Goal: Information Seeking & Learning: Find specific fact

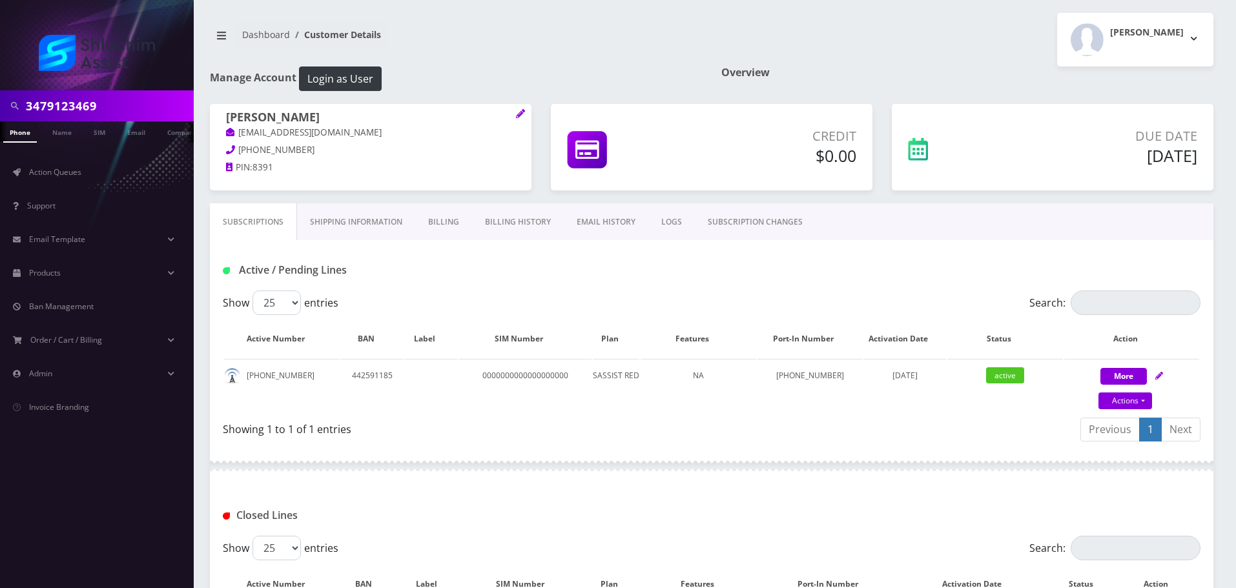
type input "3479123469"
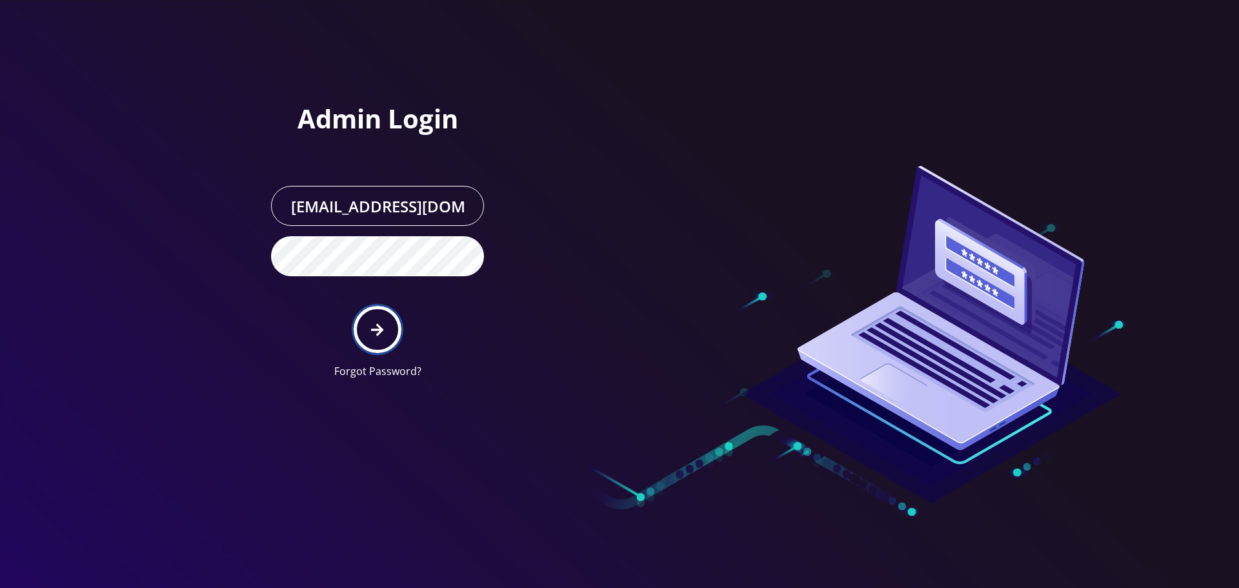
click at [378, 323] on icon "submit" at bounding box center [377, 330] width 12 height 14
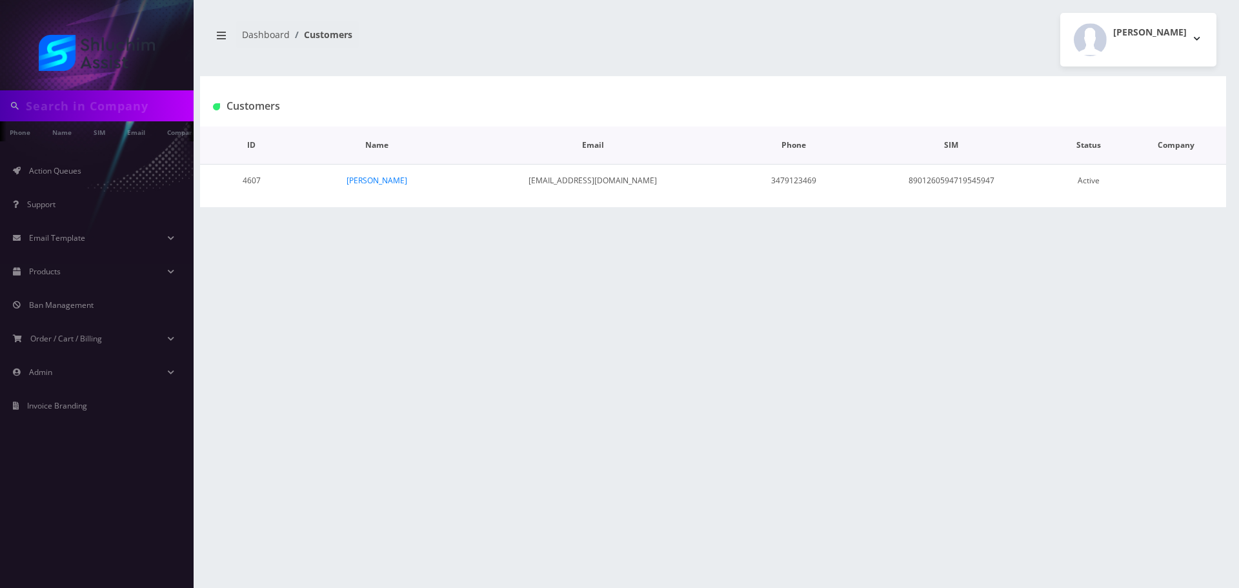
type input "3479123469"
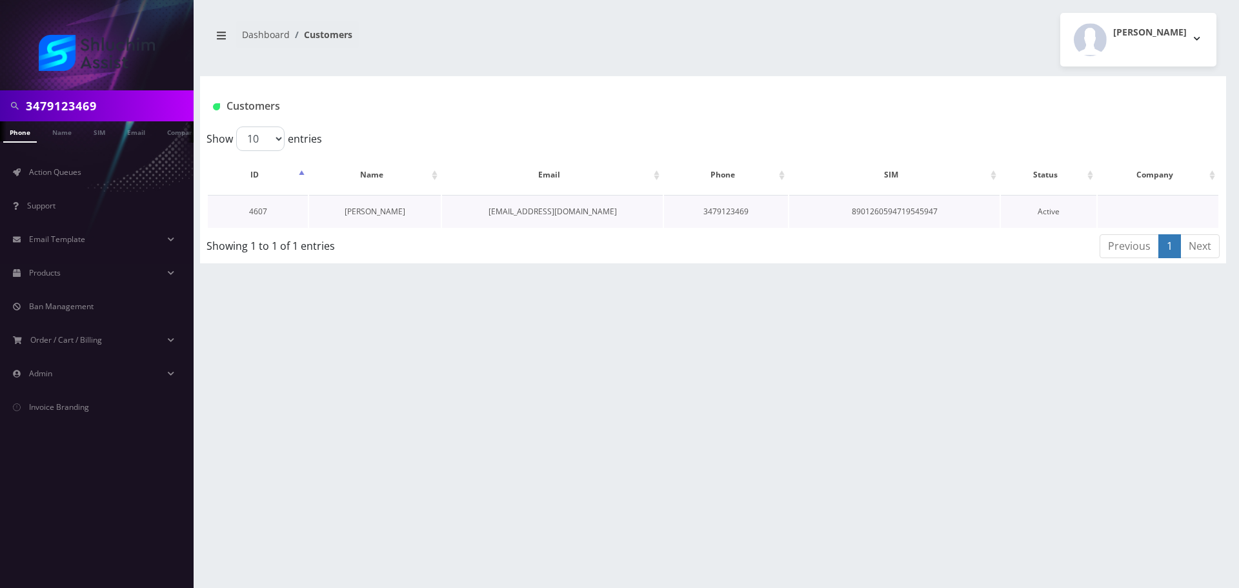
click at [381, 215] on link "Cheina Zyslin" at bounding box center [375, 211] width 61 height 11
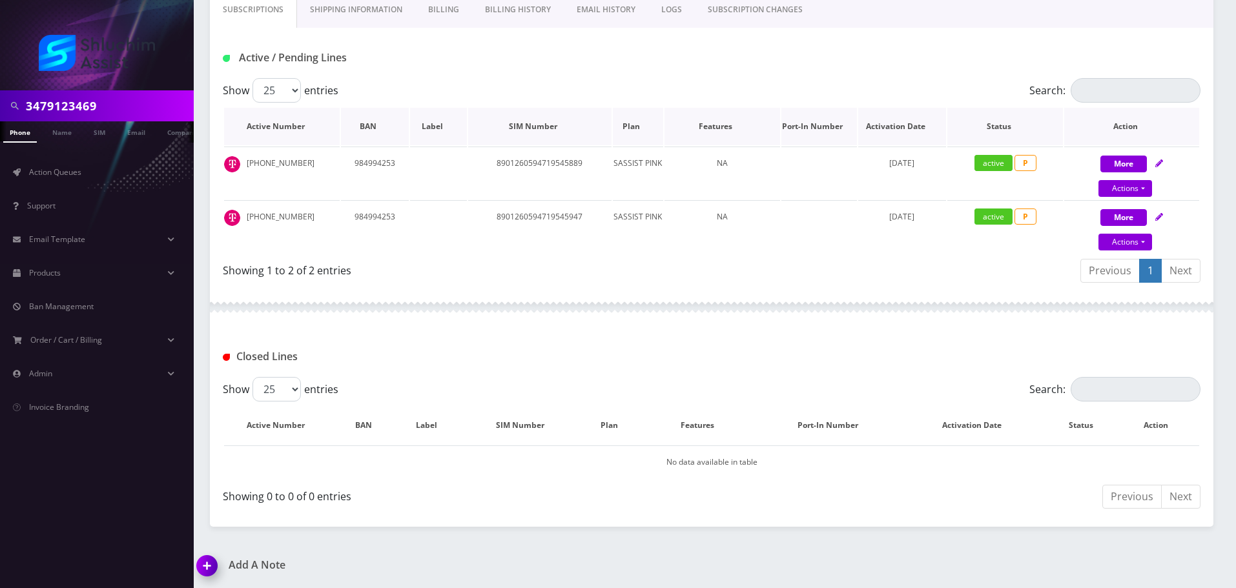
scroll to position [252, 0]
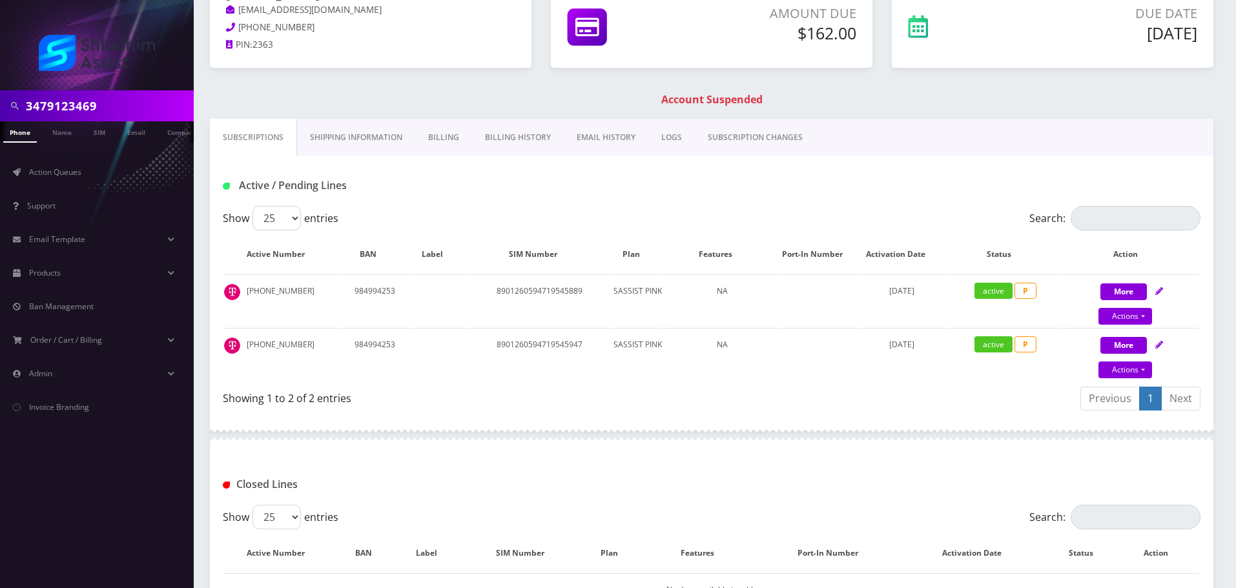
click at [512, 131] on link "Billing History" at bounding box center [518, 137] width 92 height 37
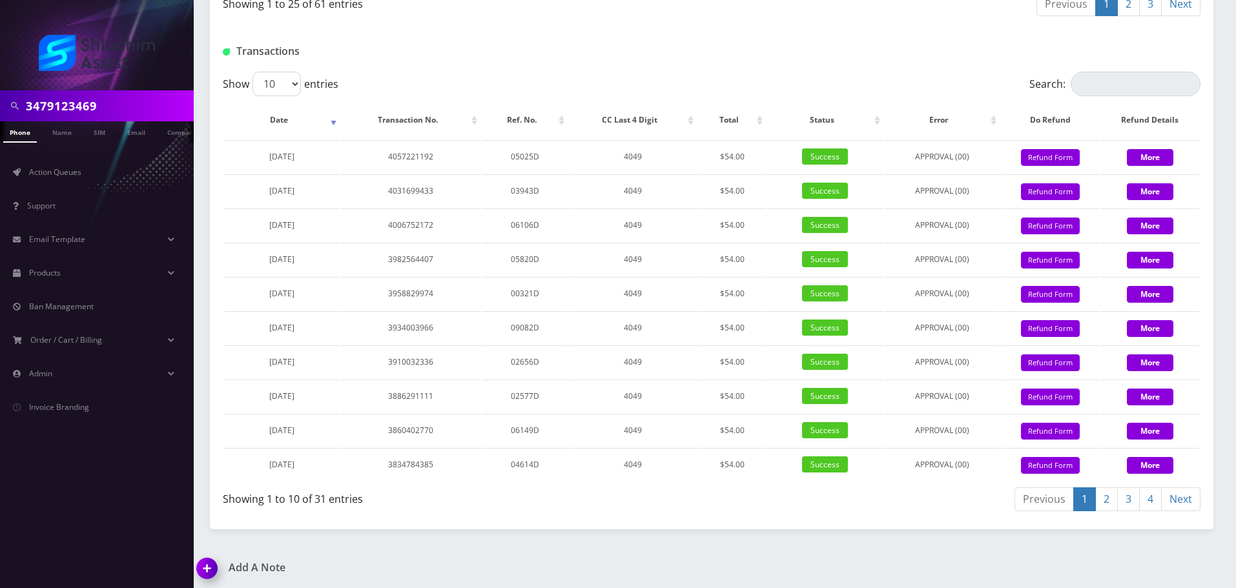
scroll to position [1480, 0]
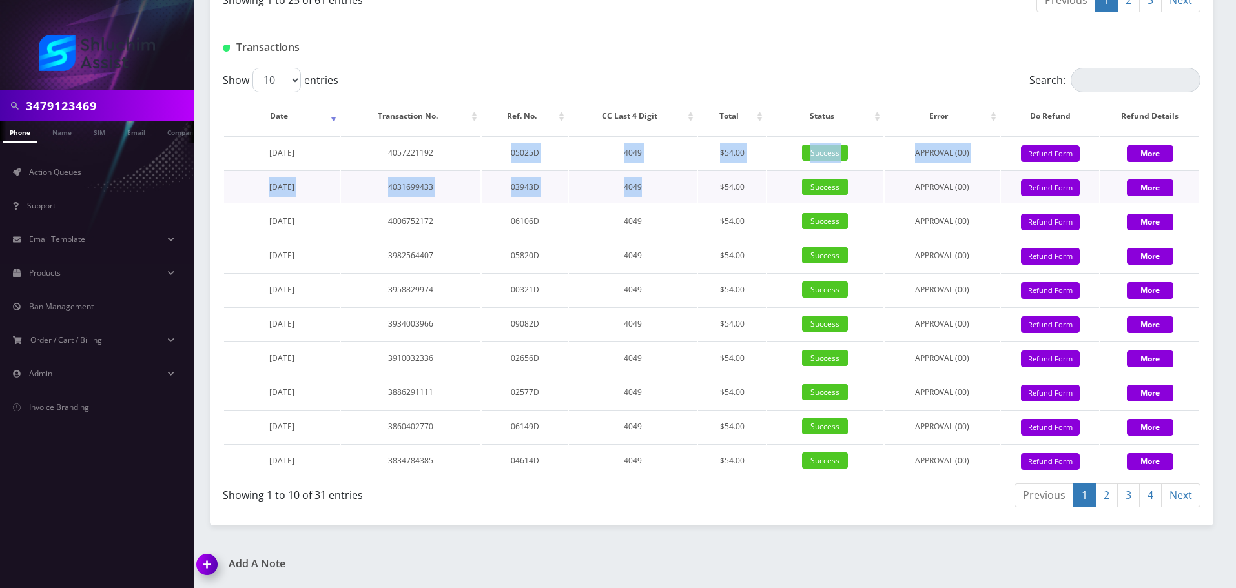
drag, startPoint x: 493, startPoint y: 216, endPoint x: 673, endPoint y: 261, distance: 186.3
click at [673, 261] on tbody "May 30, 2025 4057221192 05025D 4049 $54.00 Success APPROVAL (00) 54 Give Credit…" at bounding box center [711, 306] width 975 height 341
click at [673, 203] on td "4049" at bounding box center [633, 186] width 128 height 33
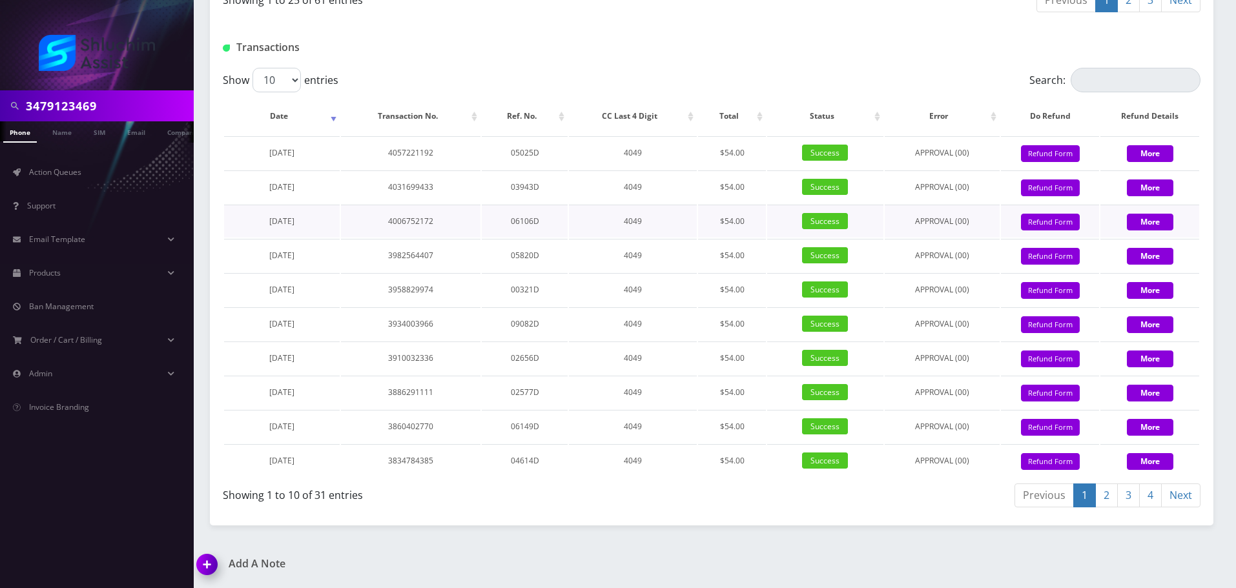
drag, startPoint x: 396, startPoint y: 194, endPoint x: 633, endPoint y: 294, distance: 256.6
click at [622, 290] on table "Date Transaction No. Ref. No. CC Last 4 Digit Total Status Error Do Refund Refu…" at bounding box center [711, 287] width 977 height 382
click at [633, 238] on td "4049" at bounding box center [633, 221] width 128 height 33
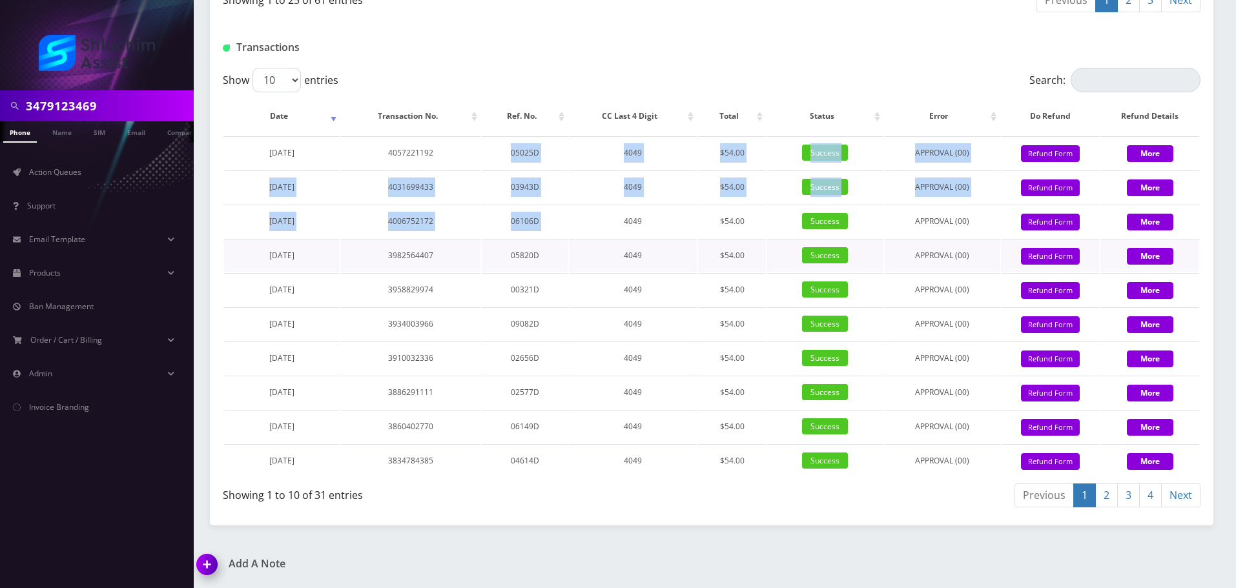
drag, startPoint x: 464, startPoint y: 221, endPoint x: 669, endPoint y: 326, distance: 230.4
click at [663, 323] on tbody "May 30, 2025 4057221192 05025D 4049 $54.00 Success APPROVAL (00) 54 Give Credit…" at bounding box center [711, 306] width 975 height 341
click at [676, 272] on td "4049" at bounding box center [633, 255] width 128 height 33
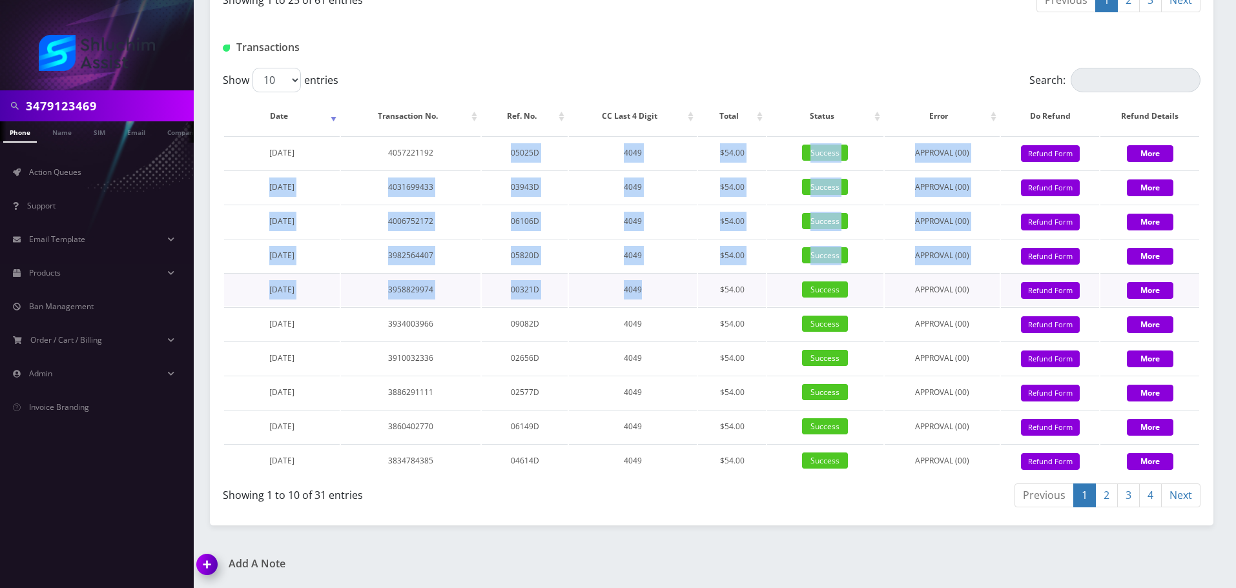
drag, startPoint x: 600, startPoint y: 300, endPoint x: 678, endPoint y: 343, distance: 89.3
click at [678, 343] on tbody "May 30, 2025 4057221192 05025D 4049 $54.00 Success APPROVAL (00) 54 Give Credit…" at bounding box center [711, 306] width 975 height 341
click at [678, 306] on td "4049" at bounding box center [633, 289] width 128 height 33
drag, startPoint x: 593, startPoint y: 302, endPoint x: 678, endPoint y: 354, distance: 99.6
click at [678, 353] on tbody "May 30, 2025 4057221192 05025D 4049 $54.00 Success APPROVAL (00) 54 Give Credit…" at bounding box center [711, 306] width 975 height 341
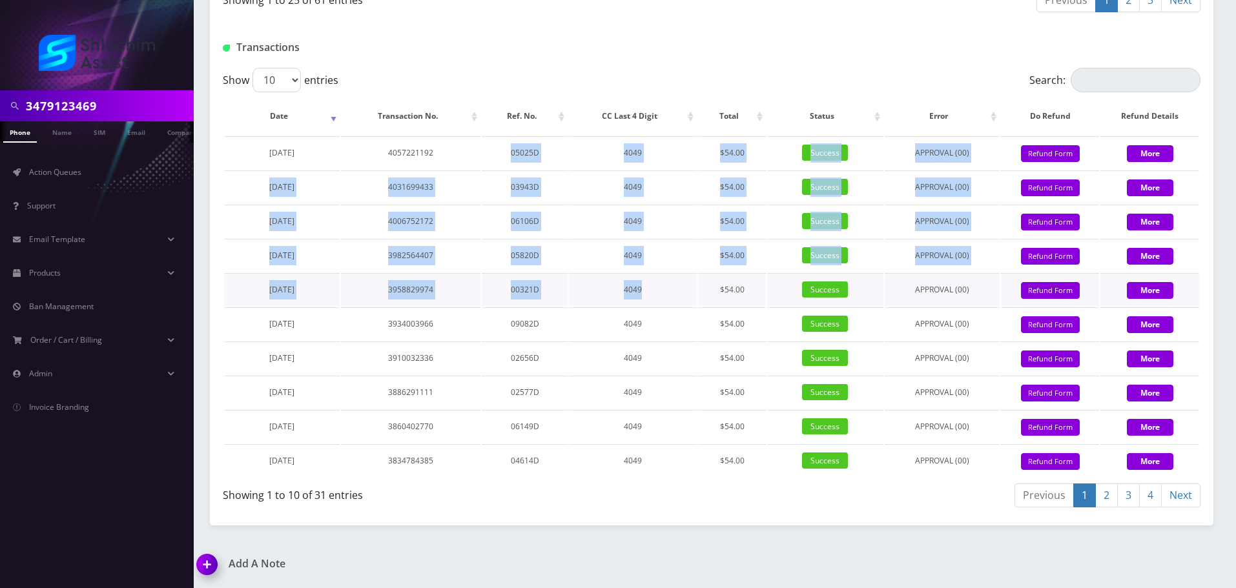
click at [678, 306] on td "4049" at bounding box center [633, 289] width 128 height 33
drag, startPoint x: 647, startPoint y: 331, endPoint x: 709, endPoint y: 370, distance: 73.1
click at [709, 370] on tbody "May 30, 2025 4057221192 05025D 4049 $54.00 Success APPROVAL (00) 54 Give Credit…" at bounding box center [711, 306] width 975 height 341
click at [709, 306] on td "$54.00" at bounding box center [732, 289] width 68 height 33
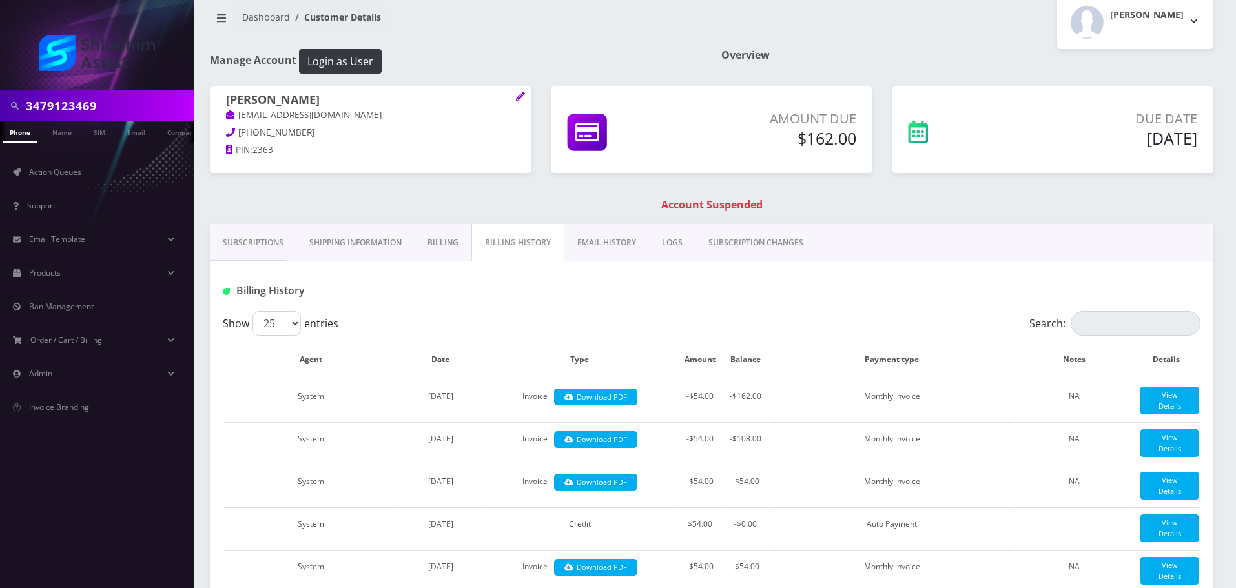
scroll to position [0, 0]
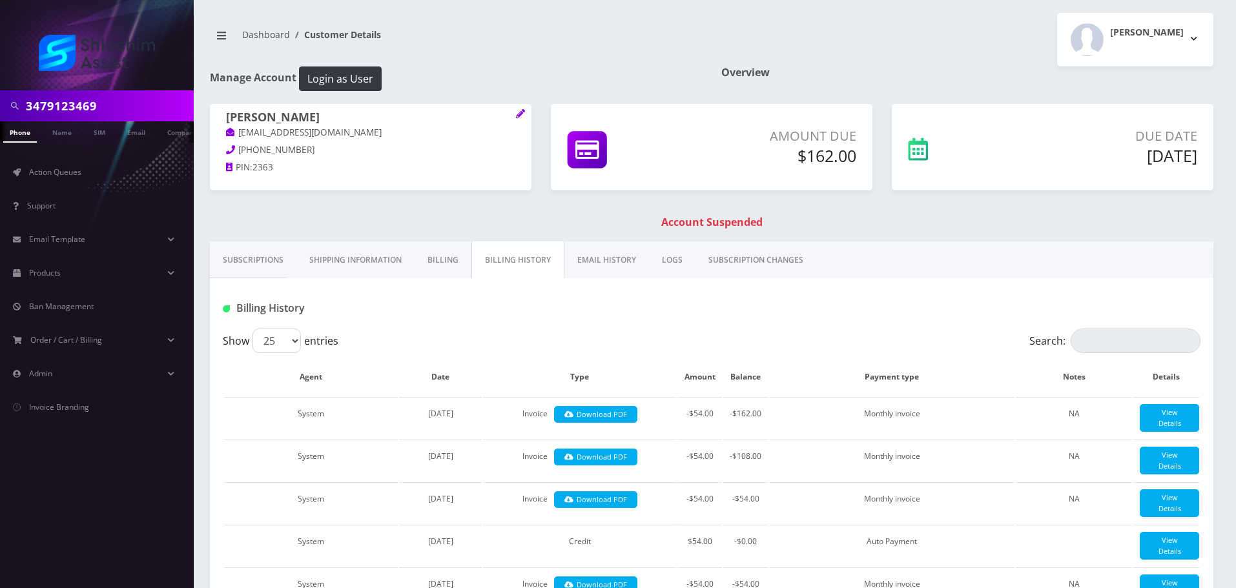
click at [262, 268] on link "Subscriptions" at bounding box center [253, 259] width 87 height 37
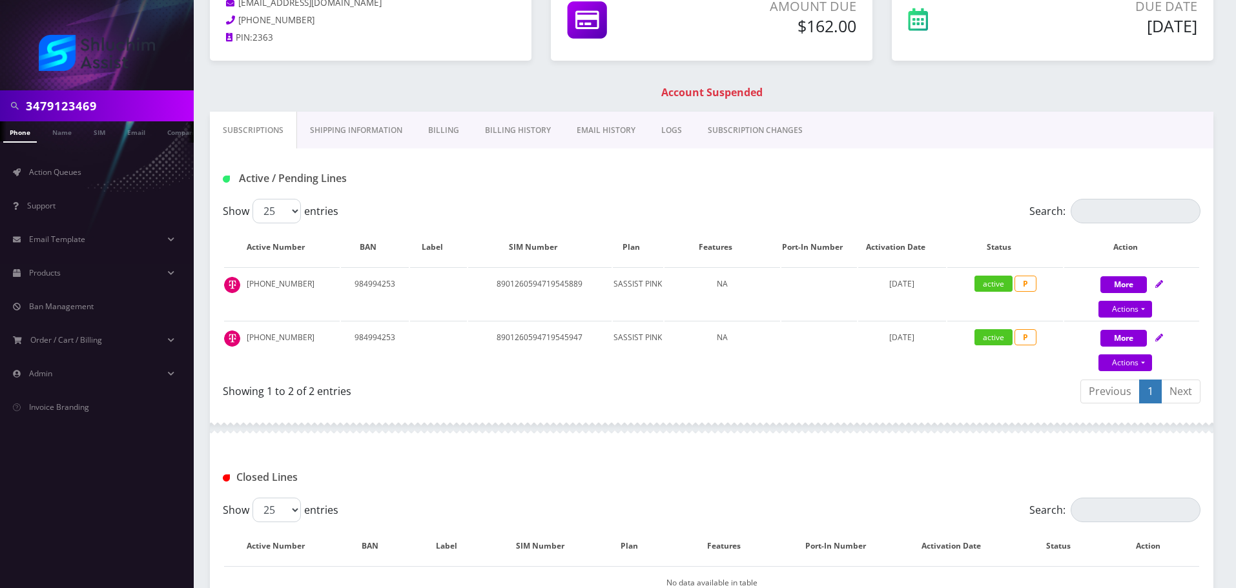
scroll to position [123, 0]
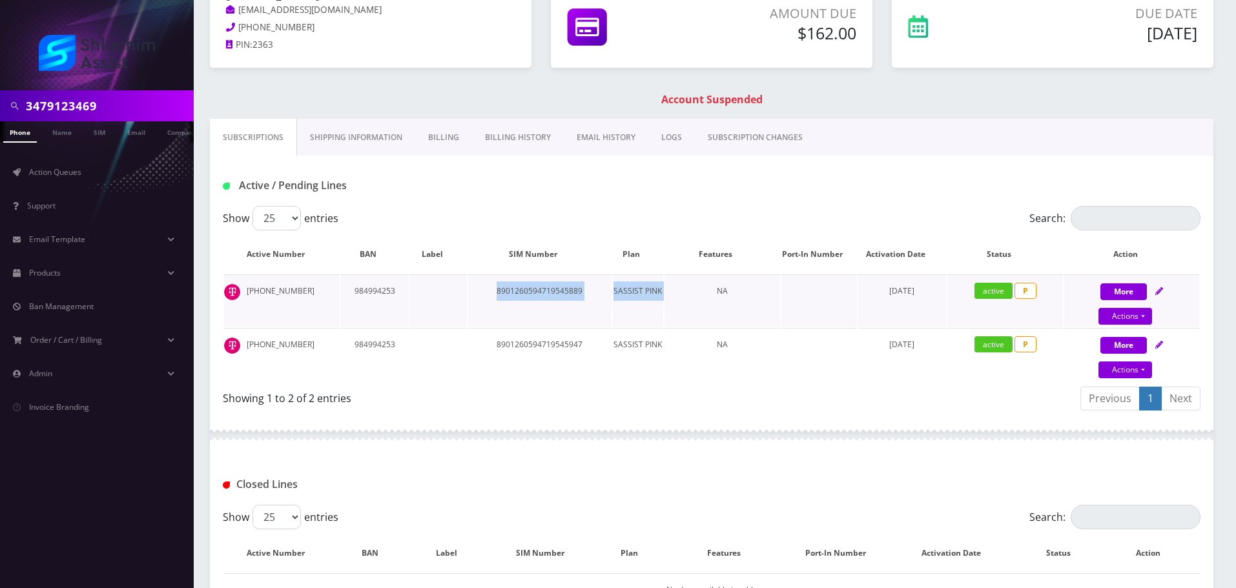
drag, startPoint x: 672, startPoint y: 316, endPoint x: 685, endPoint y: 318, distance: 13.1
click at [685, 318] on tr "347-912-3489 984994253 8901260594719545889 SASSIST PINK NA February 02, 2023 ac…" at bounding box center [711, 300] width 975 height 52
click at [685, 318] on td "NA" at bounding box center [722, 300] width 116 height 52
drag, startPoint x: 557, startPoint y: 305, endPoint x: 719, endPoint y: 325, distance: 163.3
click at [715, 325] on tr "347-912-3489 984994253 8901260594719545889 SASSIST PINK NA February 02, 2023 ac…" at bounding box center [711, 300] width 975 height 52
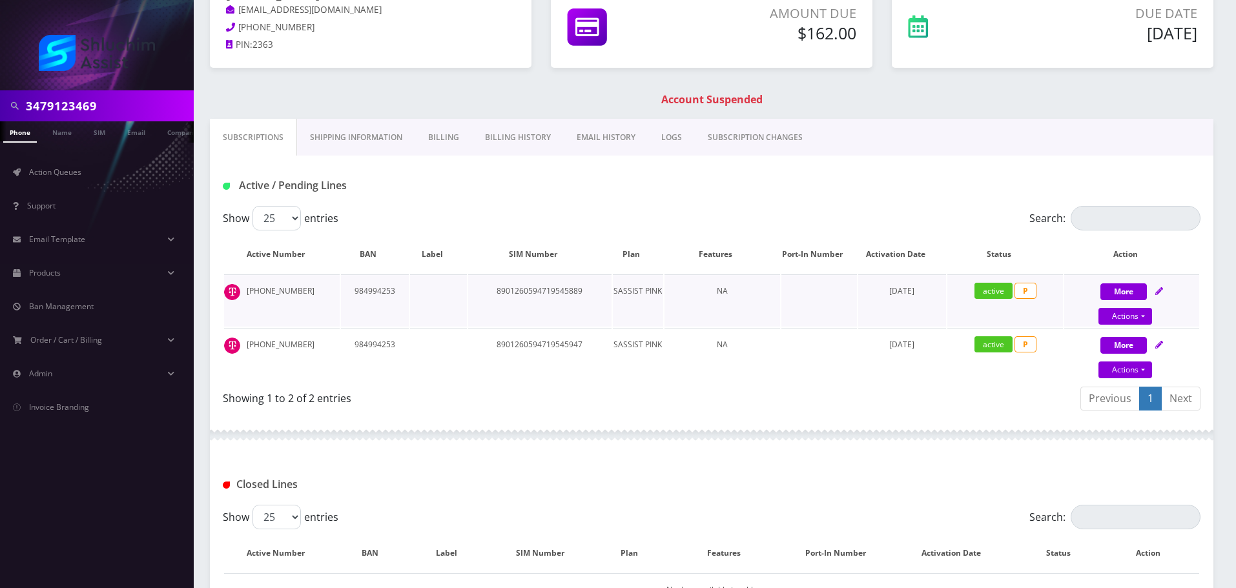
click at [719, 325] on td "NA" at bounding box center [722, 300] width 116 height 52
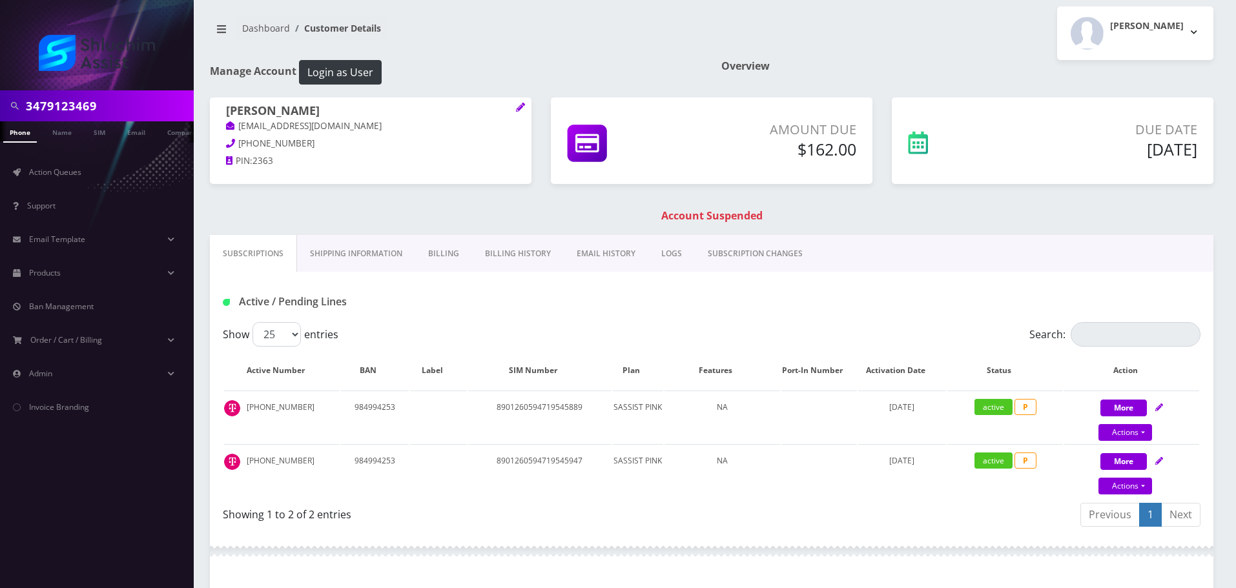
scroll to position [0, 0]
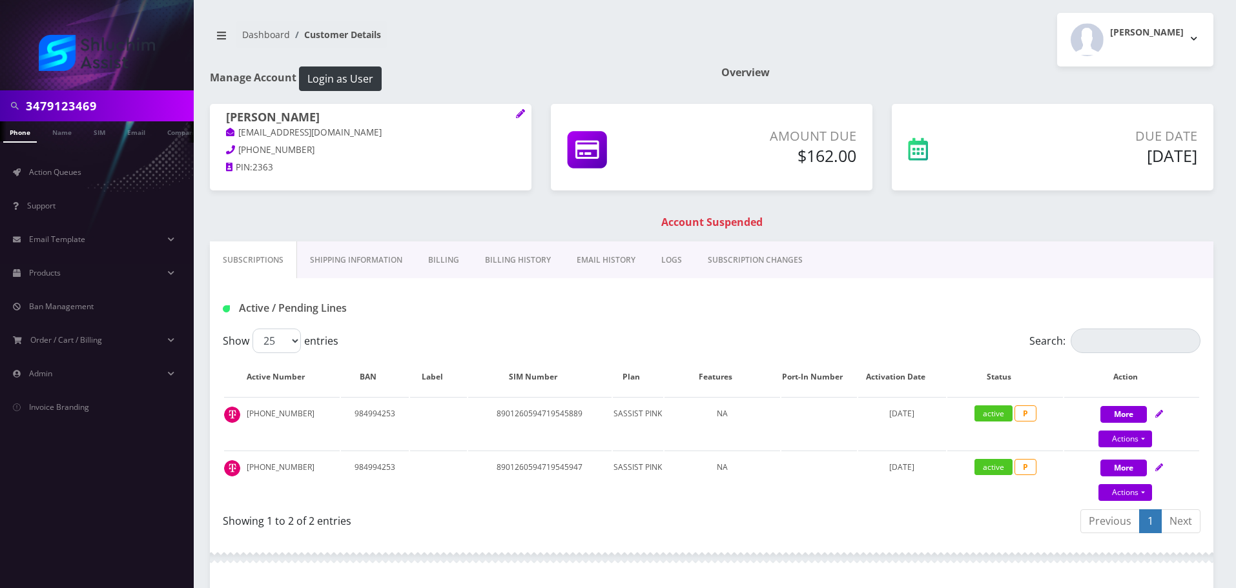
click at [119, 109] on input "3479123469" at bounding box center [108, 106] width 165 height 25
paste input "[EMAIL_ADDRESS][DOMAIN_NAME]"
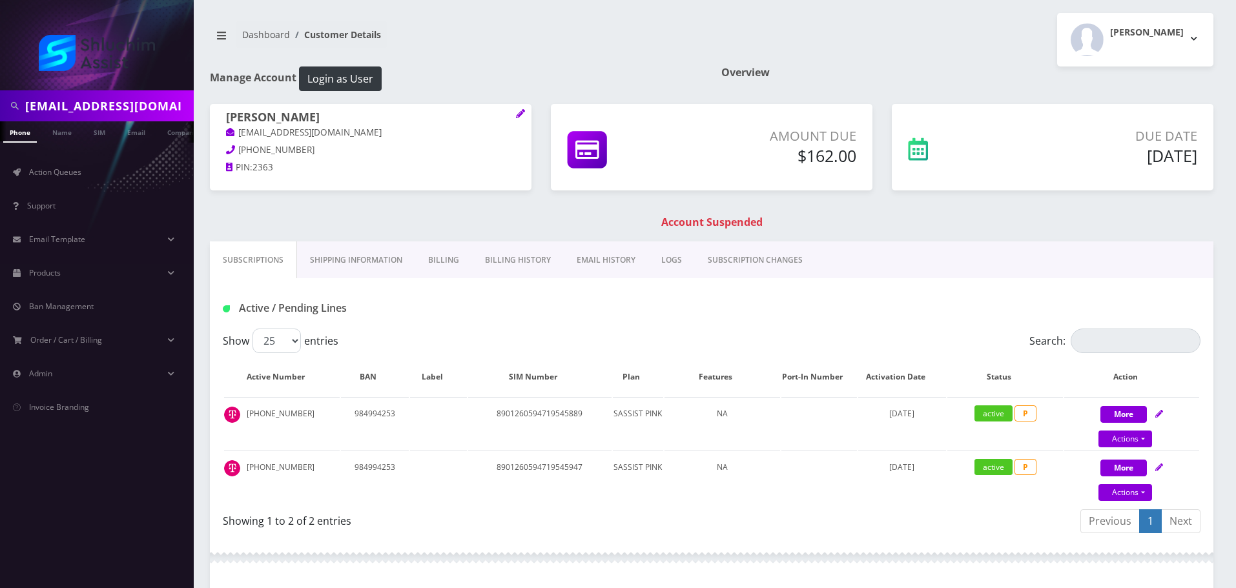
type input "[EMAIL_ADDRESS][DOMAIN_NAME]"
click at [421, 223] on h1 "Account Suspended" at bounding box center [711, 222] width 997 height 12
click at [132, 136] on link "Email" at bounding box center [136, 131] width 31 height 21
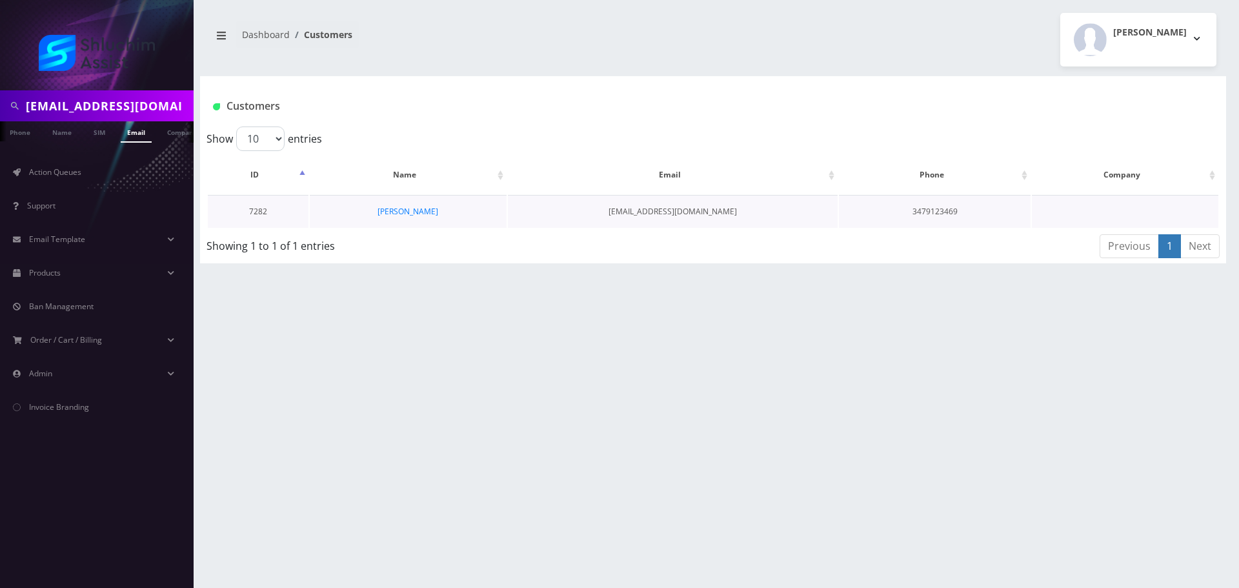
click at [418, 219] on td "[PERSON_NAME]" at bounding box center [408, 211] width 197 height 33
click at [418, 218] on td "[PERSON_NAME]" at bounding box center [408, 211] width 197 height 33
click at [420, 212] on link "Cheina Wolff" at bounding box center [408, 211] width 61 height 11
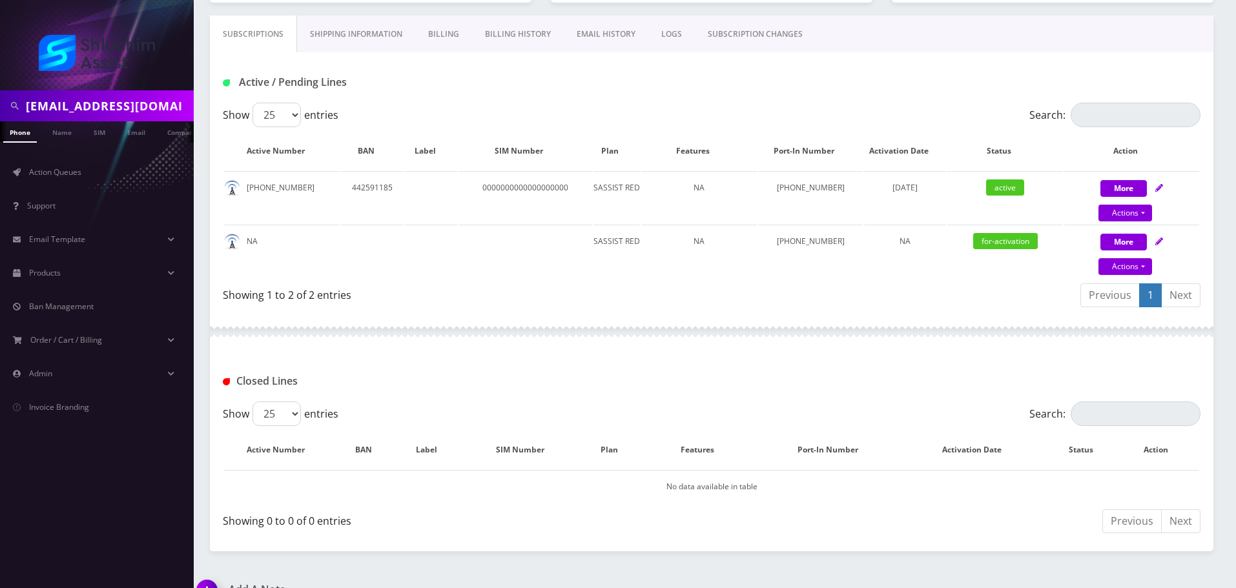
scroll to position [85, 0]
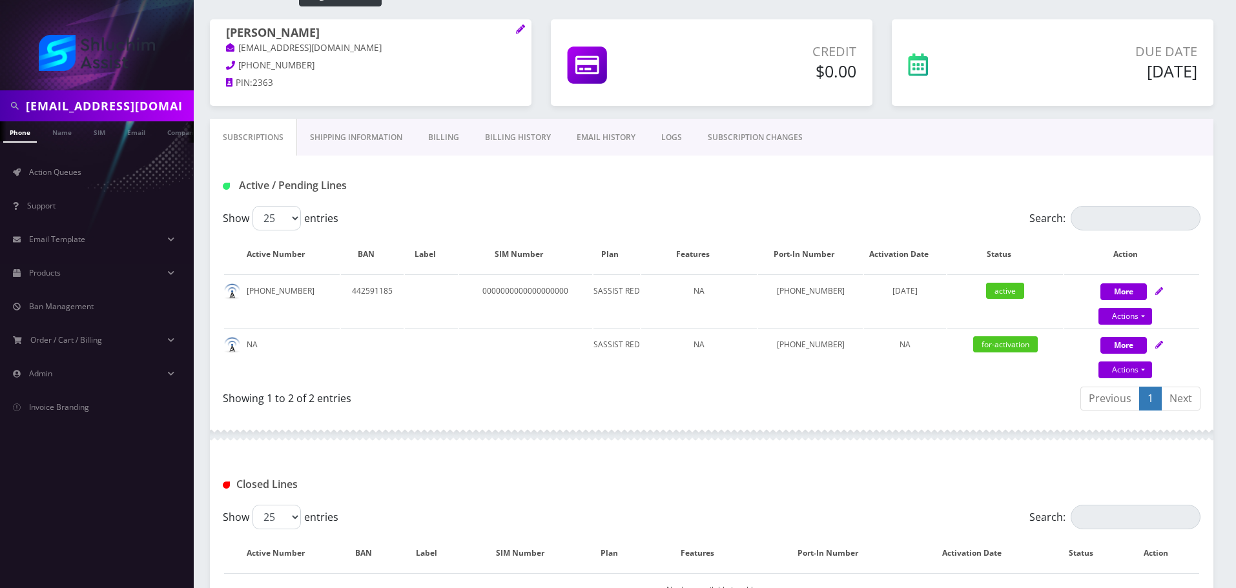
click at [522, 135] on link "Billing History" at bounding box center [518, 137] width 92 height 37
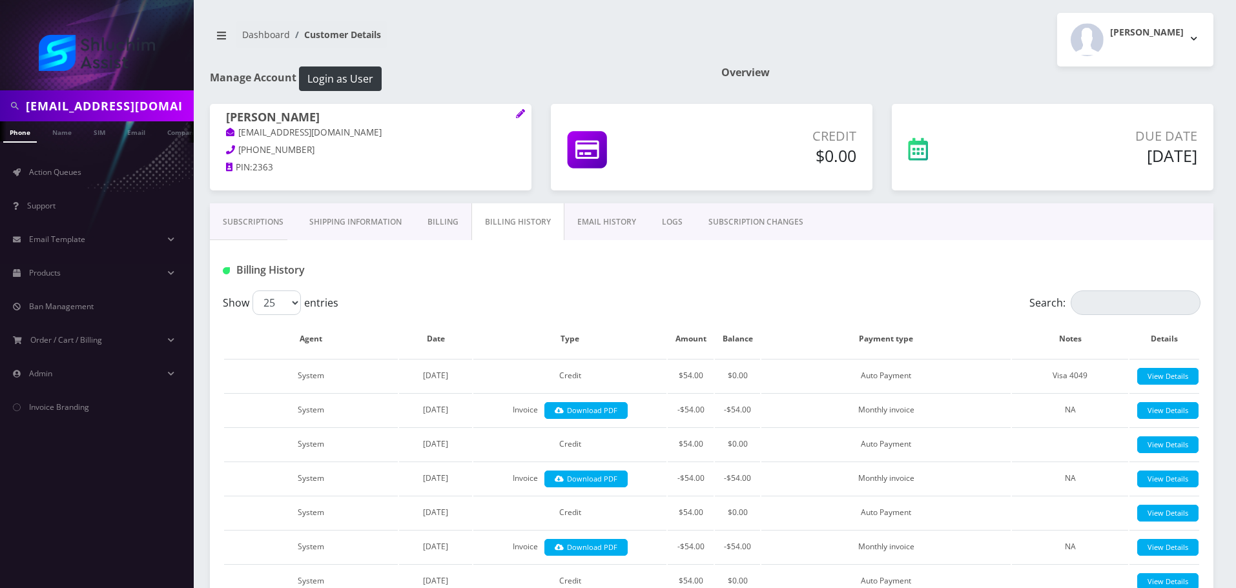
click at [275, 223] on link "Subscriptions" at bounding box center [253, 221] width 87 height 37
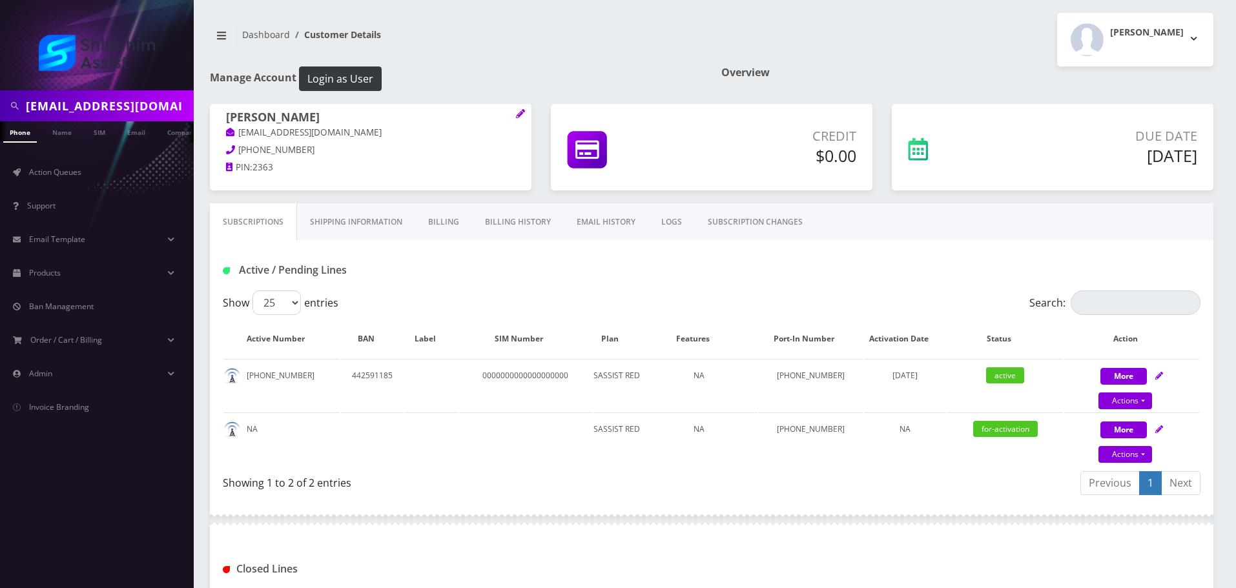
click at [527, 229] on link "Billing History" at bounding box center [518, 221] width 92 height 37
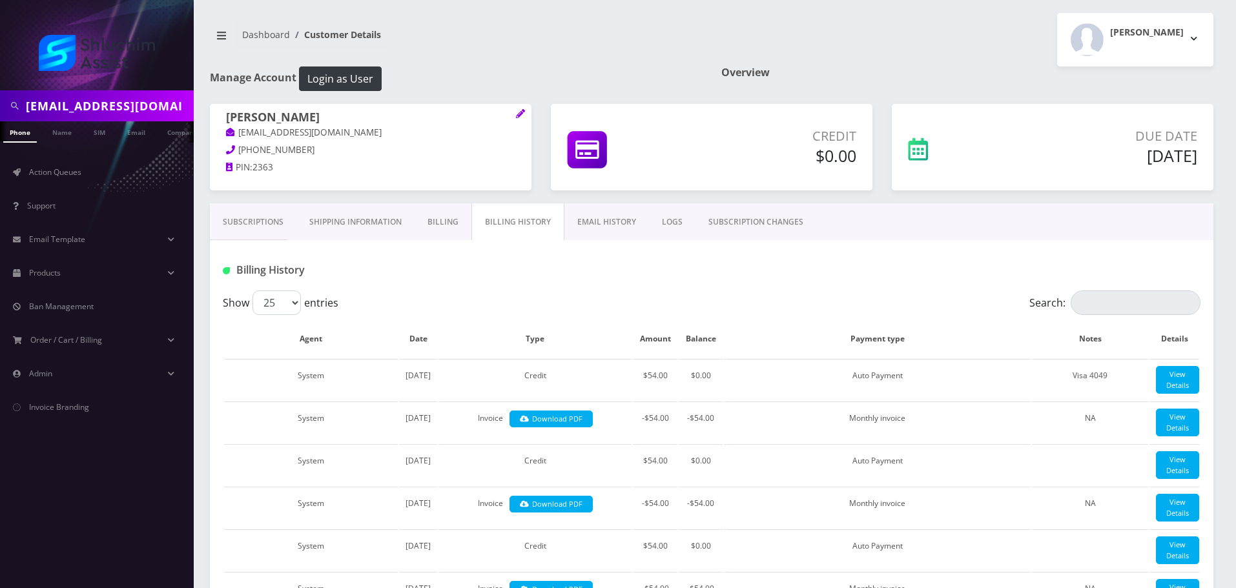
click at [250, 219] on link "Subscriptions" at bounding box center [253, 221] width 87 height 37
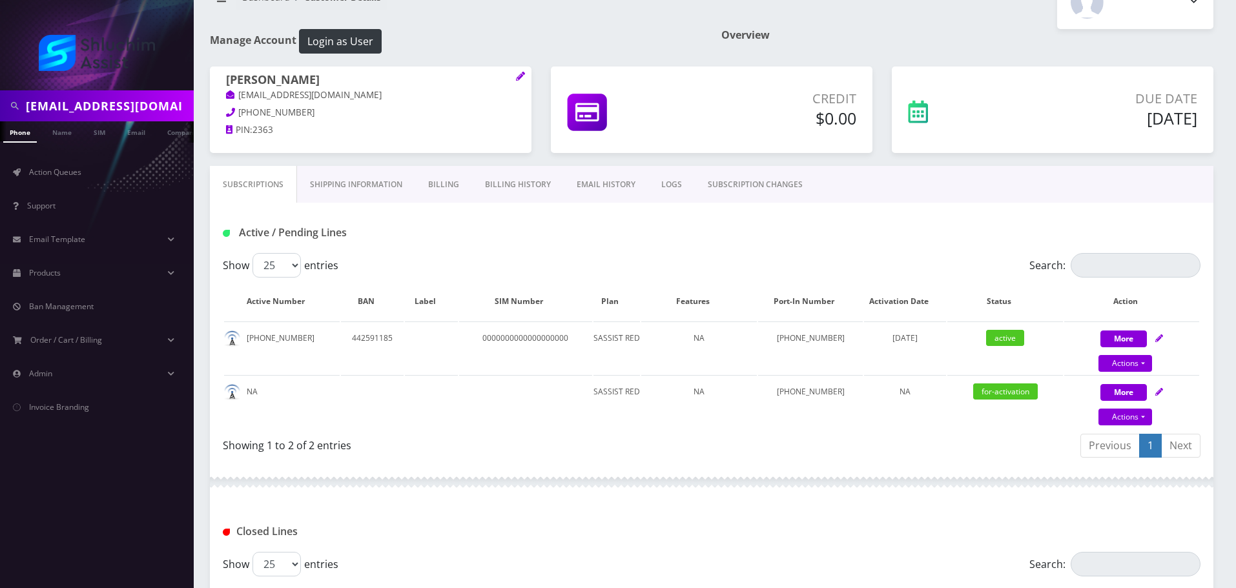
scroll to position [20, 0]
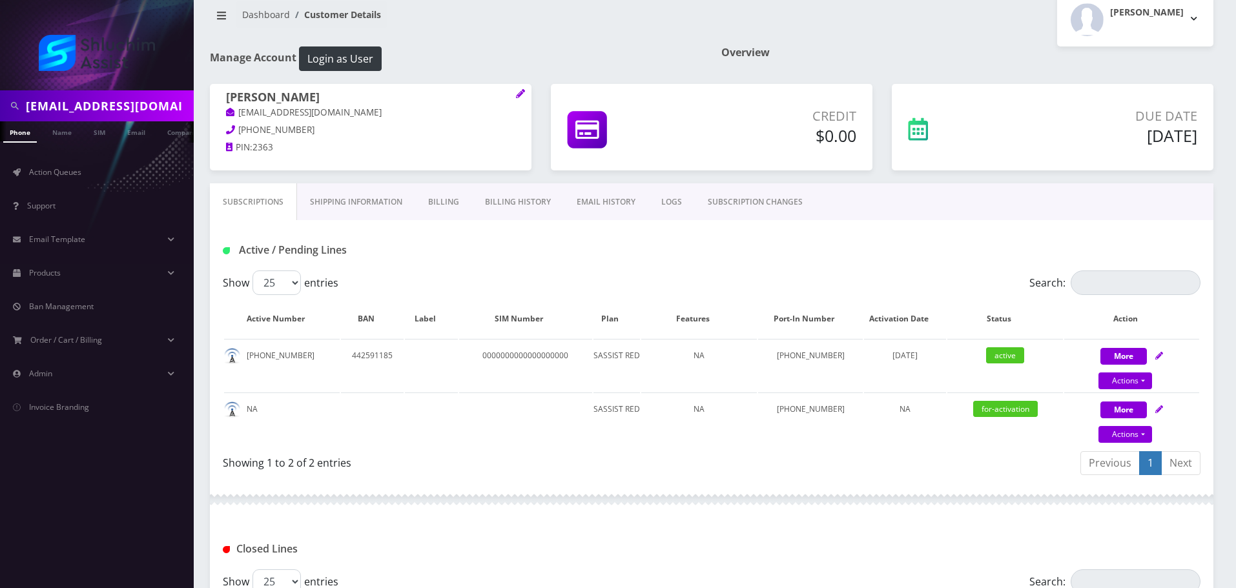
click at [511, 207] on link "Billing History" at bounding box center [518, 201] width 92 height 37
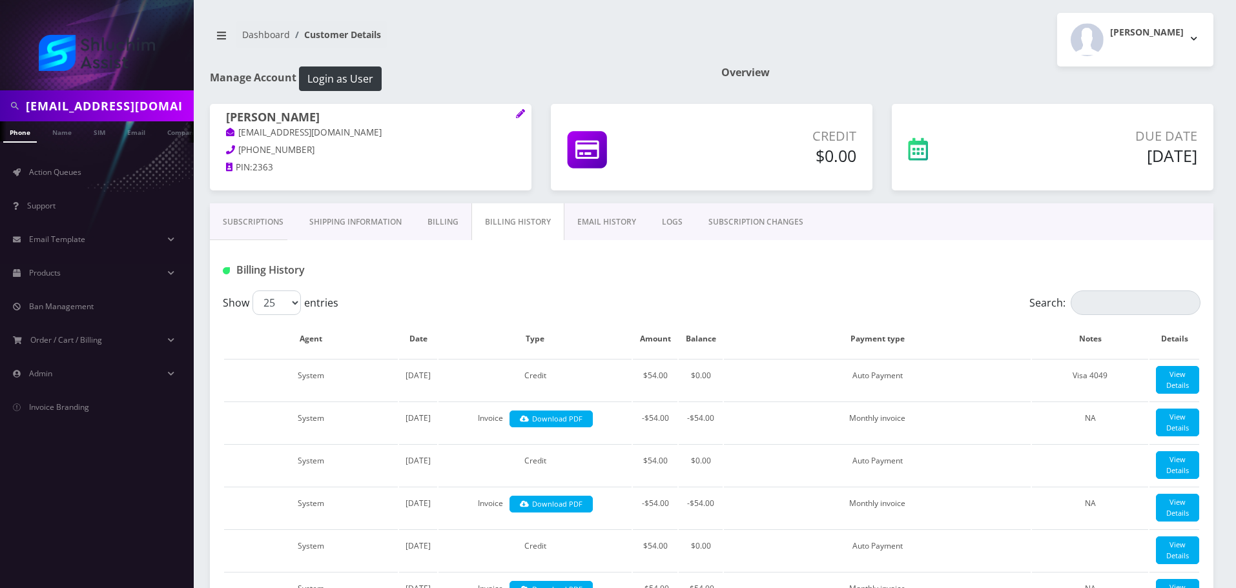
click at [450, 223] on link "Billing" at bounding box center [442, 221] width 57 height 37
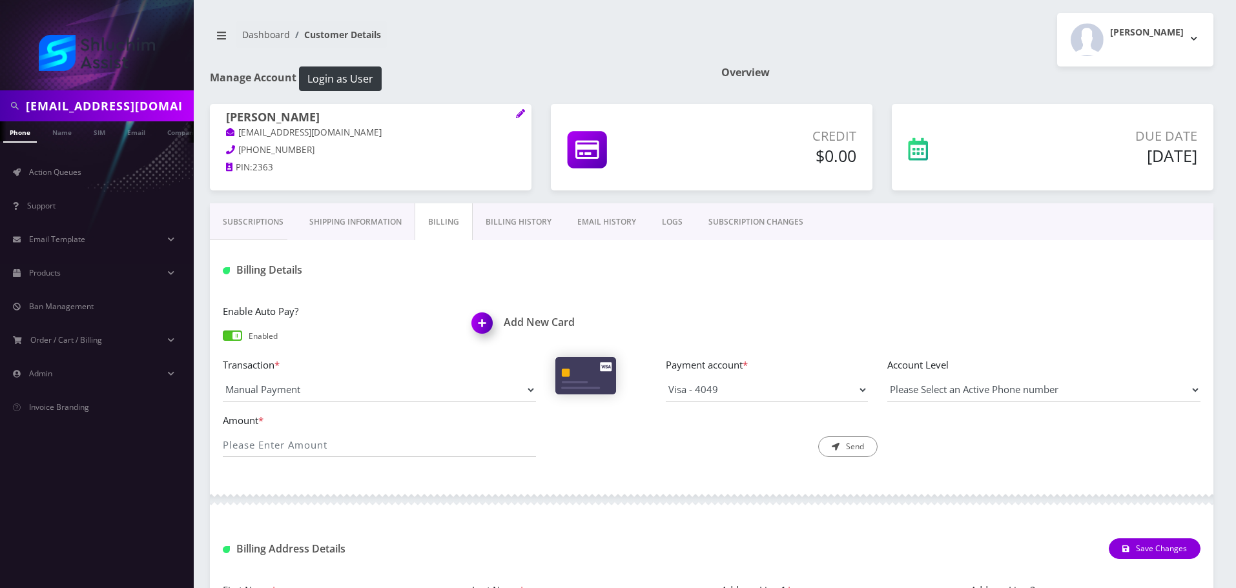
click at [265, 227] on link "Subscriptions" at bounding box center [253, 221] width 87 height 37
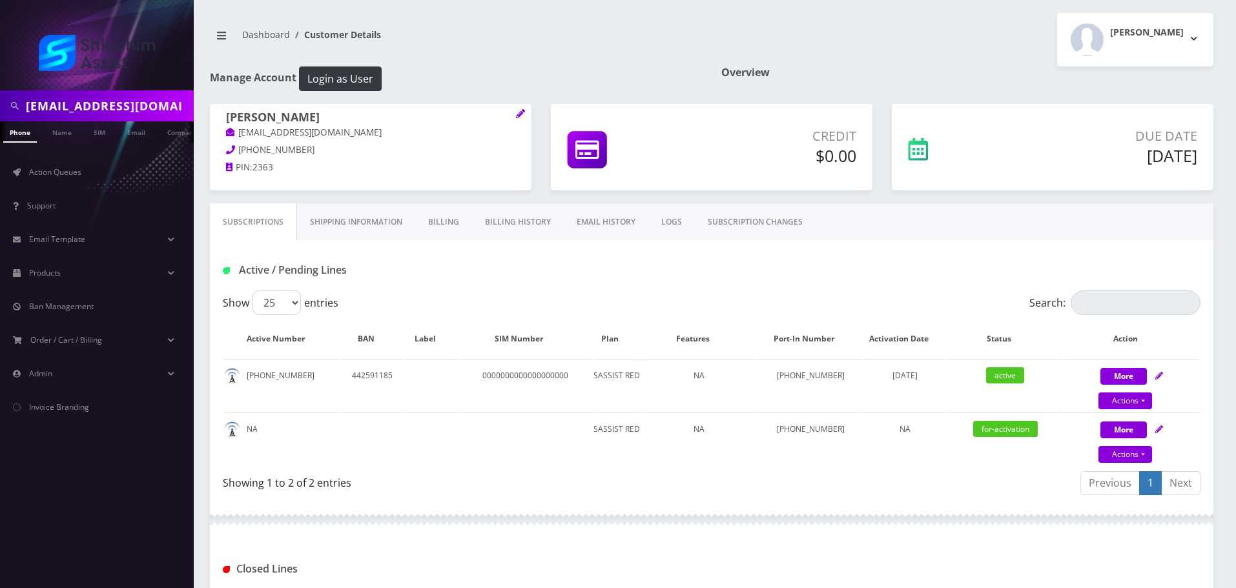
click at [435, 215] on link "Billing" at bounding box center [443, 221] width 57 height 37
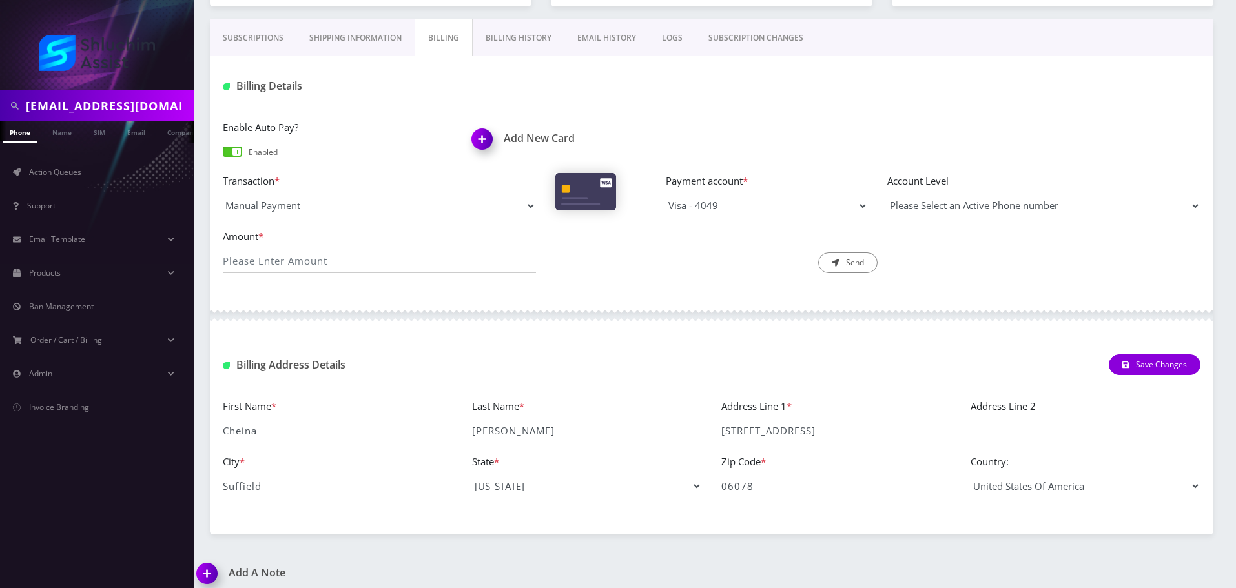
scroll to position [193, 0]
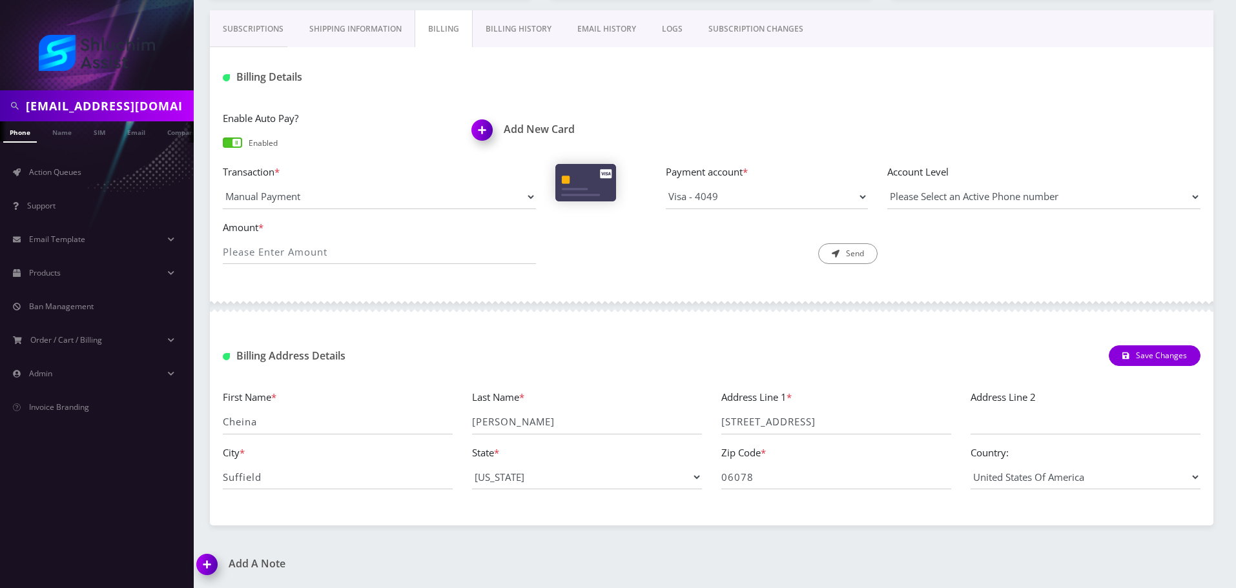
click at [512, 24] on link "Billing History" at bounding box center [519, 28] width 92 height 37
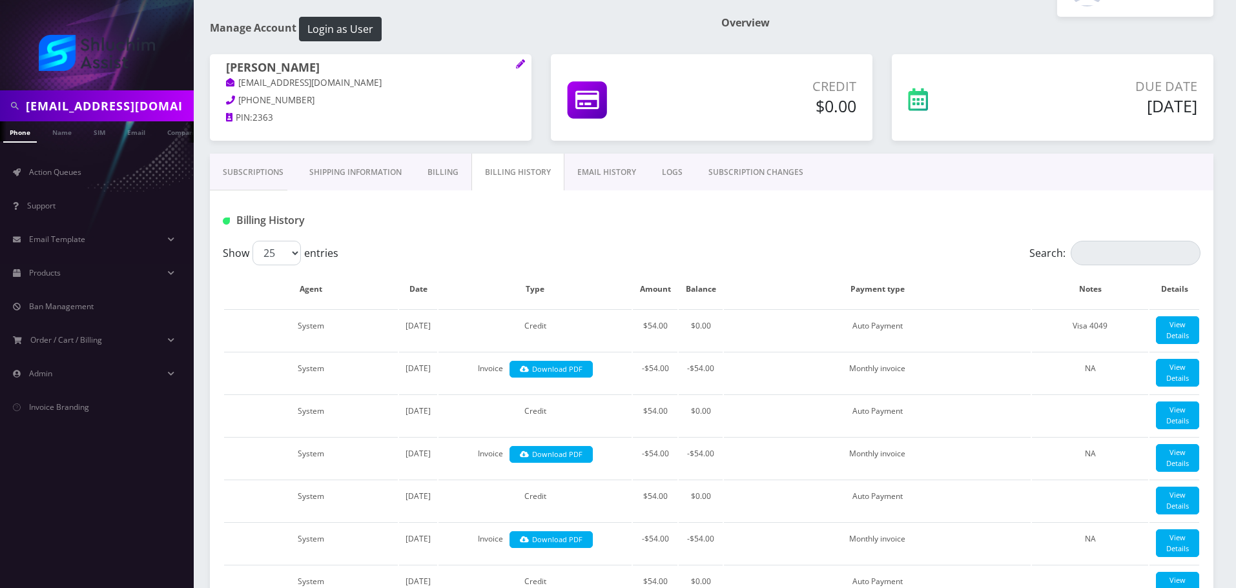
scroll to position [65, 0]
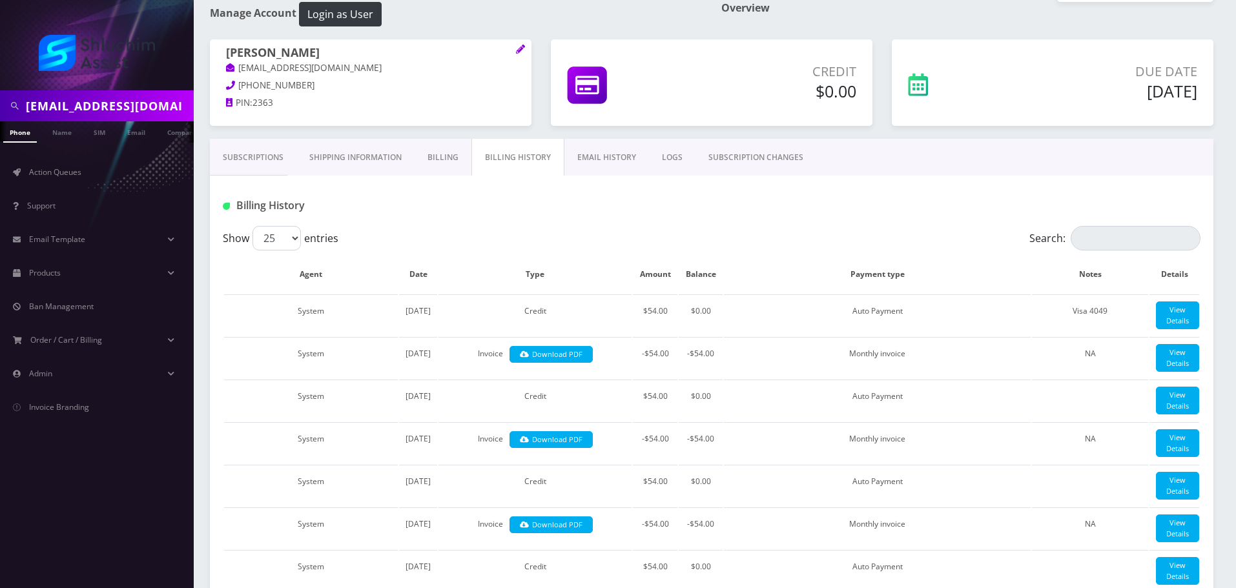
click at [256, 160] on link "Subscriptions" at bounding box center [253, 157] width 87 height 37
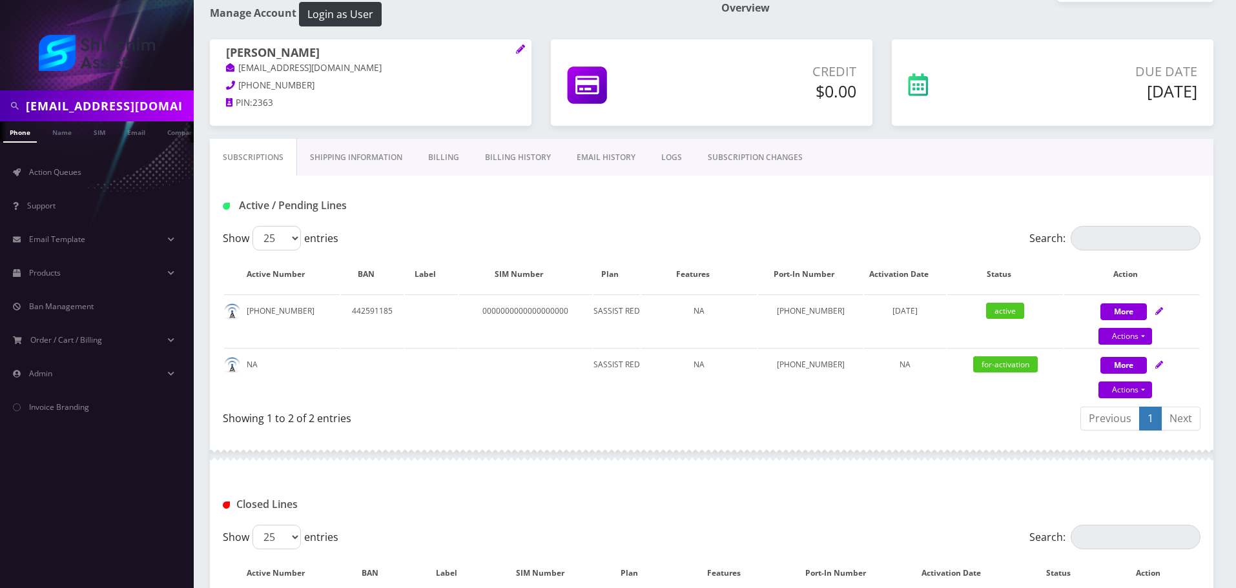
click at [514, 158] on link "Billing History" at bounding box center [518, 157] width 92 height 37
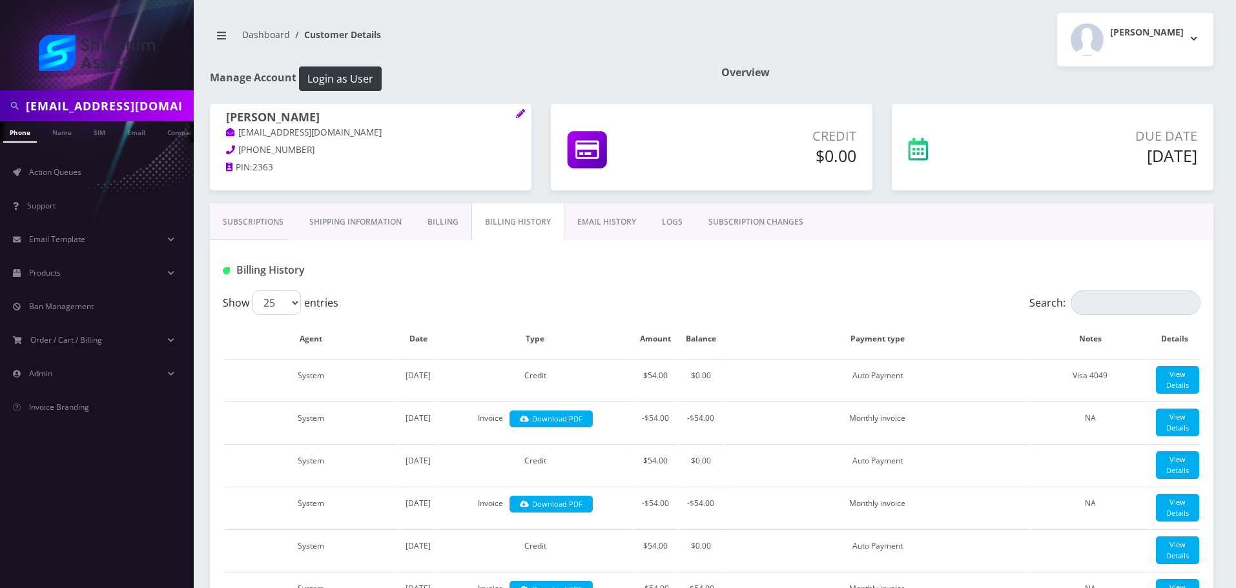
click at [119, 116] on input "[EMAIL_ADDRESS][DOMAIN_NAME]" at bounding box center [108, 106] width 165 height 25
paste input "[PERSON_NAME]"
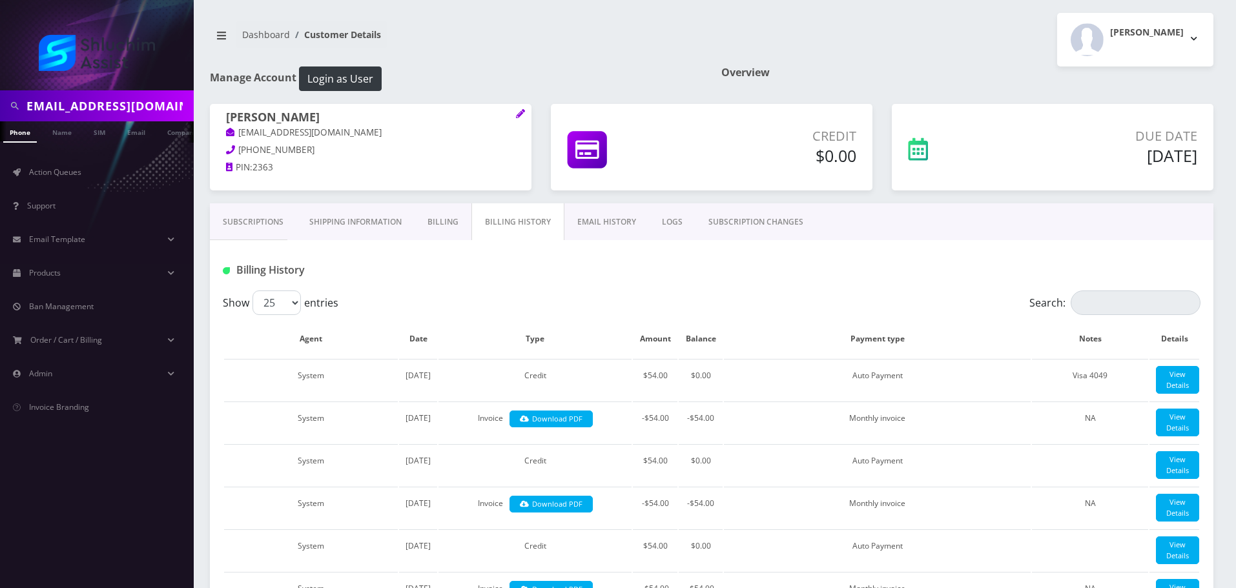
type input "[EMAIL_ADDRESS][DOMAIN_NAME]"
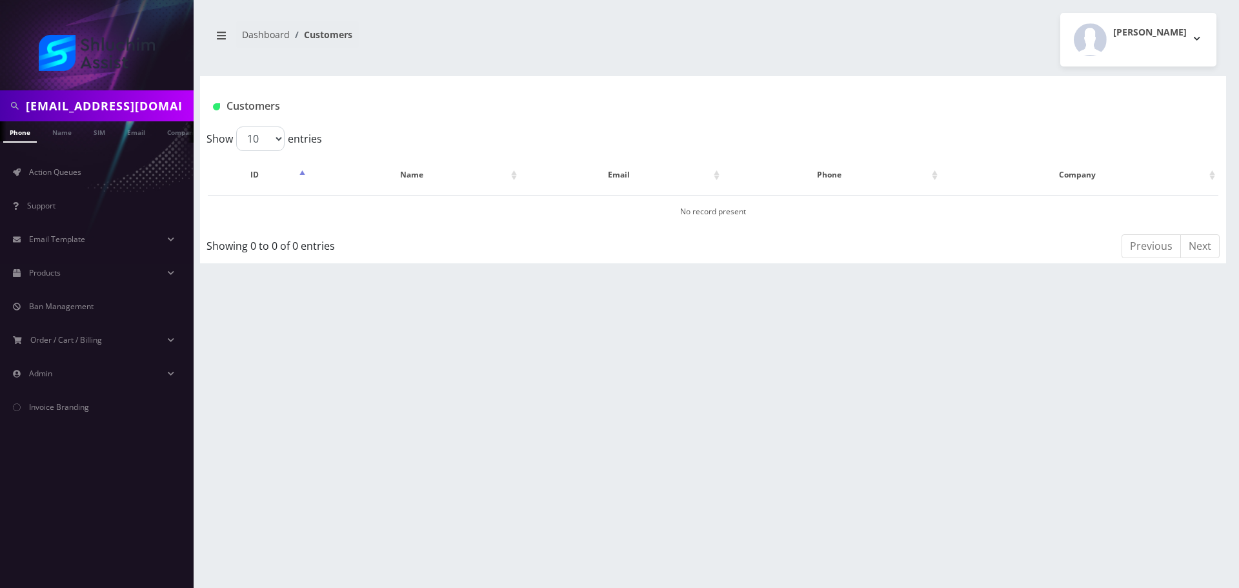
scroll to position [0, 6]
click at [158, 112] on input "[EMAIL_ADDRESS][DOMAIN_NAME]" at bounding box center [108, 106] width 165 height 25
click at [126, 133] on link "Email" at bounding box center [129, 131] width 31 height 21
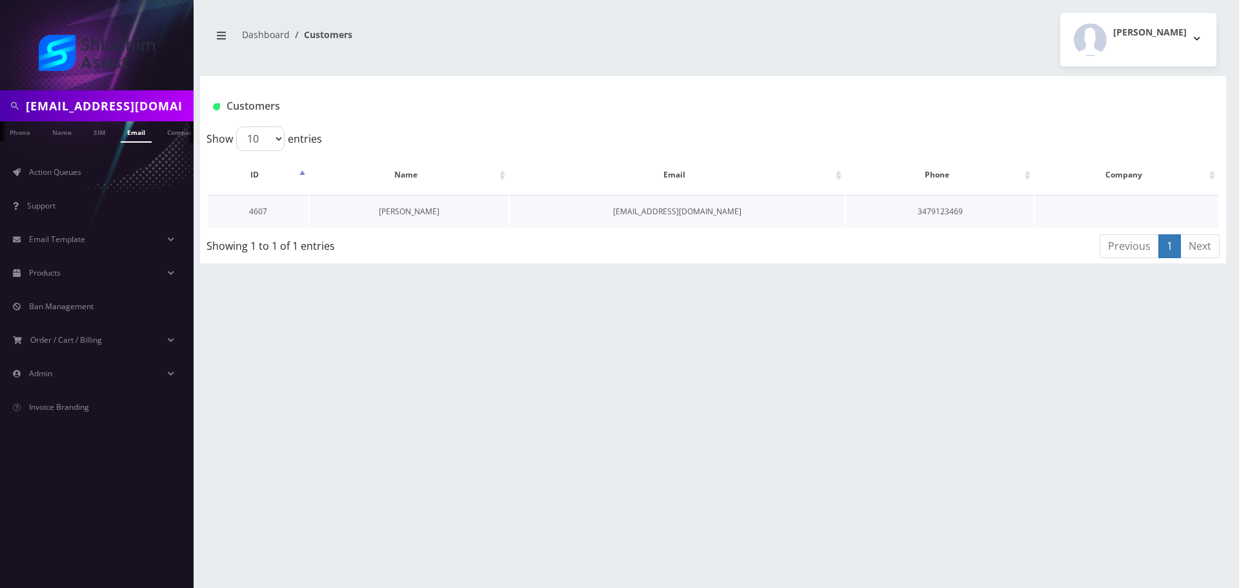
click at [404, 214] on link "[PERSON_NAME]" at bounding box center [409, 211] width 61 height 11
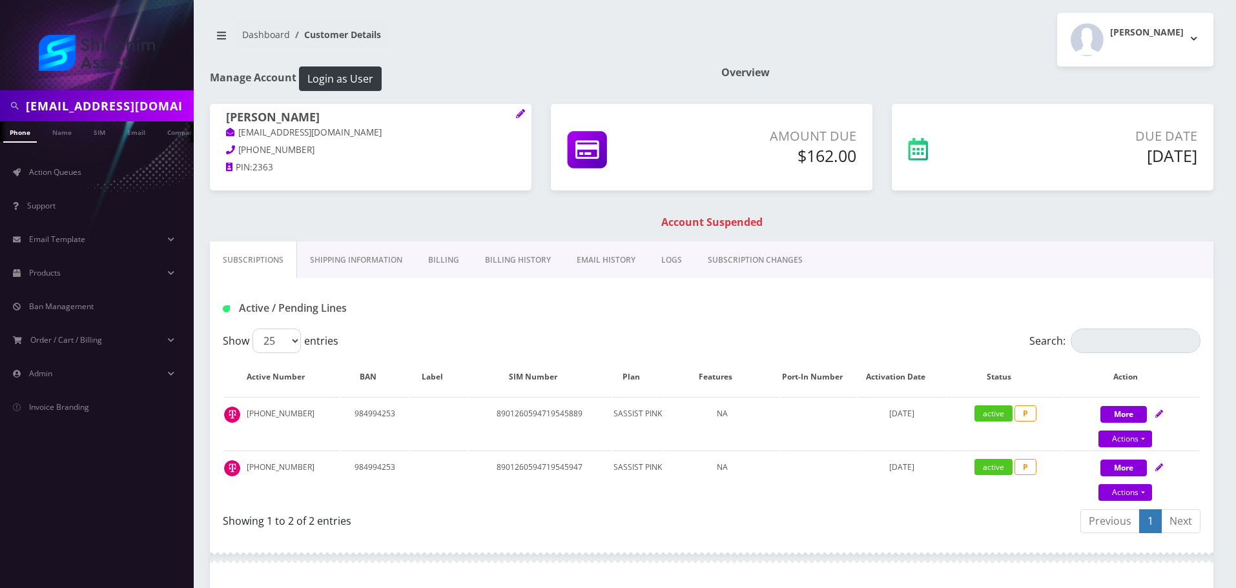
click at [598, 265] on link "EMAIL HISTORY" at bounding box center [606, 259] width 85 height 37
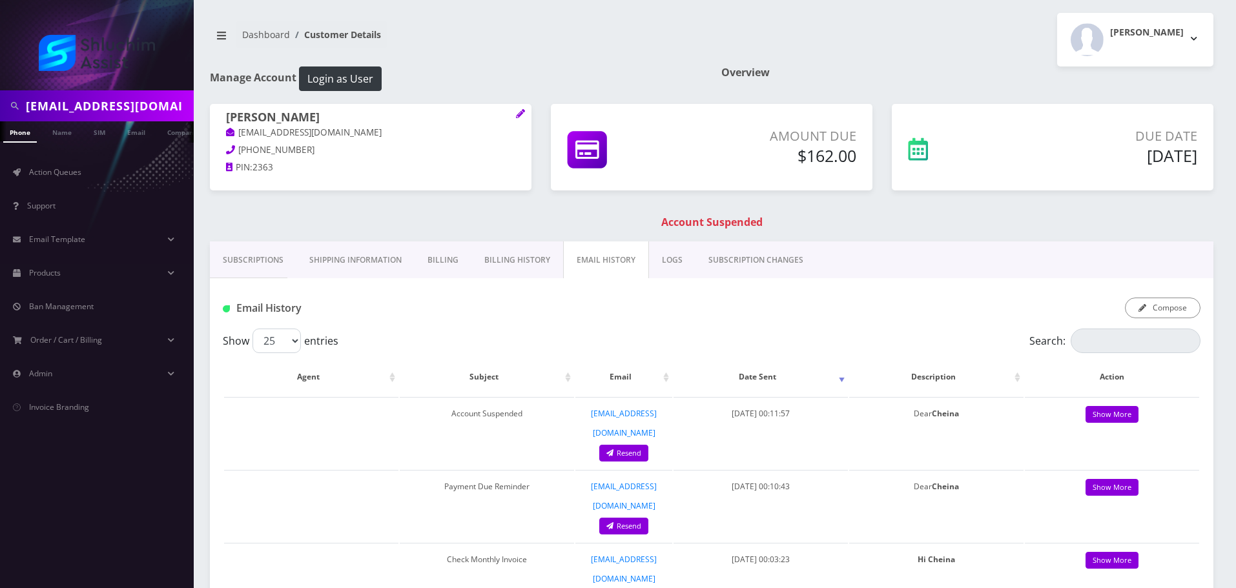
click at [277, 260] on link "Subscriptions" at bounding box center [253, 259] width 87 height 37
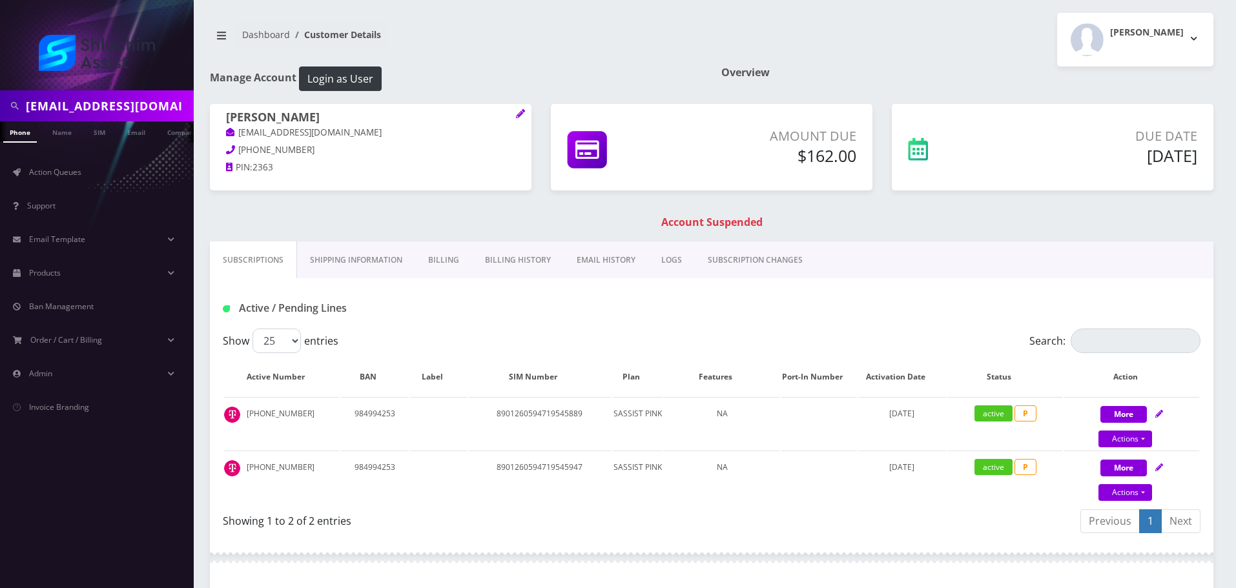
click at [609, 260] on link "EMAIL HISTORY" at bounding box center [606, 259] width 85 height 37
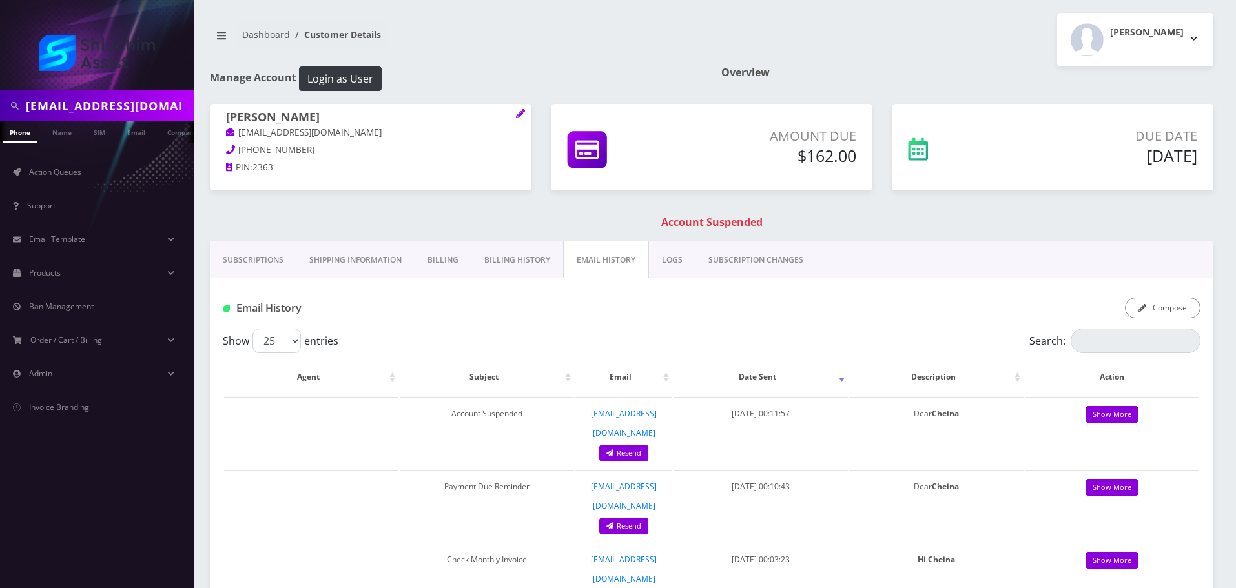
click at [505, 261] on link "Billing History" at bounding box center [517, 259] width 92 height 37
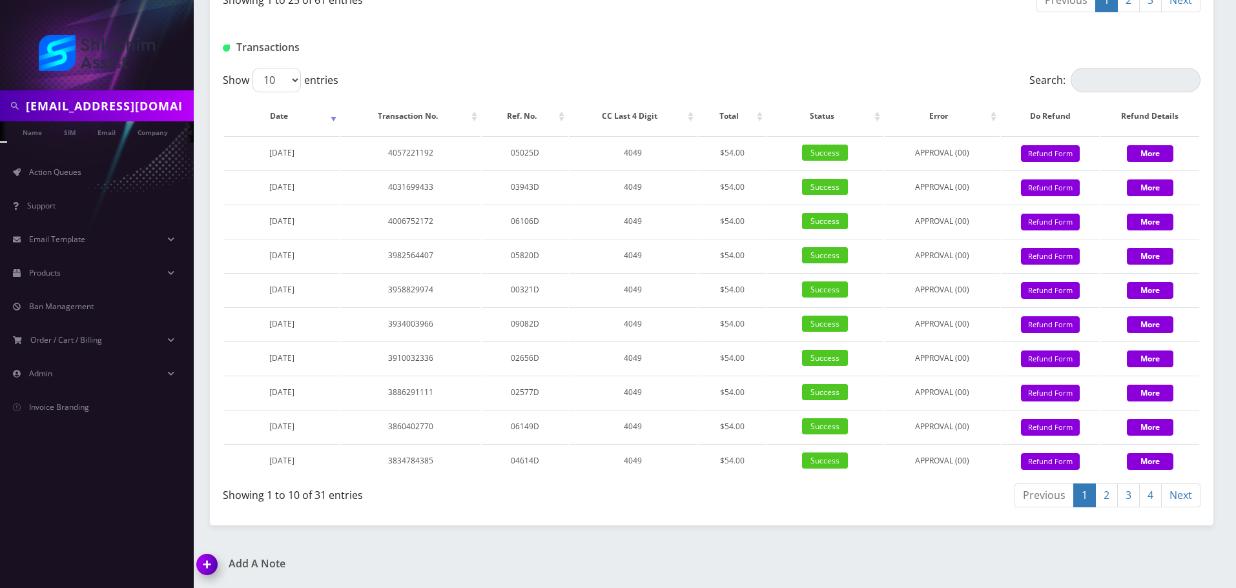
scroll to position [0, 32]
click at [170, 108] on input "sheinazimov@gmail.com" at bounding box center [108, 106] width 165 height 25
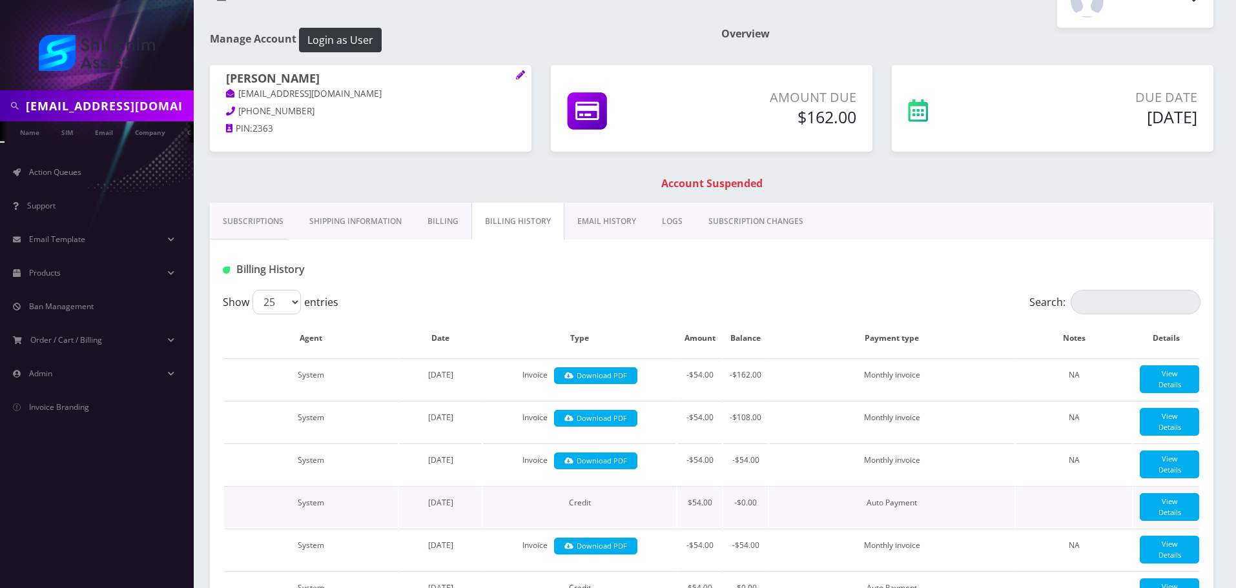
scroll to position [0, 0]
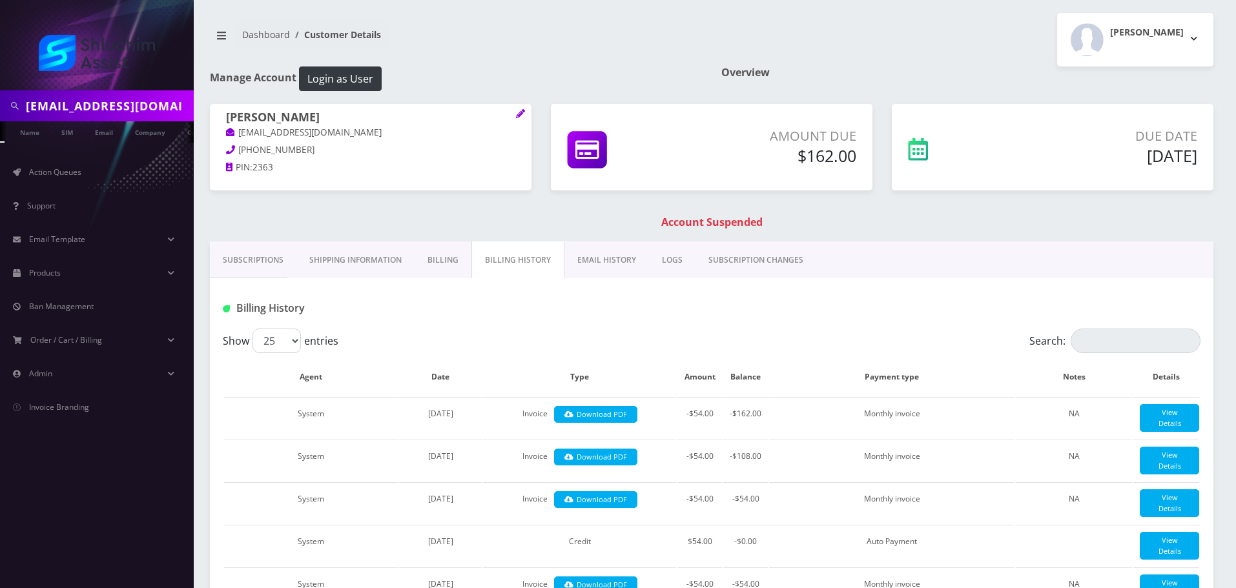
click at [420, 249] on link "Billing" at bounding box center [442, 259] width 57 height 37
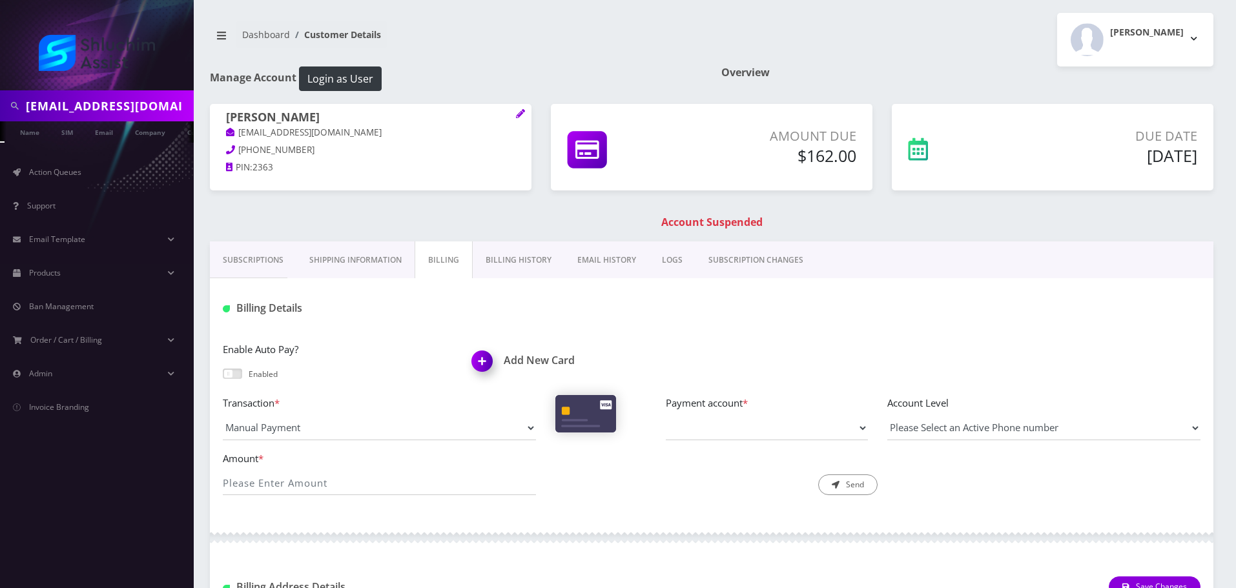
click at [515, 257] on link "Billing History" at bounding box center [519, 259] width 92 height 37
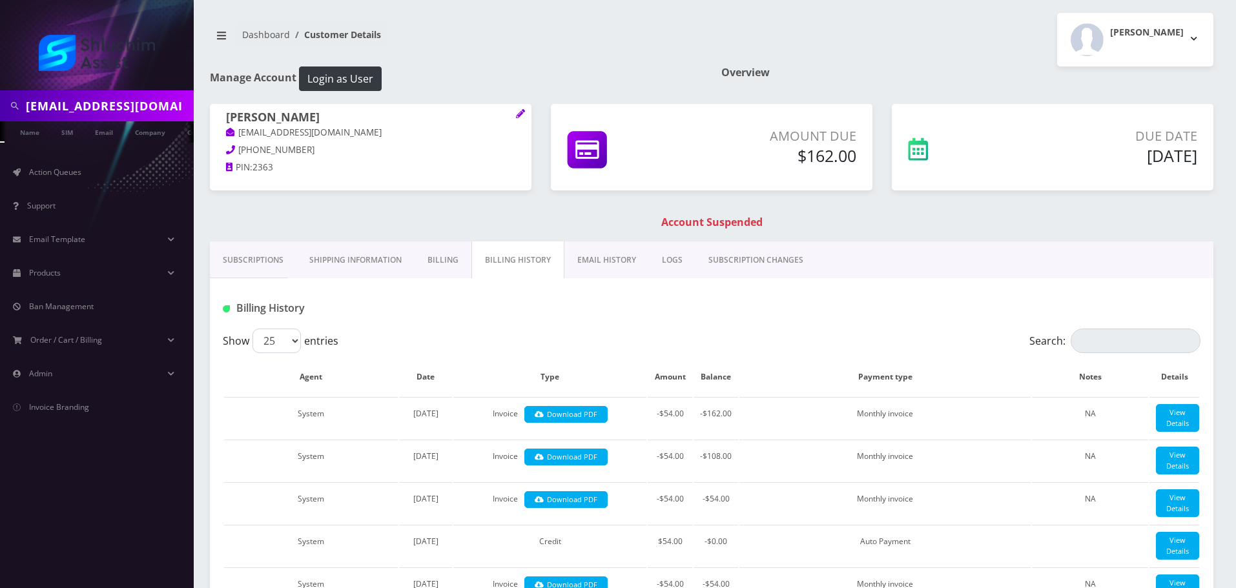
click at [137, 114] on input "sheinazimov@gmail.com" at bounding box center [108, 106] width 165 height 25
paste input "Cheinawolff"
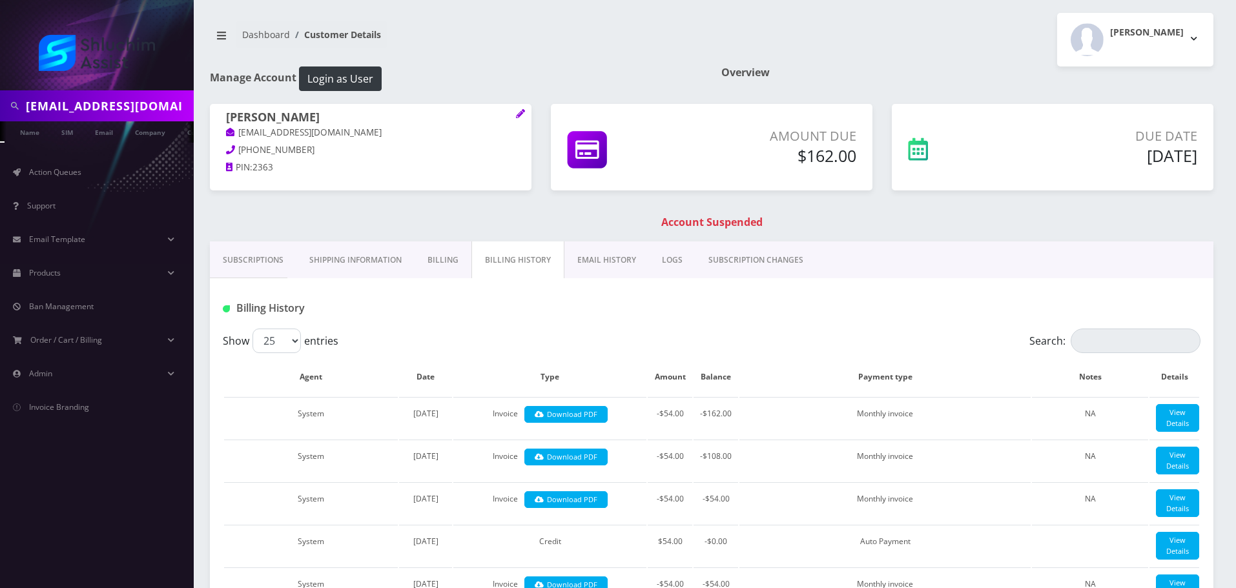
scroll to position [0, 1]
type input "[EMAIL_ADDRESS][DOMAIN_NAME]"
drag, startPoint x: 354, startPoint y: 134, endPoint x: 220, endPoint y: 133, distance: 134.3
click at [220, 133] on div "Cheina Zyslin sheinazimov@gmail.com 347-912-3469 PIN: 2363" at bounding box center [370, 144] width 321 height 81
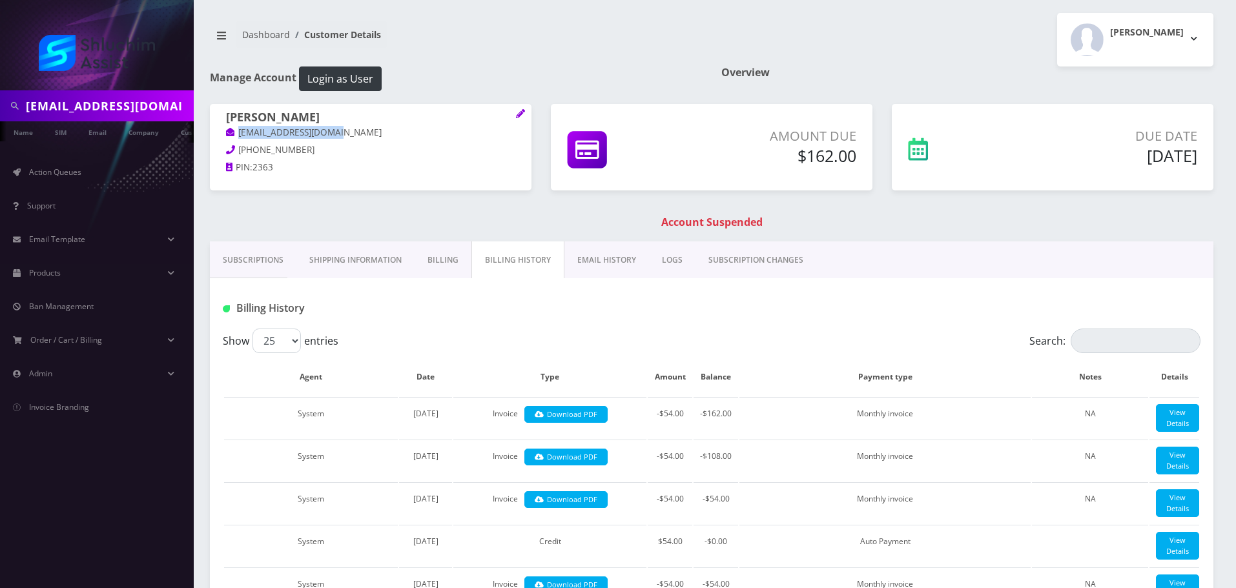
copy link "sheinazimov@gmail.com"
click at [258, 256] on link "Subscriptions" at bounding box center [253, 259] width 87 height 37
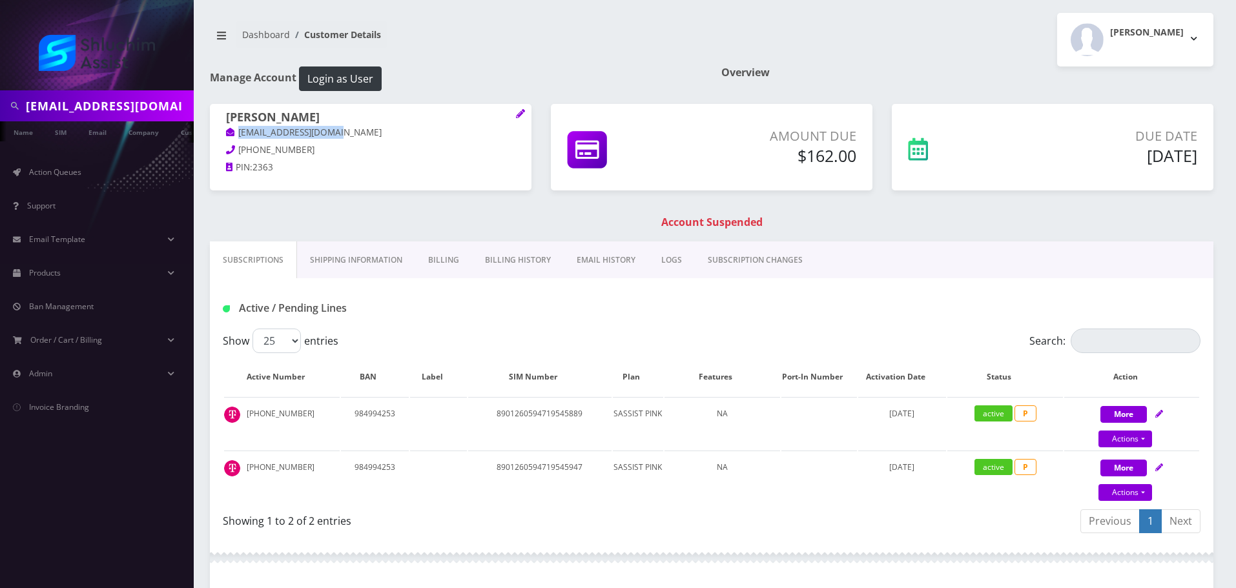
click at [360, 136] on p "sheinazimov@gmail.com" at bounding box center [370, 133] width 289 height 14
drag, startPoint x: 369, startPoint y: 136, endPoint x: 227, endPoint y: 136, distance: 142.0
click at [227, 136] on p "sheinazimov@gmail.com" at bounding box center [370, 133] width 289 height 14
drag, startPoint x: 152, startPoint y: 105, endPoint x: 156, endPoint y: 115, distance: 10.7
click at [152, 105] on input "[EMAIL_ADDRESS][DOMAIN_NAME]" at bounding box center [108, 106] width 165 height 25
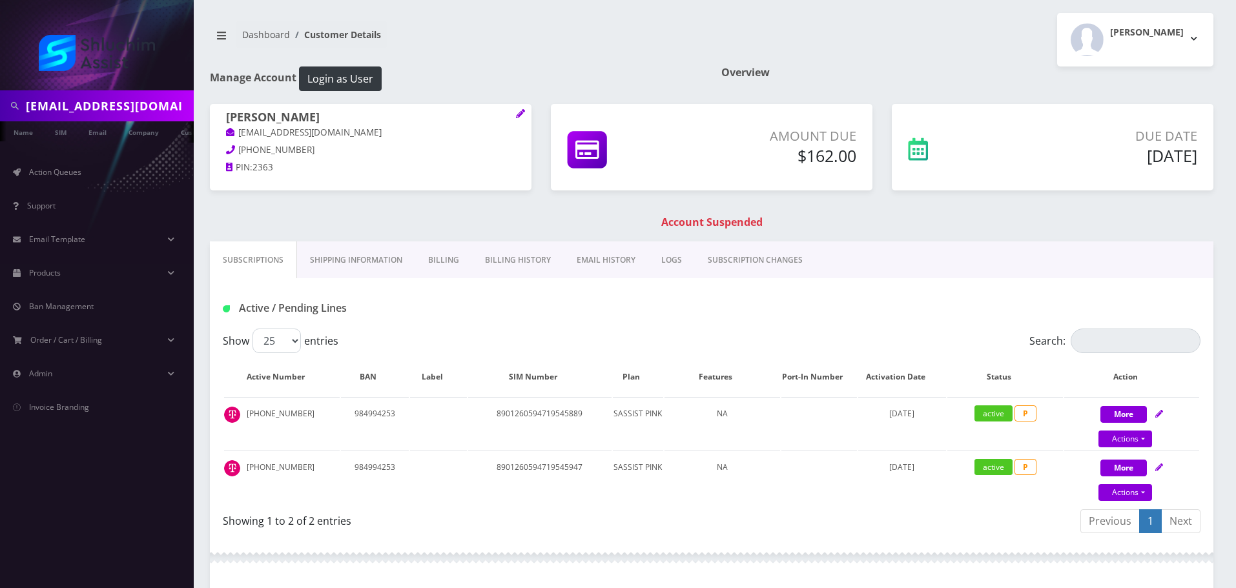
click at [51, 158] on li "Action Queues" at bounding box center [97, 173] width 194 height 34
click at [145, 136] on link "Company" at bounding box center [143, 131] width 43 height 21
click at [100, 136] on link "Email" at bounding box center [97, 131] width 31 height 21
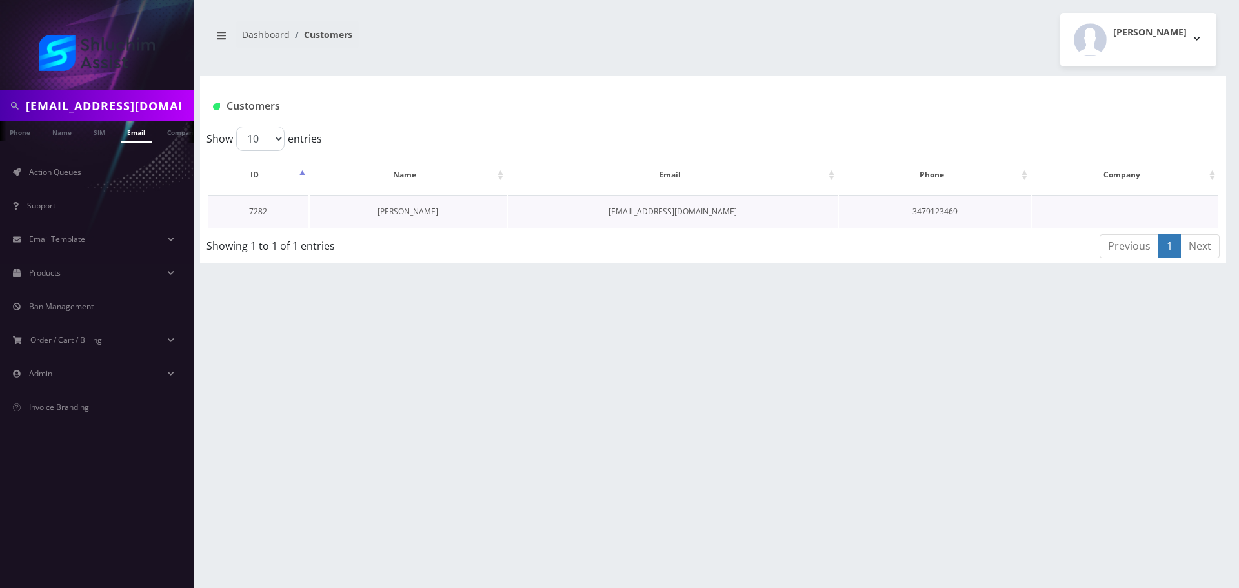
click at [409, 211] on link "[PERSON_NAME]" at bounding box center [408, 211] width 61 height 11
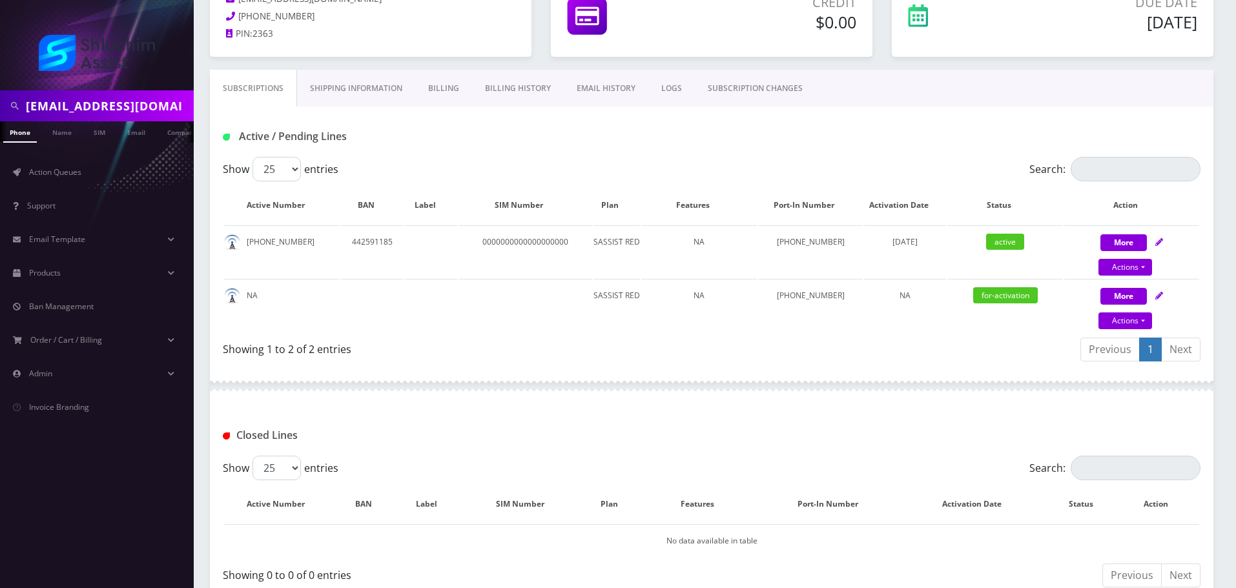
scroll to position [129, 0]
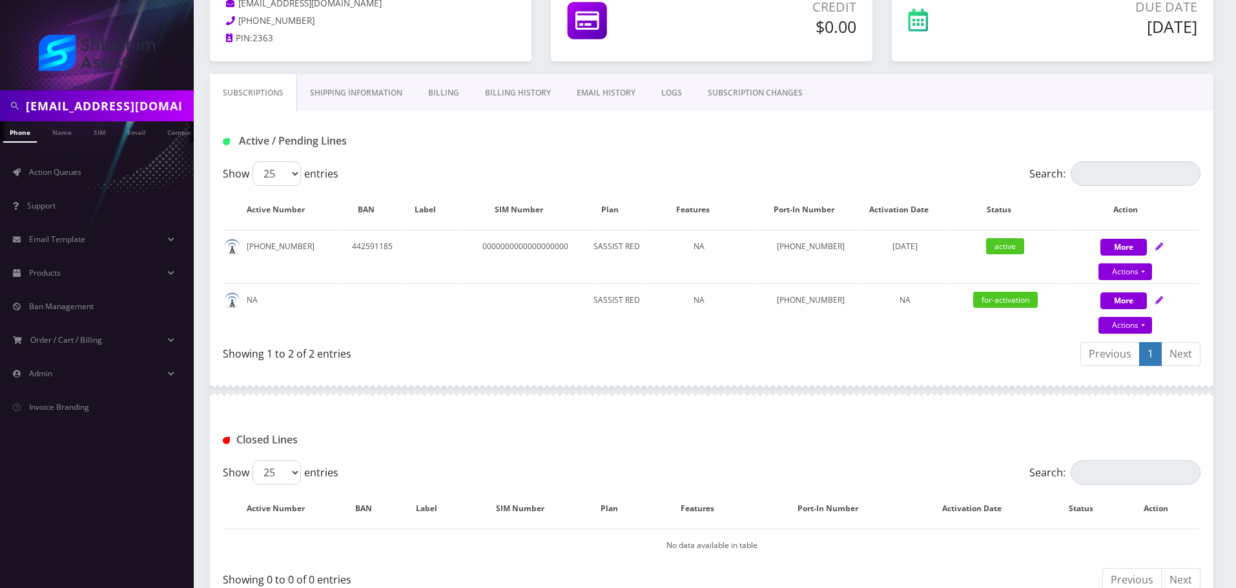
click at [519, 94] on link "Billing History" at bounding box center [518, 92] width 92 height 37
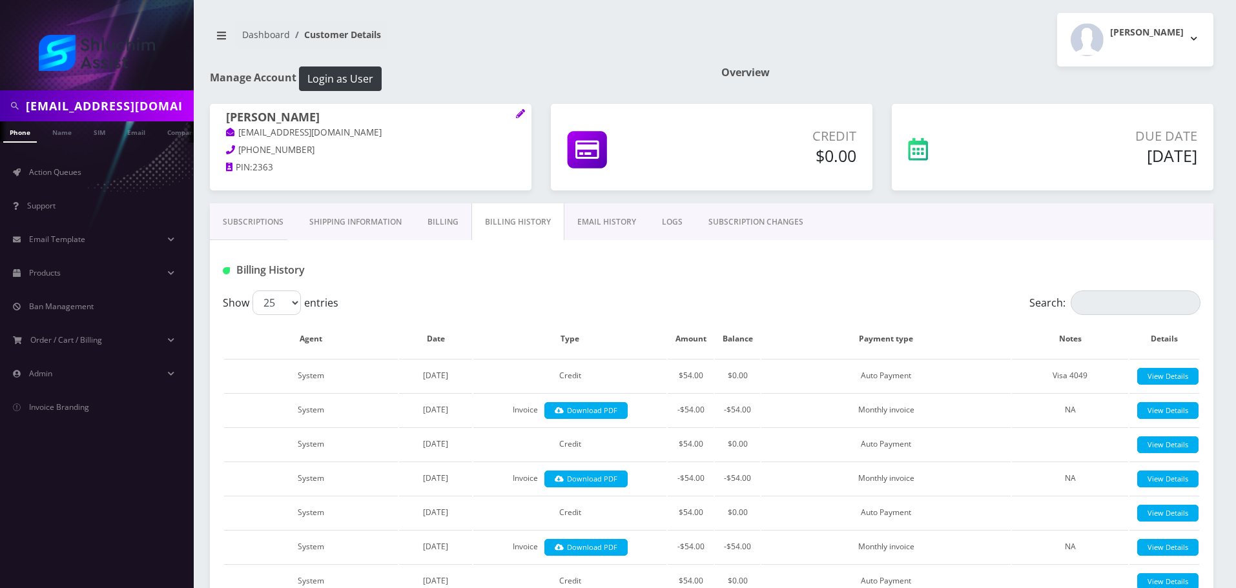
click at [448, 227] on link "Billing" at bounding box center [442, 221] width 57 height 37
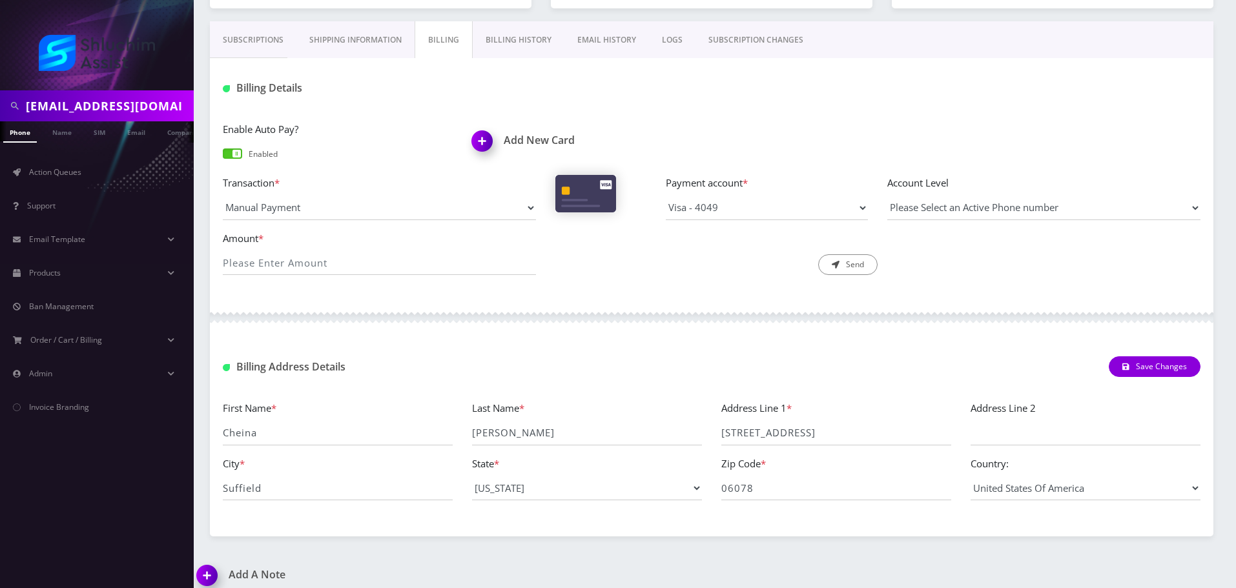
scroll to position [193, 0]
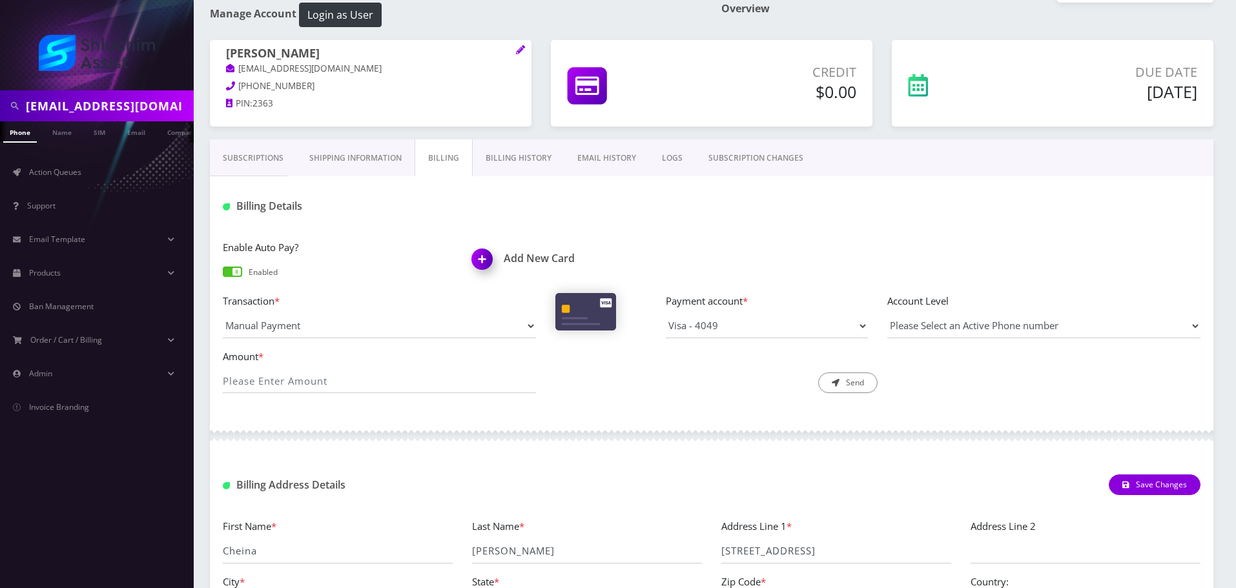
click at [507, 147] on link "Billing History" at bounding box center [519, 157] width 92 height 37
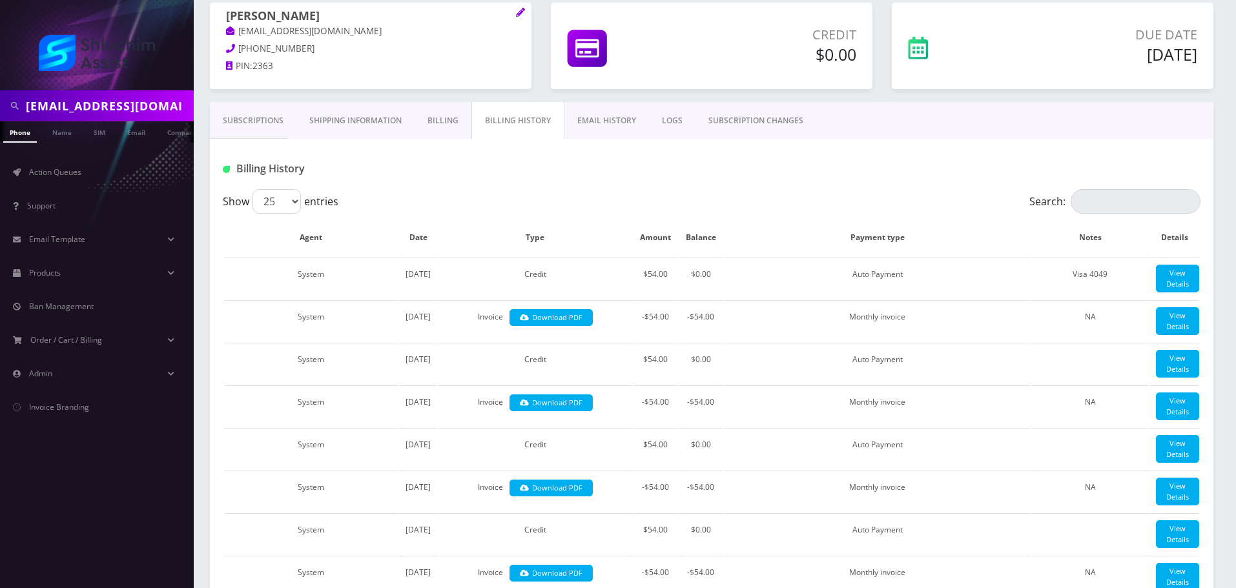
scroll to position [98, 0]
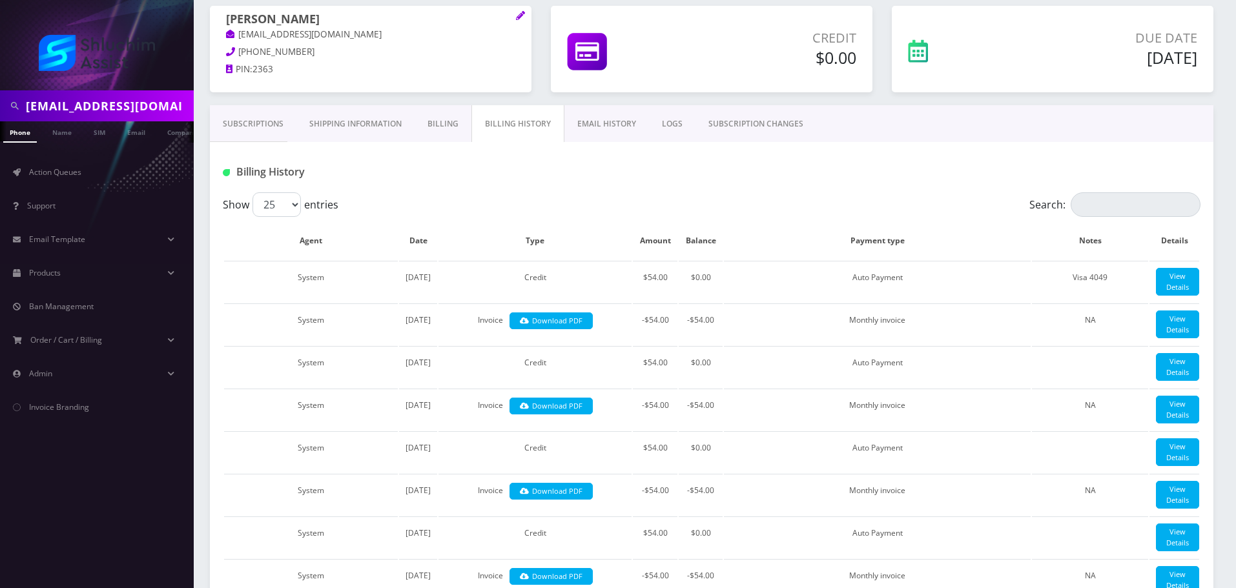
click at [440, 127] on link "Billing" at bounding box center [442, 123] width 57 height 37
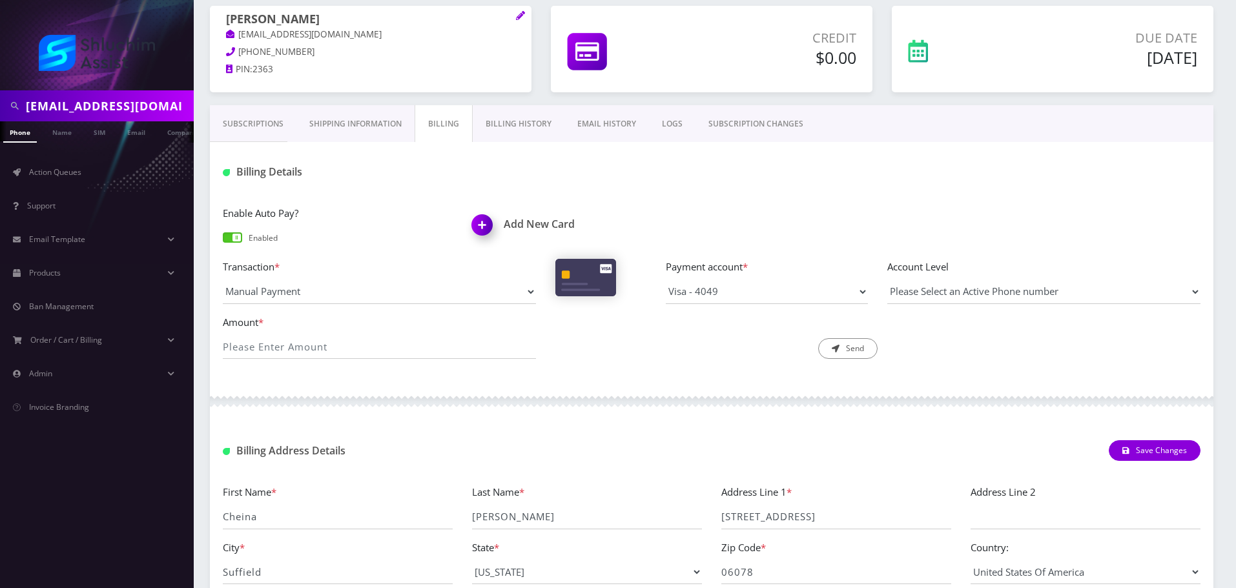
click at [520, 132] on link "Billing History" at bounding box center [519, 123] width 92 height 37
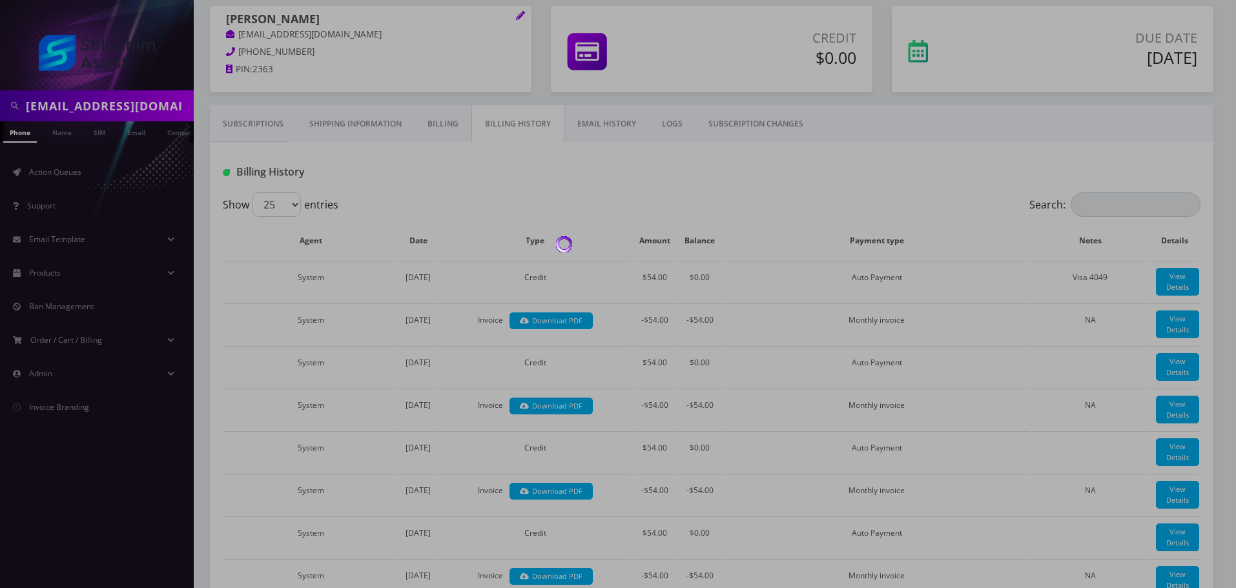
click at [443, 130] on body "[EMAIL_ADDRESS][DOMAIN_NAME] Phone Name SIM Email Company Customer Action Queue…" at bounding box center [618, 594] width 1236 height 1384
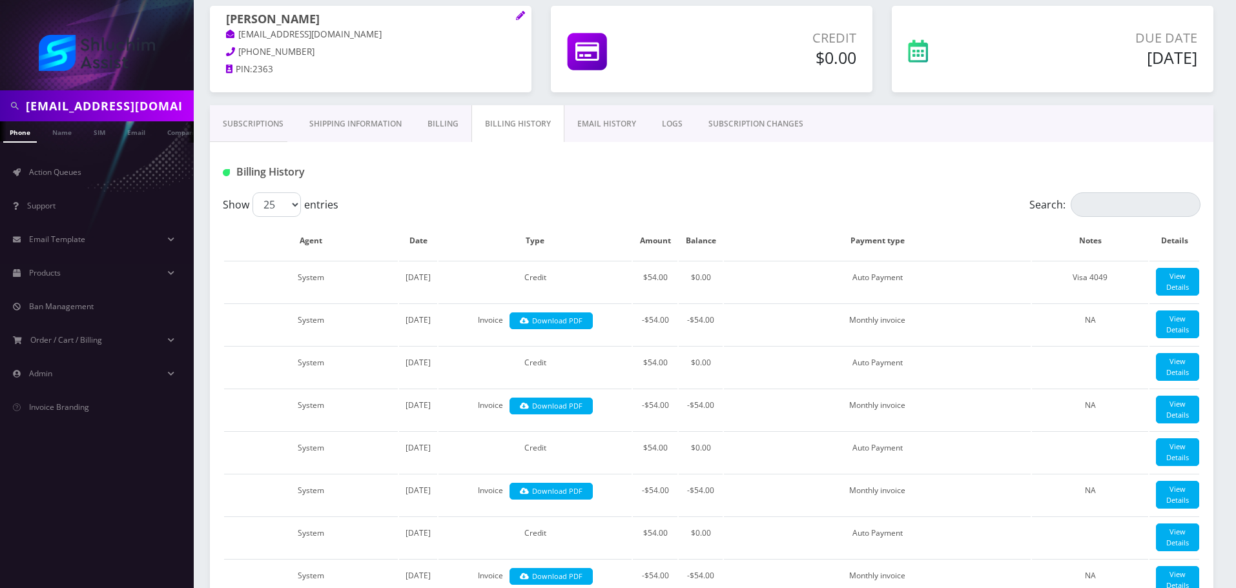
click at [443, 130] on link "Billing" at bounding box center [442, 123] width 57 height 37
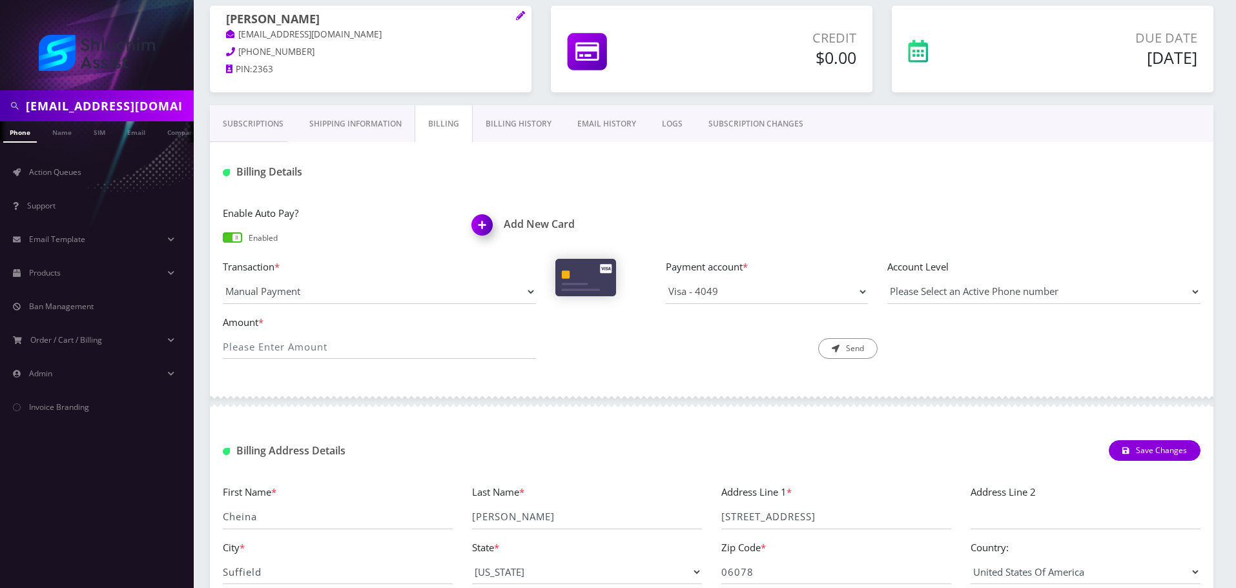
click at [491, 128] on link "Billing History" at bounding box center [519, 123] width 92 height 37
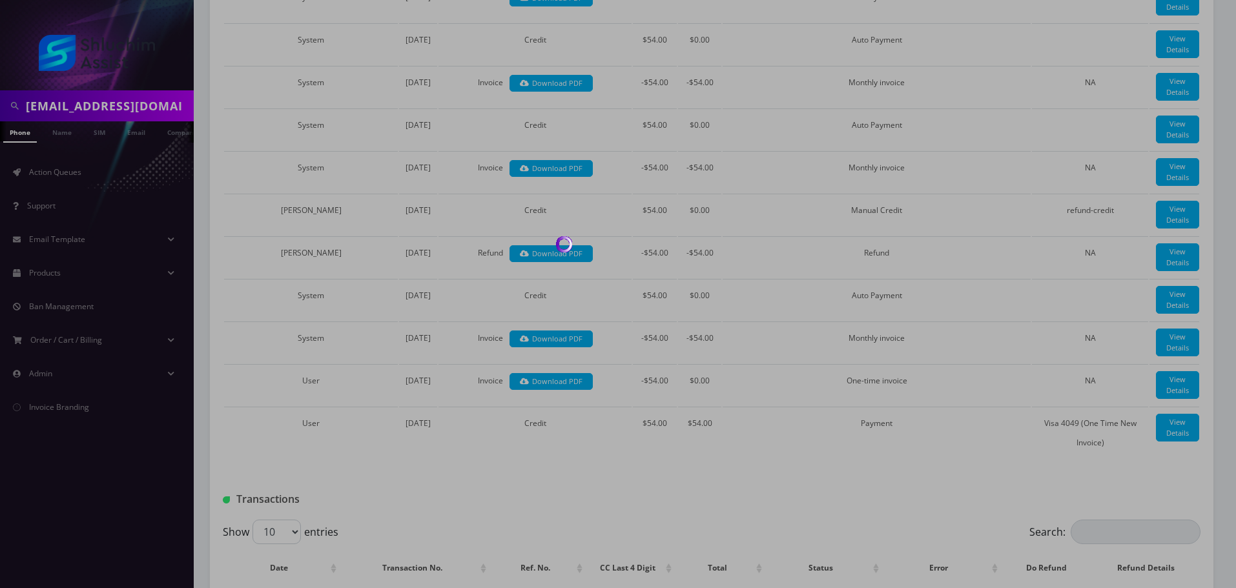
scroll to position [485, 0]
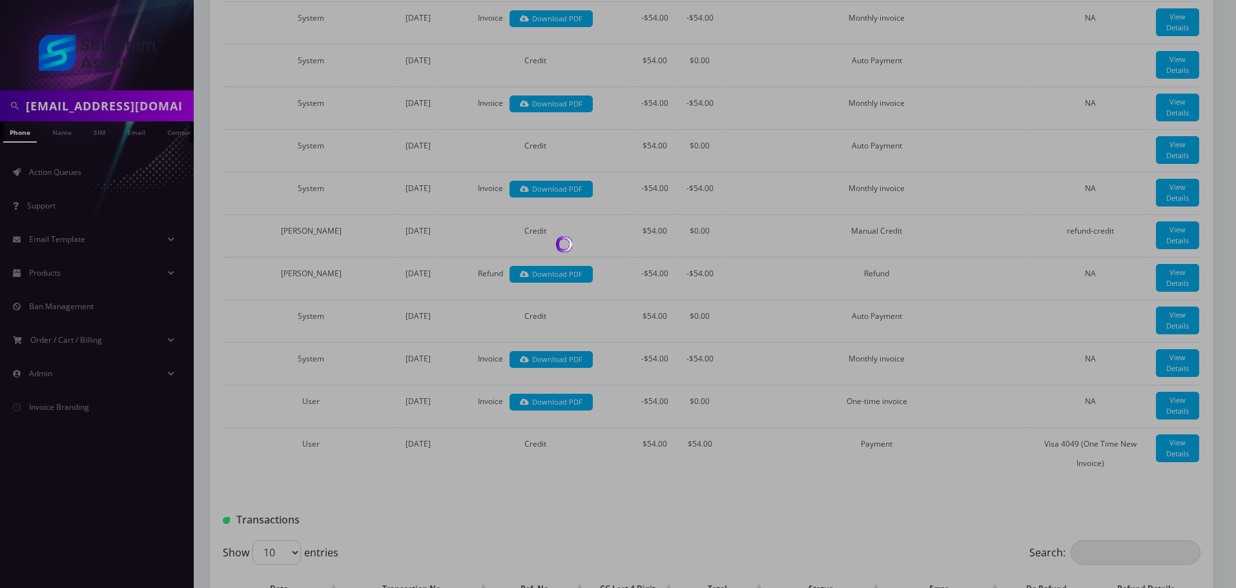
click at [462, 275] on div at bounding box center [618, 294] width 1236 height 588
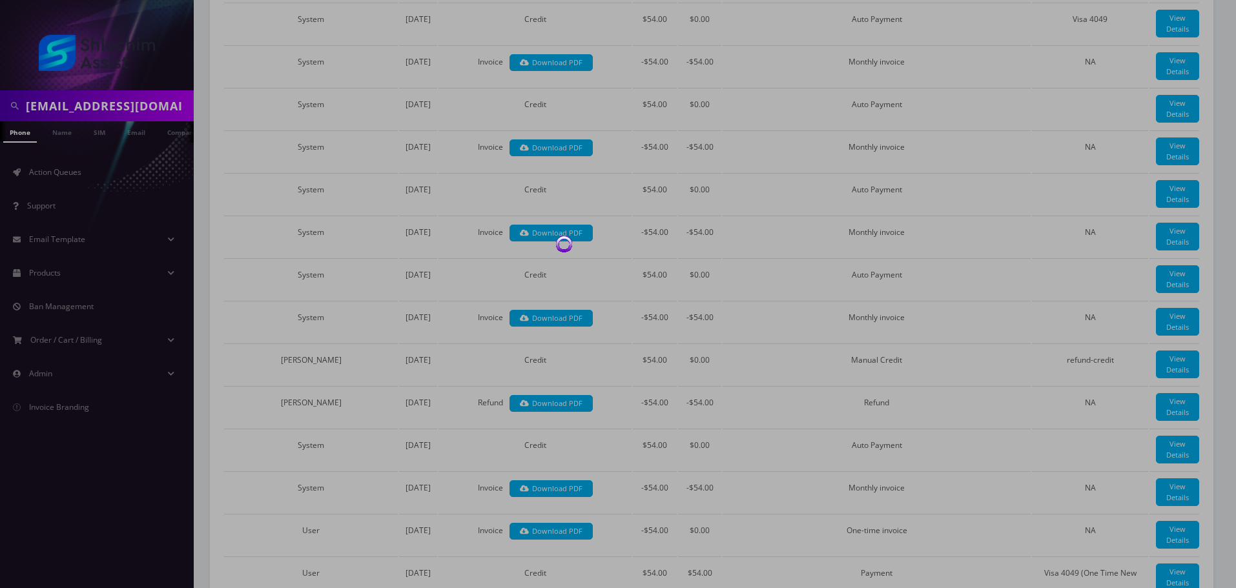
click at [462, 275] on div at bounding box center [618, 294] width 1236 height 588
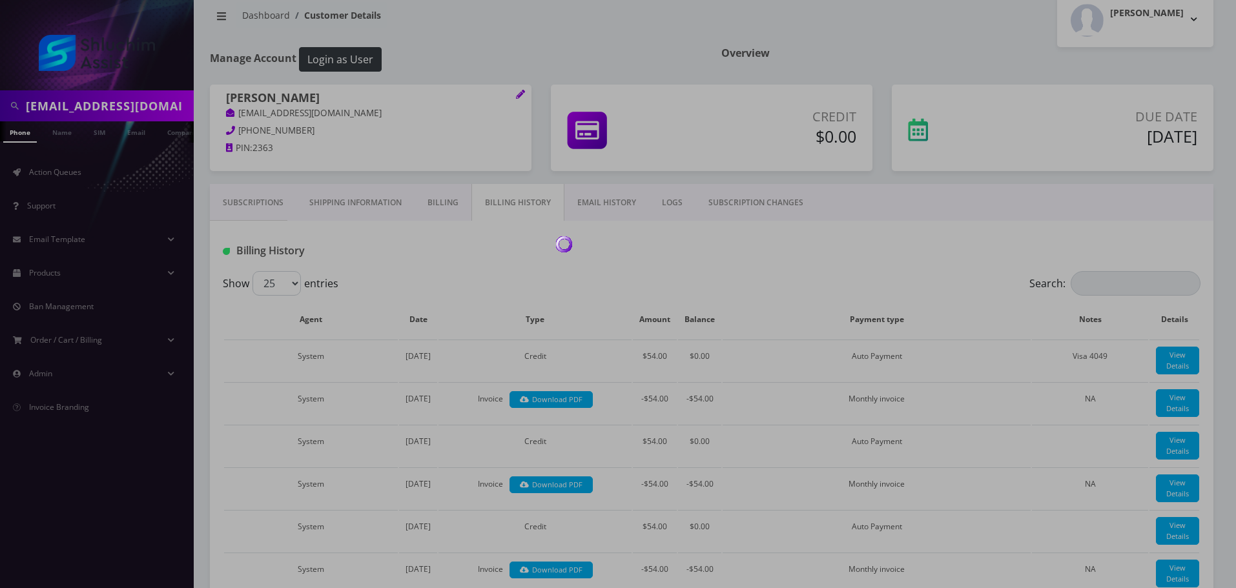
scroll to position [0, 0]
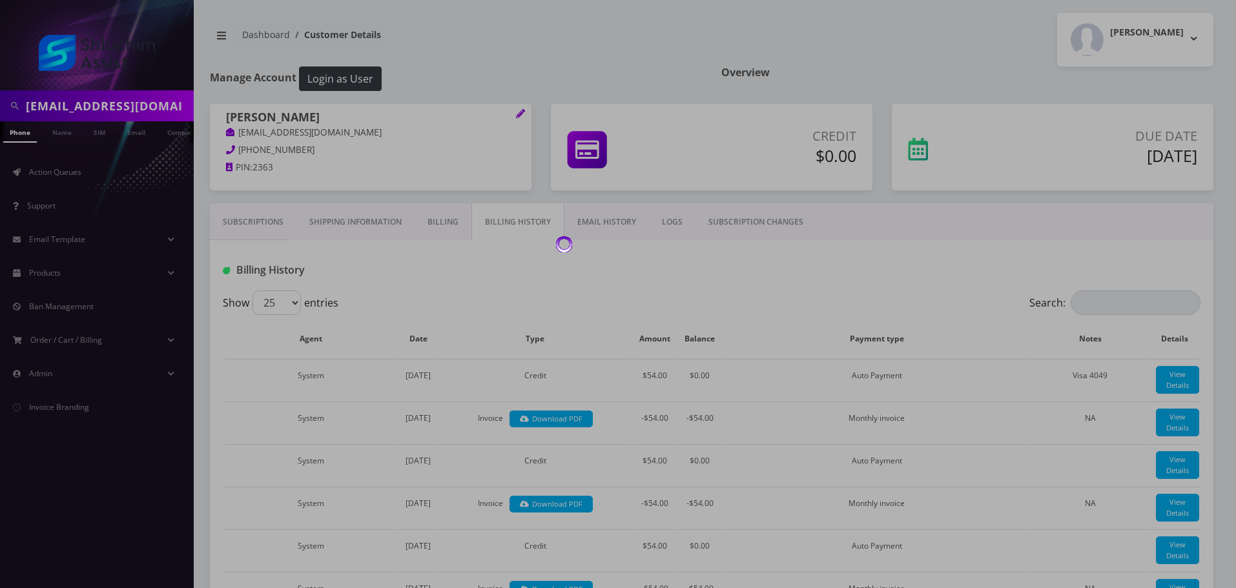
click at [541, 277] on div at bounding box center [618, 294] width 1236 height 588
click at [636, 198] on div at bounding box center [618, 294] width 1236 height 588
click at [454, 216] on div at bounding box center [618, 294] width 1236 height 588
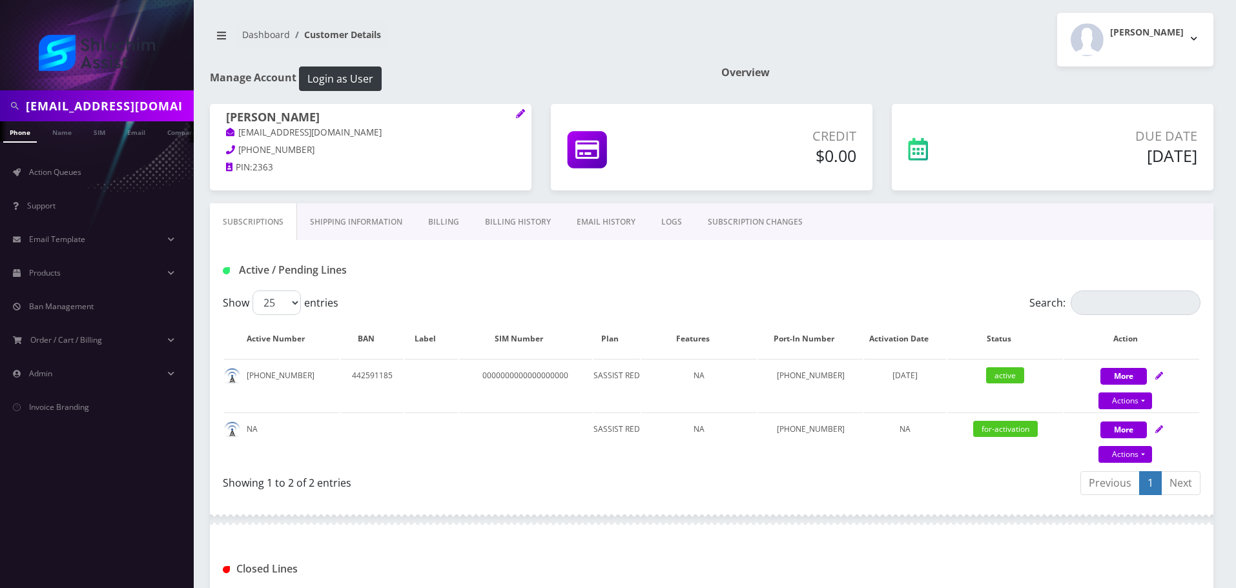
click at [518, 231] on link "Billing History" at bounding box center [518, 221] width 92 height 37
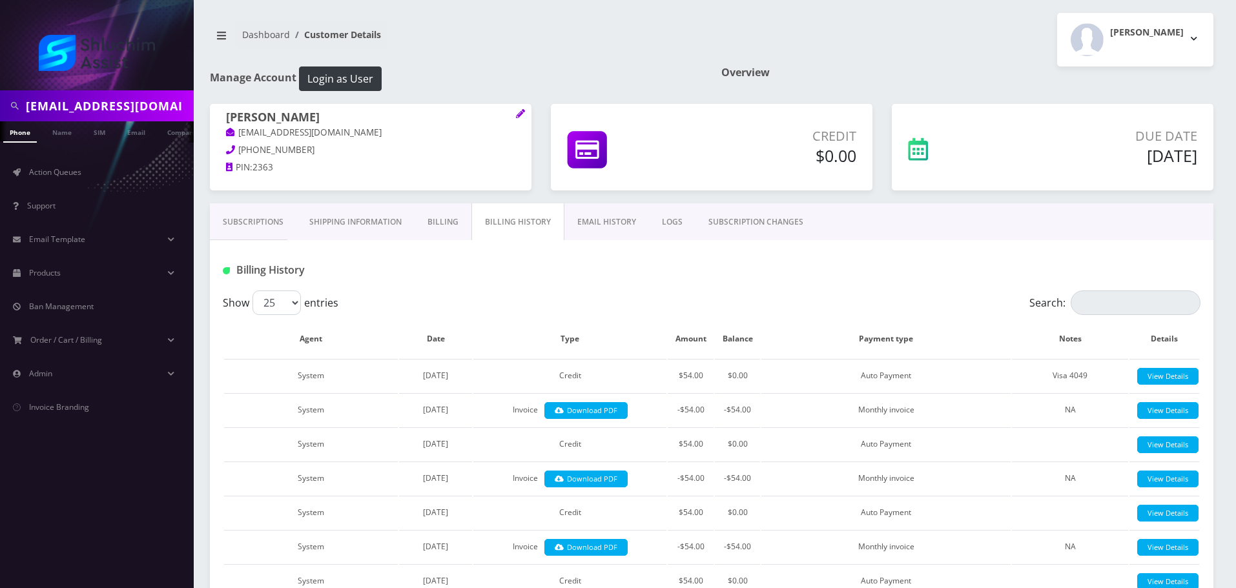
click at [462, 228] on link "Billing" at bounding box center [442, 221] width 57 height 37
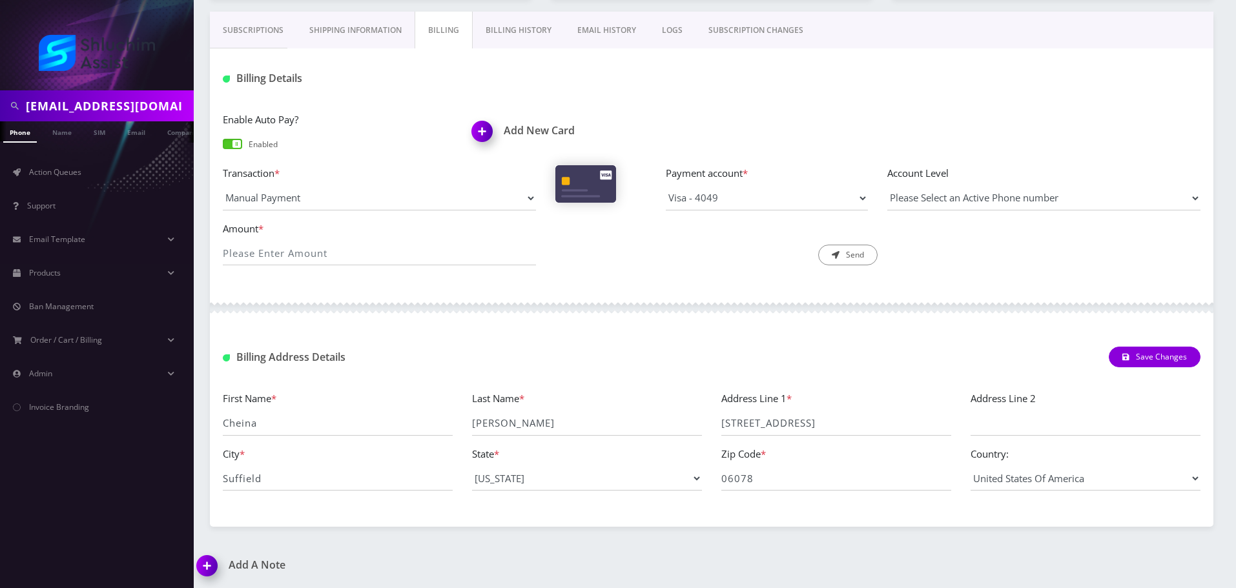
scroll to position [193, 0]
click at [515, 37] on link "Billing History" at bounding box center [519, 28] width 92 height 37
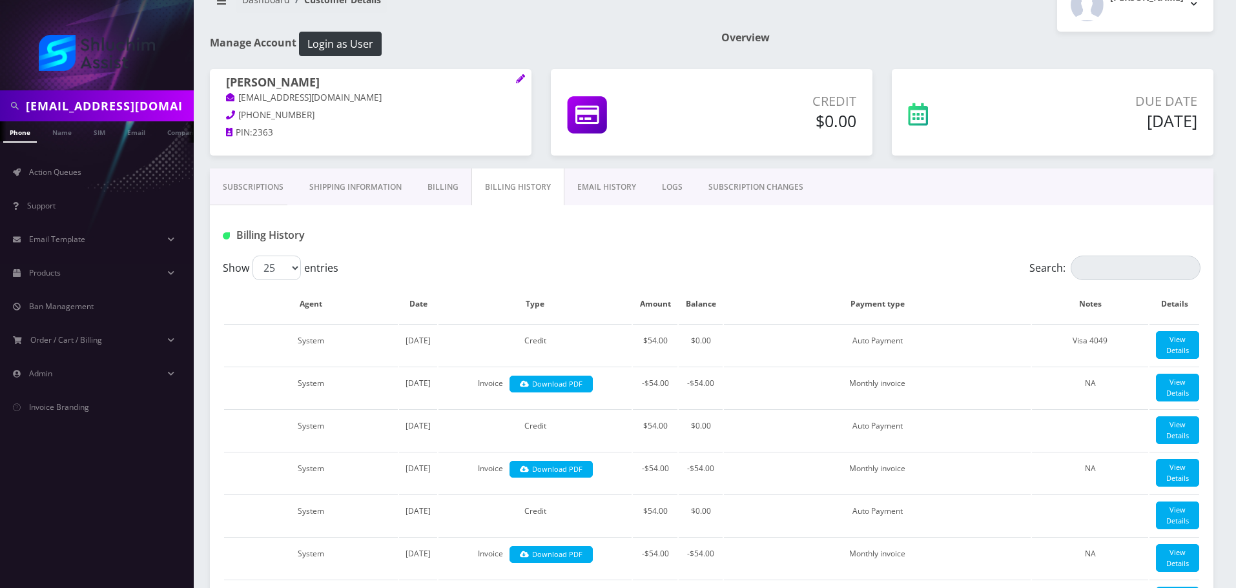
scroll to position [65, 0]
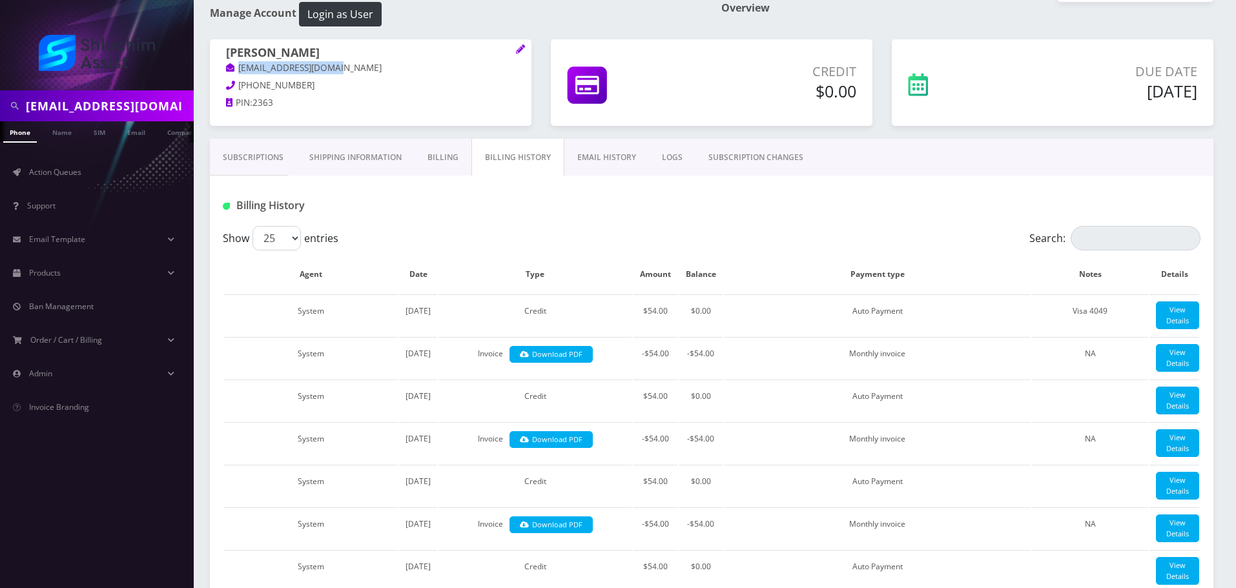
drag, startPoint x: 361, startPoint y: 73, endPoint x: 236, endPoint y: 73, distance: 124.6
click at [236, 73] on p "cheinawolff@gmail.com" at bounding box center [370, 68] width 289 height 14
copy link "cheinawolff@gmail.com"
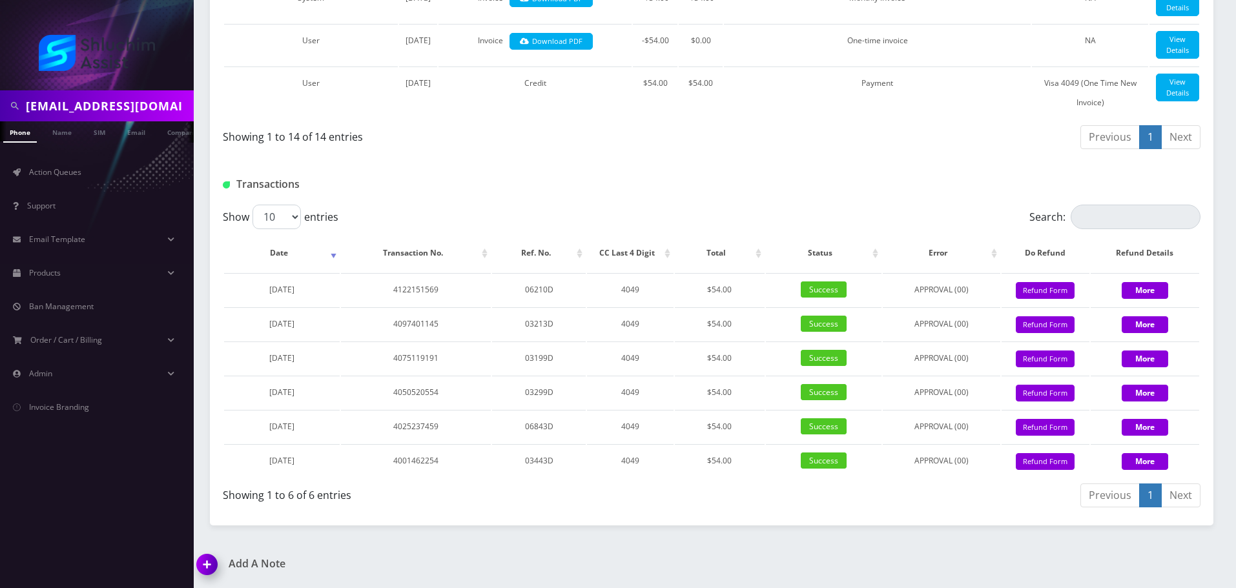
scroll to position [1260, 0]
click at [442, 356] on td "4075119191" at bounding box center [416, 357] width 150 height 33
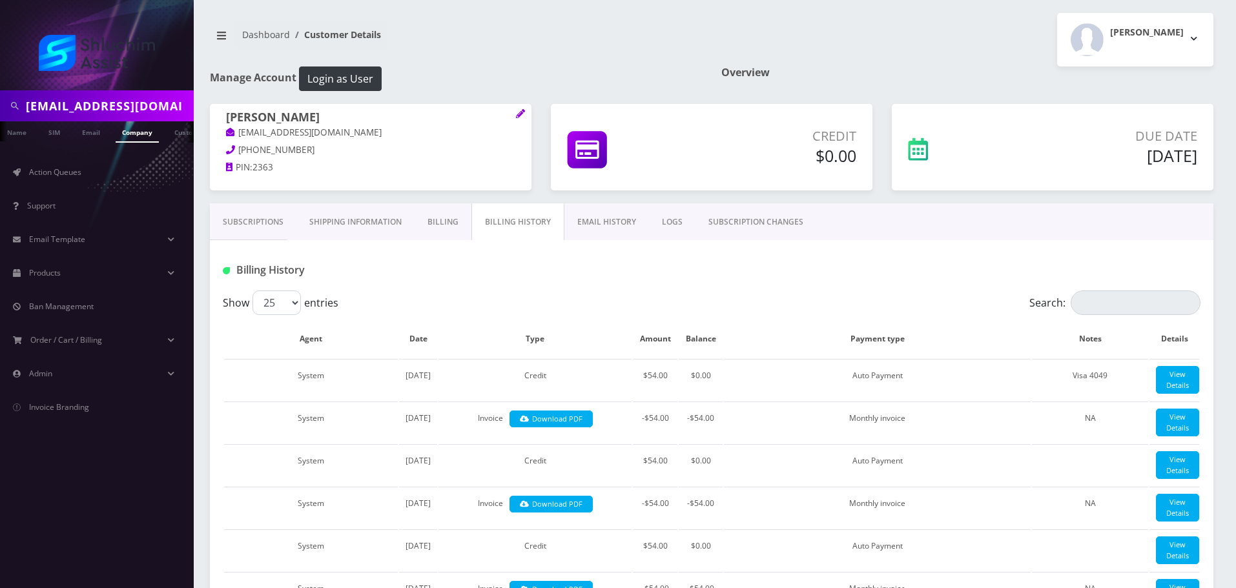
scroll to position [0, 52]
click at [132, 110] on input "Cheinawolff@gmail.com" at bounding box center [108, 106] width 165 height 25
paste input "sheinazimov"
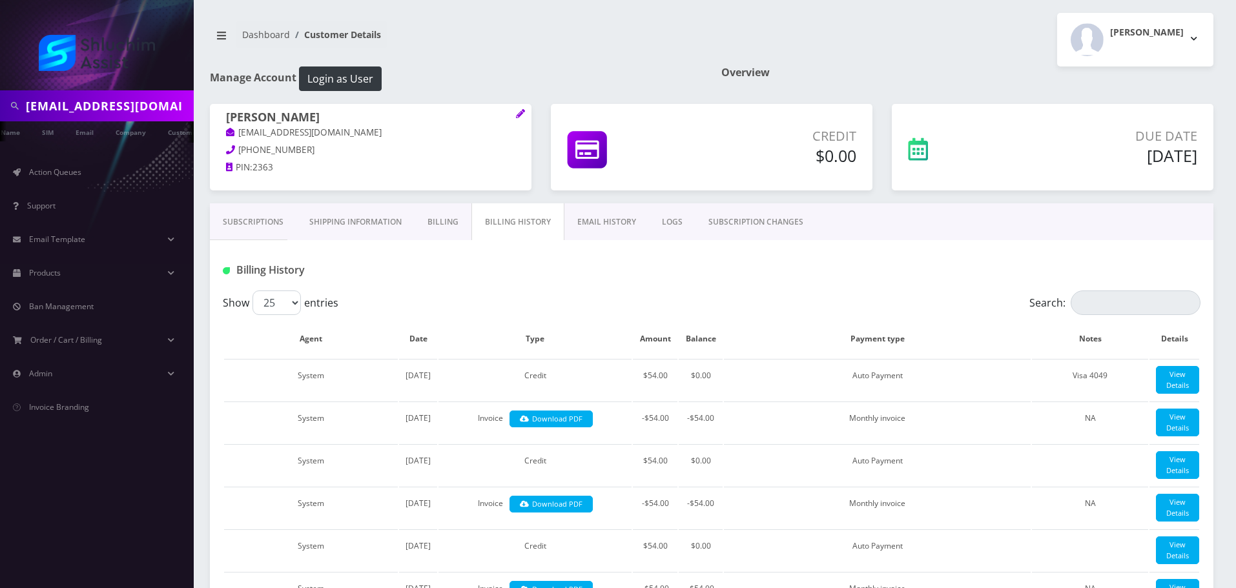
scroll to position [0, 4]
type input "[EMAIL_ADDRESS][DOMAIN_NAME]"
click at [81, 136] on link "Email" at bounding box center [84, 131] width 31 height 21
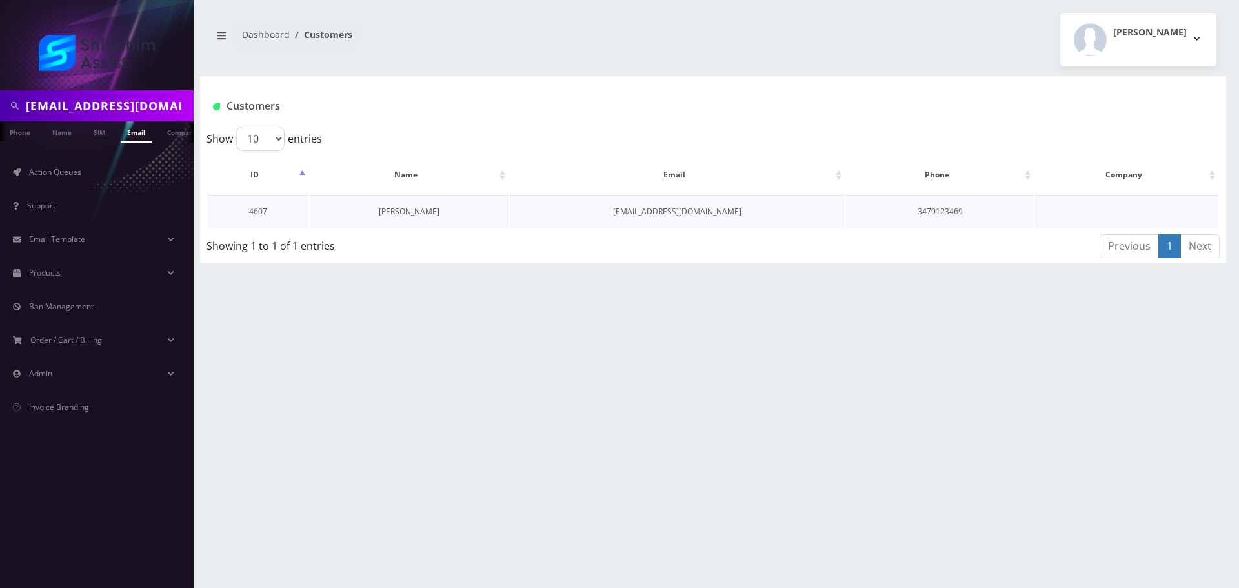
click at [402, 207] on link "[PERSON_NAME]" at bounding box center [409, 211] width 61 height 11
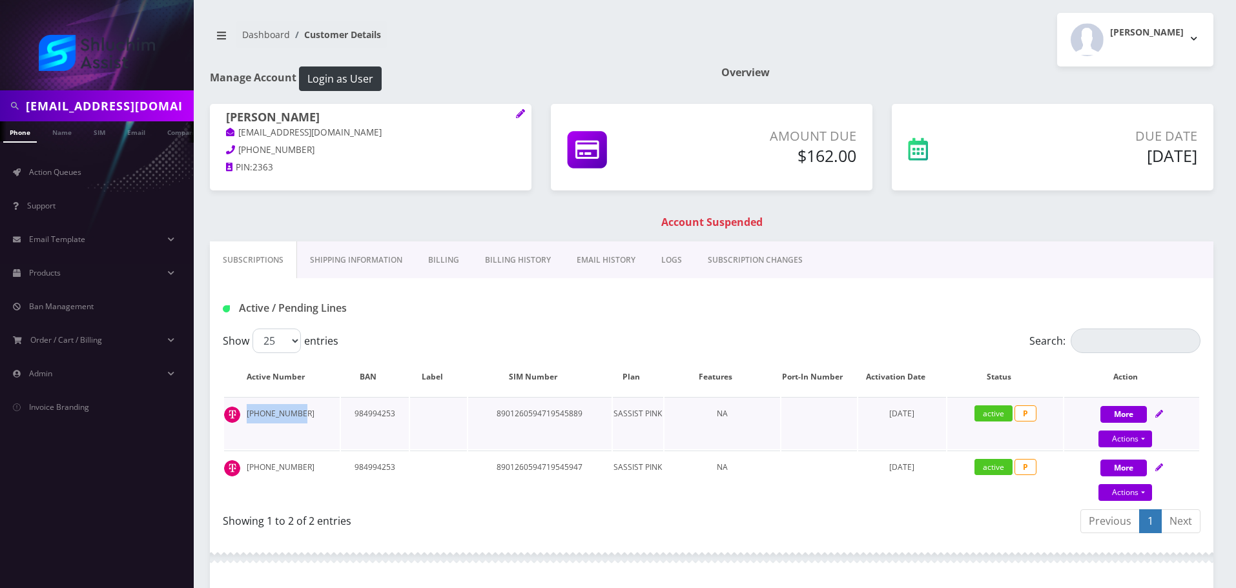
drag, startPoint x: 294, startPoint y: 412, endPoint x: 243, endPoint y: 414, distance: 51.1
click at [243, 414] on td "347-912-3489" at bounding box center [282, 423] width 116 height 52
copy td "347-912-3489"
drag, startPoint x: 311, startPoint y: 152, endPoint x: 244, endPoint y: 152, distance: 67.1
click at [244, 152] on p "347-912-3469" at bounding box center [370, 150] width 289 height 14
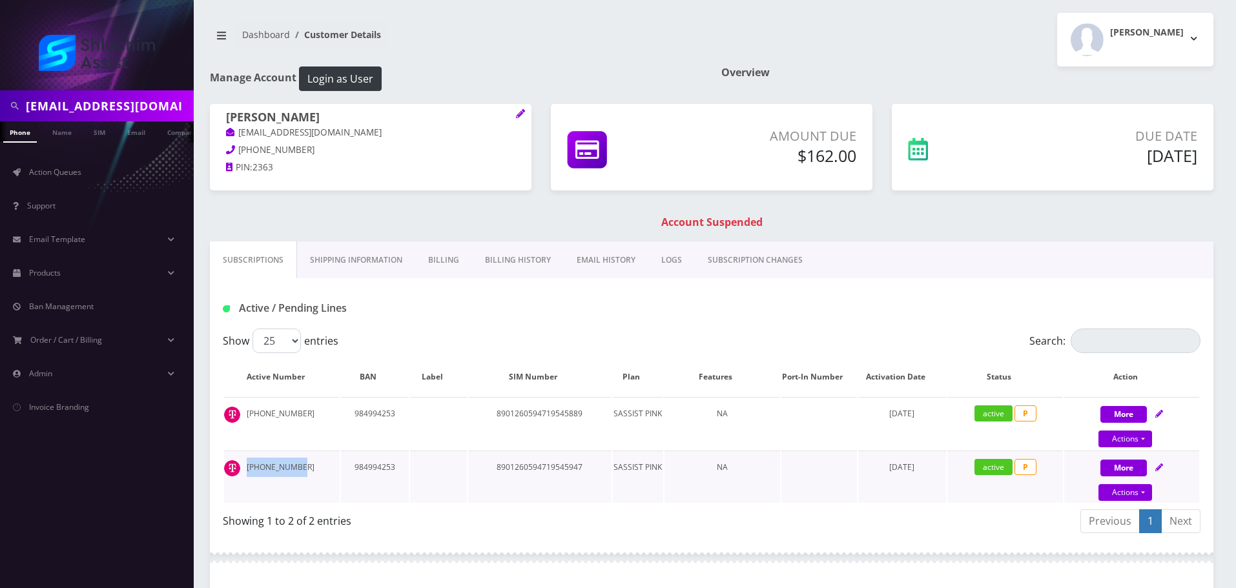
drag, startPoint x: 294, startPoint y: 470, endPoint x: 247, endPoint y: 470, distance: 47.1
click at [247, 470] on td "347-912-3469" at bounding box center [282, 477] width 116 height 52
copy td "347-912-3469"
drag, startPoint x: 354, startPoint y: 134, endPoint x: 237, endPoint y: 135, distance: 117.5
click at [237, 135] on p "[EMAIL_ADDRESS][DOMAIN_NAME]" at bounding box center [370, 133] width 289 height 14
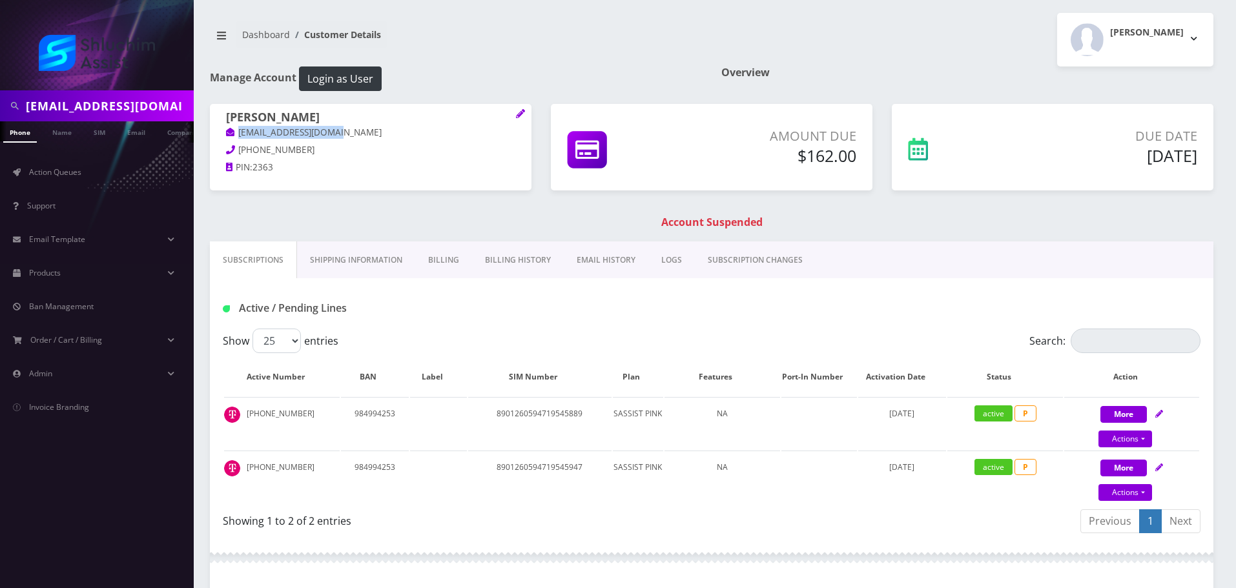
scroll to position [0, 6]
drag, startPoint x: 298, startPoint y: 411, endPoint x: 244, endPoint y: 411, distance: 53.6
click at [244, 411] on td "347-912-3489" at bounding box center [282, 423] width 116 height 52
copy td "347-912-3489"
drag, startPoint x: 303, startPoint y: 468, endPoint x: 260, endPoint y: 463, distance: 44.2
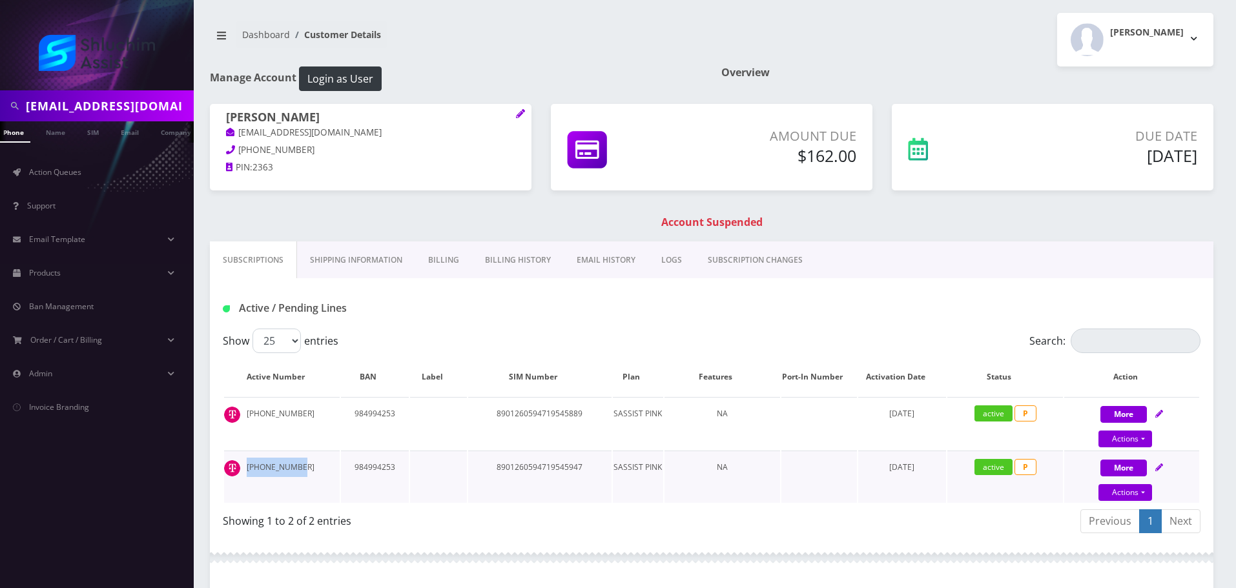
click at [238, 470] on td "347-912-3469" at bounding box center [282, 477] width 116 height 52
copy td "347-912-3469"
click at [449, 252] on link "Billing" at bounding box center [443, 259] width 57 height 37
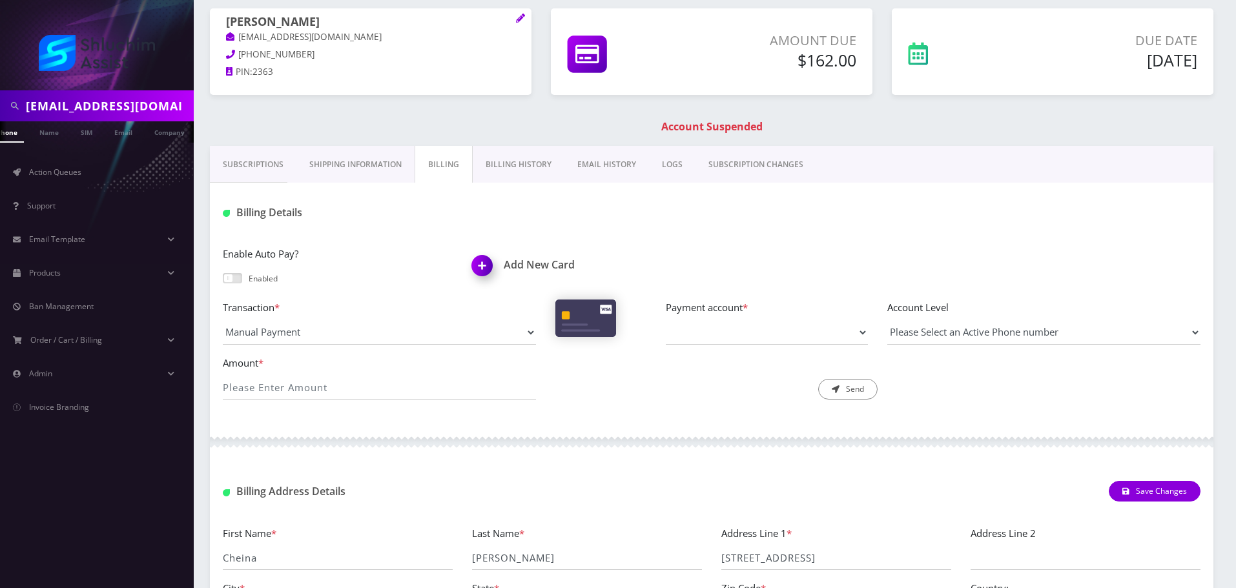
scroll to position [232, 0]
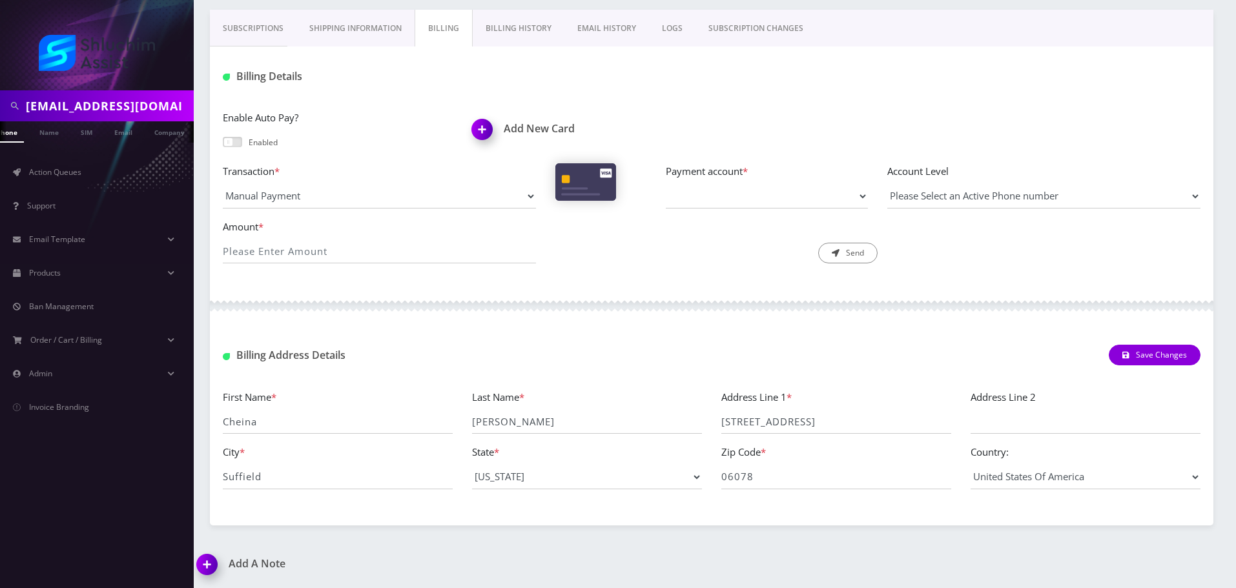
click at [533, 17] on link "Billing History" at bounding box center [519, 28] width 92 height 37
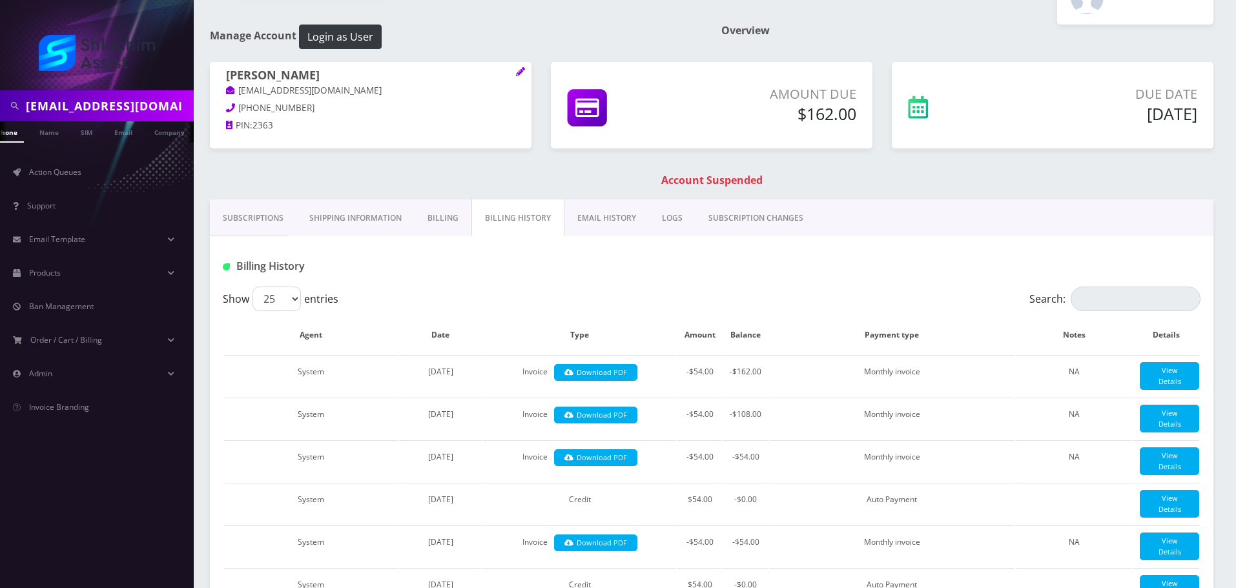
scroll to position [38, 0]
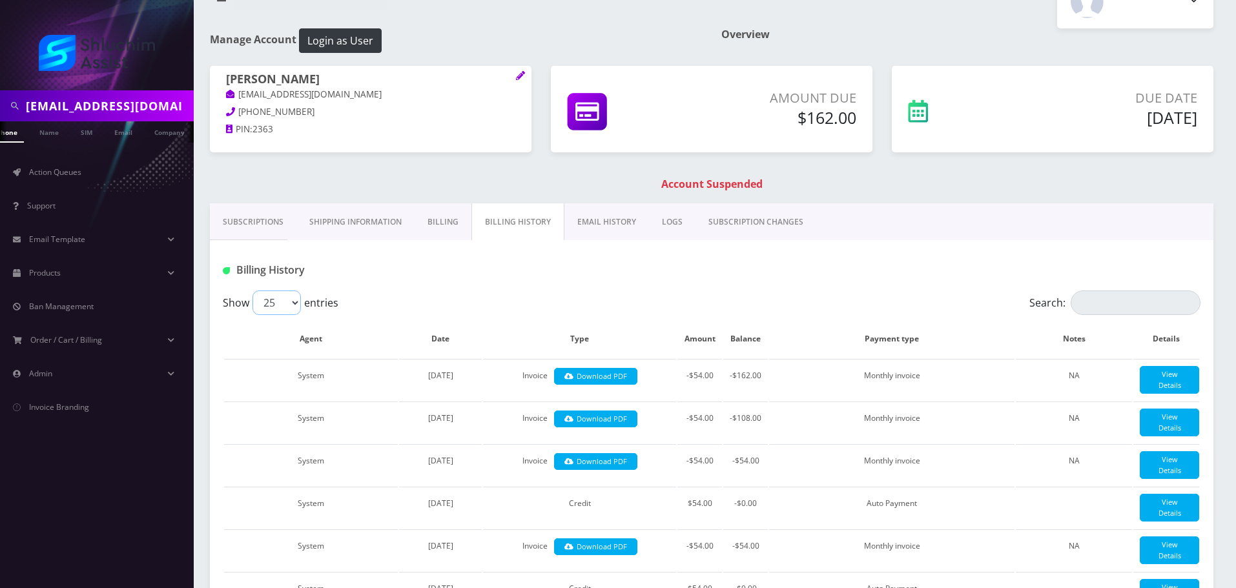
click at [267, 303] on select "25 50 100 250 500" at bounding box center [276, 302] width 48 height 25
select select "500"
click at [252, 290] on select "25 50 100 250 500" at bounding box center [276, 302] width 48 height 25
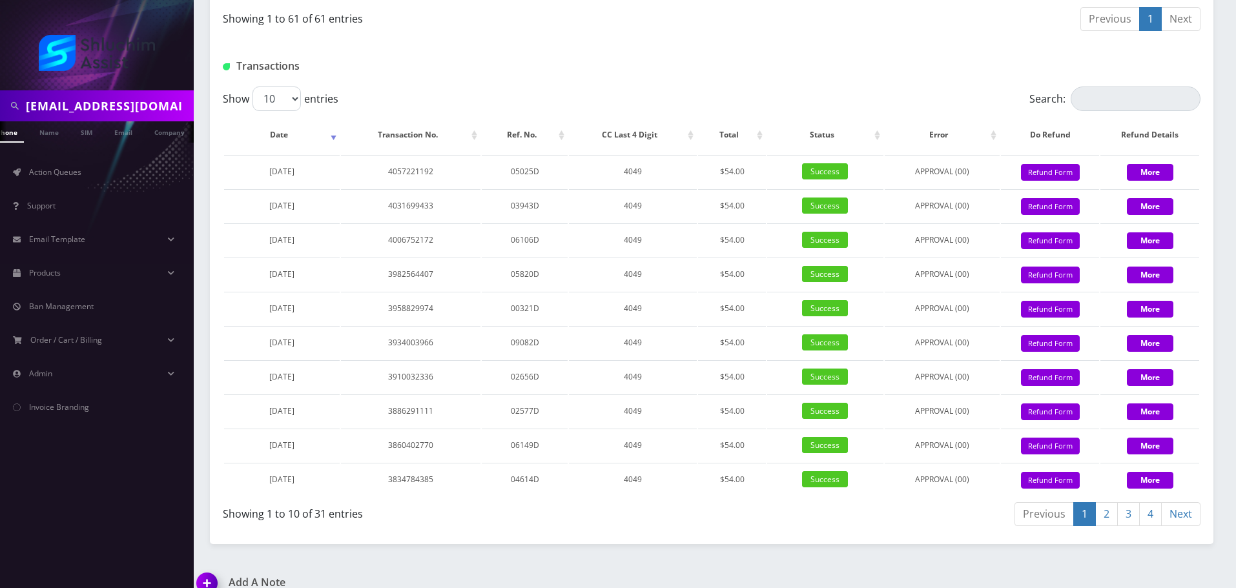
scroll to position [3144, 0]
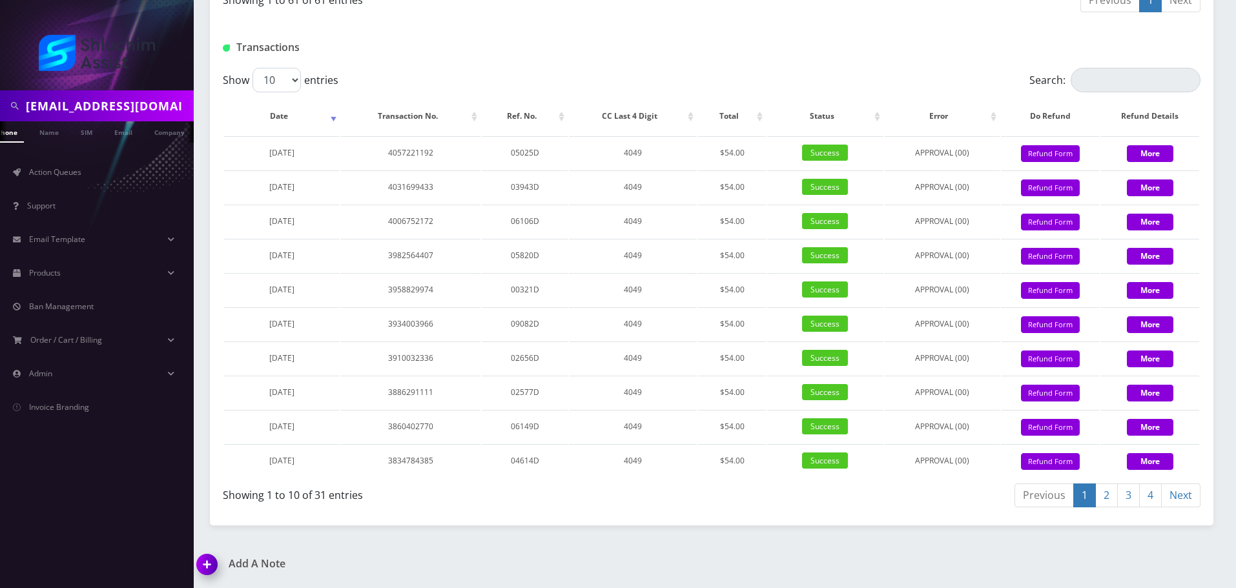
click at [1151, 500] on link "4" at bounding box center [1150, 496] width 23 height 24
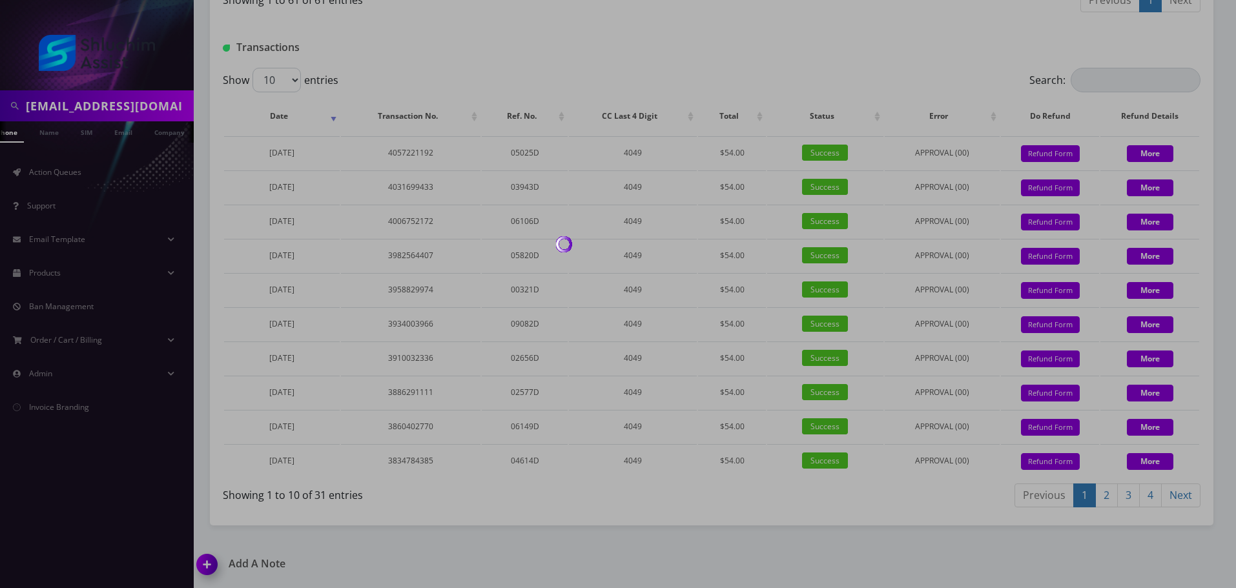
scroll to position [2837, 0]
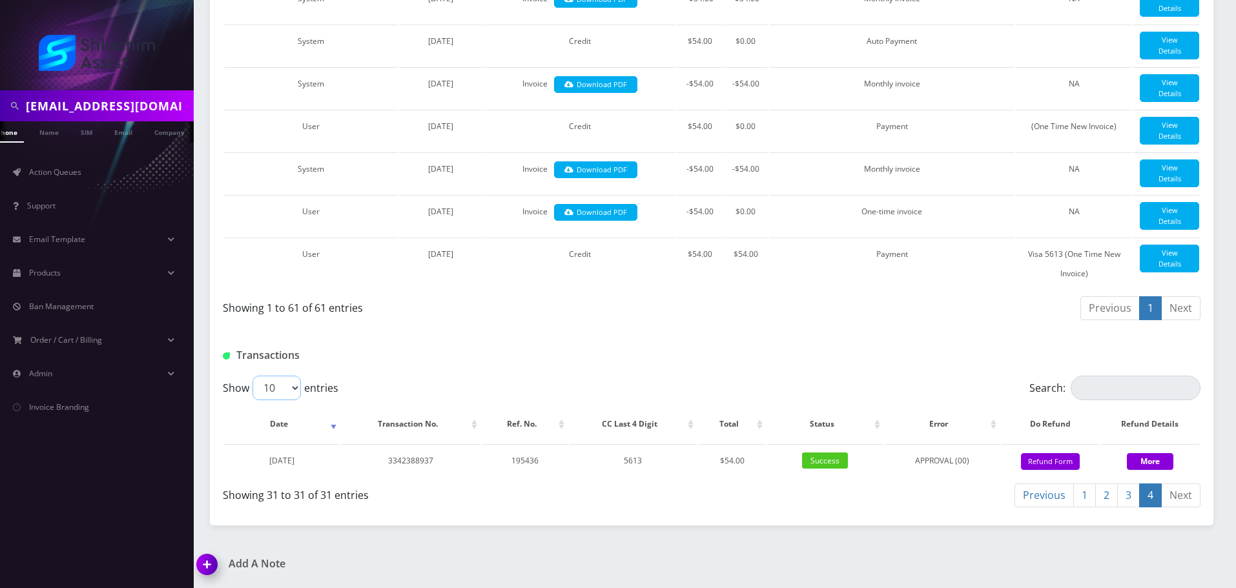
click at [289, 385] on select "10 25 50 100" at bounding box center [276, 388] width 48 height 25
select select "100"
click at [252, 376] on select "10 25 50 100" at bounding box center [276, 388] width 48 height 25
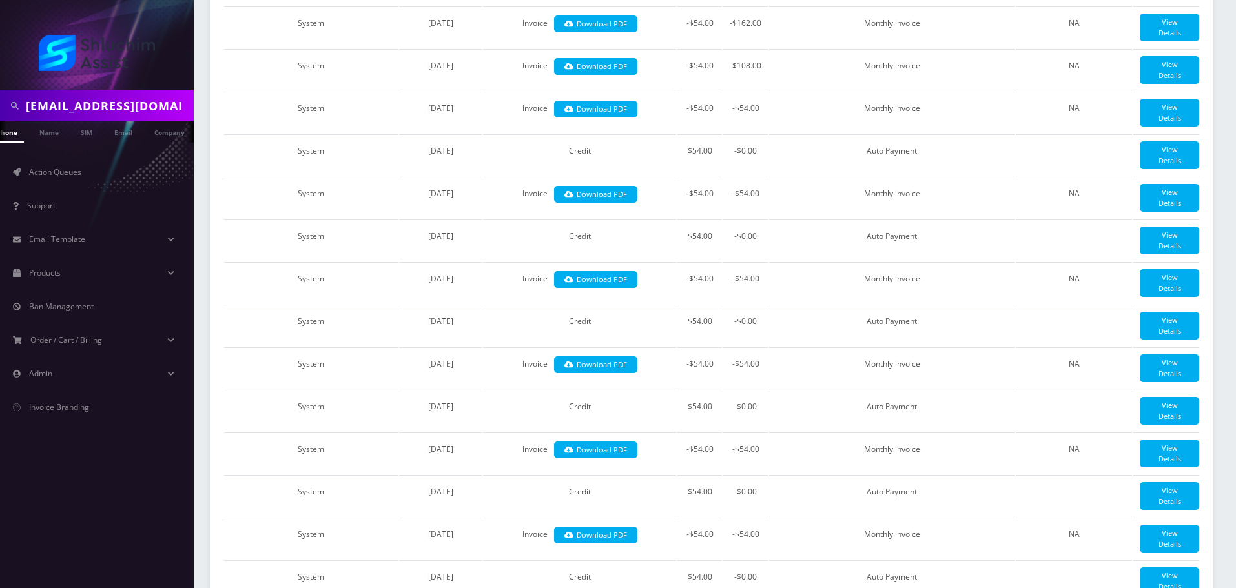
scroll to position [0, 0]
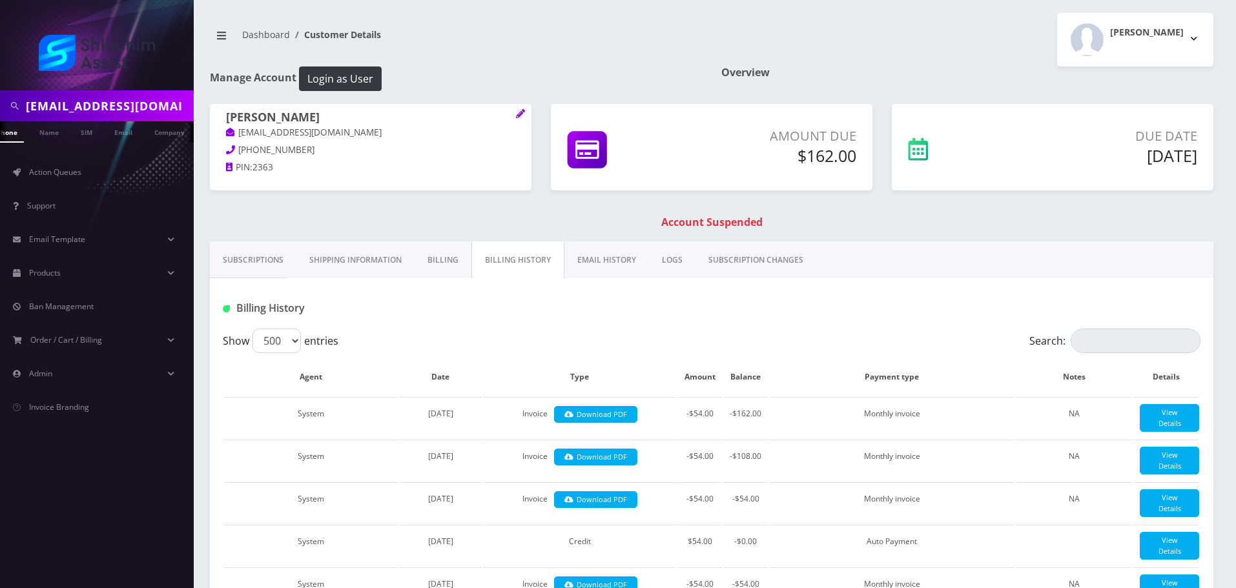
click at [537, 80] on h1 "Manage Account Login as User" at bounding box center [456, 78] width 492 height 25
click at [256, 261] on link "Subscriptions" at bounding box center [253, 259] width 87 height 37
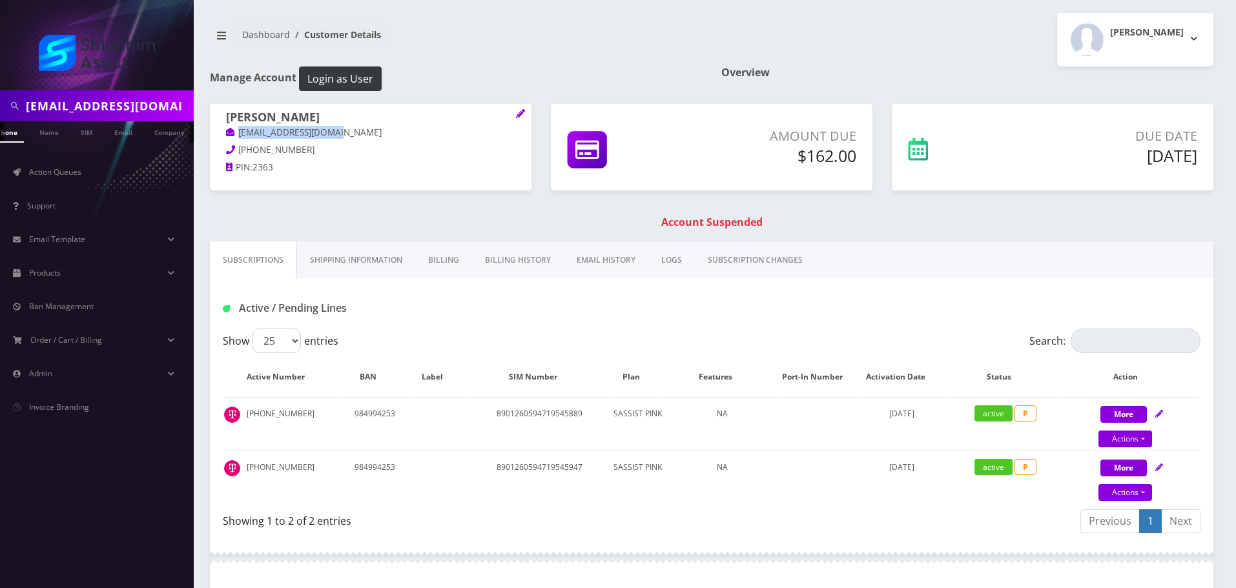
drag, startPoint x: 351, startPoint y: 132, endPoint x: 228, endPoint y: 136, distance: 123.3
click at [228, 136] on p "sheinazimov@gmail.com" at bounding box center [370, 133] width 289 height 14
click at [360, 131] on p "sheinazimov@gmail.com" at bounding box center [370, 133] width 289 height 14
drag, startPoint x: 369, startPoint y: 130, endPoint x: 239, endPoint y: 130, distance: 130.4
click at [239, 130] on p "sheinazimov@gmail.com" at bounding box center [370, 133] width 289 height 14
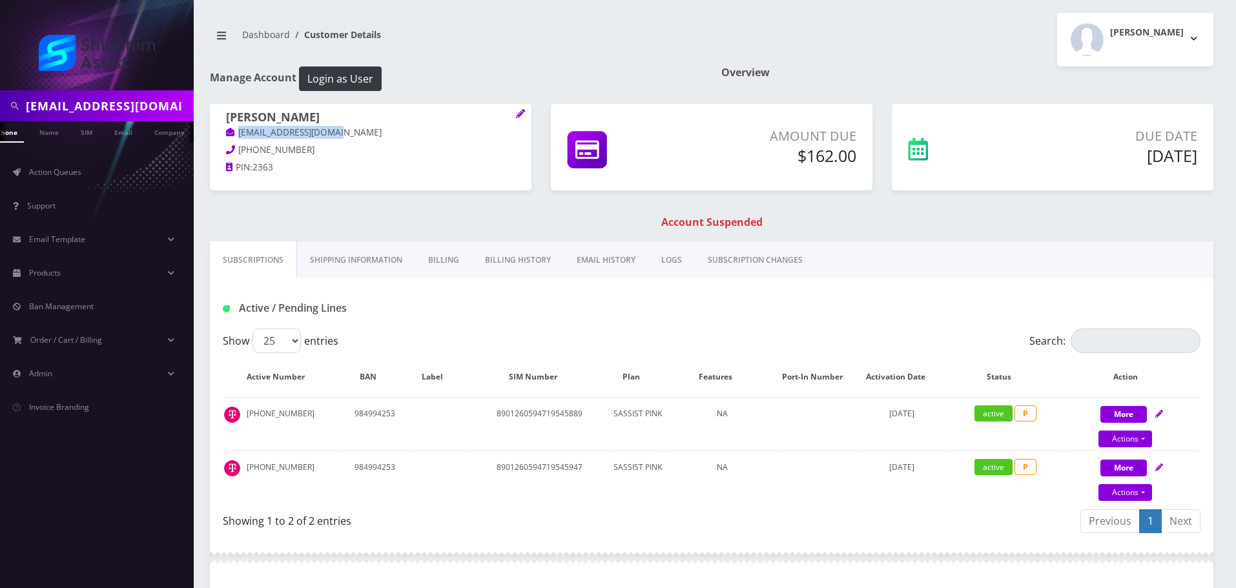
copy link "sheinazimov@gmail.com"
click at [357, 139] on p "[EMAIL_ADDRESS][DOMAIN_NAME]" at bounding box center [370, 133] width 289 height 14
drag, startPoint x: 374, startPoint y: 133, endPoint x: 227, endPoint y: 133, distance: 147.2
click at [227, 133] on p "[EMAIL_ADDRESS][DOMAIN_NAME]" at bounding box center [370, 133] width 289 height 14
copy link "sheinazimov@gmail.com"
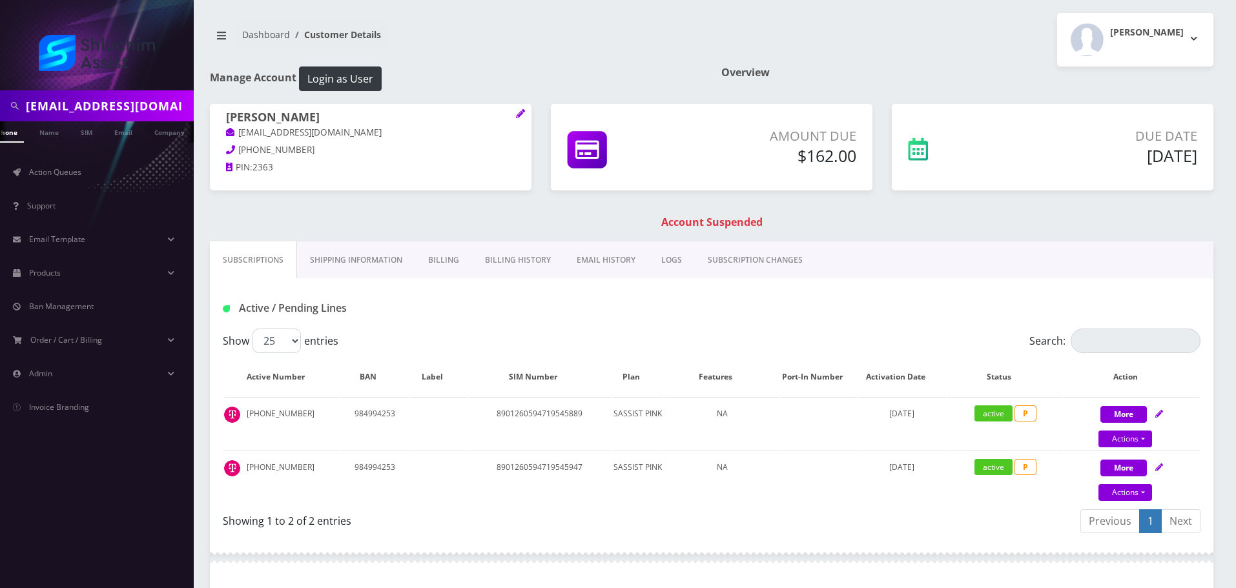
click at [391, 161] on p "PIN: 2363" at bounding box center [370, 168] width 289 height 14
click at [550, 412] on td "8901260594719545889" at bounding box center [539, 423] width 143 height 52
copy td "8901260594719545889"
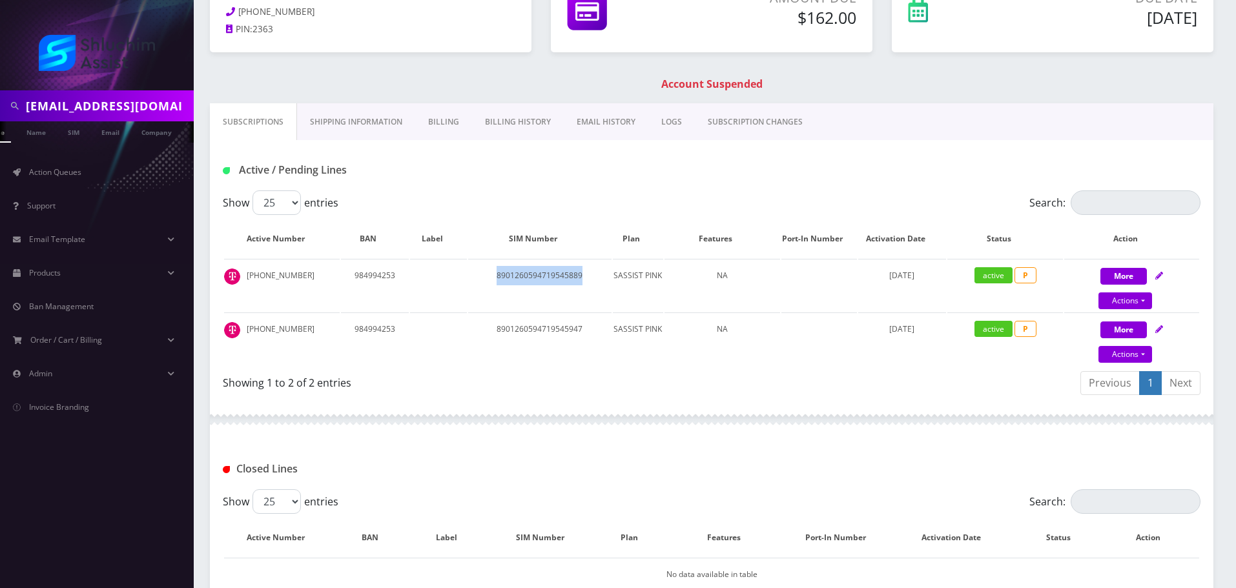
scroll to position [123, 0]
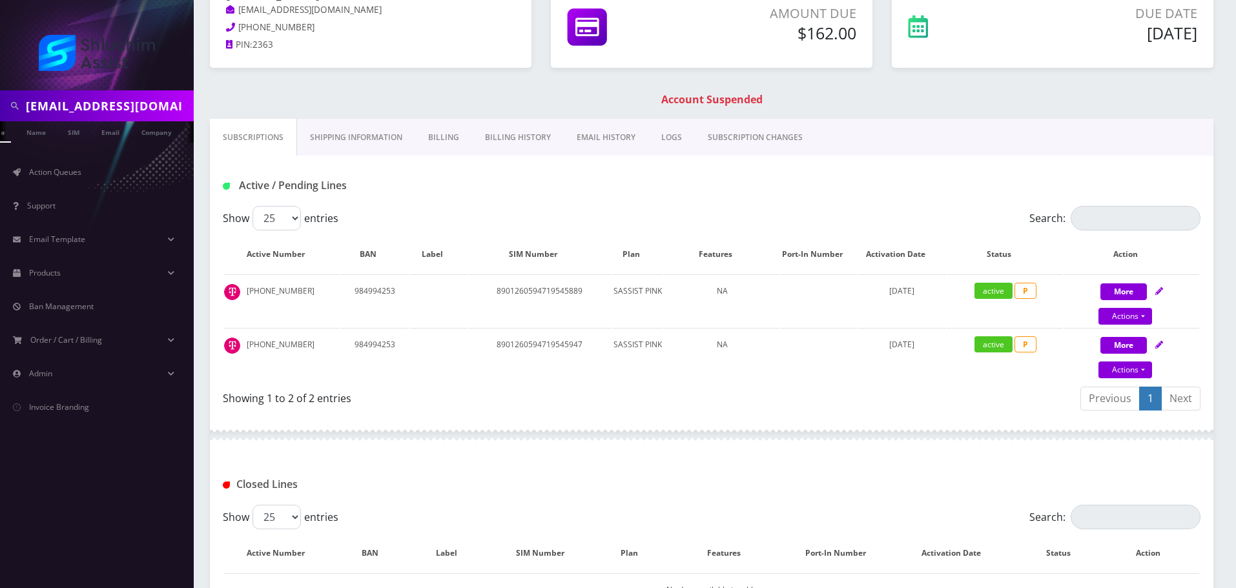
click at [475, 223] on div "Show 25 50 100 250 500 entries" at bounding box center [589, 218] width 733 height 25
click at [448, 136] on link "Billing" at bounding box center [443, 137] width 57 height 37
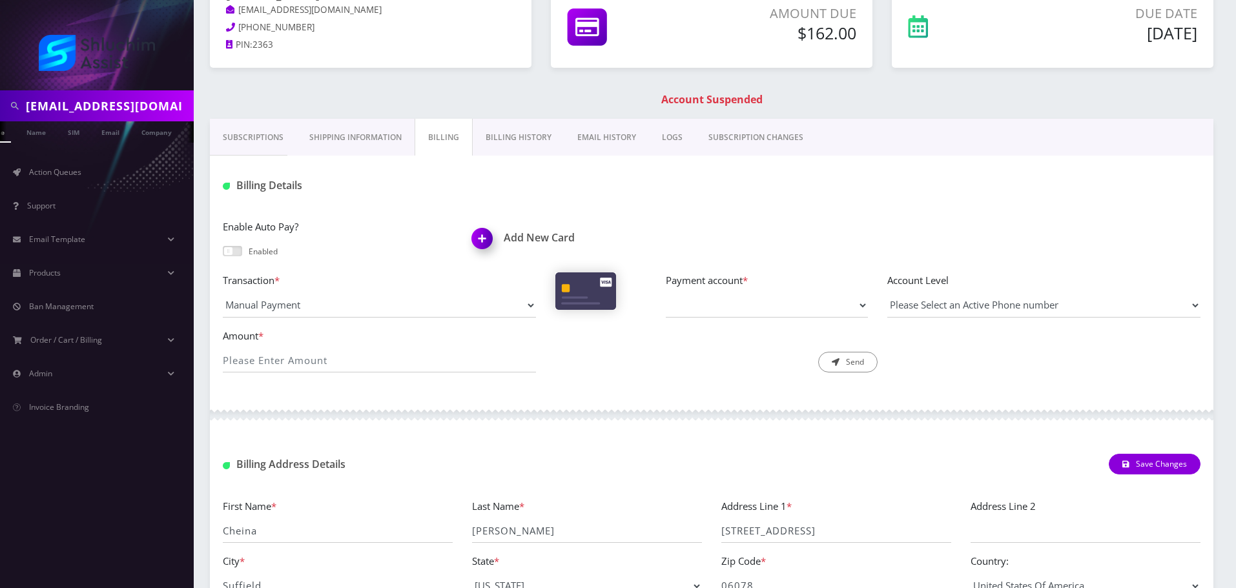
click at [521, 138] on link "Billing History" at bounding box center [519, 137] width 92 height 37
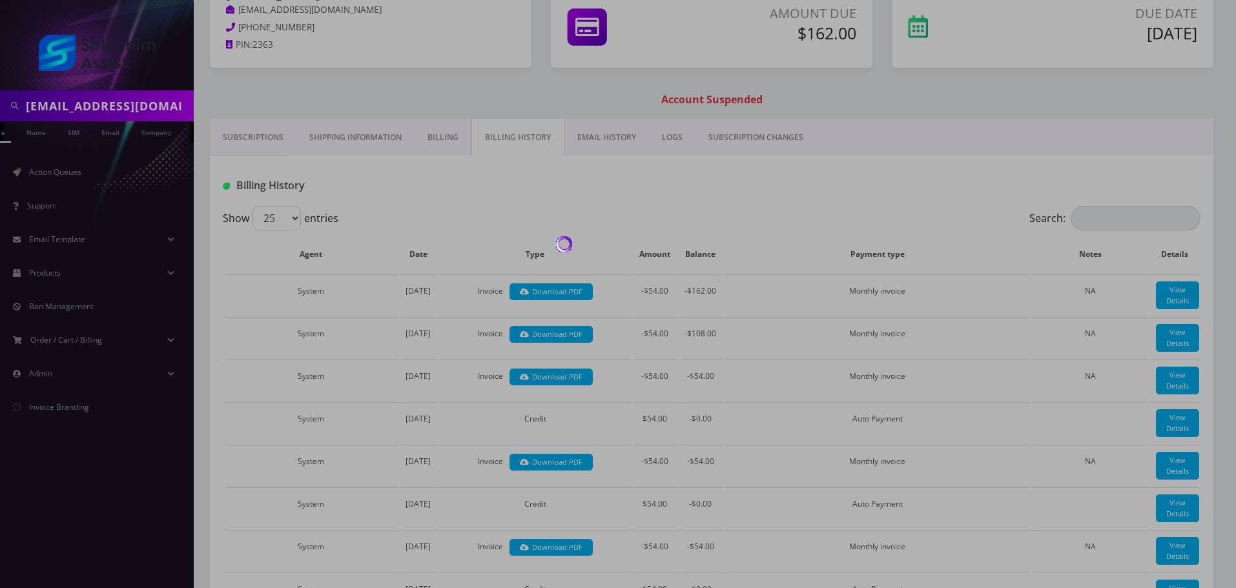
click at [453, 136] on div at bounding box center [618, 294] width 1236 height 588
click at [453, 136] on link "Billing" at bounding box center [442, 137] width 57 height 37
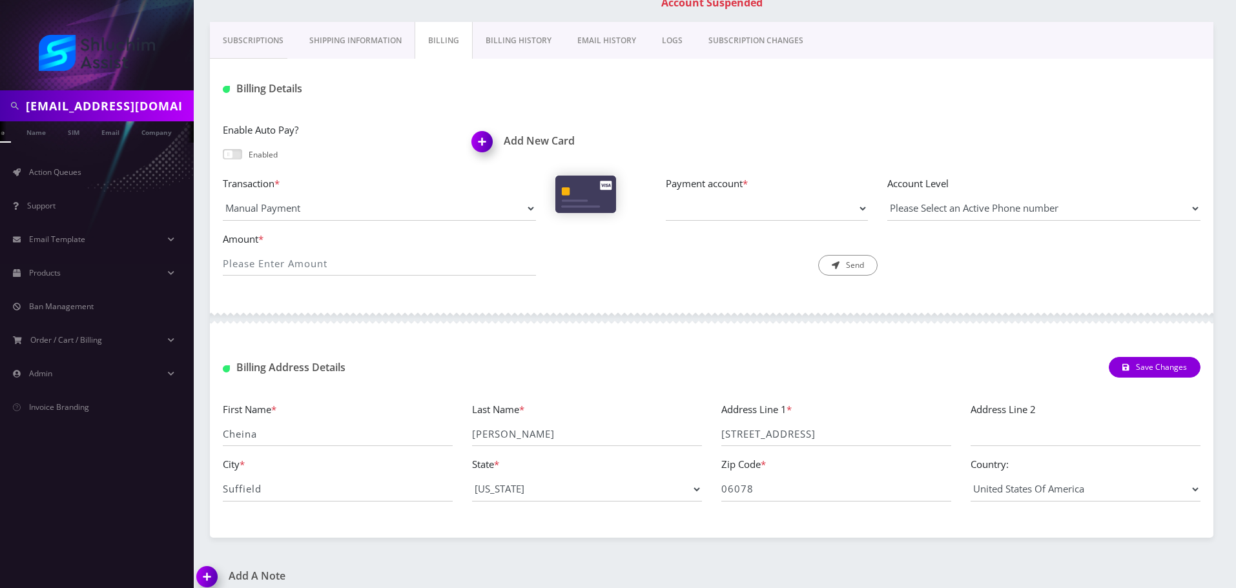
scroll to position [232, 0]
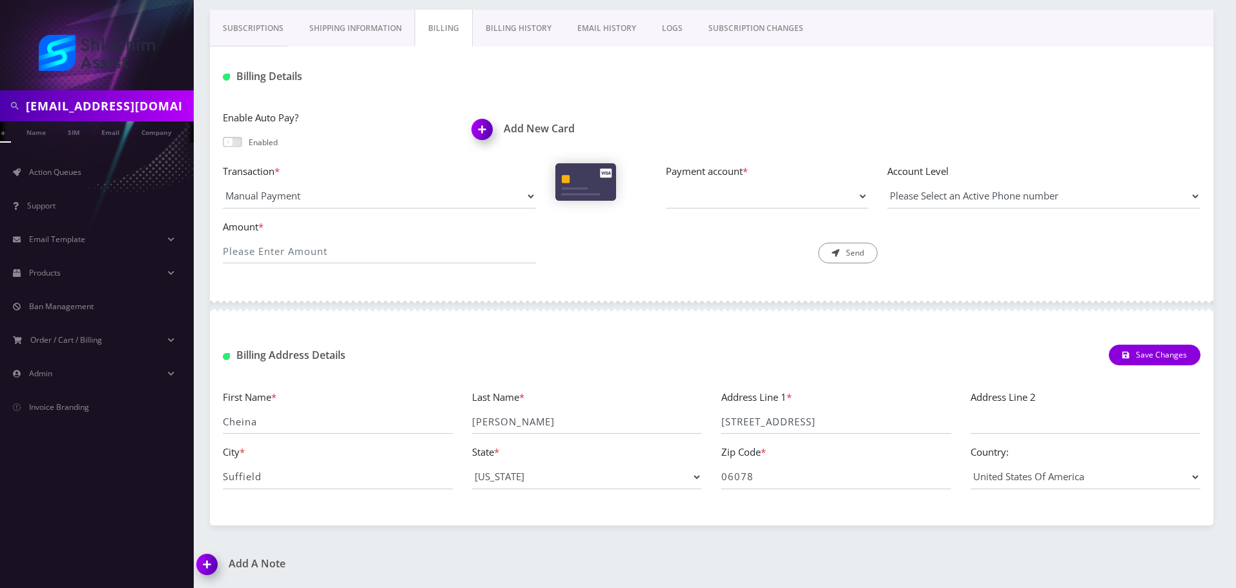
click at [498, 32] on link "Billing History" at bounding box center [519, 28] width 92 height 37
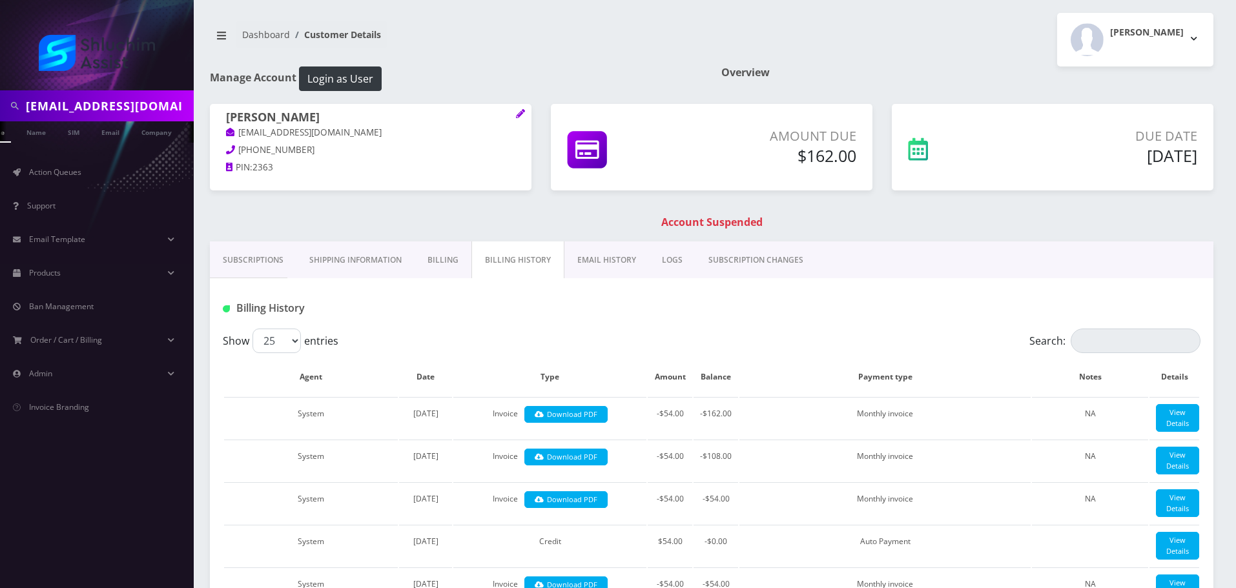
click at [116, 98] on input "sheinazimov@gmail.com" at bounding box center [108, 106] width 165 height 25
click at [129, 105] on input "sheinazimov@gmail.com" at bounding box center [108, 106] width 165 height 25
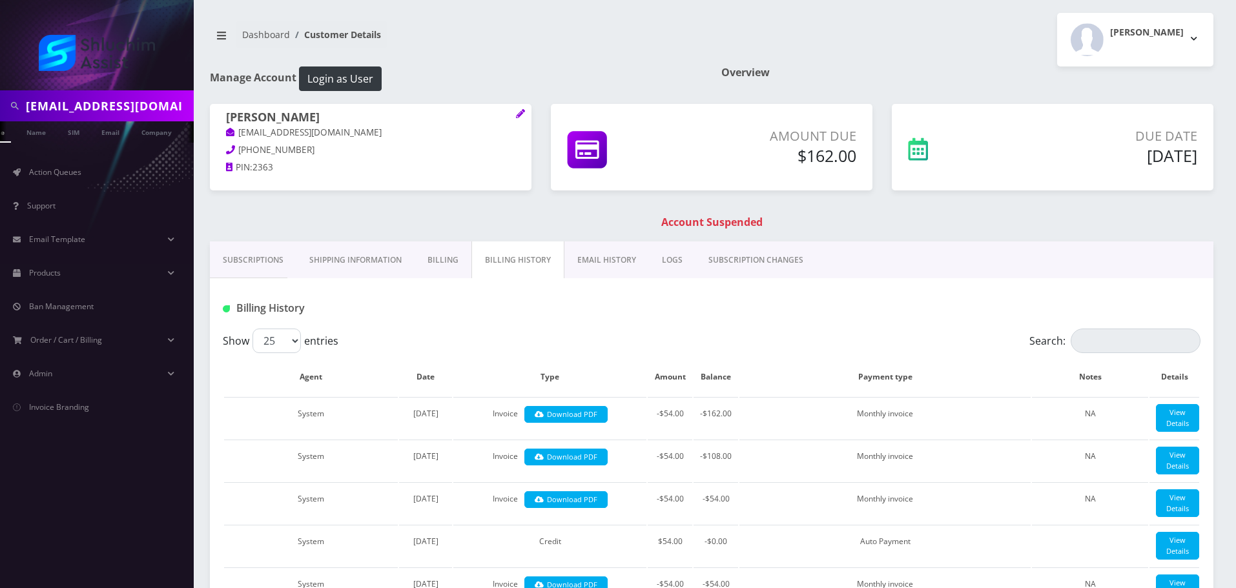
click at [129, 105] on input "sheinazimov@gmail.com" at bounding box center [108, 106] width 165 height 25
paste input "Cheinawolff@gmail.com."
type input "Cheinawolff@gmail.com."
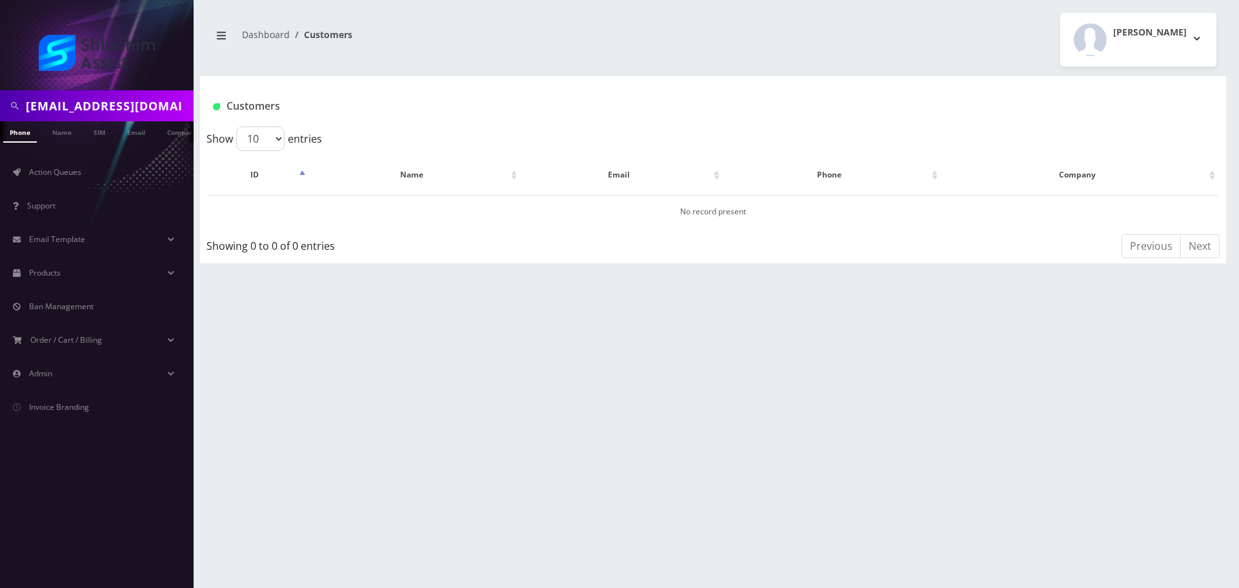
click at [181, 107] on input "[EMAIL_ADDRESS][DOMAIN_NAME]." at bounding box center [108, 106] width 165 height 25
click at [182, 112] on input "[EMAIL_ADDRESS][DOMAIN_NAME]." at bounding box center [108, 106] width 165 height 25
click at [180, 111] on input "[EMAIL_ADDRESS][DOMAIN_NAME]." at bounding box center [108, 106] width 165 height 25
drag, startPoint x: 180, startPoint y: 106, endPoint x: 162, endPoint y: 116, distance: 20.5
click at [180, 107] on input "[EMAIL_ADDRESS][DOMAIN_NAME]." at bounding box center [108, 106] width 165 height 25
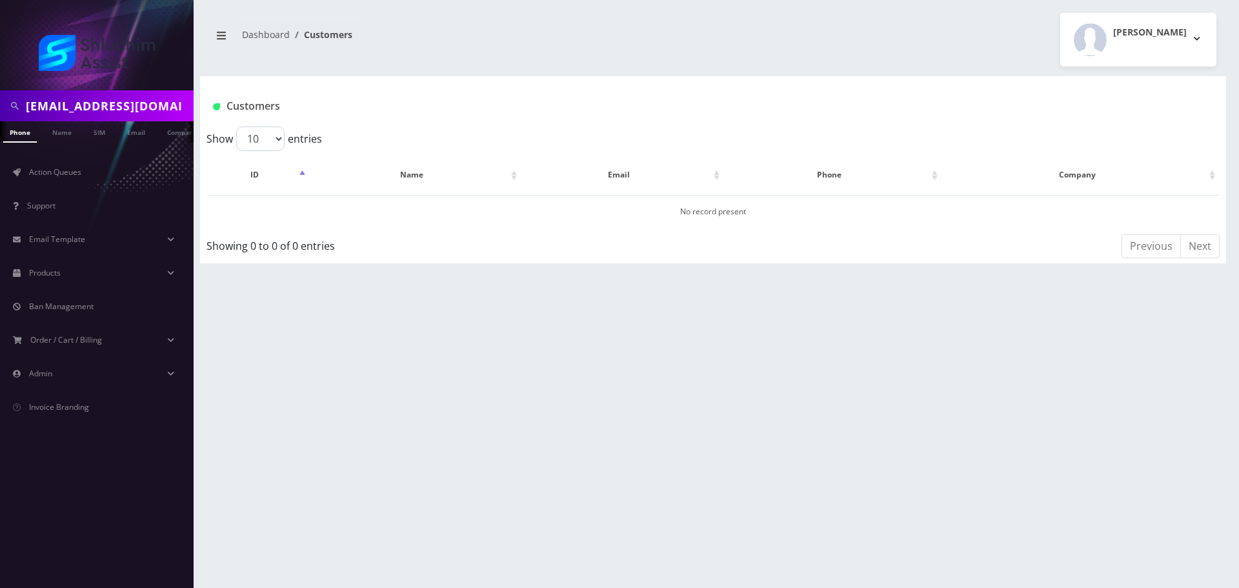
click at [179, 114] on input "Cheinawolff@gmail.com." at bounding box center [108, 106] width 165 height 25
click at [183, 107] on input "Cheinawolff@gmail.com." at bounding box center [108, 106] width 165 height 25
click at [105, 110] on input "Cheinawolff@gmail.com." at bounding box center [108, 106] width 165 height 25
click at [94, 109] on input "Cheinawolff@gmail.com." at bounding box center [108, 106] width 165 height 25
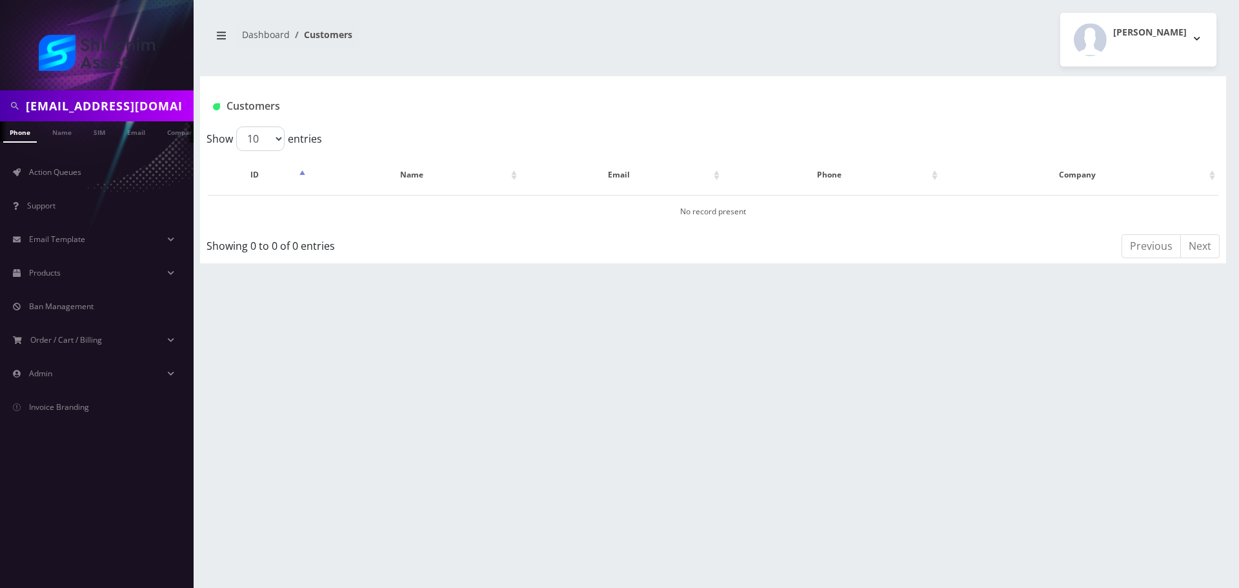
click at [94, 109] on input "Cheinawolff@gmail.com." at bounding box center [108, 106] width 165 height 25
click at [125, 136] on link "Email" at bounding box center [136, 131] width 31 height 21
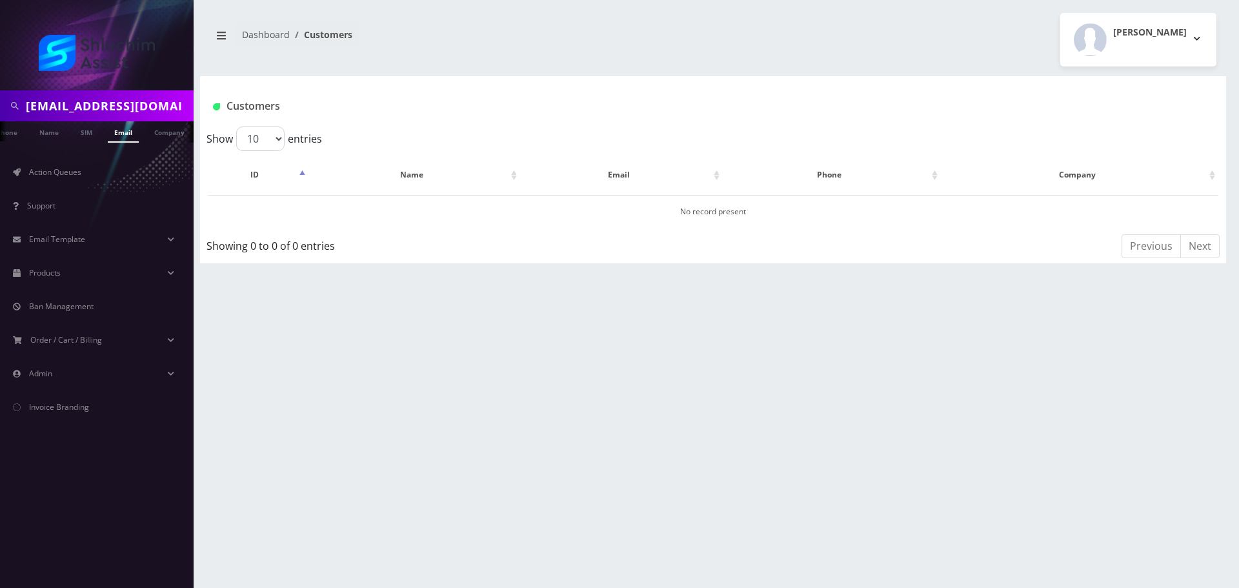
click at [152, 105] on input "[EMAIL_ADDRESS][DOMAIN_NAME]." at bounding box center [108, 106] width 165 height 25
click at [175, 107] on input "[EMAIL_ADDRESS][DOMAIN_NAME]." at bounding box center [108, 106] width 165 height 25
click at [179, 108] on input "[EMAIL_ADDRESS][DOMAIN_NAME]." at bounding box center [108, 106] width 165 height 25
click at [139, 112] on input "[EMAIL_ADDRESS][DOMAIN_NAME]." at bounding box center [108, 106] width 165 height 25
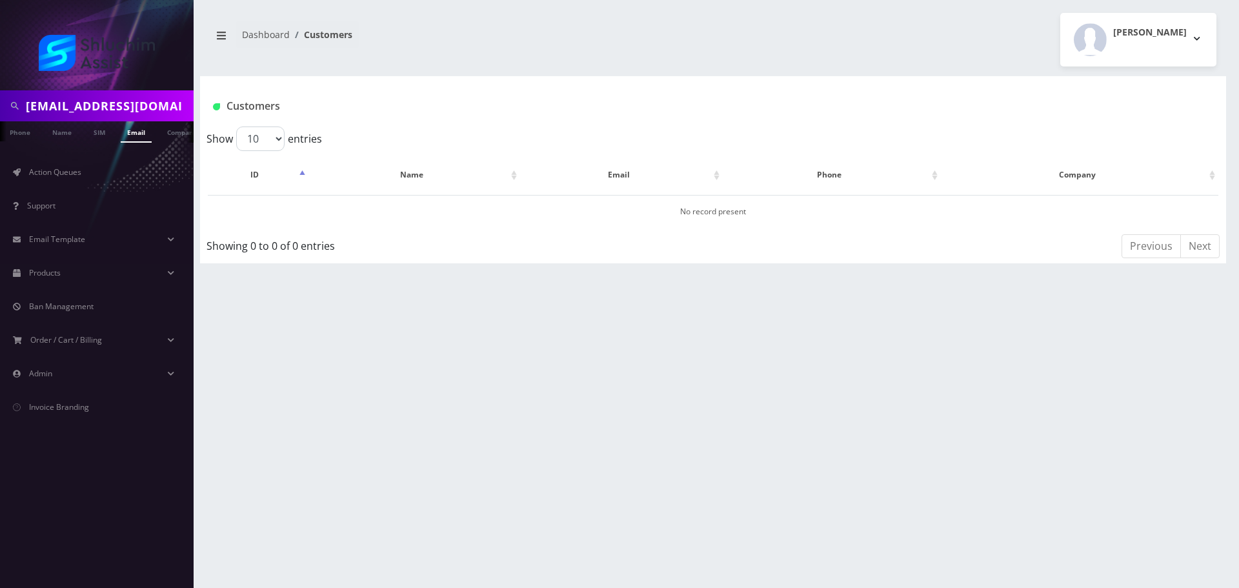
click at [139, 112] on input "[EMAIL_ADDRESS][DOMAIN_NAME]." at bounding box center [108, 106] width 165 height 25
click at [140, 103] on input "text" at bounding box center [108, 106] width 165 height 25
paste input "[EMAIL_ADDRESS][DOMAIN_NAME]"
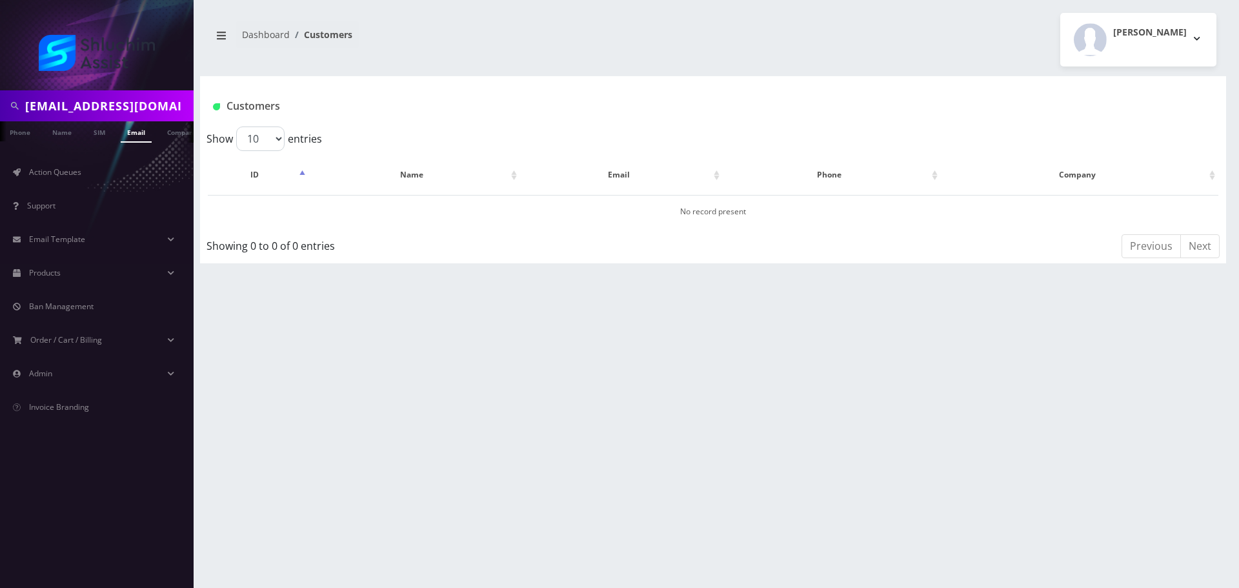
type input "[EMAIL_ADDRESS][DOMAIN_NAME]"
click at [415, 216] on link "[PERSON_NAME]" at bounding box center [408, 211] width 61 height 11
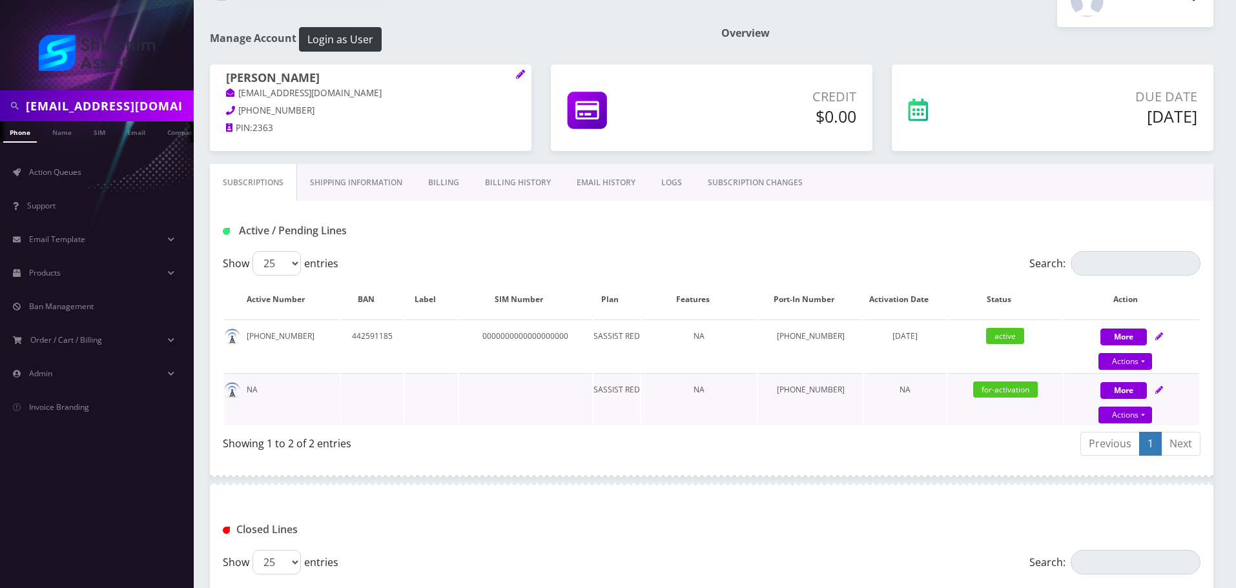
scroll to position [214, 0]
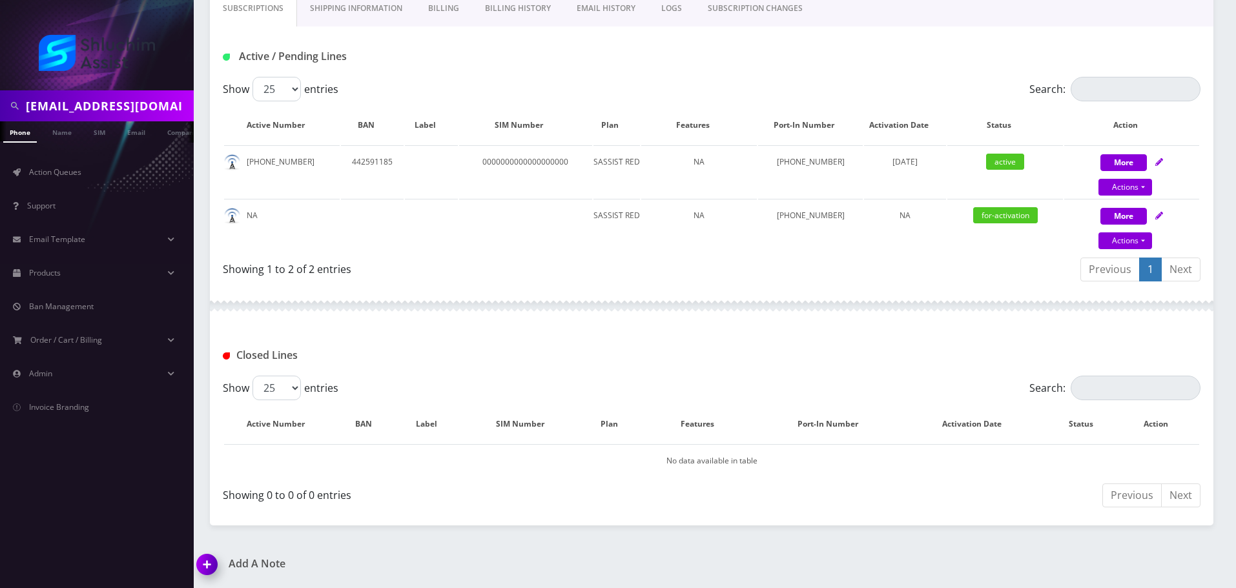
click at [531, 14] on link "Billing History" at bounding box center [518, 8] width 92 height 37
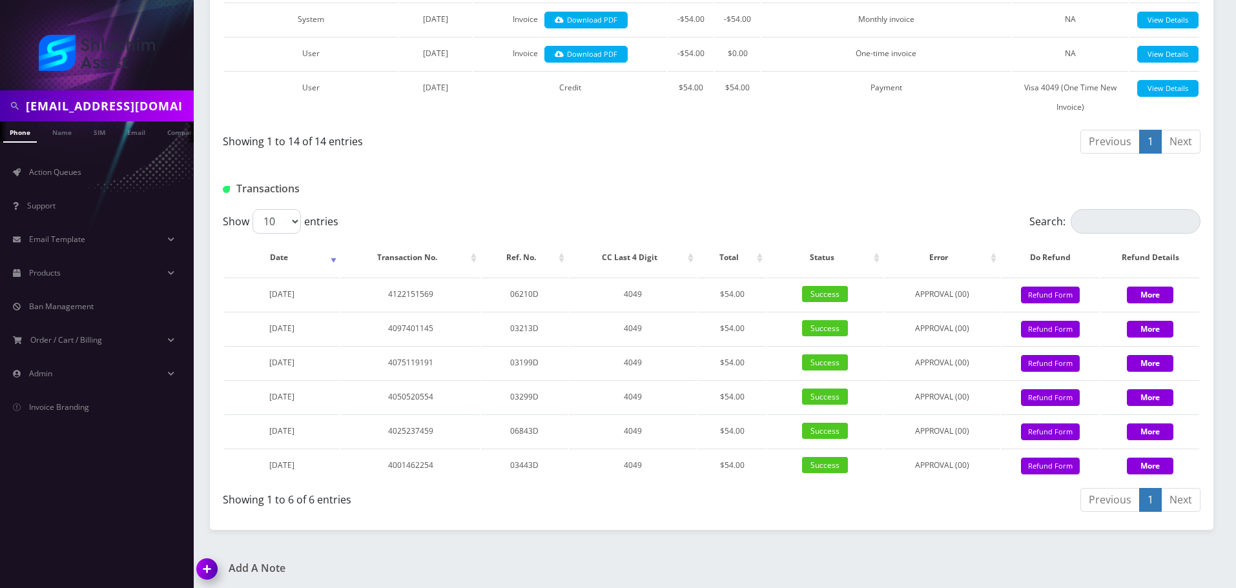
scroll to position [737, 0]
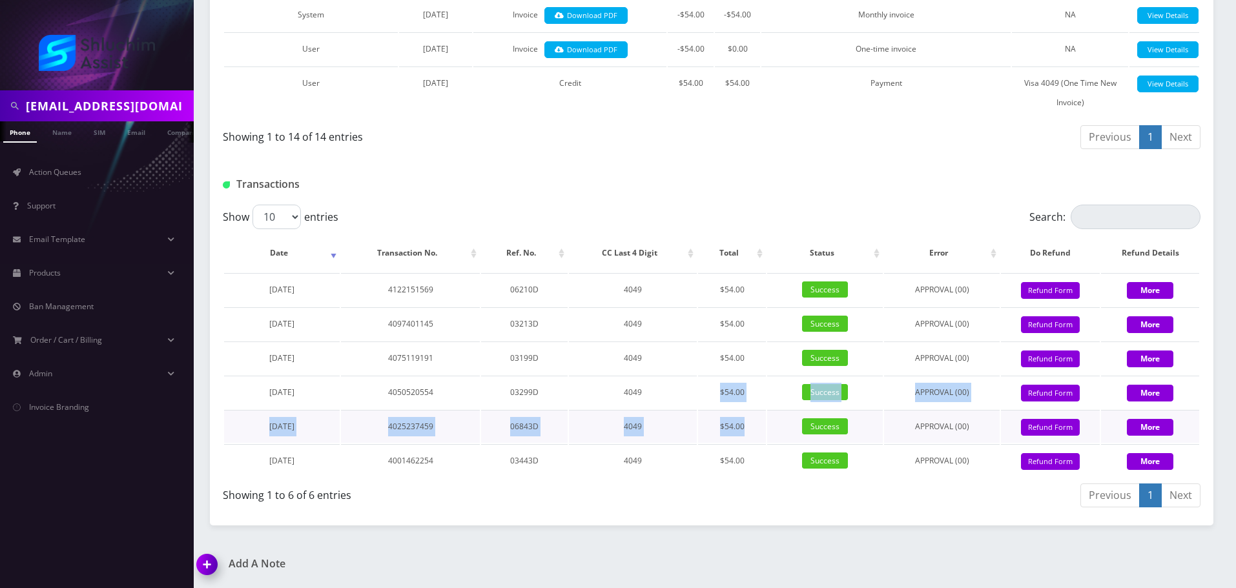
drag, startPoint x: 719, startPoint y: 389, endPoint x: 756, endPoint y: 429, distance: 54.4
click at [756, 429] on tbody "[DATE] 4122151569 06210D 4049 $54.00 Success APPROVAL (00) 54 Give Credit Refun…" at bounding box center [711, 375] width 975 height 204
click at [756, 429] on td "$54.00" at bounding box center [732, 426] width 68 height 33
drag, startPoint x: 722, startPoint y: 389, endPoint x: 756, endPoint y: 430, distance: 53.1
click at [756, 430] on tbody "[DATE] 4122151569 06210D 4049 $54.00 Success APPROVAL (00) 54 Give Credit Refun…" at bounding box center [711, 375] width 975 height 204
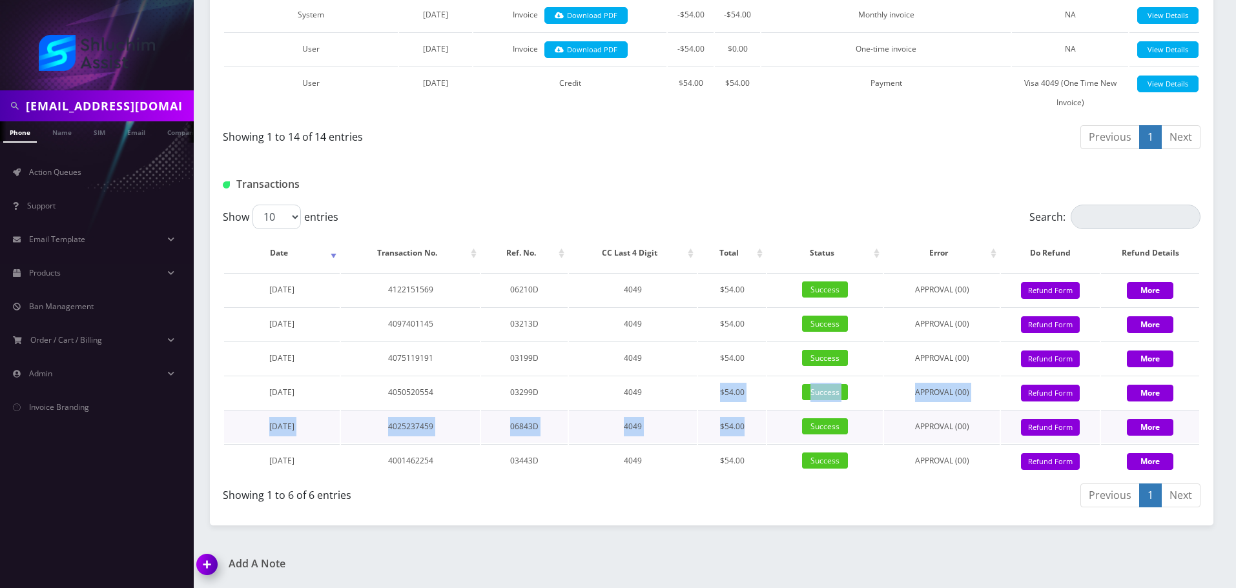
click at [756, 430] on td "$54.00" at bounding box center [732, 426] width 68 height 33
drag, startPoint x: 714, startPoint y: 385, endPoint x: 749, endPoint y: 434, distance: 60.2
click at [749, 434] on tbody "[DATE] 4122151569 06210D 4049 $54.00 Success APPROVAL (00) 54 Give Credit Refun…" at bounding box center [711, 375] width 975 height 204
click at [749, 434] on td "$54.00" at bounding box center [732, 426] width 68 height 33
drag, startPoint x: 717, startPoint y: 392, endPoint x: 748, endPoint y: 437, distance: 53.9
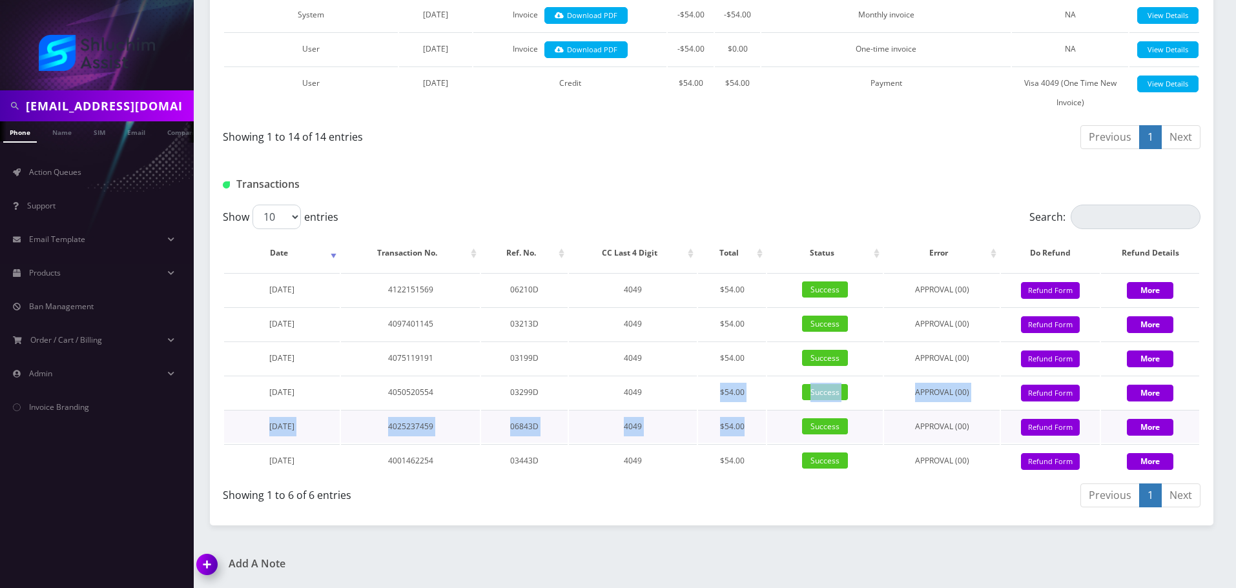
click at [748, 436] on tbody "[DATE] 4122151569 06210D 4049 $54.00 Success APPROVAL (00) 54 Give Credit Refun…" at bounding box center [711, 375] width 975 height 204
click at [748, 437] on td "$54.00" at bounding box center [732, 426] width 68 height 33
drag, startPoint x: 715, startPoint y: 383, endPoint x: 744, endPoint y: 429, distance: 54.3
click at [744, 429] on tbody "[DATE] 4122151569 06210D 4049 $54.00 Success APPROVAL (00) 54 Give Credit Refun…" at bounding box center [711, 375] width 975 height 204
click at [744, 429] on td "$54.00" at bounding box center [732, 426] width 68 height 33
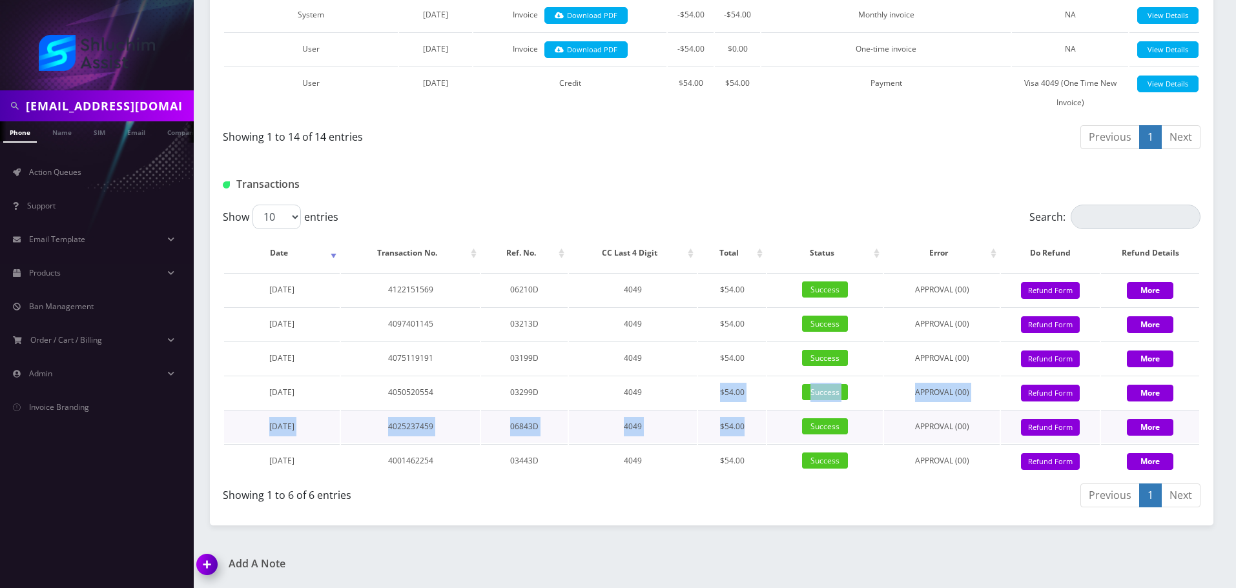
drag, startPoint x: 721, startPoint y: 392, endPoint x: 749, endPoint y: 437, distance: 52.5
click at [746, 433] on tbody "[DATE] 4122151569 06210D 4049 $54.00 Success APPROVAL (00) 54 Give Credit Refun…" at bounding box center [711, 375] width 975 height 204
click at [749, 437] on td "$54.00" at bounding box center [732, 426] width 68 height 33
drag, startPoint x: 722, startPoint y: 388, endPoint x: 744, endPoint y: 425, distance: 43.4
click at [742, 422] on tbody "[DATE] 4122151569 06210D 4049 $54.00 Success APPROVAL (00) 54 Give Credit Refun…" at bounding box center [711, 375] width 975 height 204
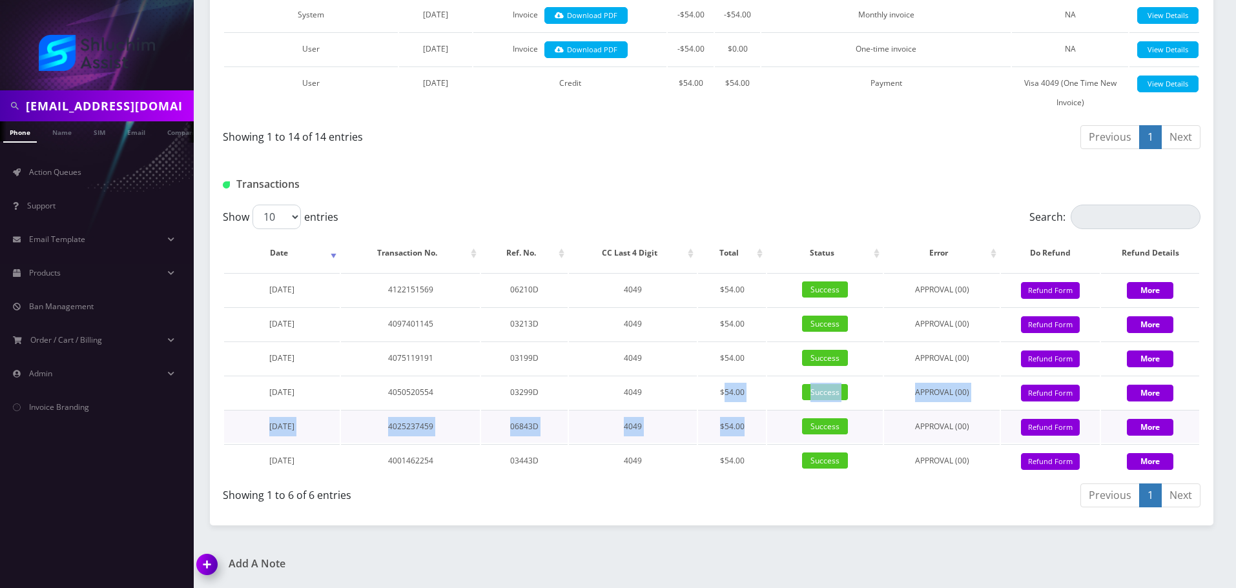
click at [744, 425] on td "$54.00" at bounding box center [732, 426] width 68 height 33
drag, startPoint x: 727, startPoint y: 390, endPoint x: 749, endPoint y: 432, distance: 47.4
click at [749, 431] on tbody "[DATE] 4122151569 06210D 4049 $54.00 Success APPROVAL (00) 54 Give Credit Refun…" at bounding box center [711, 375] width 975 height 204
click at [749, 432] on td "$54.00" at bounding box center [732, 426] width 68 height 33
drag, startPoint x: 731, startPoint y: 392, endPoint x: 749, endPoint y: 436, distance: 47.5
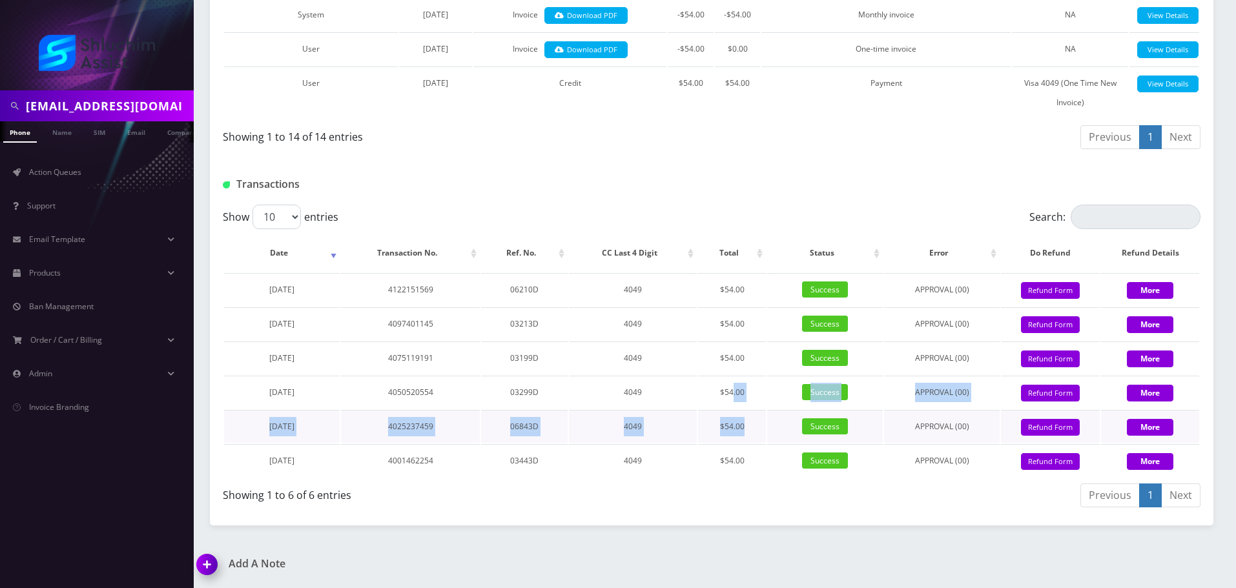
click at [749, 436] on tbody "[DATE] 4122151569 06210D 4049 $54.00 Success APPROVAL (00) 54 Give Credit Refun…" at bounding box center [711, 375] width 975 height 204
click at [750, 436] on td "$54.00" at bounding box center [732, 426] width 68 height 33
drag, startPoint x: 734, startPoint y: 392, endPoint x: 746, endPoint y: 433, distance: 42.3
click at [746, 433] on tbody "August 21, 2025 4122151569 06210D 4049 $54.00 Success APPROVAL (00) 54 Give Cre…" at bounding box center [711, 375] width 975 height 204
click at [746, 433] on td "$54.00" at bounding box center [732, 426] width 68 height 33
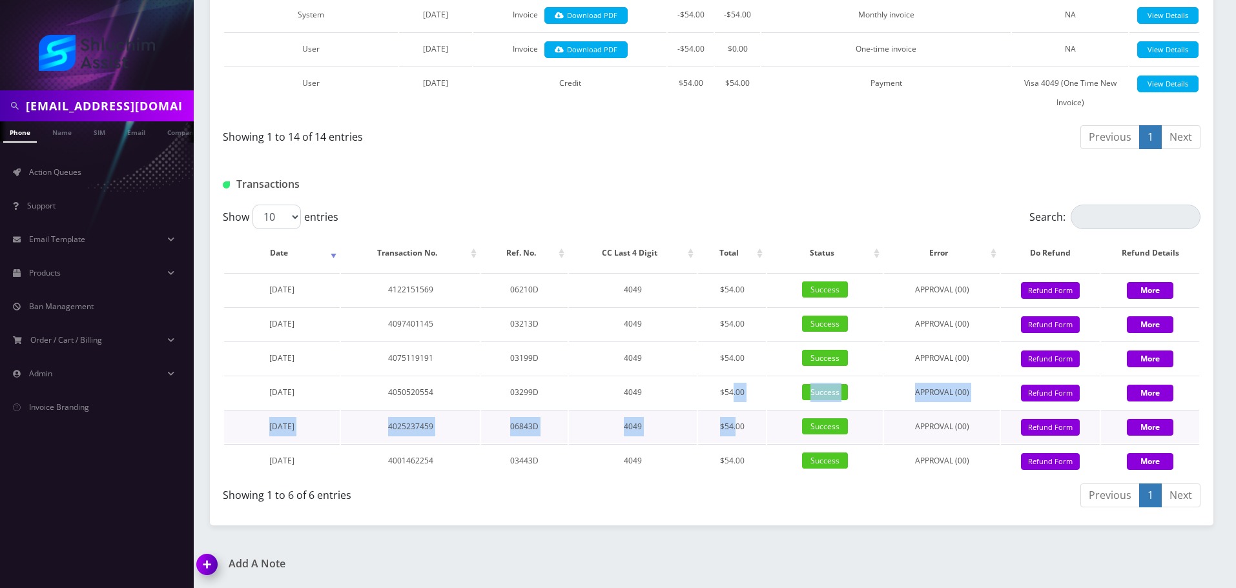
drag, startPoint x: 731, startPoint y: 390, endPoint x: 738, endPoint y: 420, distance: 30.4
click at [738, 420] on tbody "August 21, 2025 4122151569 06210D 4049 $54.00 Success APPROVAL (00) 54 Give Cre…" at bounding box center [711, 375] width 975 height 204
drag, startPoint x: 738, startPoint y: 420, endPoint x: 746, endPoint y: 414, distance: 9.7
click at [739, 421] on td "$54.00" at bounding box center [732, 426] width 68 height 33
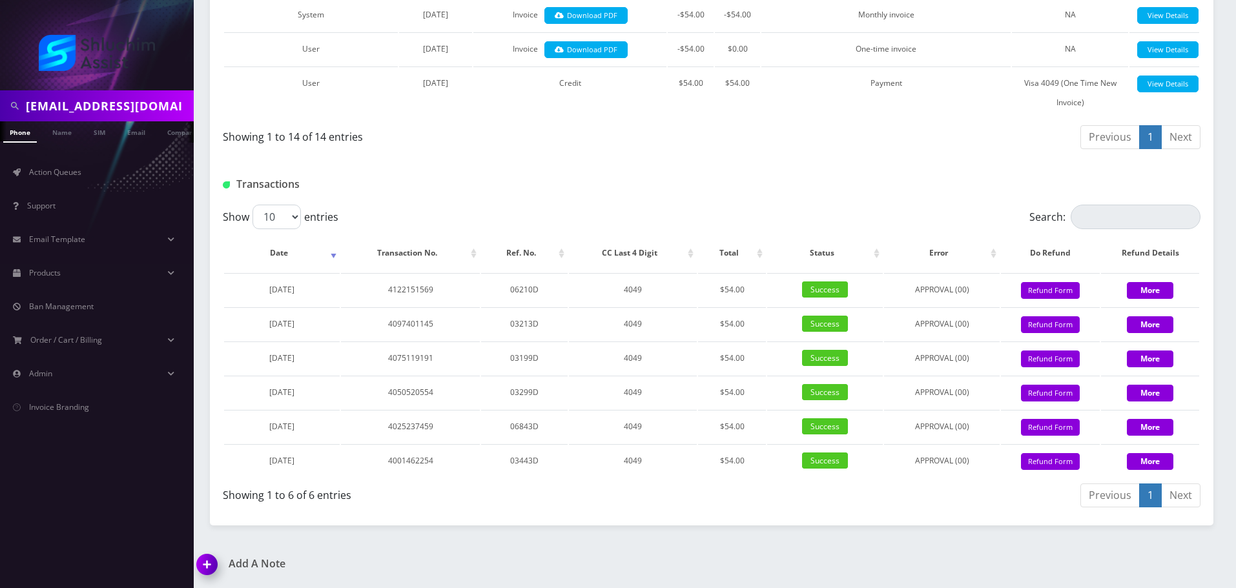
click at [671, 187] on div at bounding box center [877, 184] width 664 height 21
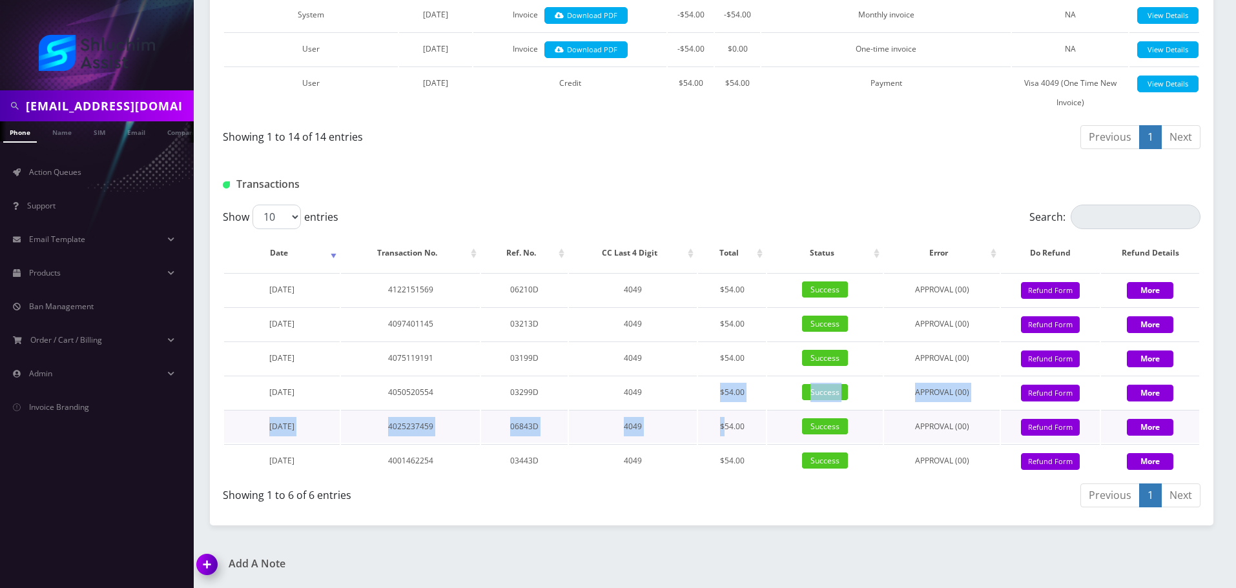
drag, startPoint x: 703, startPoint y: 386, endPoint x: 728, endPoint y: 428, distance: 48.6
click at [728, 428] on tbody "August 21, 2025 4122151569 06210D 4049 $54.00 Success APPROVAL (00) 54 Give Cre…" at bounding box center [711, 375] width 975 height 204
click at [728, 428] on td "$54.00" at bounding box center [732, 426] width 68 height 33
drag, startPoint x: 715, startPoint y: 388, endPoint x: 742, endPoint y: 427, distance: 47.8
click at [742, 427] on tbody "August 21, 2025 4122151569 06210D 4049 $54.00 Success APPROVAL (00) 54 Give Cre…" at bounding box center [711, 375] width 975 height 204
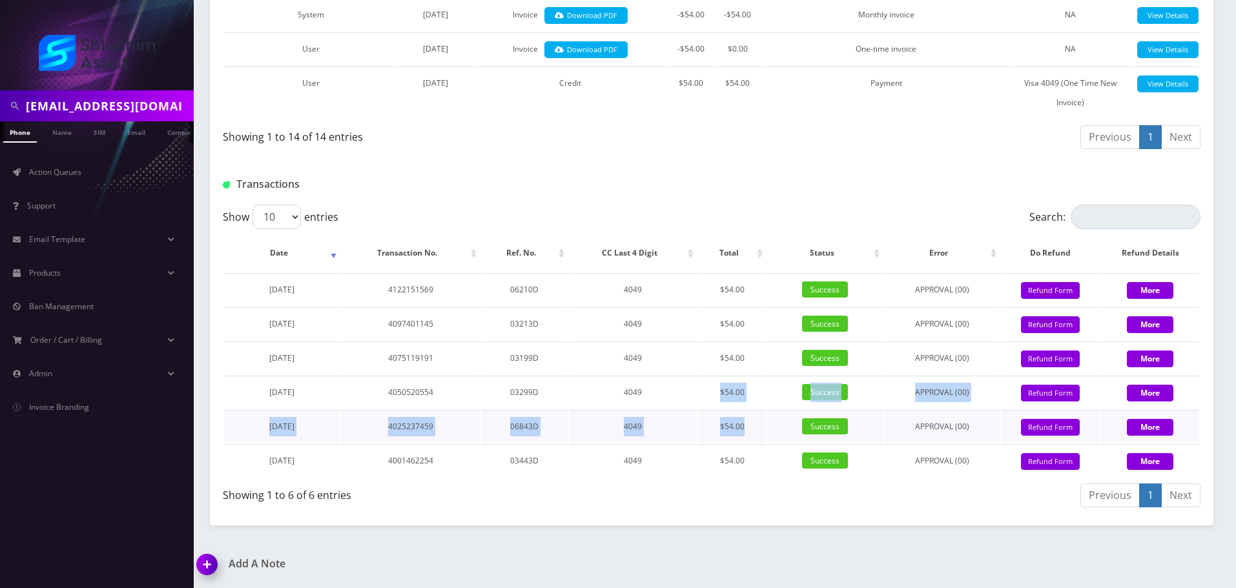
click at [742, 427] on td "$54.00" at bounding box center [732, 426] width 68 height 33
drag, startPoint x: 724, startPoint y: 390, endPoint x: 738, endPoint y: 427, distance: 40.0
click at [738, 427] on tbody "August 21, 2025 4122151569 06210D 4049 $54.00 Success APPROVAL (00) 54 Give Cre…" at bounding box center [711, 375] width 975 height 204
click at [738, 429] on td "$54.00" at bounding box center [732, 426] width 68 height 33
drag, startPoint x: 720, startPoint y: 390, endPoint x: 732, endPoint y: 416, distance: 29.2
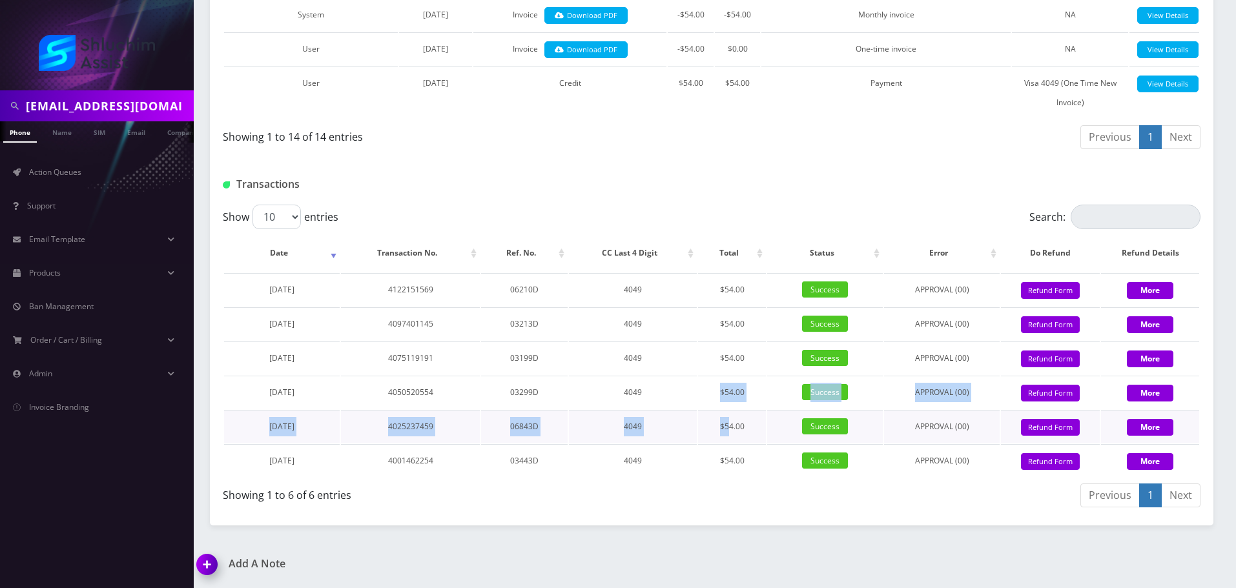
click at [732, 416] on tbody "August 21, 2025 4122151569 06210D 4049 $54.00 Success APPROVAL (00) 54 Give Cre…" at bounding box center [711, 375] width 975 height 204
drag, startPoint x: 733, startPoint y: 417, endPoint x: 722, endPoint y: 391, distance: 28.7
click at [733, 418] on td "$54.00" at bounding box center [732, 426] width 68 height 33
click at [735, 421] on td "$54.00" at bounding box center [732, 426] width 68 height 33
drag, startPoint x: 728, startPoint y: 383, endPoint x: 743, endPoint y: 420, distance: 39.9
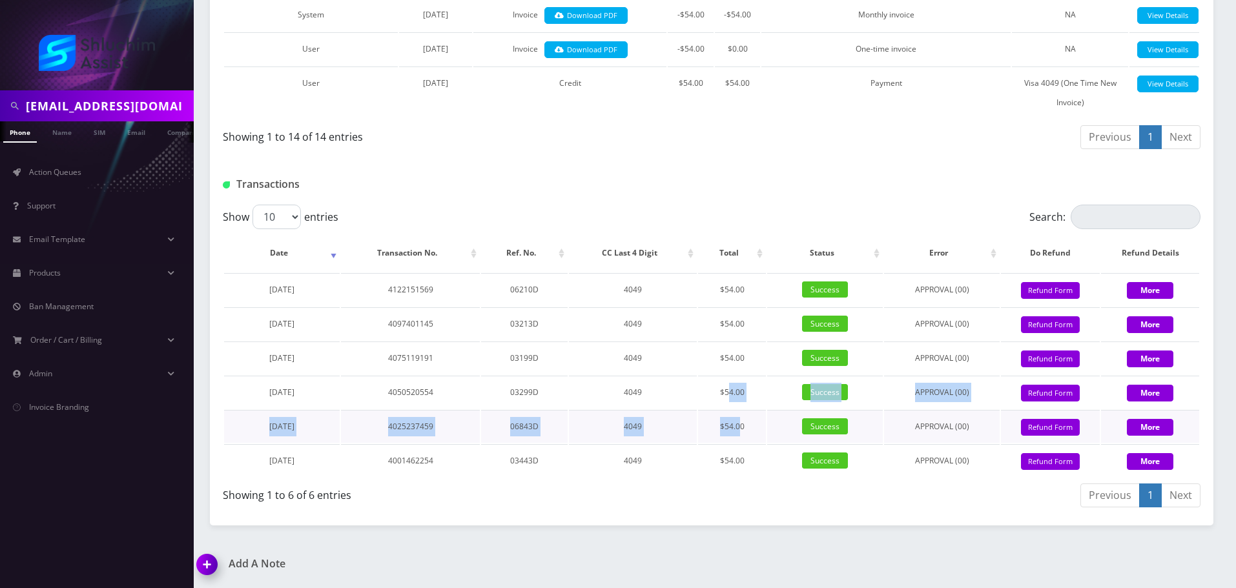
click at [740, 416] on tbody "August 21, 2025 4122151569 06210D 4049 $54.00 Success APPROVAL (00) 54 Give Cre…" at bounding box center [711, 375] width 975 height 204
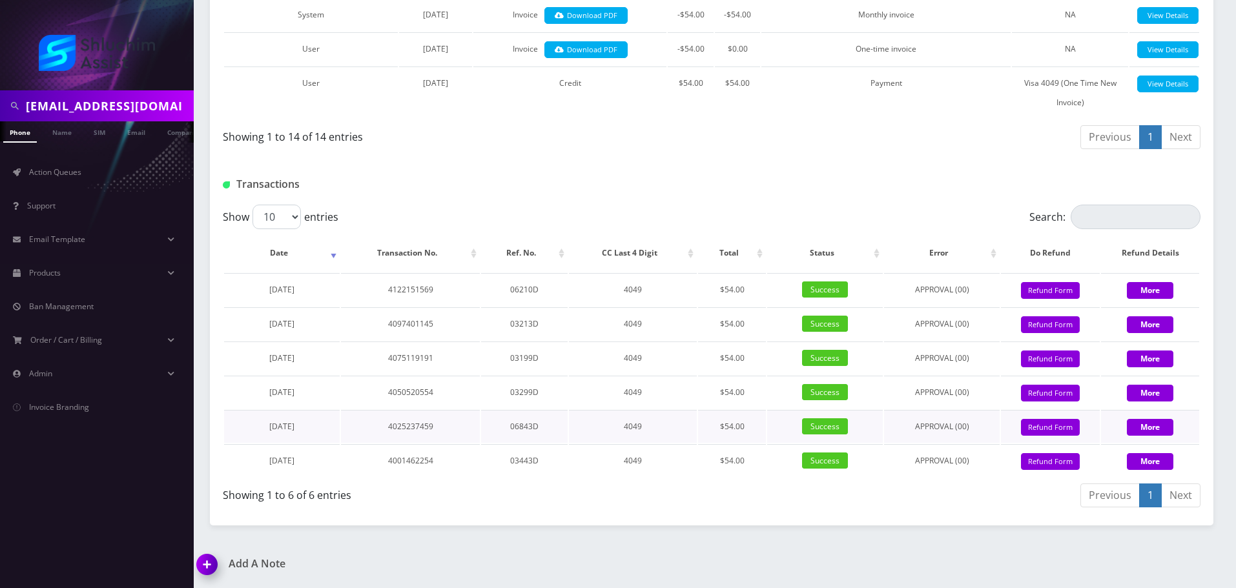
click at [743, 420] on td "$54.00" at bounding box center [732, 426] width 68 height 33
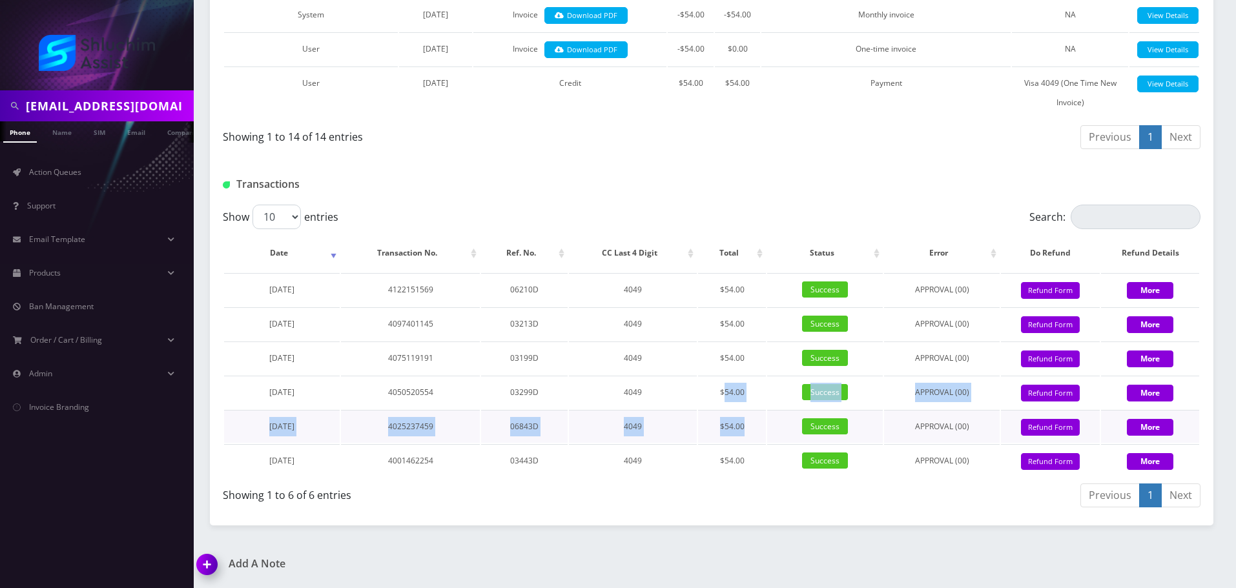
drag, startPoint x: 728, startPoint y: 393, endPoint x: 742, endPoint y: 425, distance: 34.7
click at [742, 425] on tbody "August 21, 2025 4122151569 06210D 4049 $54.00 Success APPROVAL (00) 54 Give Cre…" at bounding box center [711, 375] width 975 height 204
click at [742, 425] on td "$54.00" at bounding box center [732, 426] width 68 height 33
drag, startPoint x: 726, startPoint y: 385, endPoint x: 742, endPoint y: 420, distance: 38.7
click at [741, 419] on tbody "August 21, 2025 4122151569 06210D 4049 $54.00 Success APPROVAL (00) 54 Give Cre…" at bounding box center [711, 375] width 975 height 204
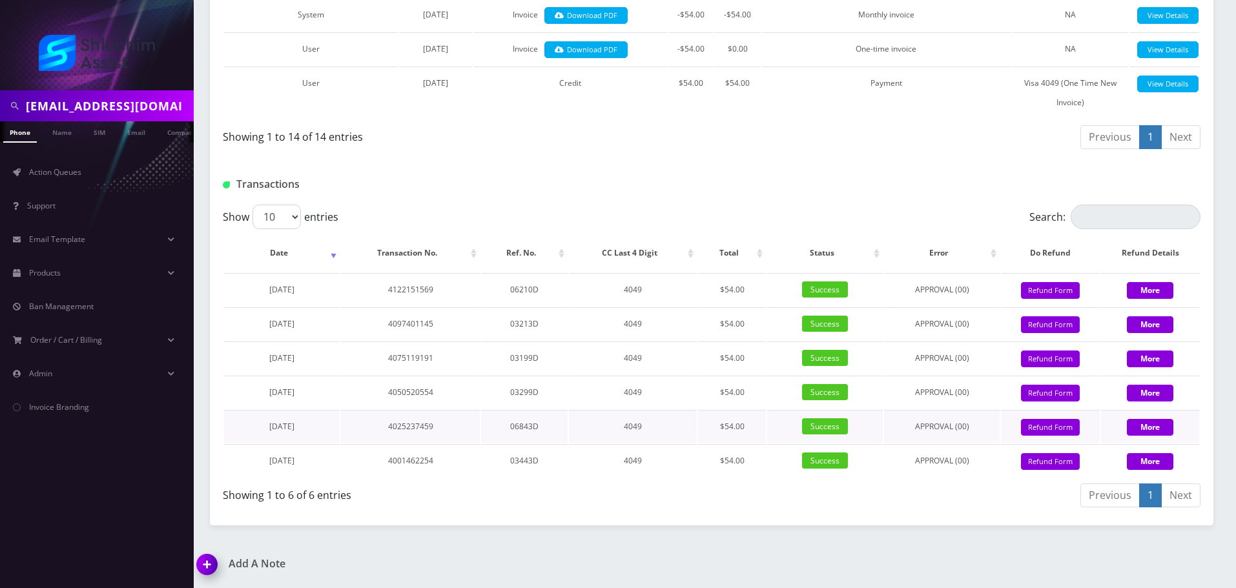
click at [742, 420] on td "$54.00" at bounding box center [732, 426] width 68 height 33
drag, startPoint x: 733, startPoint y: 389, endPoint x: 742, endPoint y: 424, distance: 36.0
click at [742, 424] on tbody "August 21, 2025 4122151569 06210D 4049 $54.00 Success APPROVAL (00) 54 Give Cre…" at bounding box center [711, 375] width 975 height 204
click at [742, 425] on td "$54.00" at bounding box center [732, 426] width 68 height 33
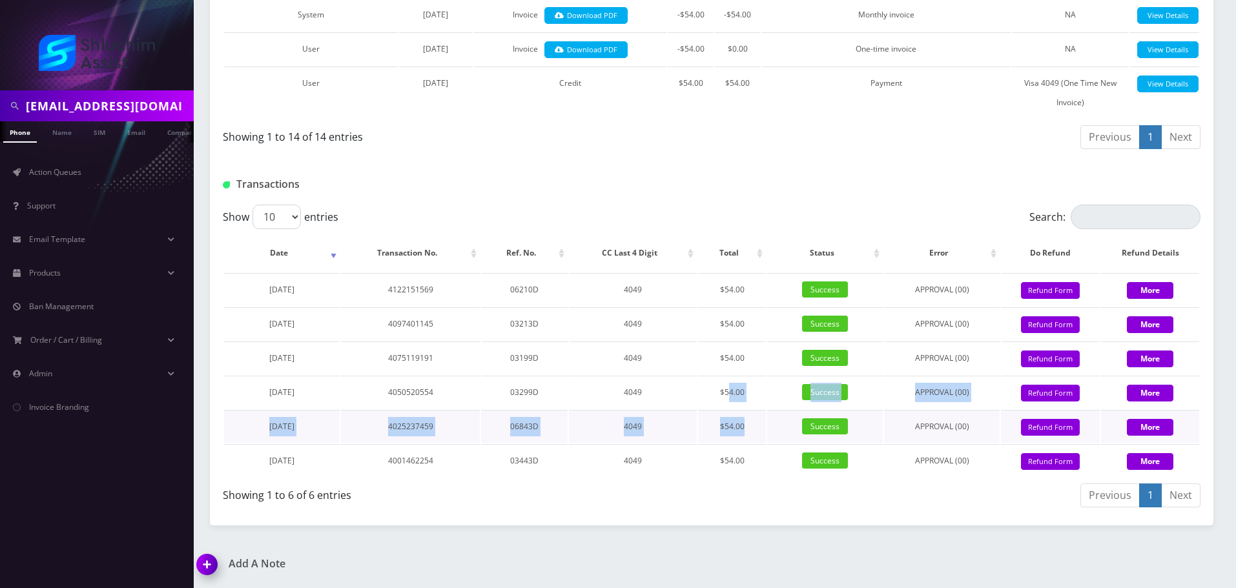
drag, startPoint x: 730, startPoint y: 384, endPoint x: 746, endPoint y: 428, distance: 46.8
click at [746, 428] on tbody "August 21, 2025 4122151569 06210D 4049 $54.00 Success APPROVAL (00) 54 Give Cre…" at bounding box center [711, 375] width 975 height 204
click at [746, 428] on td "$54.00" at bounding box center [732, 426] width 68 height 33
drag, startPoint x: 731, startPoint y: 391, endPoint x: 742, endPoint y: 425, distance: 35.9
click at [742, 425] on tbody "August 21, 2025 4122151569 06210D 4049 $54.00 Success APPROVAL (00) 54 Give Cre…" at bounding box center [711, 375] width 975 height 204
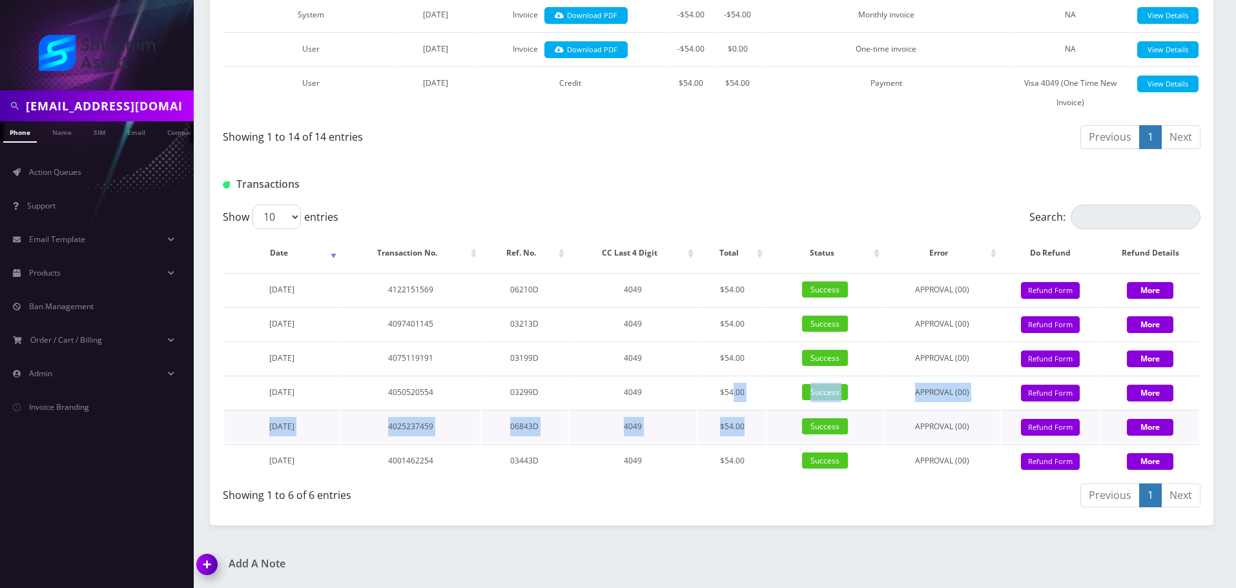
click at [742, 425] on td "$54.00" at bounding box center [732, 426] width 68 height 33
drag, startPoint x: 714, startPoint y: 393, endPoint x: 743, endPoint y: 418, distance: 38.4
click at [743, 418] on tbody "August 21, 2025 4122151569 06210D 4049 $54.00 Success APPROVAL (00) 54 Give Cre…" at bounding box center [711, 375] width 975 height 204
click at [743, 419] on td "$54.00" at bounding box center [732, 426] width 68 height 33
drag, startPoint x: 708, startPoint y: 387, endPoint x: 738, endPoint y: 427, distance: 49.8
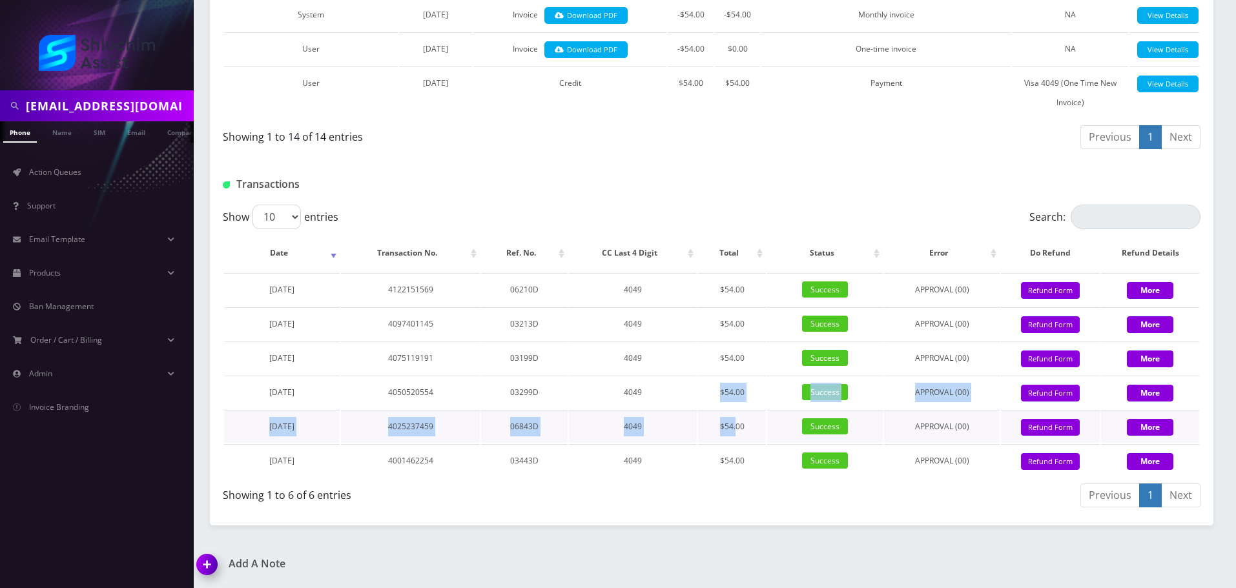
click at [738, 427] on tbody "August 21, 2025 4122151569 06210D 4049 $54.00 Success APPROVAL (00) 54 Give Cre…" at bounding box center [711, 375] width 975 height 204
click at [738, 427] on td "$54.00" at bounding box center [732, 426] width 68 height 33
drag, startPoint x: 708, startPoint y: 382, endPoint x: 746, endPoint y: 429, distance: 60.6
click at [745, 429] on tbody "August 21, 2025 4122151569 06210D 4049 $54.00 Success APPROVAL (00) 54 Give Cre…" at bounding box center [711, 375] width 975 height 204
click at [746, 429] on td "$54.00" at bounding box center [732, 426] width 68 height 33
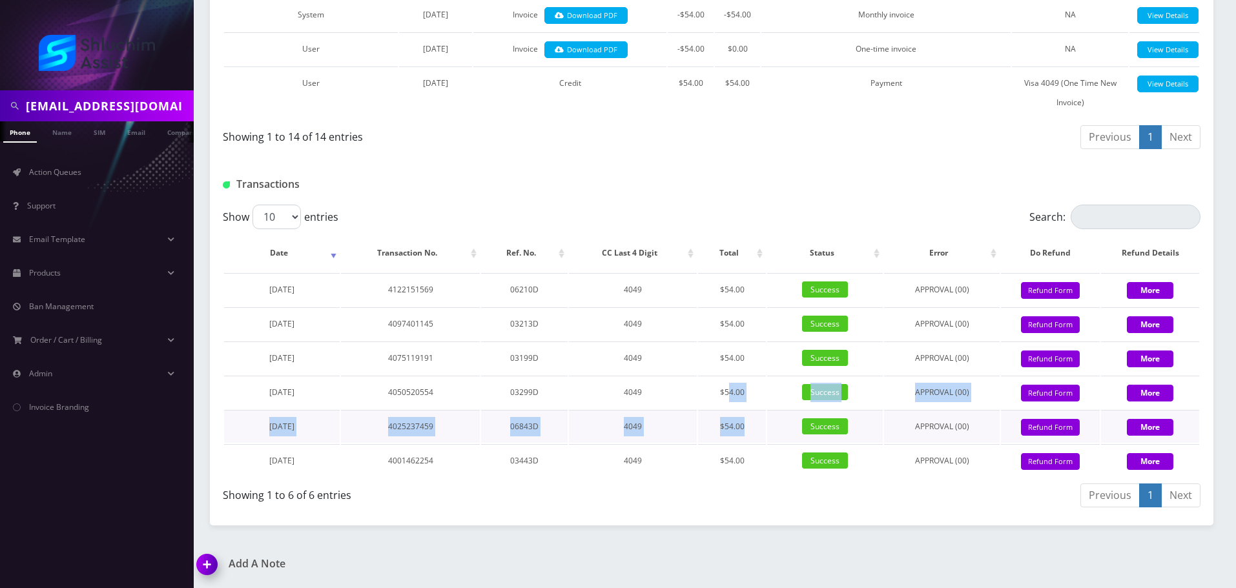
drag, startPoint x: 727, startPoint y: 394, endPoint x: 746, endPoint y: 429, distance: 39.3
click at [746, 429] on tbody "August 21, 2025 4122151569 06210D 4049 $54.00 Success APPROVAL (00) 54 Give Cre…" at bounding box center [711, 375] width 975 height 204
click at [746, 429] on td "$54.00" at bounding box center [732, 426] width 68 height 33
drag, startPoint x: 720, startPoint y: 383, endPoint x: 742, endPoint y: 425, distance: 47.7
click at [741, 424] on tbody "August 21, 2025 4122151569 06210D 4049 $54.00 Success APPROVAL (00) 54 Give Cre…" at bounding box center [711, 375] width 975 height 204
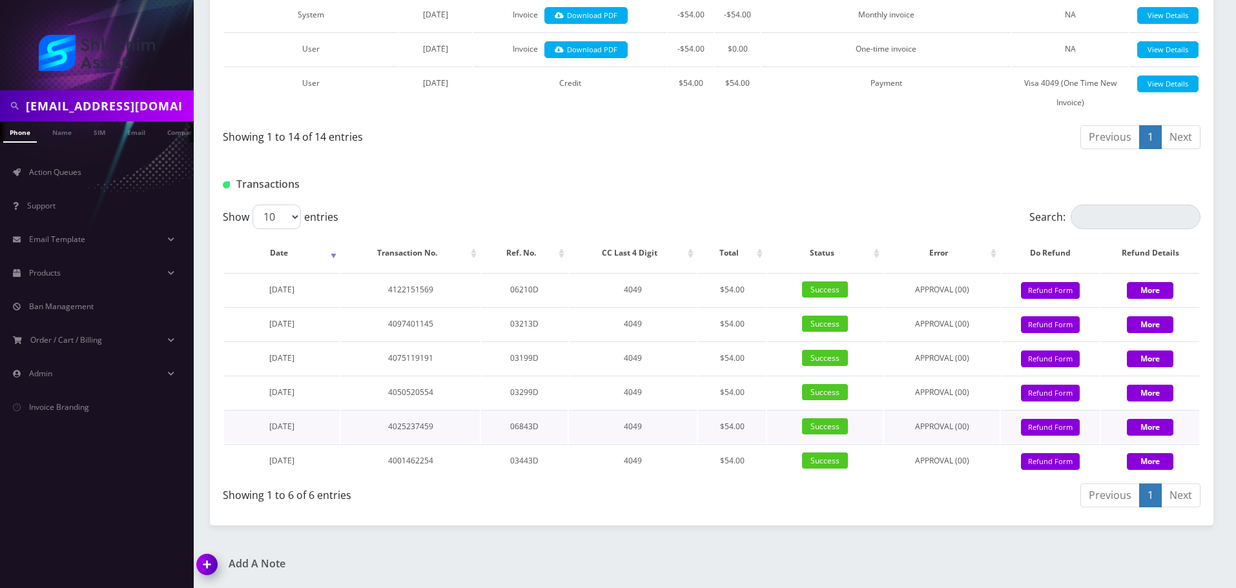
click at [742, 425] on td "$54.00" at bounding box center [732, 426] width 68 height 33
drag, startPoint x: 724, startPoint y: 385, endPoint x: 740, endPoint y: 425, distance: 43.2
click at [740, 424] on tbody "August 21, 2025 4122151569 06210D 4049 $54.00 Success APPROVAL (00) 54 Give Cre…" at bounding box center [711, 375] width 975 height 204
drag, startPoint x: 740, startPoint y: 425, endPoint x: 736, endPoint y: 409, distance: 16.8
click at [740, 425] on td "$54.00" at bounding box center [732, 426] width 68 height 33
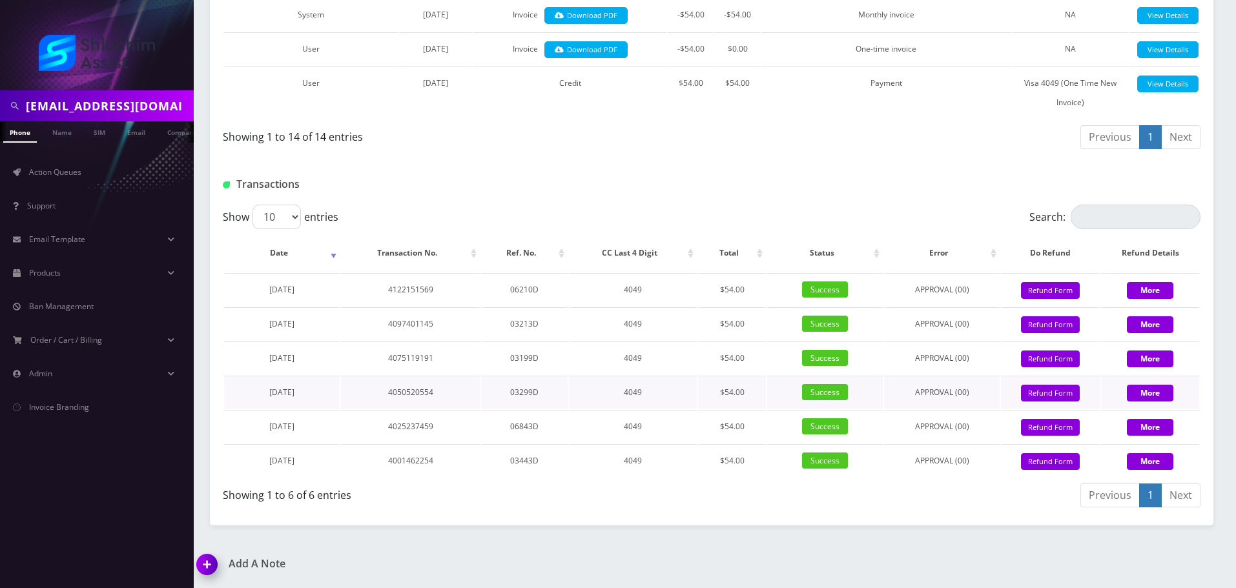
drag
click at [744, 433] on td "$54.00" at bounding box center [732, 426] width 68 height 33
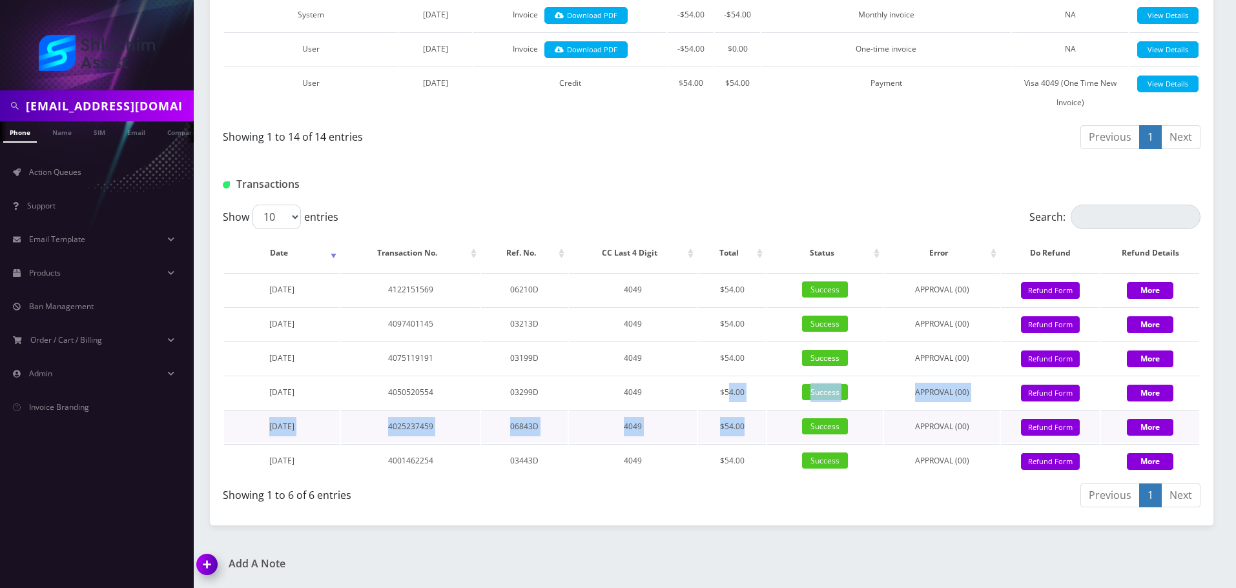
click at [747, 437] on tbody "August 21, 2025 4122151569 06210D 4049 $54.00 Success APPROVAL (00) 54 Give Cre…" at bounding box center [711, 375] width 975 height 204
click at [748, 438] on td "$54.00" at bounding box center [732, 426] width 68 height 33
click at [745, 429] on tbody "August 21, 2025 4122151569 06210D 4049 $54.00 Success APPROVAL (00) 54 Give Cre…" at bounding box center [711, 375] width 975 height 204
click at [746, 430] on td "$54.00" at bounding box center [732, 426] width 68 height 33
click at [740, 431] on tbody "August 21, 2025 4122151569 06210D 4049 $54.00 Success APPROVAL (00) 54 Give Cre…" at bounding box center [711, 375] width 975 height 204
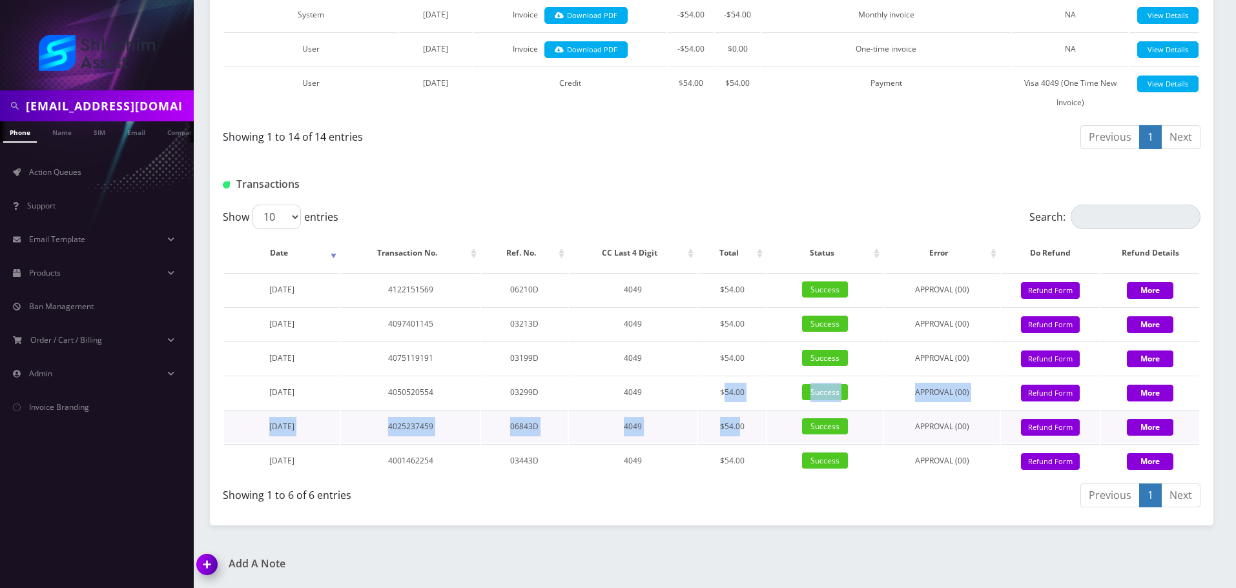
click at [740, 431] on td "$54.00" at bounding box center [732, 426] width 68 height 33
click at [744, 427] on tbody "August 21, 2025 4122151569 06210D 4049 $54.00 Success APPROVAL (00) 54 Give Cre…" at bounding box center [711, 375] width 975 height 204
click at [744, 427] on td "$54.00" at bounding box center [732, 426] width 68 height 33
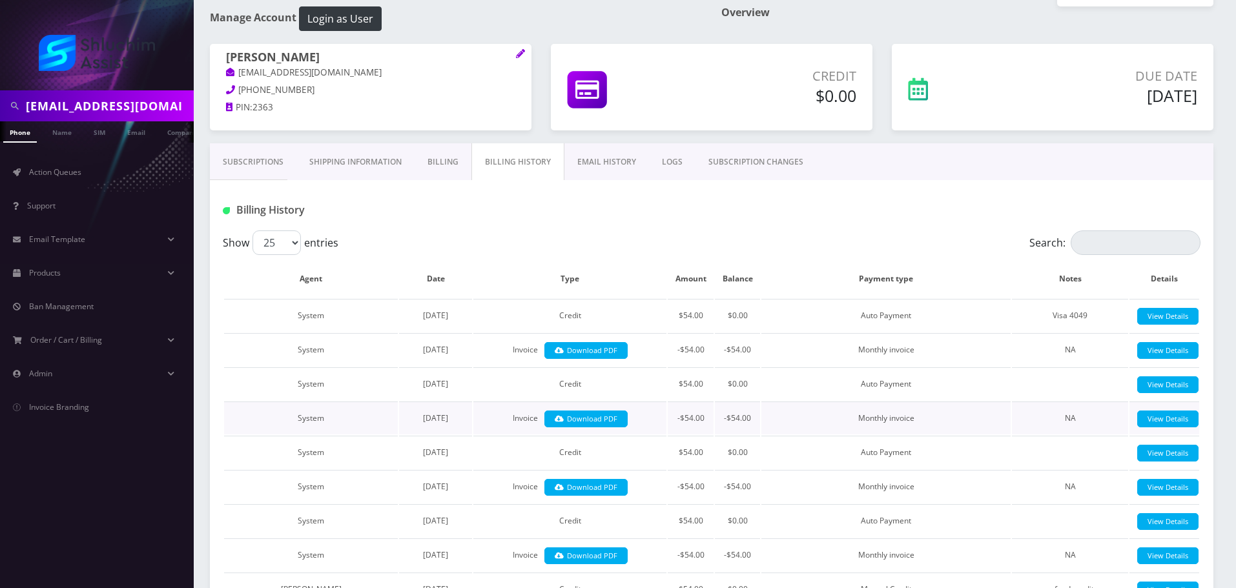
scroll to position [0, 0]
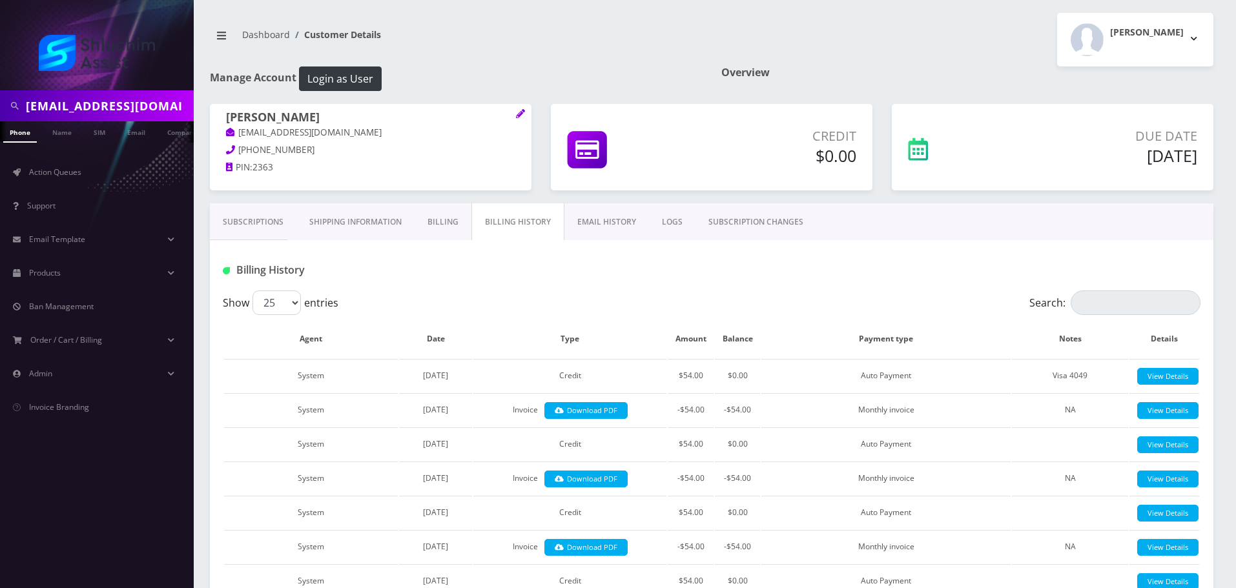
click at [107, 114] on input "[EMAIL_ADDRESS][DOMAIN_NAME]" at bounding box center [108, 106] width 165 height 25
paste input "sheinazimov"
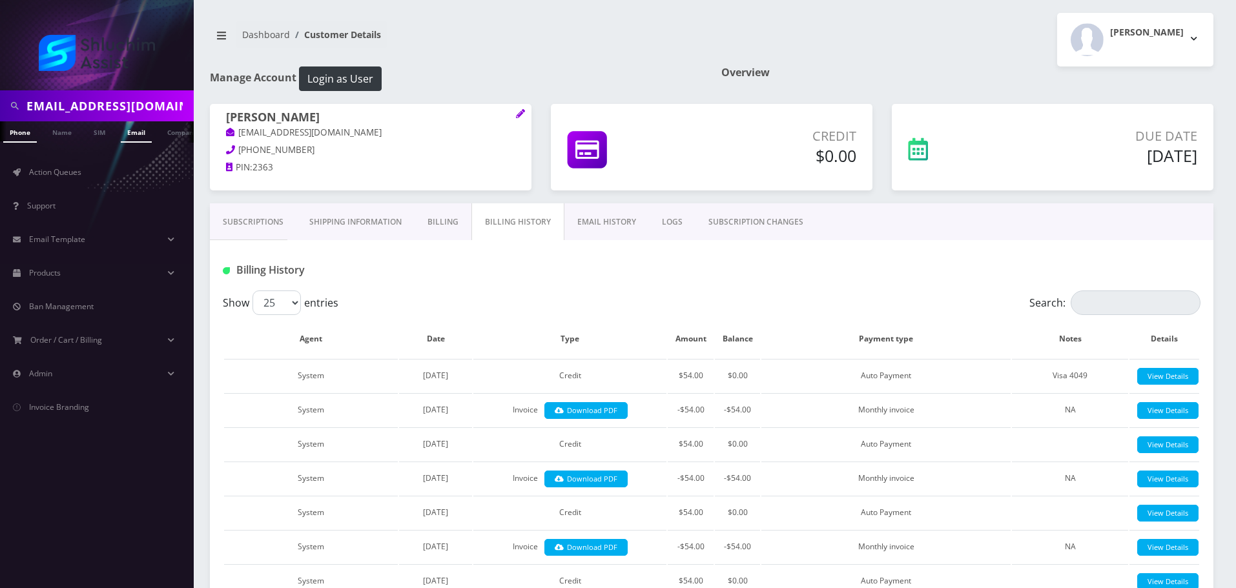
type input "[EMAIL_ADDRESS][DOMAIN_NAME]"
click at [134, 139] on link "Email" at bounding box center [136, 131] width 31 height 21
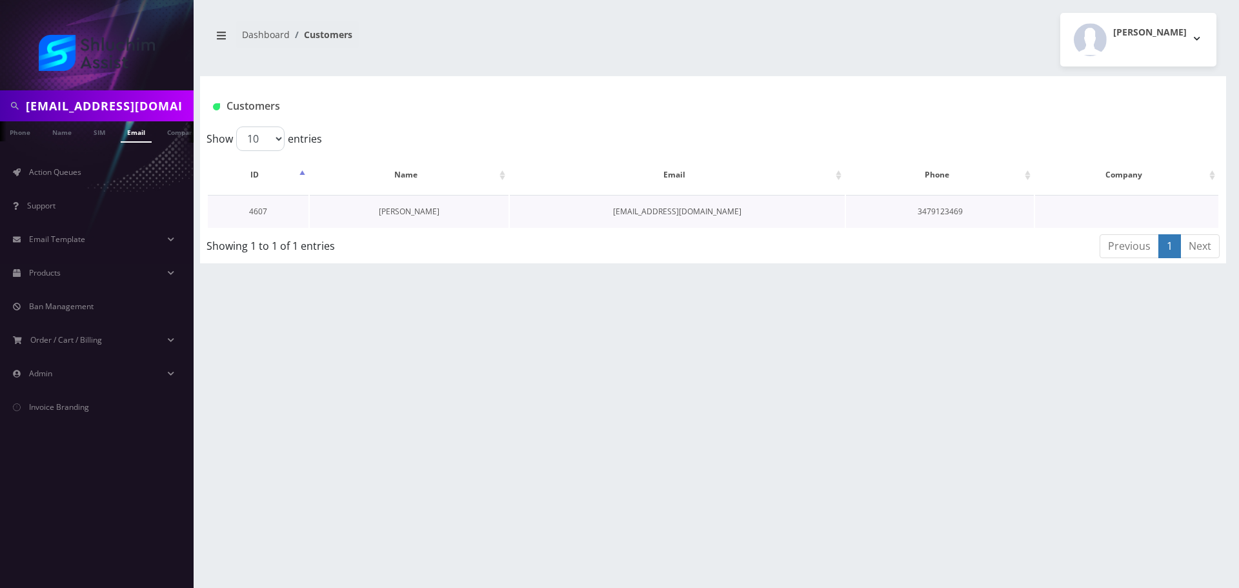
click at [422, 213] on link "[PERSON_NAME]" at bounding box center [409, 211] width 61 height 11
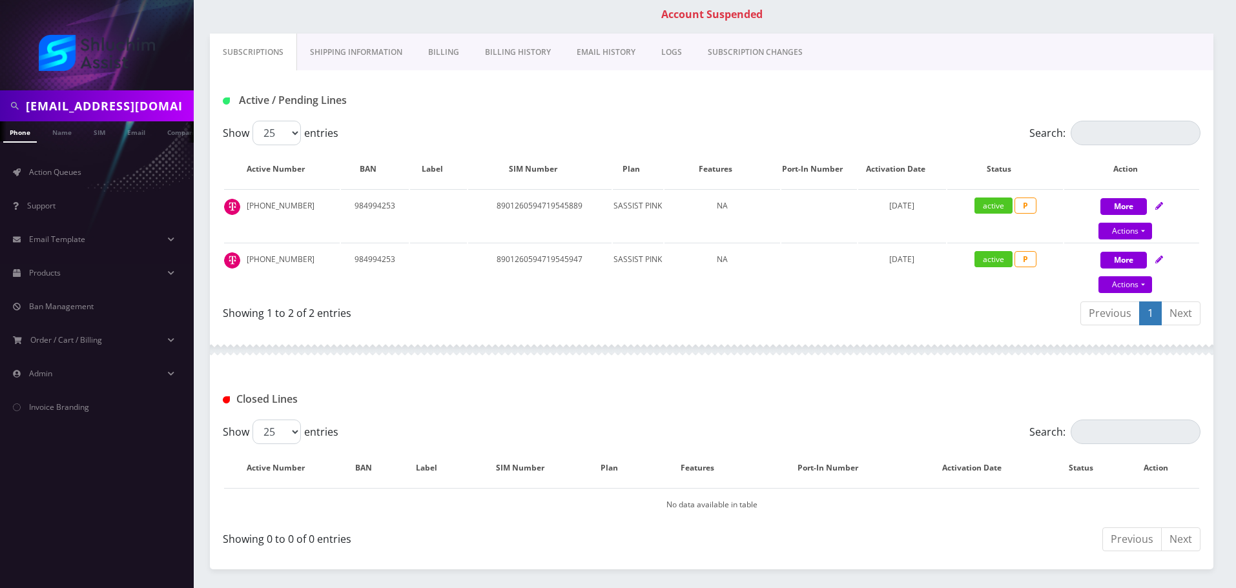
scroll to position [252, 0]
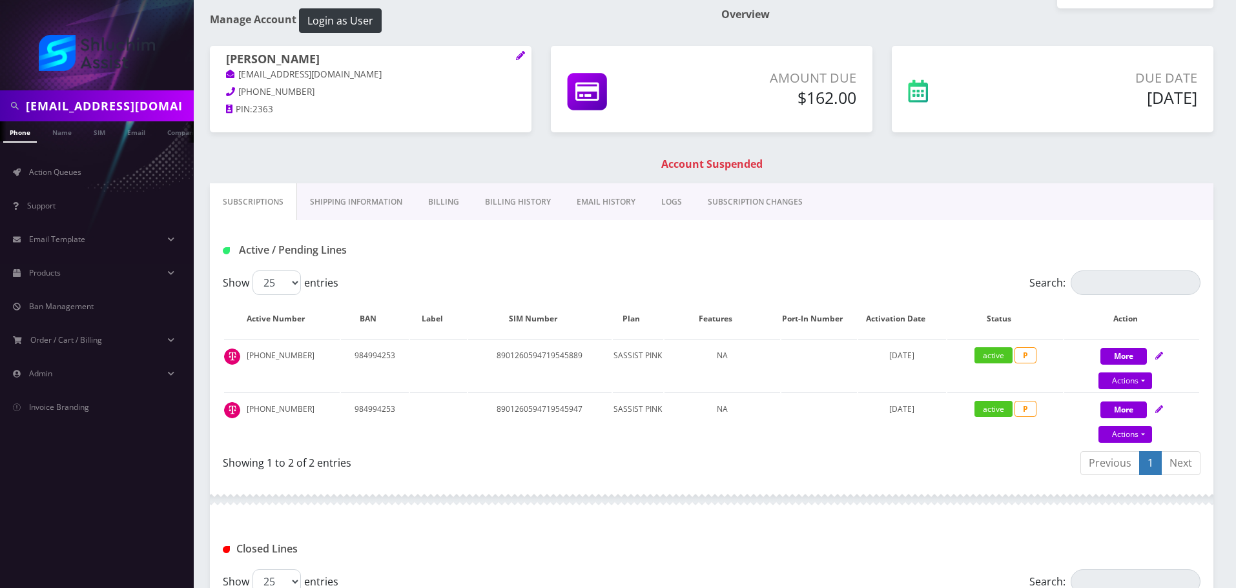
click at [468, 184] on link "Billing" at bounding box center [443, 201] width 57 height 37
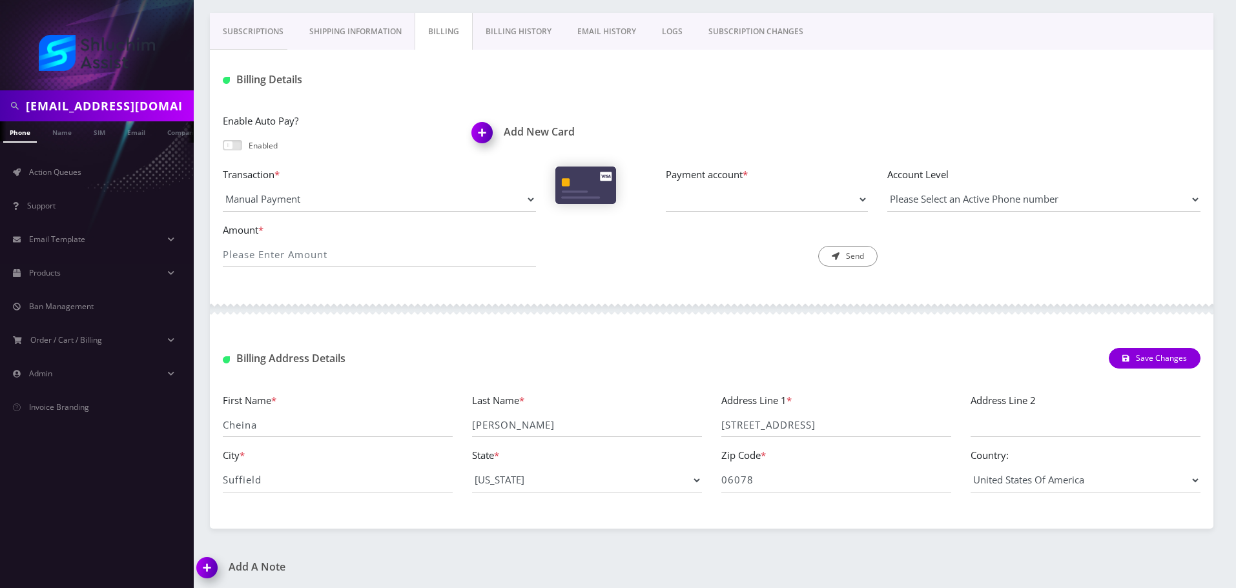
scroll to position [232, 0]
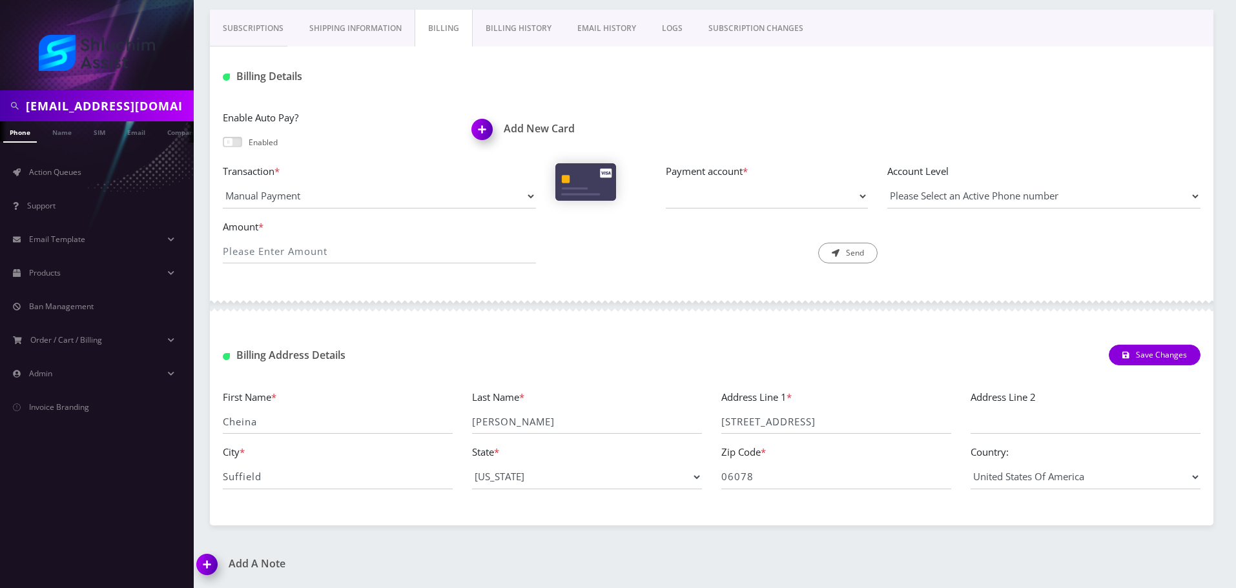
click at [513, 28] on link "Billing History" at bounding box center [519, 28] width 92 height 37
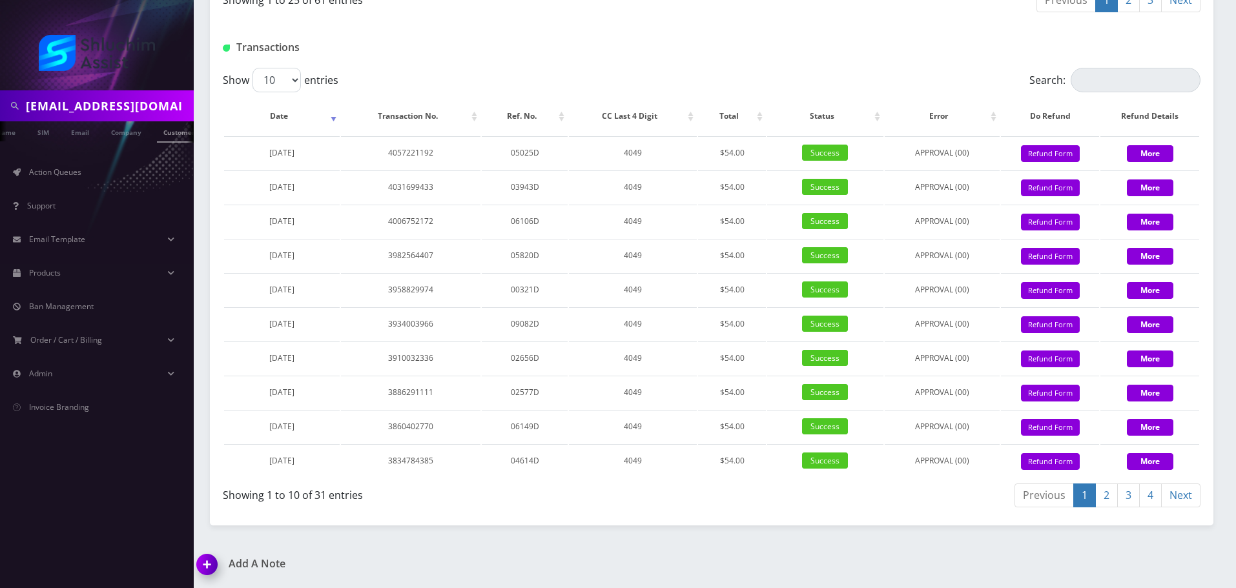
scroll to position [0, 65]
click at [110, 96] on input "sheinazimov@gmail.com" at bounding box center [108, 106] width 165 height 25
paste input "Cheinawolff"
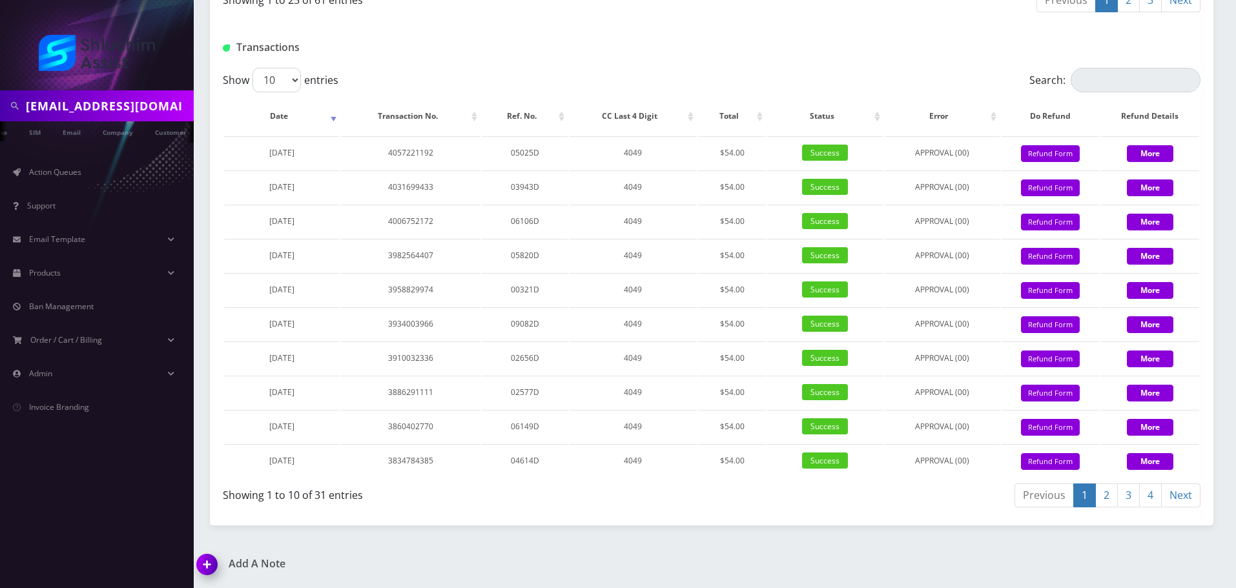
scroll to position [0, 1]
click at [141, 113] on input "[EMAIL_ADDRESS][DOMAIN_NAME]" at bounding box center [108, 106] width 165 height 25
click at [115, 101] on input "[EMAIL_ADDRESS][DOMAIN_NAME]" at bounding box center [108, 106] width 165 height 25
click at [115, 101] on input "Cheinawolff@gmail.com" at bounding box center [108, 106] width 165 height 25
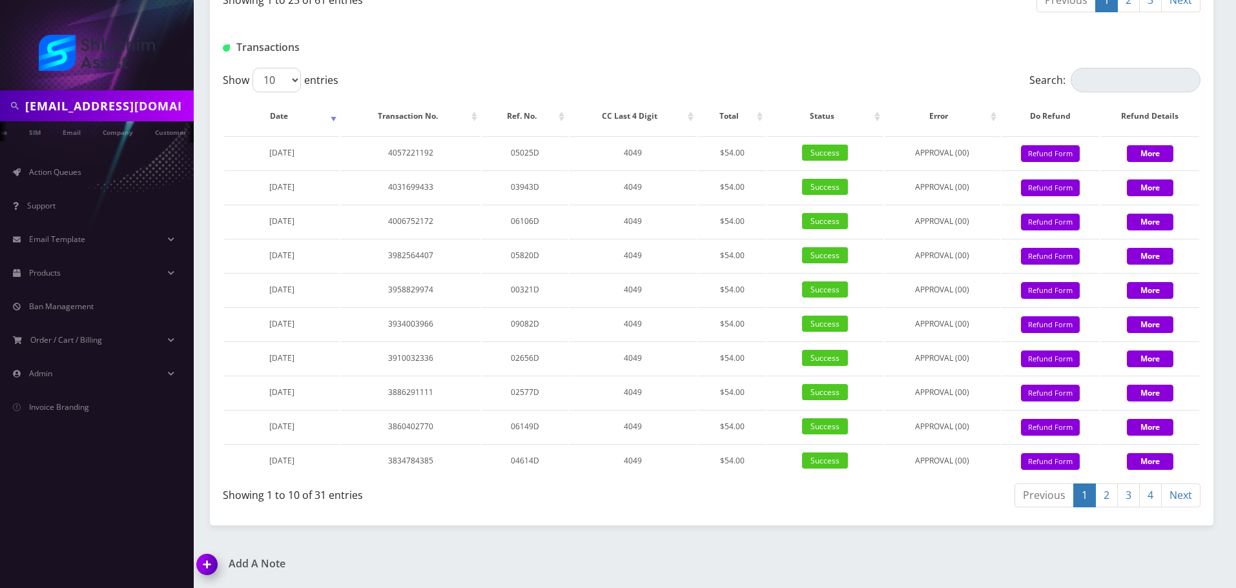
type input "Cheinawolff@gmail.com"
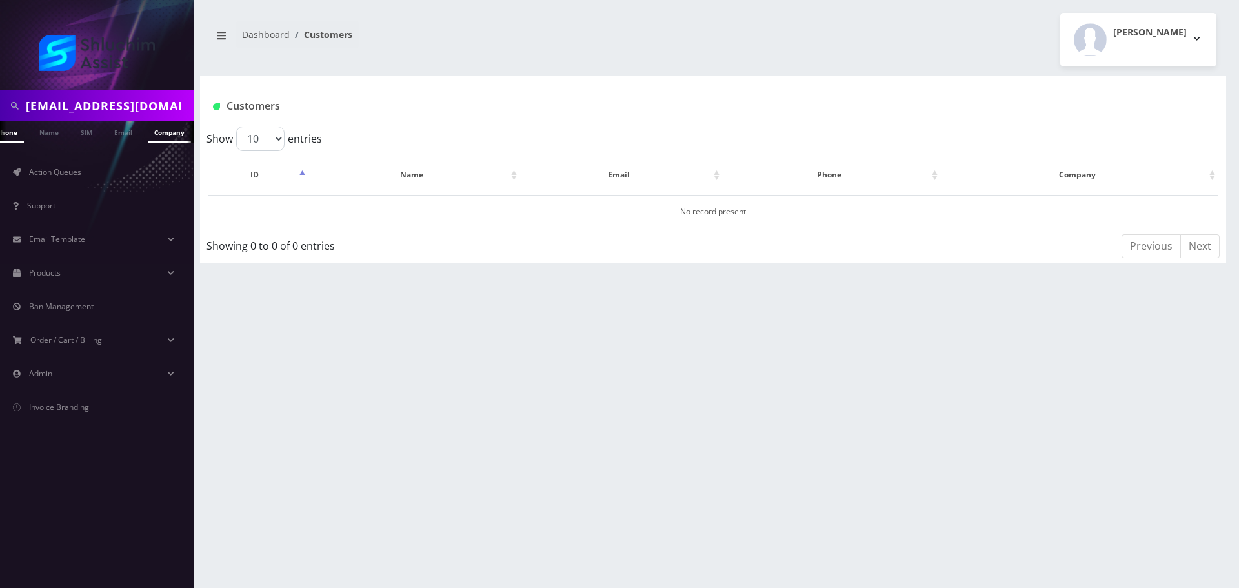
scroll to position [0, 19]
click at [116, 134] on link "Email" at bounding box center [116, 131] width 31 height 21
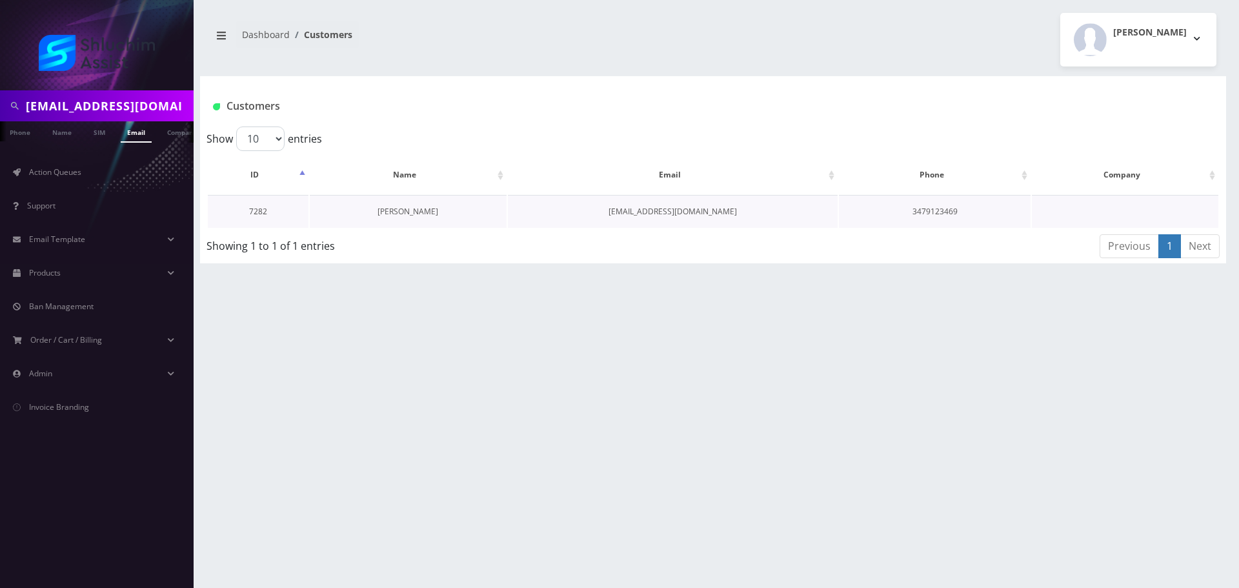
click at [410, 213] on link "[PERSON_NAME]" at bounding box center [408, 211] width 61 height 11
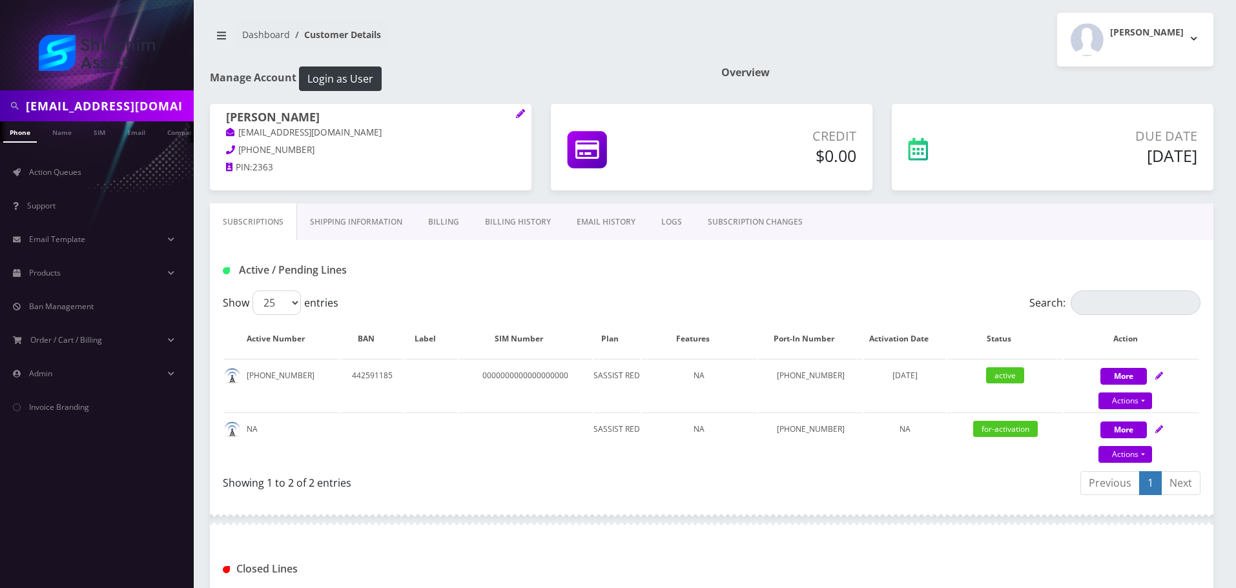
click at [518, 226] on link "Billing History" at bounding box center [518, 221] width 92 height 37
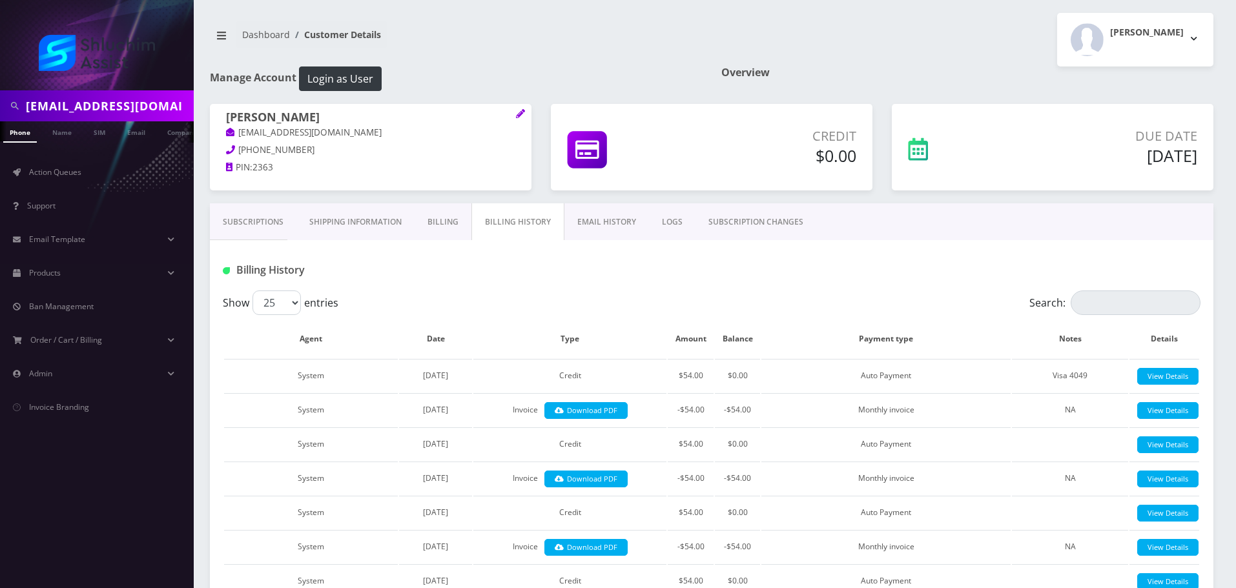
click at [602, 218] on link "EMAIL HISTORY" at bounding box center [606, 221] width 85 height 37
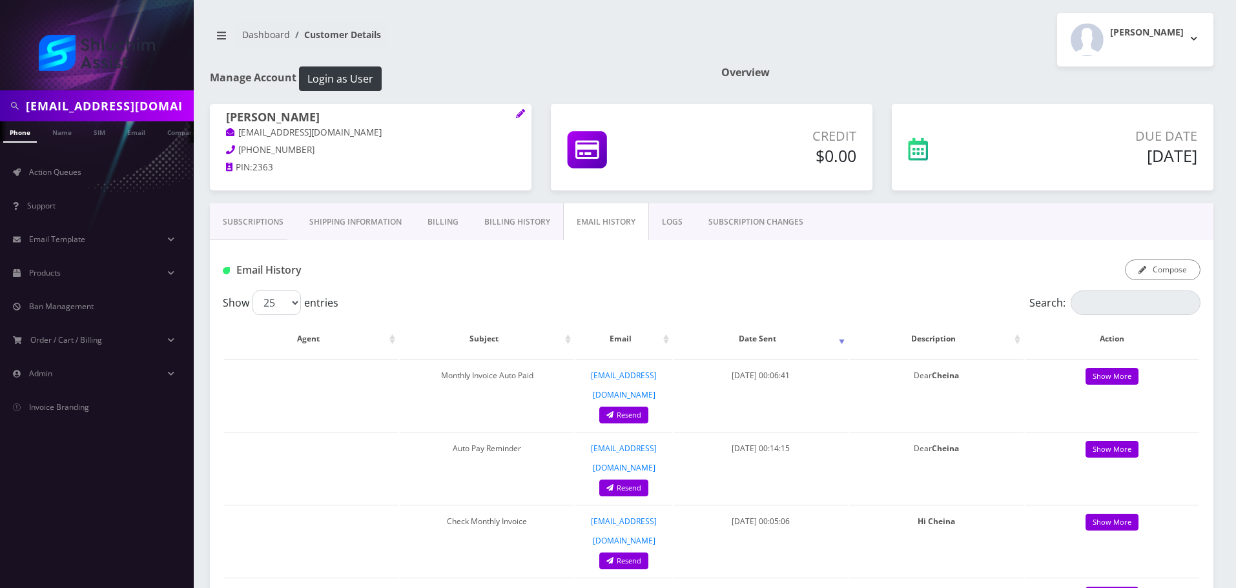
click at [523, 221] on link "Billing History" at bounding box center [517, 221] width 92 height 37
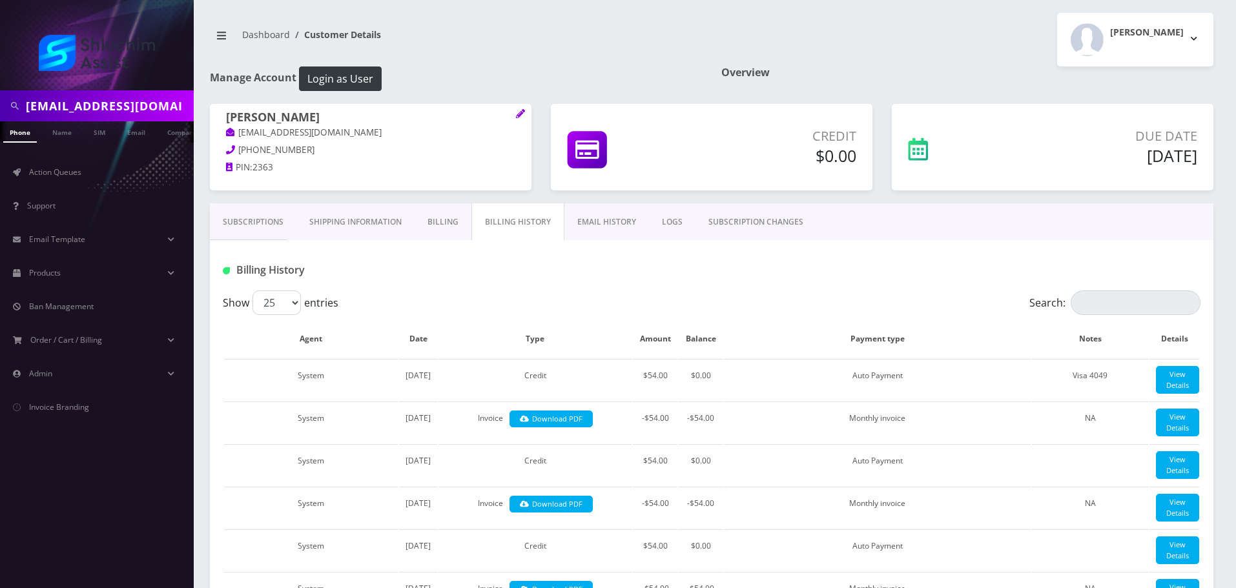
click at [232, 227] on link "Subscriptions" at bounding box center [253, 221] width 87 height 37
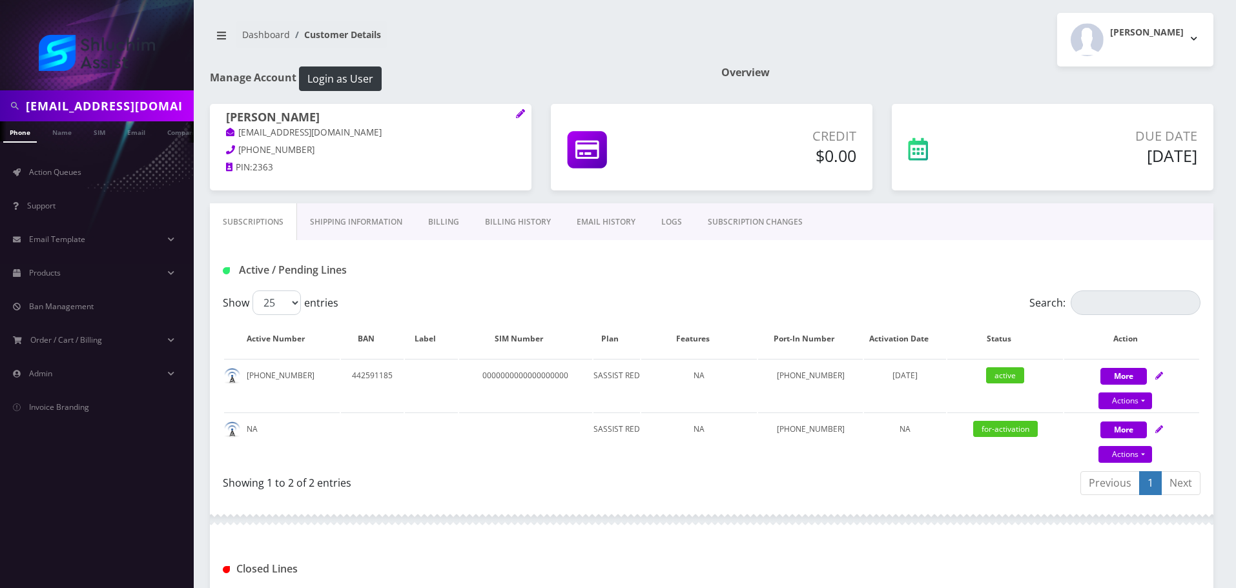
click at [167, 112] on input "[EMAIL_ADDRESS][DOMAIN_NAME]" at bounding box center [108, 106] width 165 height 25
click at [62, 152] on ul "Action Queues Support Email Template Email Template Canned Response Port Error …" at bounding box center [97, 290] width 194 height 294
click at [136, 108] on input "[EMAIL_ADDRESS][DOMAIN_NAME]" at bounding box center [108, 106] width 165 height 25
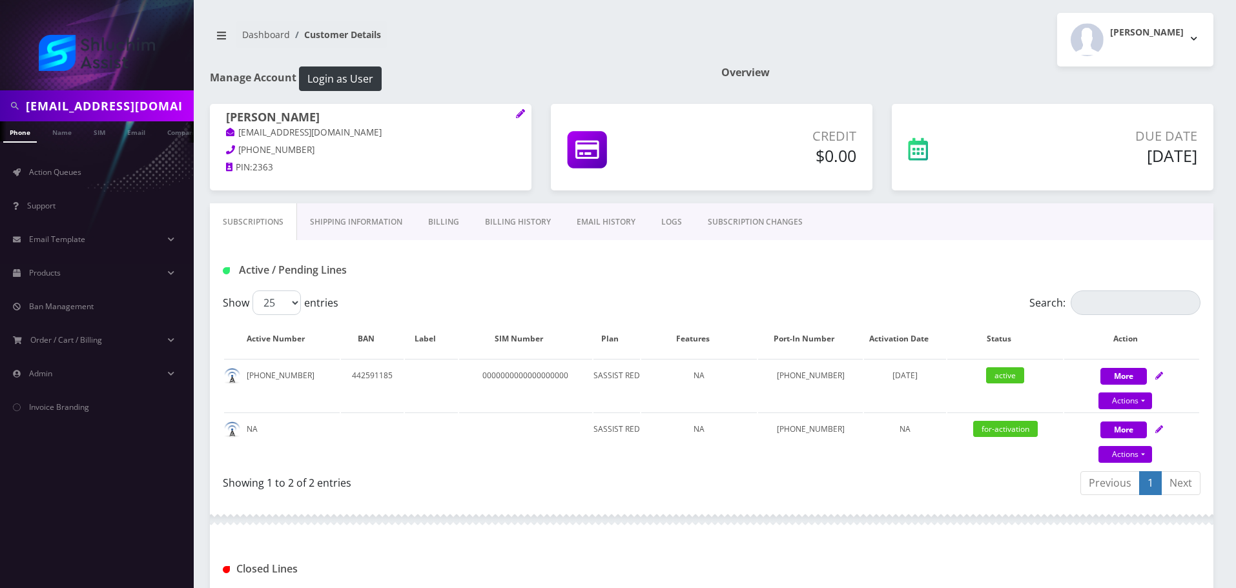
click at [136, 108] on input "[EMAIL_ADDRESS][DOMAIN_NAME]" at bounding box center [108, 106] width 165 height 25
paste input "3470123489"
type input "3470123489"
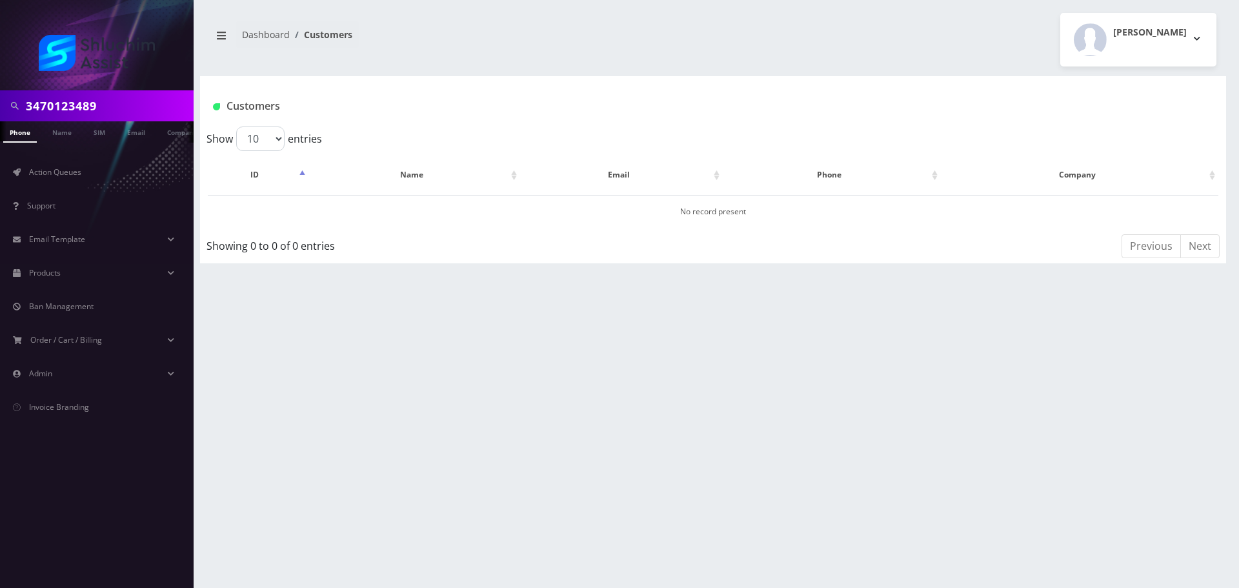
scroll to position [0, 6]
click at [136, 103] on input "3470123489" at bounding box center [108, 106] width 165 height 25
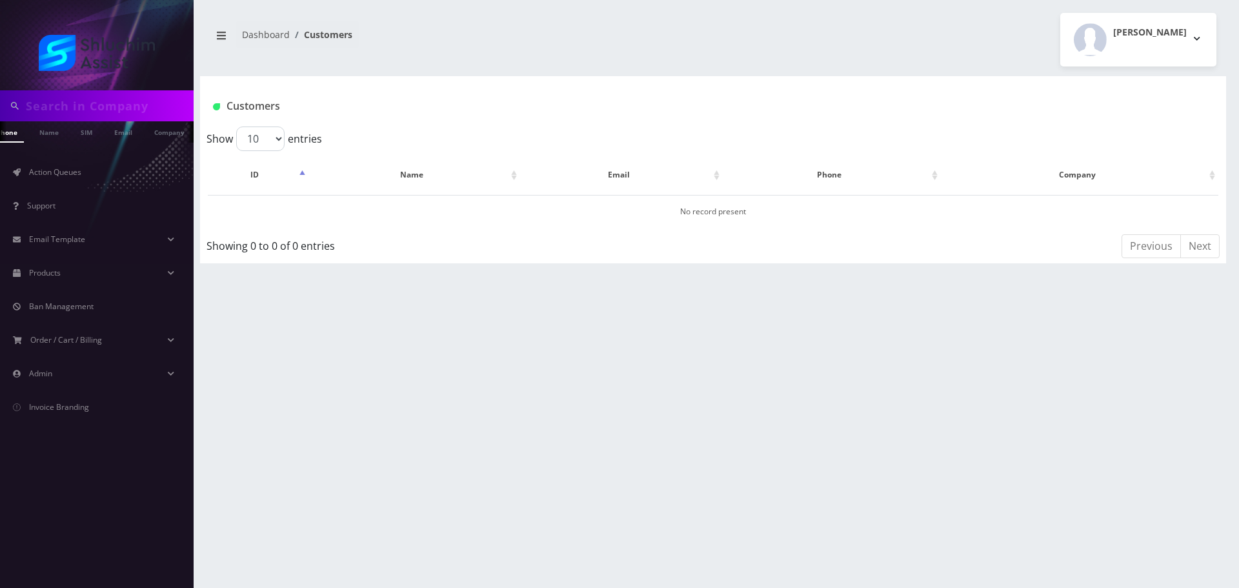
paste input "[PHONE_NUMBER]"
click at [73, 111] on input "[PHONE_NUMBER]" at bounding box center [108, 106] width 165 height 25
click at [79, 110] on input "[PHONE_NUMBER]" at bounding box center [108, 106] width 165 height 25
type input "3479123489"
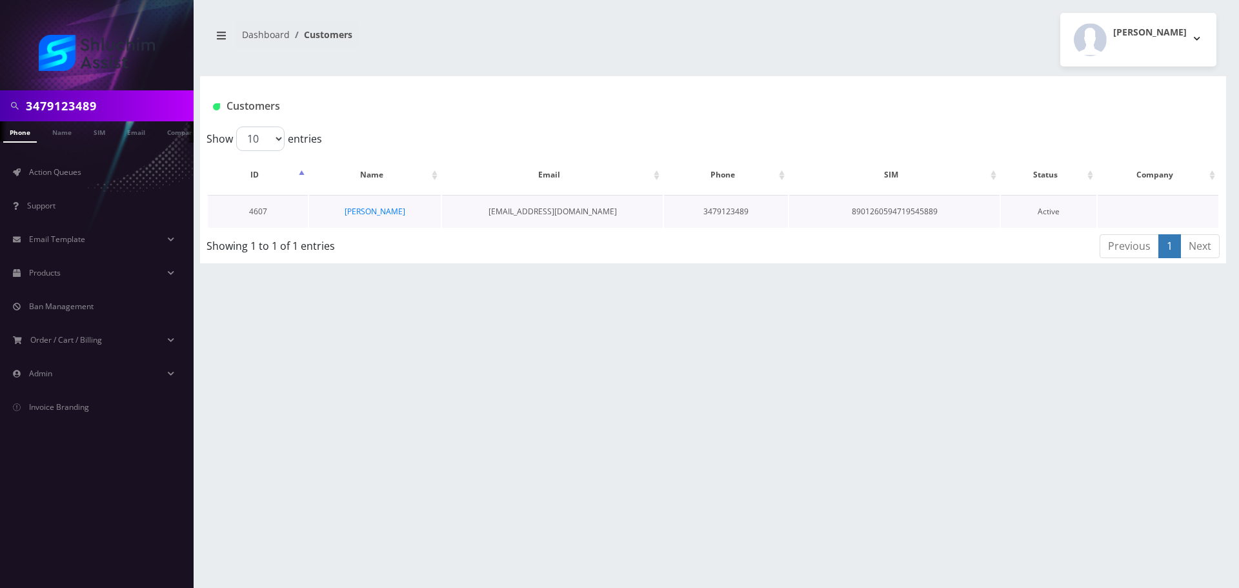
click at [373, 204] on td "Cheina Zyslin" at bounding box center [374, 211] width 131 height 33
click at [371, 214] on link "Cheina Zyslin" at bounding box center [375, 211] width 61 height 11
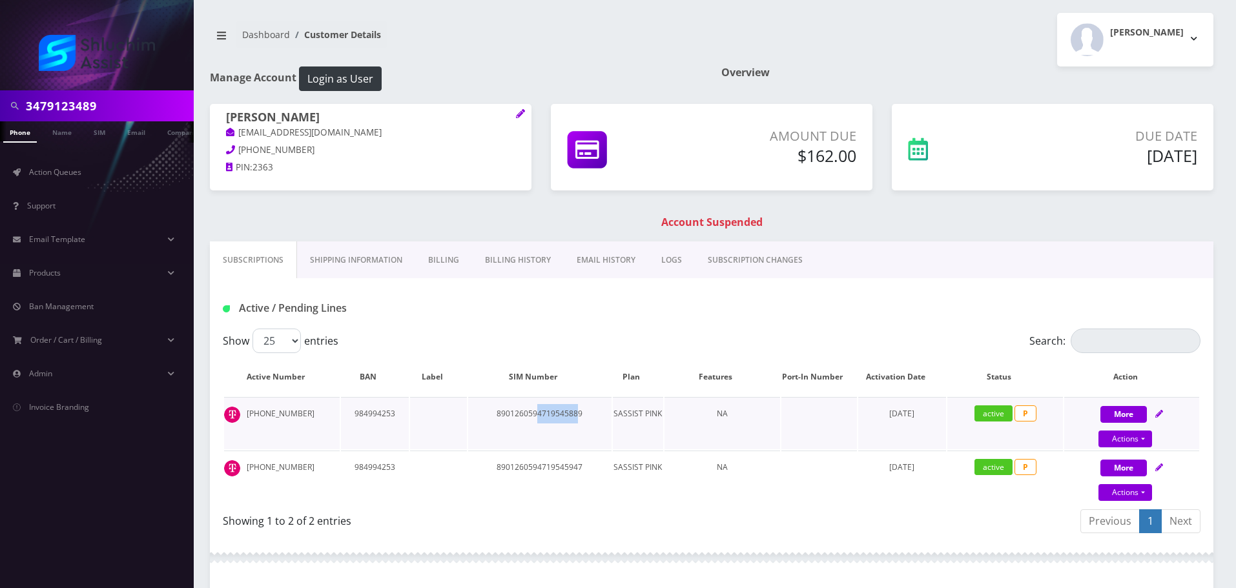
drag, startPoint x: 536, startPoint y: 411, endPoint x: 584, endPoint y: 413, distance: 47.8
click at [584, 413] on td "8901260594719545889" at bounding box center [539, 423] width 143 height 52
drag, startPoint x: 525, startPoint y: 416, endPoint x: 576, endPoint y: 416, distance: 51.6
click at [576, 416] on td "8901260594719545889" at bounding box center [539, 423] width 143 height 52
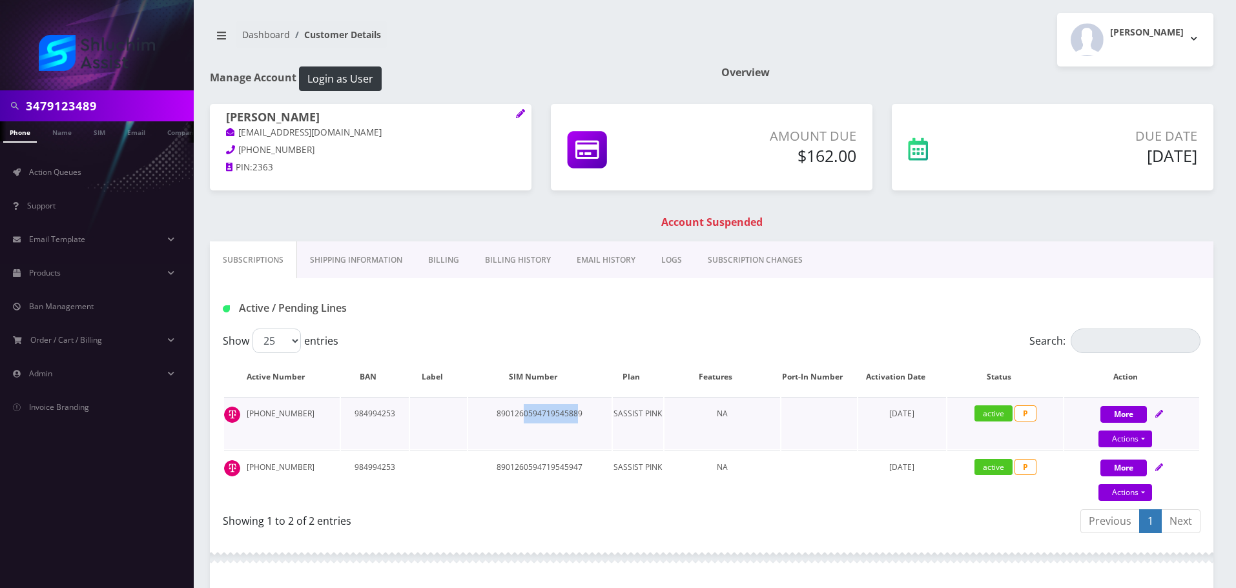
click at [576, 416] on td "8901260594719545889" at bounding box center [539, 423] width 143 height 52
drag, startPoint x: 532, startPoint y: 416, endPoint x: 596, endPoint y: 418, distance: 63.9
click at [596, 418] on td "8901260594719545889" at bounding box center [539, 423] width 143 height 52
drag, startPoint x: 527, startPoint y: 474, endPoint x: 583, endPoint y: 476, distance: 56.2
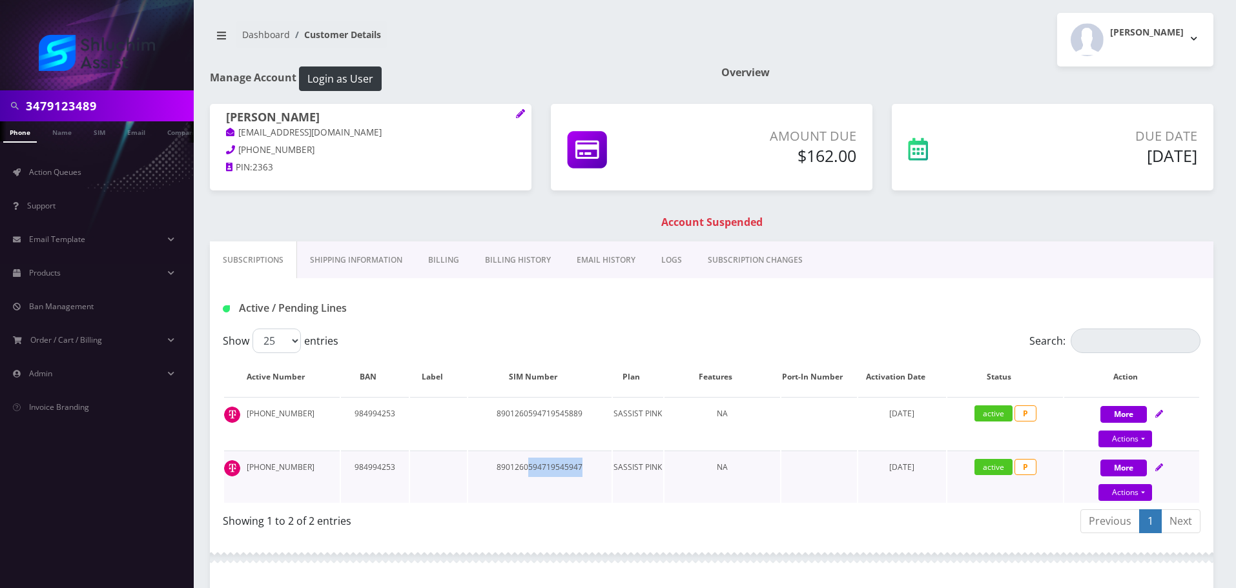
click at [583, 476] on td "8901260594719545947" at bounding box center [539, 477] width 143 height 52
drag, startPoint x: 529, startPoint y: 470, endPoint x: 586, endPoint y: 471, distance: 57.5
click at [586, 471] on td "8901260594719545947" at bounding box center [539, 477] width 143 height 52
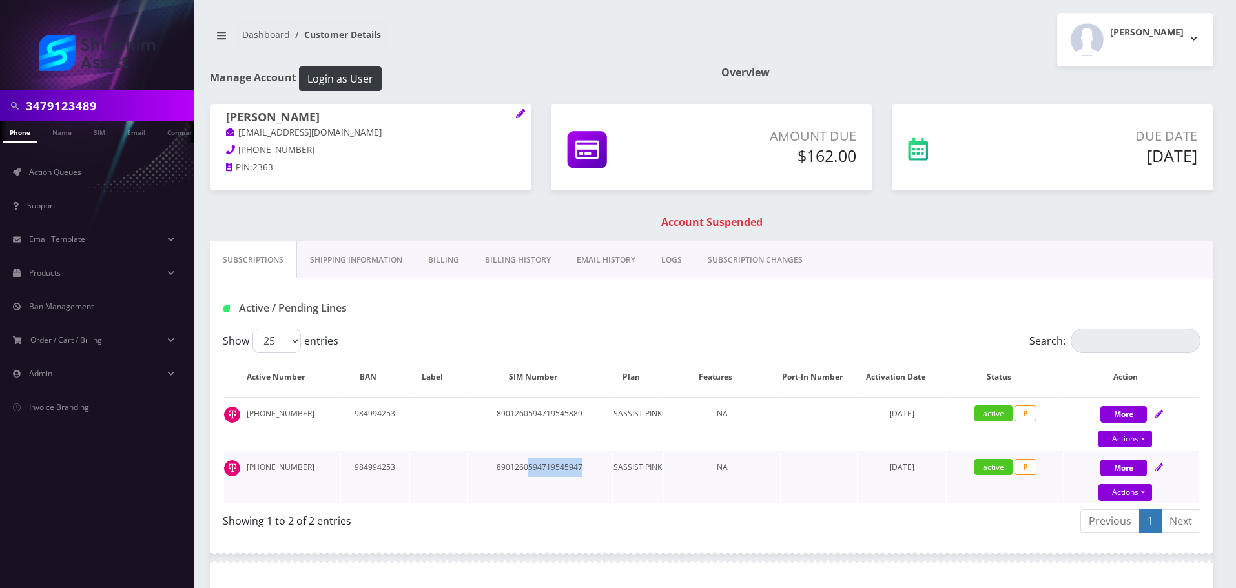
drag, startPoint x: 528, startPoint y: 467, endPoint x: 586, endPoint y: 469, distance: 57.5
click at [583, 469] on td "8901260594719545947" at bounding box center [539, 477] width 143 height 52
click at [586, 469] on td "8901260594719545947" at bounding box center [539, 477] width 143 height 52
drag, startPoint x: 539, startPoint y: 469, endPoint x: 585, endPoint y: 471, distance: 45.9
click at [583, 471] on td "8901260594719545947" at bounding box center [539, 477] width 143 height 52
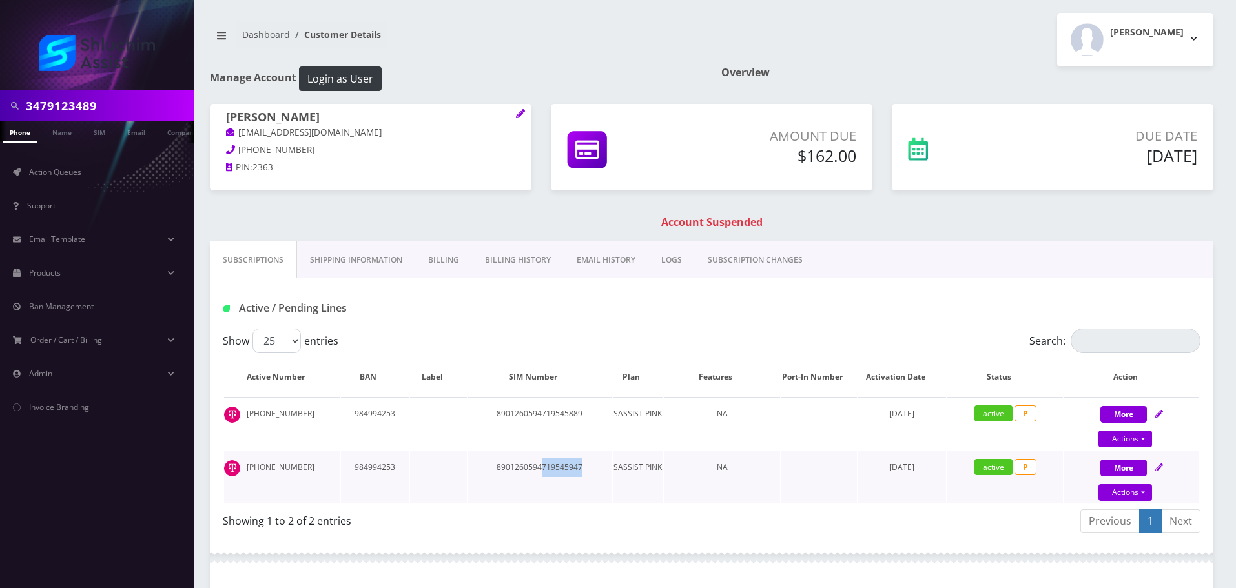
click at [586, 471] on td "8901260594719545947" at bounding box center [539, 477] width 143 height 52
drag, startPoint x: 540, startPoint y: 471, endPoint x: 598, endPoint y: 473, distance: 58.8
click at [598, 473] on td "8901260594719545947" at bounding box center [539, 477] width 143 height 52
click at [600, 473] on td "8901260594719545947" at bounding box center [539, 477] width 143 height 52
drag, startPoint x: 535, startPoint y: 469, endPoint x: 593, endPoint y: 471, distance: 58.1
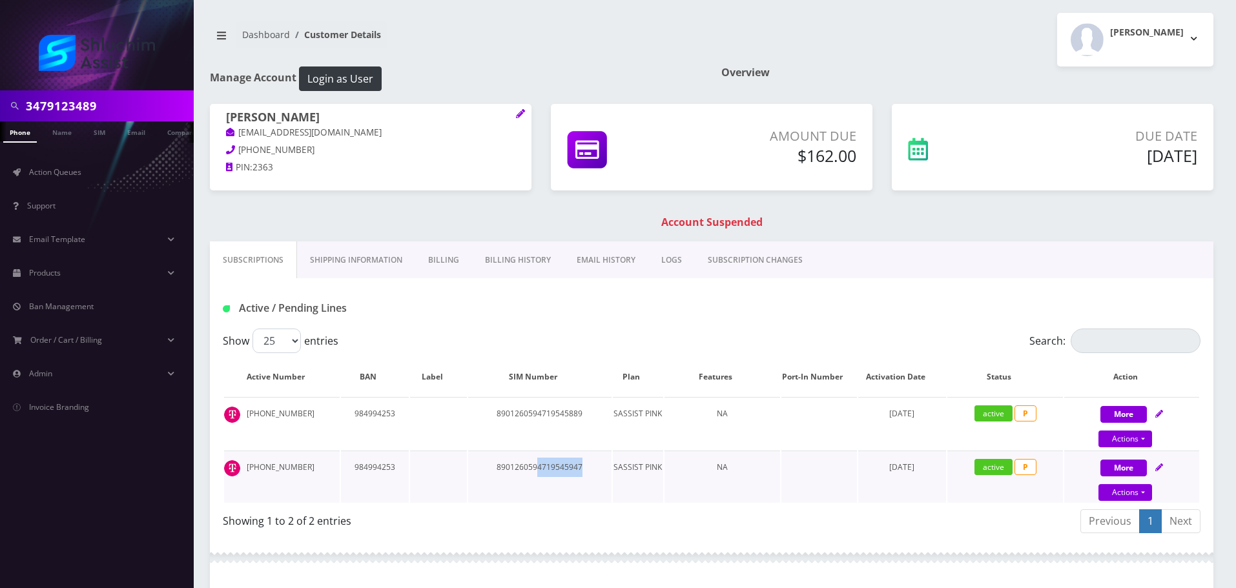
click at [592, 471] on td "8901260594719545947" at bounding box center [539, 477] width 143 height 52
click at [595, 471] on td "8901260594719545947" at bounding box center [539, 477] width 143 height 52
drag, startPoint x: 536, startPoint y: 466, endPoint x: 590, endPoint y: 467, distance: 54.2
click at [589, 467] on td "8901260594719545947" at bounding box center [539, 477] width 143 height 52
click at [590, 467] on td "8901260594719545947" at bounding box center [539, 477] width 143 height 52
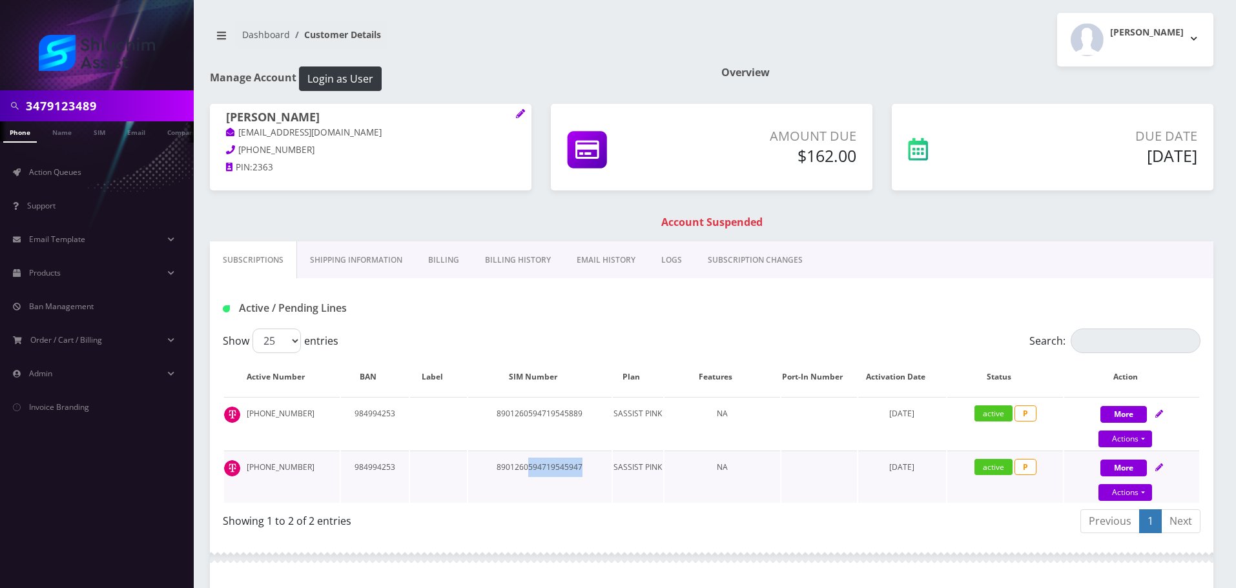
drag, startPoint x: 528, startPoint y: 467, endPoint x: 596, endPoint y: 467, distance: 68.4
click at [594, 467] on td "8901260594719545947" at bounding box center [539, 477] width 143 height 52
click at [596, 467] on td "8901260594719545947" at bounding box center [539, 477] width 143 height 52
drag, startPoint x: 531, startPoint y: 465, endPoint x: 593, endPoint y: 469, distance: 62.1
click at [592, 469] on td "8901260594719545947" at bounding box center [539, 477] width 143 height 52
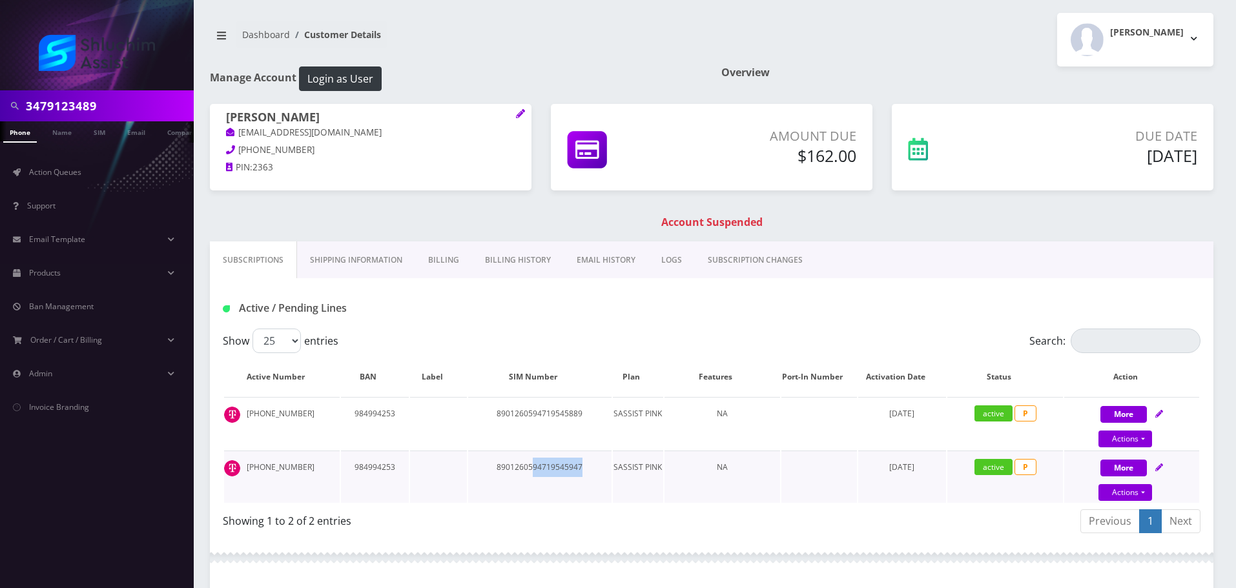
click at [593, 469] on td "8901260594719545947" at bounding box center [539, 477] width 143 height 52
drag, startPoint x: 538, startPoint y: 468, endPoint x: 596, endPoint y: 470, distance: 58.8
click at [594, 470] on td "8901260594719545947" at bounding box center [539, 477] width 143 height 52
click at [596, 470] on td "8901260594719545947" at bounding box center [539, 477] width 143 height 52
drag, startPoint x: 556, startPoint y: 471, endPoint x: 602, endPoint y: 471, distance: 45.2
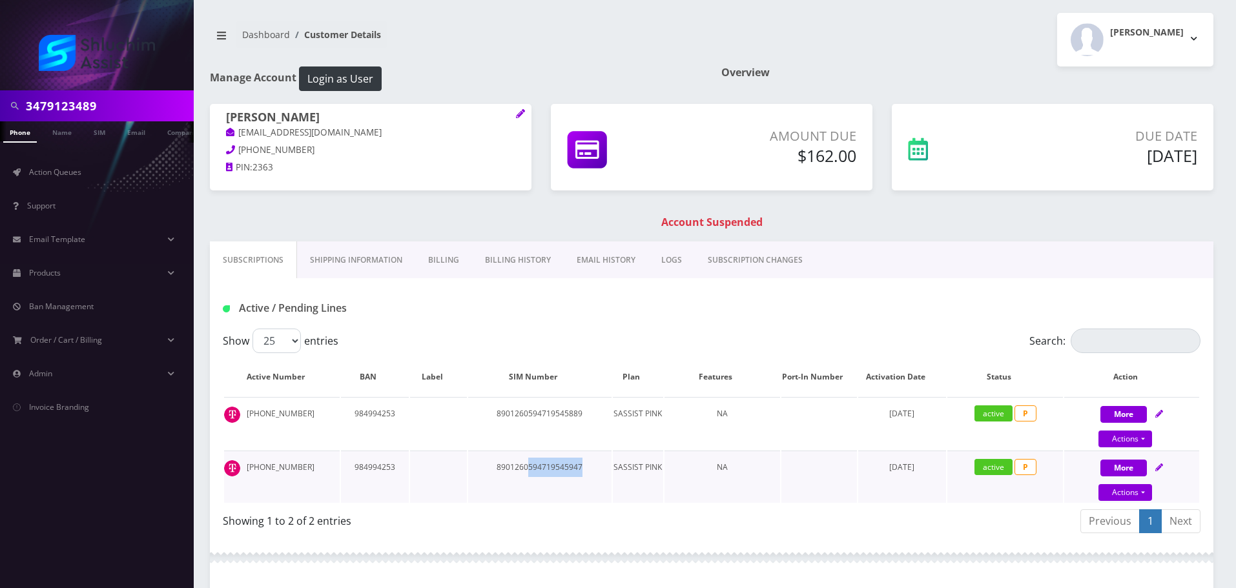
click at [602, 471] on td "8901260594719545947" at bounding box center [539, 477] width 143 height 52
click at [586, 472] on td "8901260594719545947" at bounding box center [539, 477] width 143 height 52
click at [590, 472] on td "8901260594719545947" at bounding box center [539, 477] width 143 height 52
drag, startPoint x: 538, startPoint y: 472, endPoint x: 600, endPoint y: 474, distance: 62.0
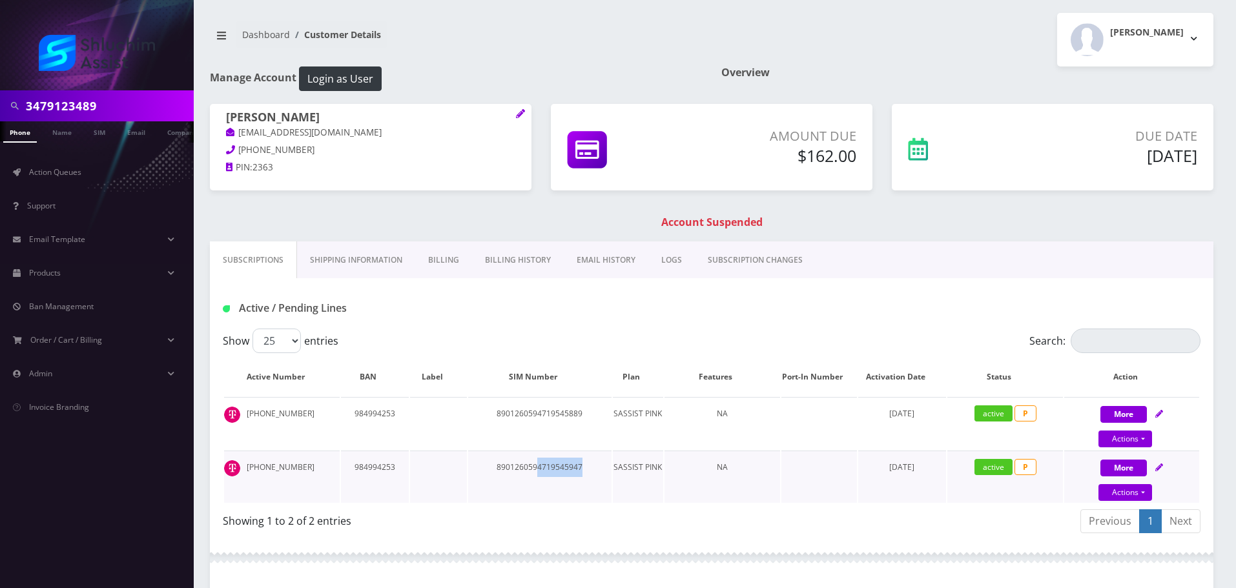
click at [599, 474] on td "8901260594719545947" at bounding box center [539, 477] width 143 height 52
click at [600, 474] on td "8901260594719545947" at bounding box center [539, 477] width 143 height 52
drag, startPoint x: 597, startPoint y: 473, endPoint x: 604, endPoint y: 473, distance: 7.1
click at [604, 473] on td "8901260594719545947" at bounding box center [539, 477] width 143 height 52
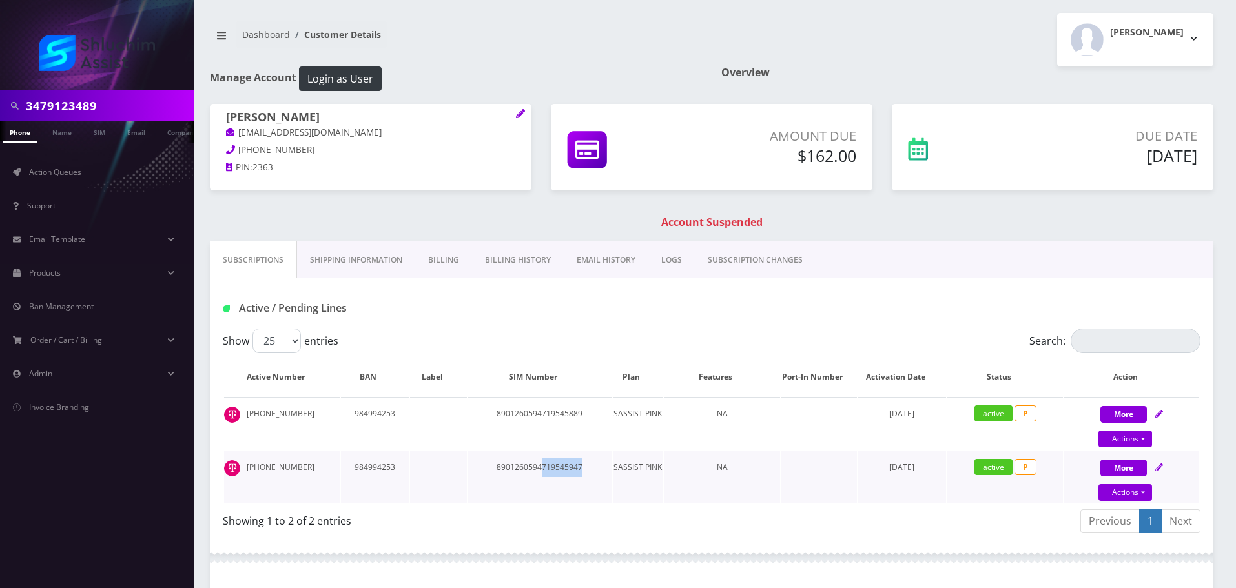
drag, startPoint x: 572, startPoint y: 471, endPoint x: 608, endPoint y: 471, distance: 36.2
click at [608, 471] on td "8901260594719545947" at bounding box center [539, 477] width 143 height 52
drag, startPoint x: 587, startPoint y: 472, endPoint x: 601, endPoint y: 472, distance: 13.6
click at [601, 472] on td "8901260594719545947" at bounding box center [539, 477] width 143 height 52
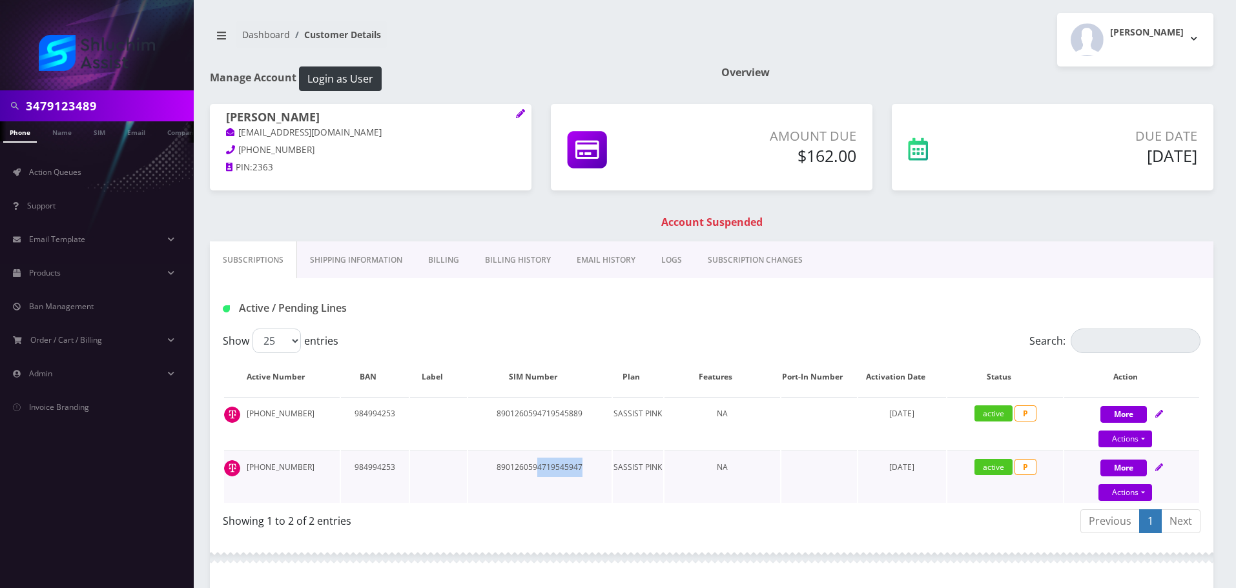
drag, startPoint x: 601, startPoint y: 472, endPoint x: 590, endPoint y: 473, distance: 11.0
click at [601, 473] on td "8901260594719545947" at bounding box center [539, 477] width 143 height 52
click at [593, 472] on td "8901260594719545947" at bounding box center [539, 477] width 143 height 52
drag, startPoint x: 536, startPoint y: 469, endPoint x: 587, endPoint y: 471, distance: 51.0
click at [582, 471] on td "8901260594719545947" at bounding box center [539, 477] width 143 height 52
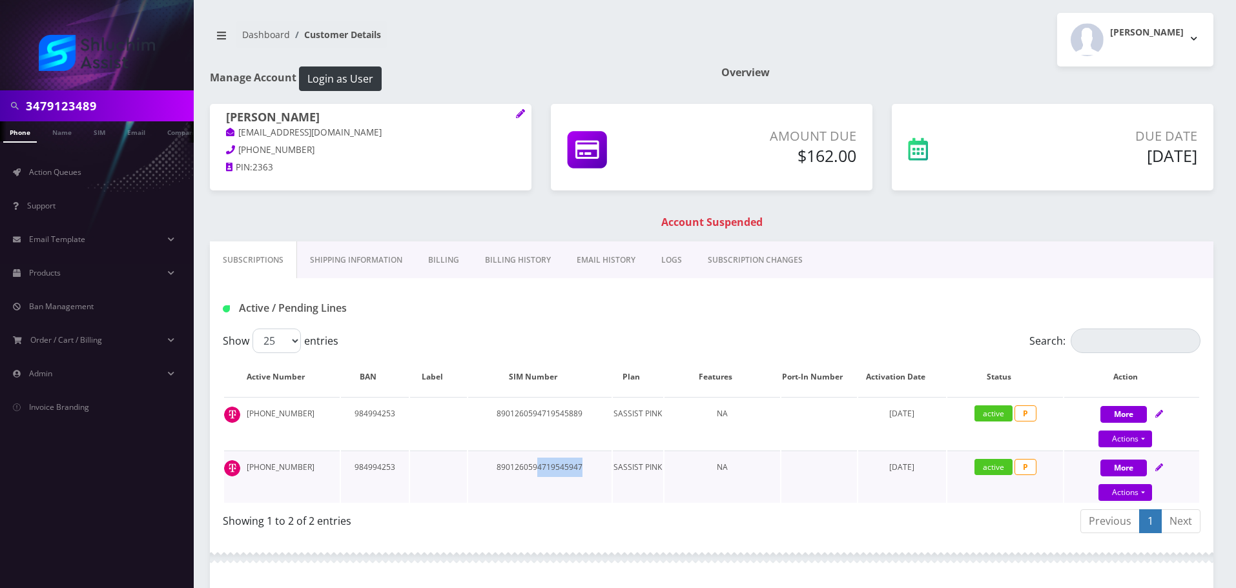
click at [587, 471] on td "8901260594719545947" at bounding box center [539, 477] width 143 height 52
click at [129, 107] on input "3479123489" at bounding box center [108, 106] width 165 height 25
paste input "6"
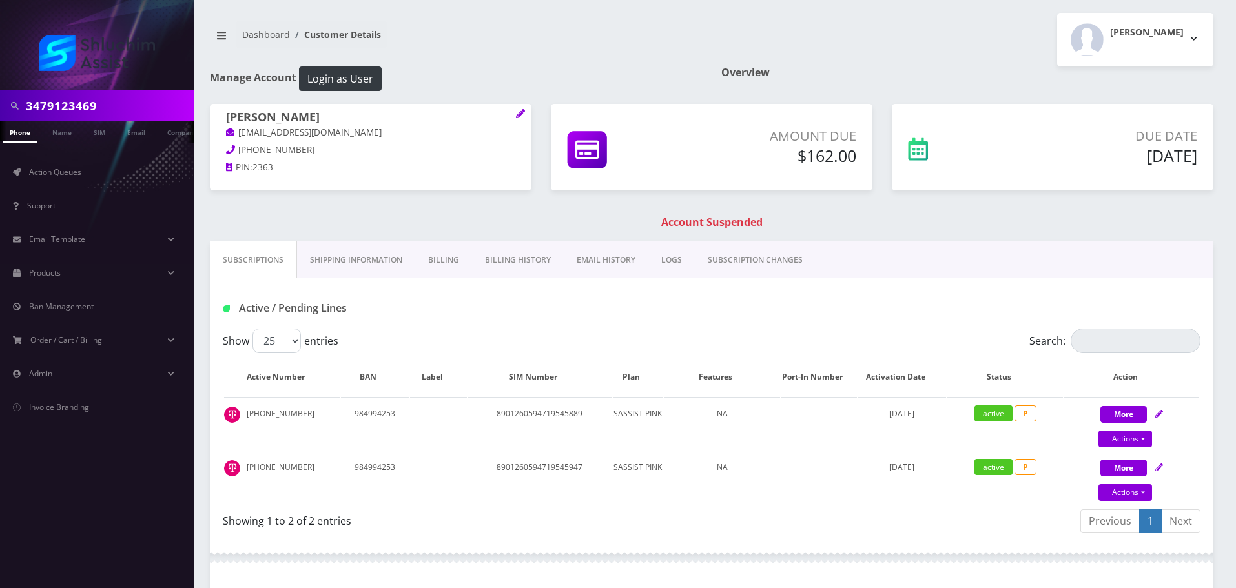
click at [125, 101] on input "3479123469" at bounding box center [108, 106] width 165 height 25
paste input "sheinazimov@gmail.com"
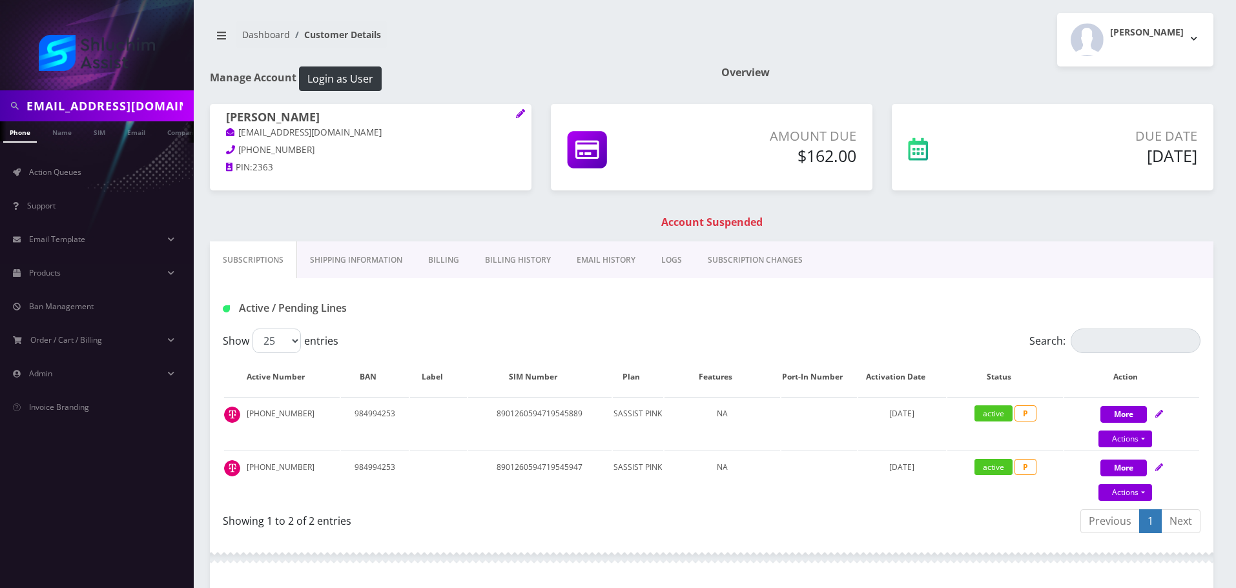
type input "sheinazimov@gmail.com"
click at [133, 136] on link "Email" at bounding box center [136, 131] width 31 height 21
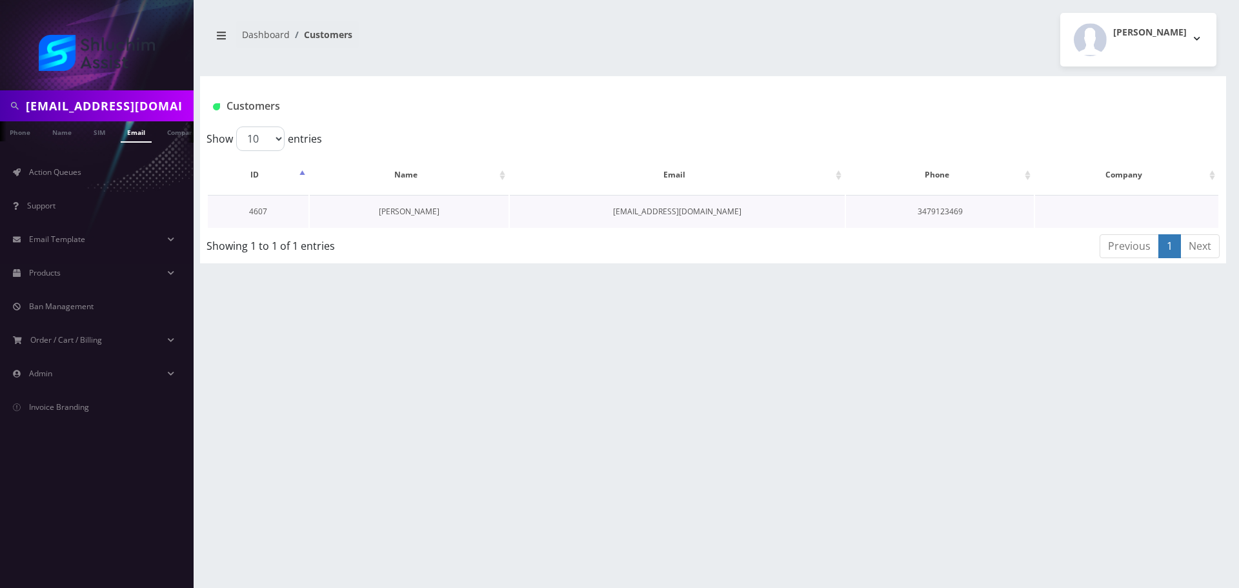
click at [396, 212] on link "[PERSON_NAME]" at bounding box center [409, 211] width 61 height 11
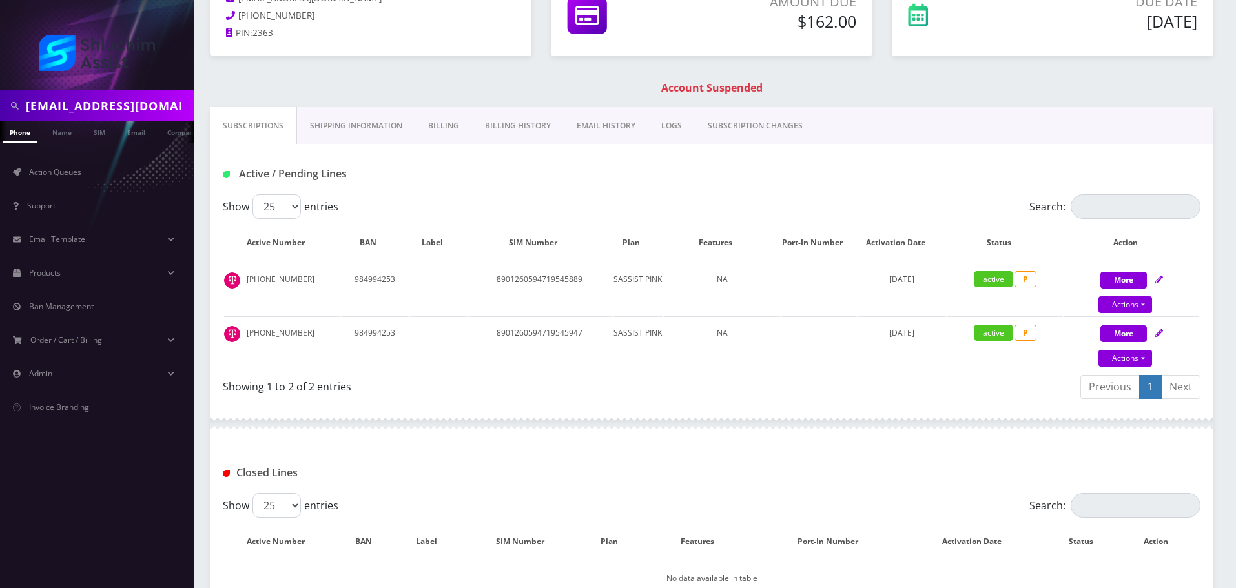
scroll to position [194, 0]
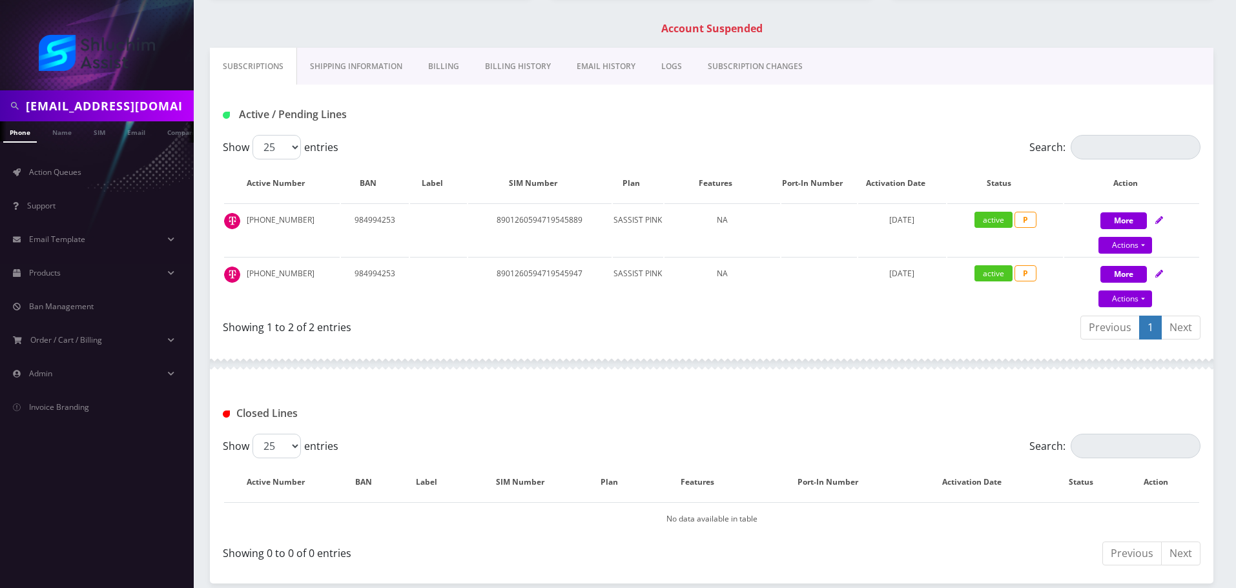
click at [176, 107] on input "sheinazimov@gmail.com" at bounding box center [108, 106] width 165 height 25
paste input "Cheinawolff"
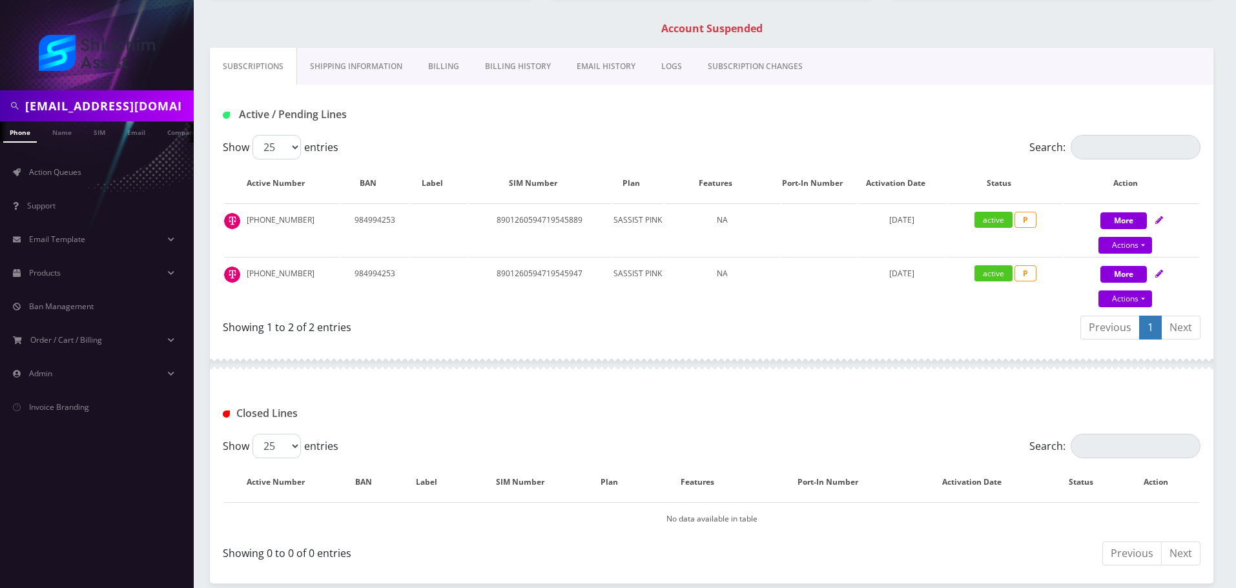
type input "[EMAIL_ADDRESS][DOMAIN_NAME]"
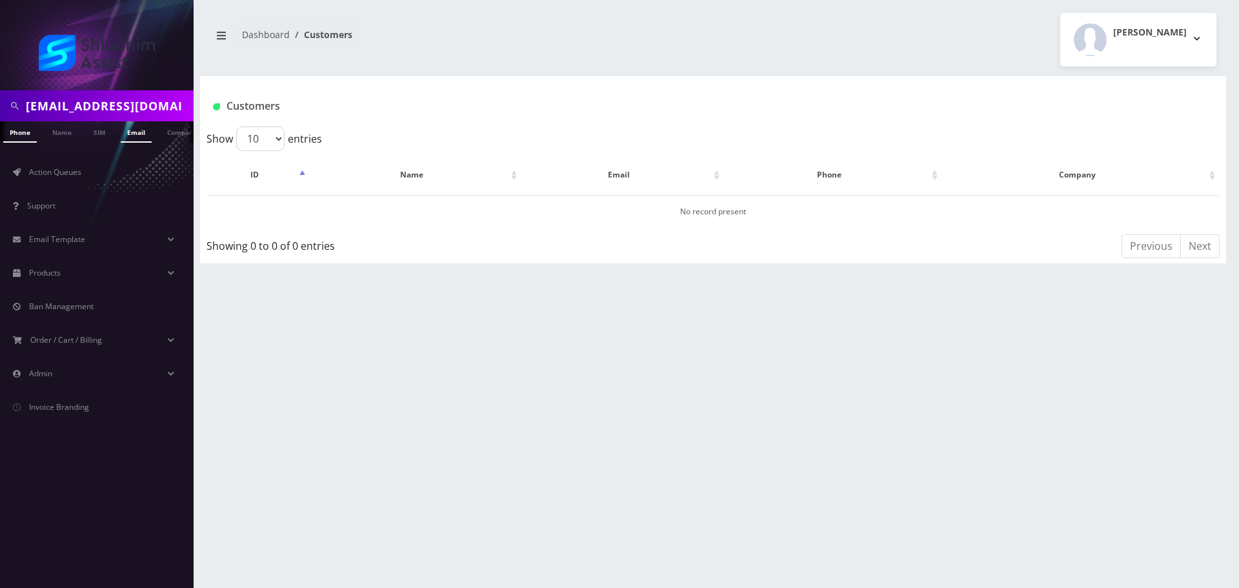
click at [132, 129] on link "Email" at bounding box center [136, 131] width 31 height 21
click at [414, 210] on link "[PERSON_NAME]" at bounding box center [408, 211] width 61 height 11
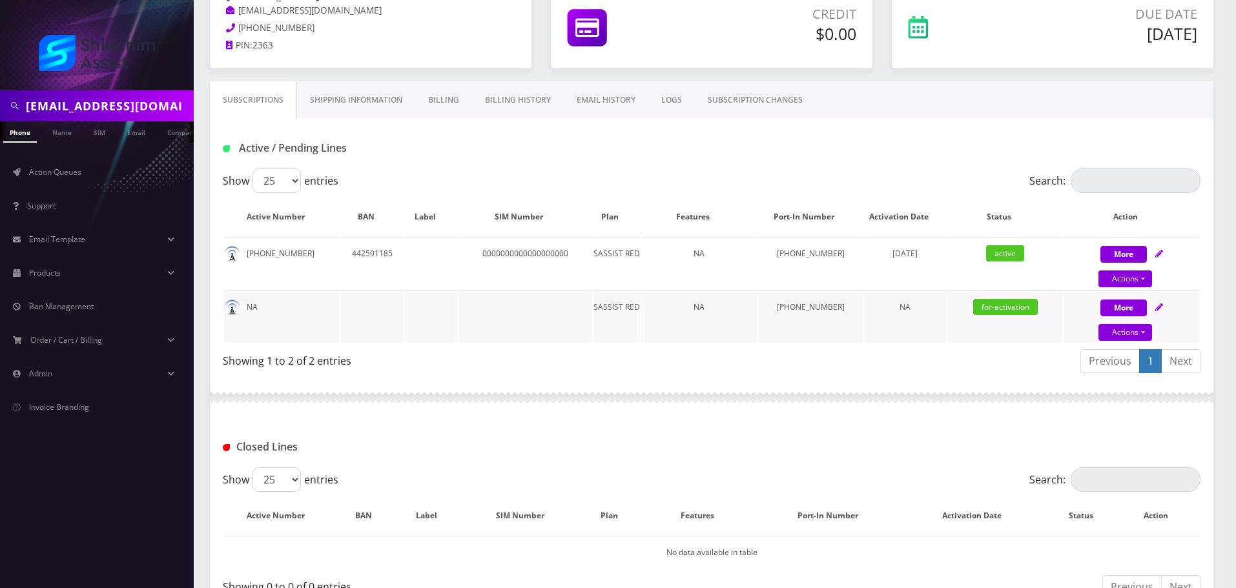
scroll to position [85, 0]
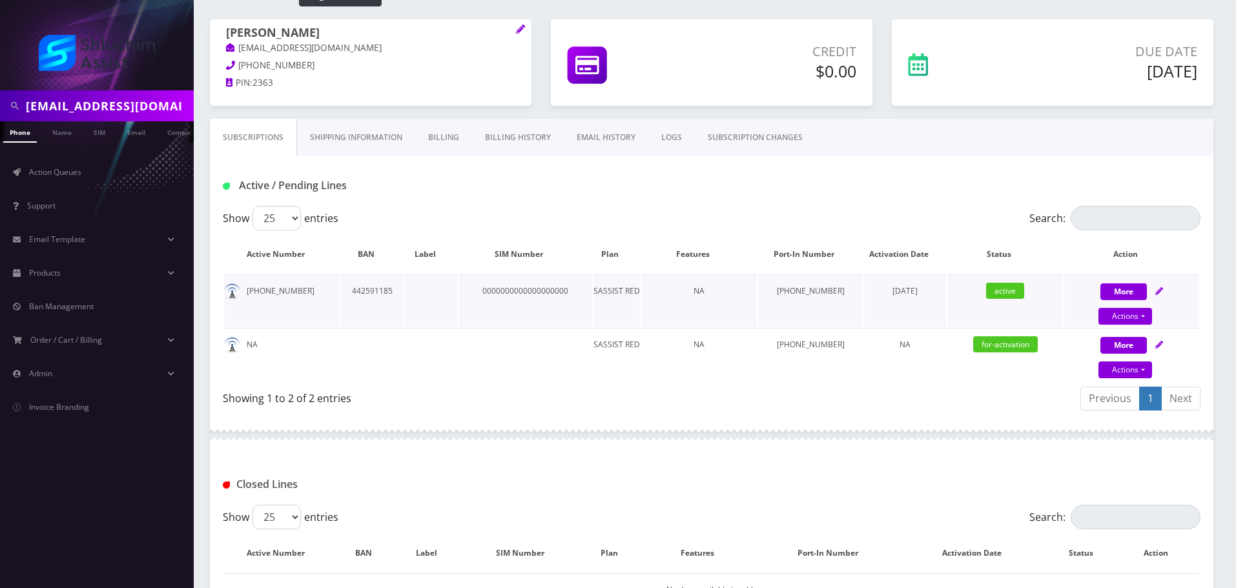
drag, startPoint x: 743, startPoint y: 296, endPoint x: 901, endPoint y: 300, distance: 157.6
click at [901, 300] on tr "[PHONE_NUMBER] 442591185 0000000000000000000 SASSIST RED NA 999-999-9999 [DATE]…" at bounding box center [711, 300] width 975 height 52
click at [901, 300] on td "[DATE]" at bounding box center [905, 300] width 82 height 52
drag, startPoint x: 808, startPoint y: 293, endPoint x: 930, endPoint y: 294, distance: 122.0
click at [917, 294] on tr "[PHONE_NUMBER] 442591185 0000000000000000000 SASSIST RED NA 999-999-9999 [DATE]…" at bounding box center [711, 300] width 975 height 52
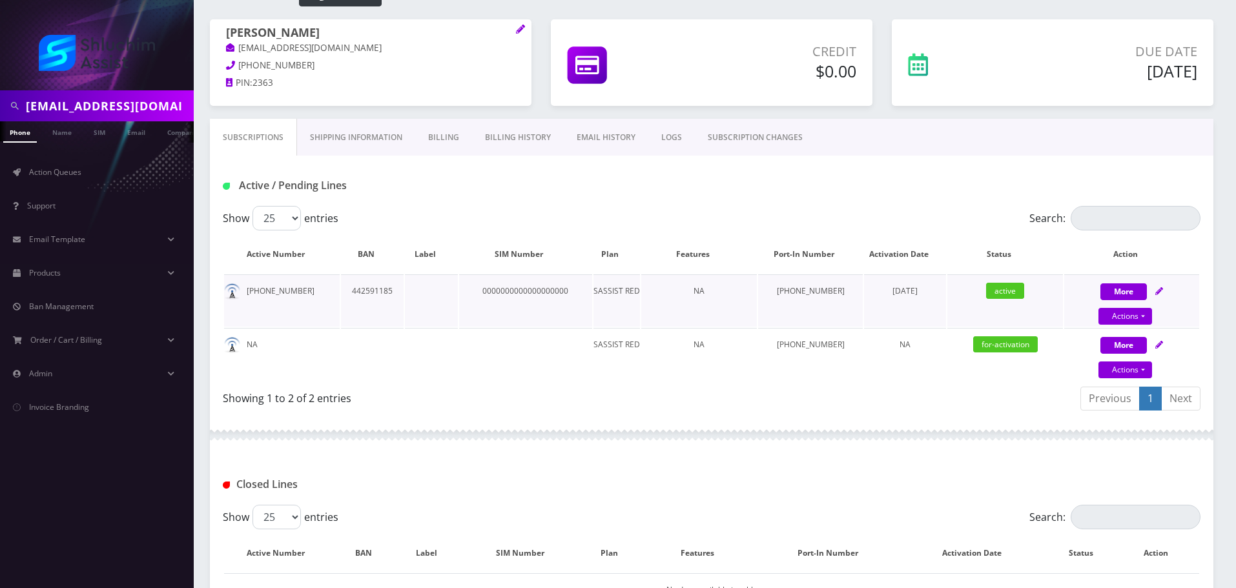
click at [930, 294] on td "[DATE]" at bounding box center [905, 300] width 82 height 52
drag, startPoint x: 771, startPoint y: 293, endPoint x: 908, endPoint y: 295, distance: 136.9
click at [904, 295] on tr "[PHONE_NUMBER] 442591185 0000000000000000000 SASSIST RED NA 999-999-9999 [DATE]…" at bounding box center [711, 300] width 975 height 52
click at [908, 295] on span "[DATE]" at bounding box center [904, 290] width 25 height 11
drag, startPoint x: 646, startPoint y: 300, endPoint x: 794, endPoint y: 300, distance: 147.8
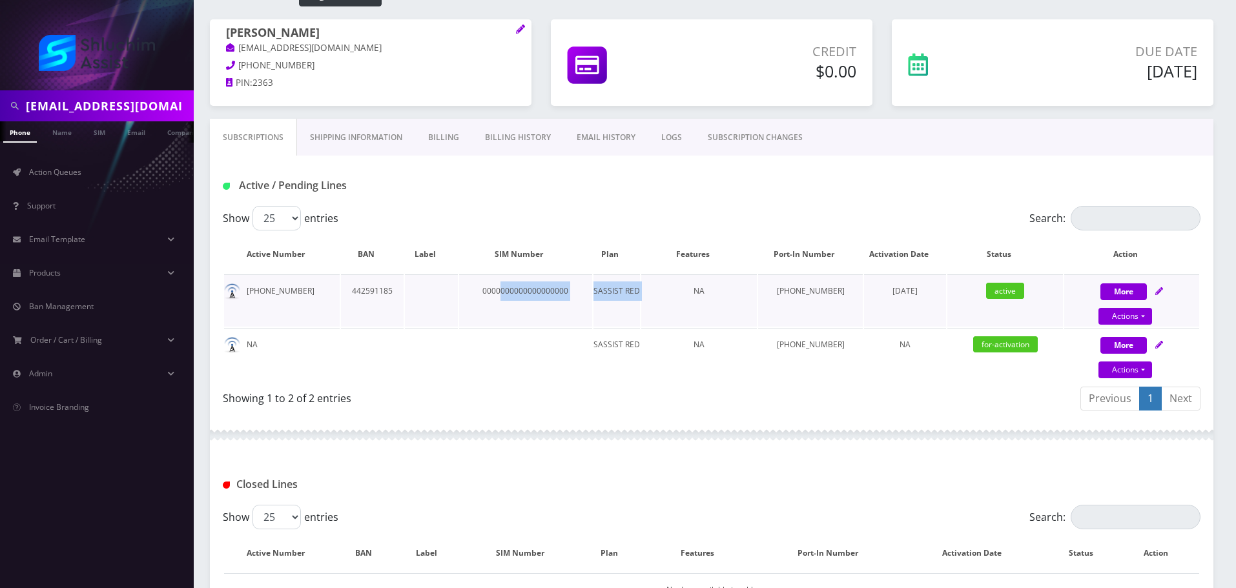
click at [762, 300] on tr "[PHONE_NUMBER] 442591185 0000000000000000000 SASSIST RED NA 999-999-9999 [DATE]…" at bounding box center [711, 300] width 975 height 52
click at [794, 300] on td "[PHONE_NUMBER]" at bounding box center [810, 300] width 105 height 52
click at [156, 101] on input "[EMAIL_ADDRESS][DOMAIN_NAME]" at bounding box center [108, 106] width 165 height 25
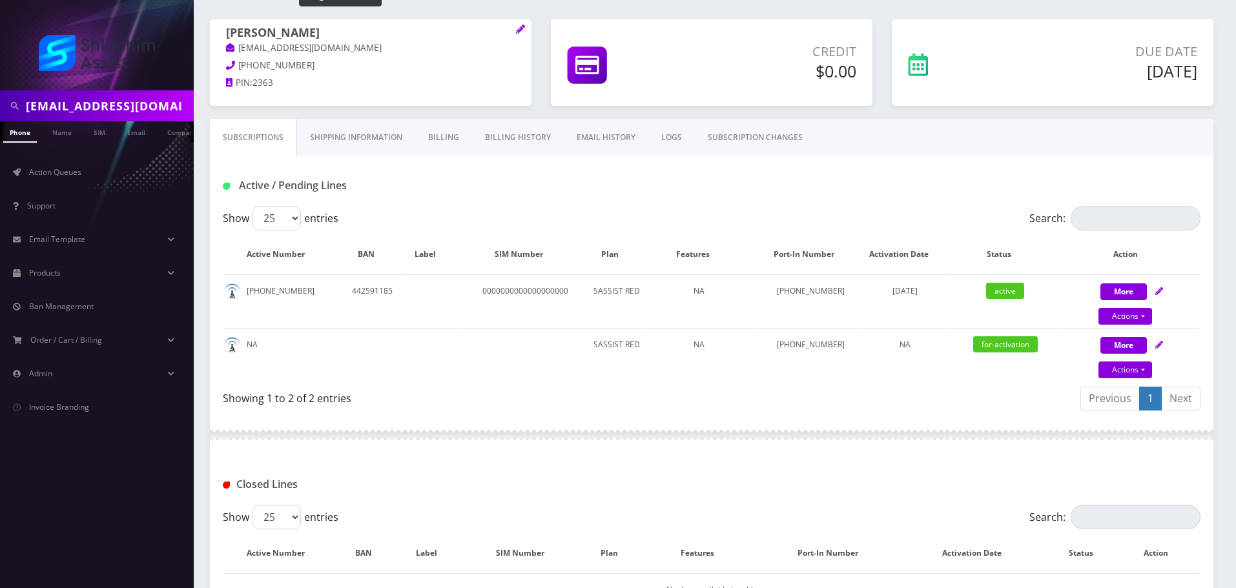
paste input "[EMAIL_ADDRESS][DOMAIN_NAME]"
type input "[EMAIL_ADDRESS][DOMAIN_NAME]"
drag, startPoint x: 307, startPoint y: 294, endPoint x: 224, endPoint y: 289, distance: 83.5
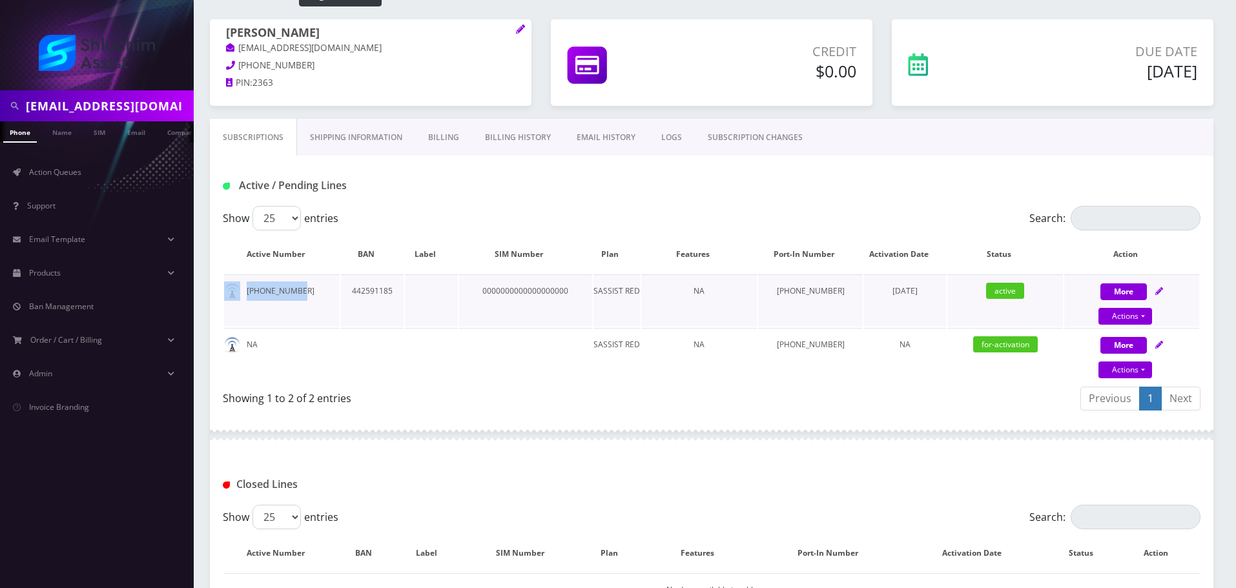
click at [224, 289] on td "[PHONE_NUMBER]" at bounding box center [282, 300] width 116 height 52
click at [260, 285] on td "[PHONE_NUMBER]" at bounding box center [282, 300] width 116 height 52
drag, startPoint x: 249, startPoint y: 290, endPoint x: 341, endPoint y: 290, distance: 93.0
click at [341, 290] on tr "[PHONE_NUMBER] 442591185 0000000000000000000 SASSIST RED NA 999-999-9999 [DATE]…" at bounding box center [711, 300] width 975 height 52
copy td "[PHONE_NUMBER]"
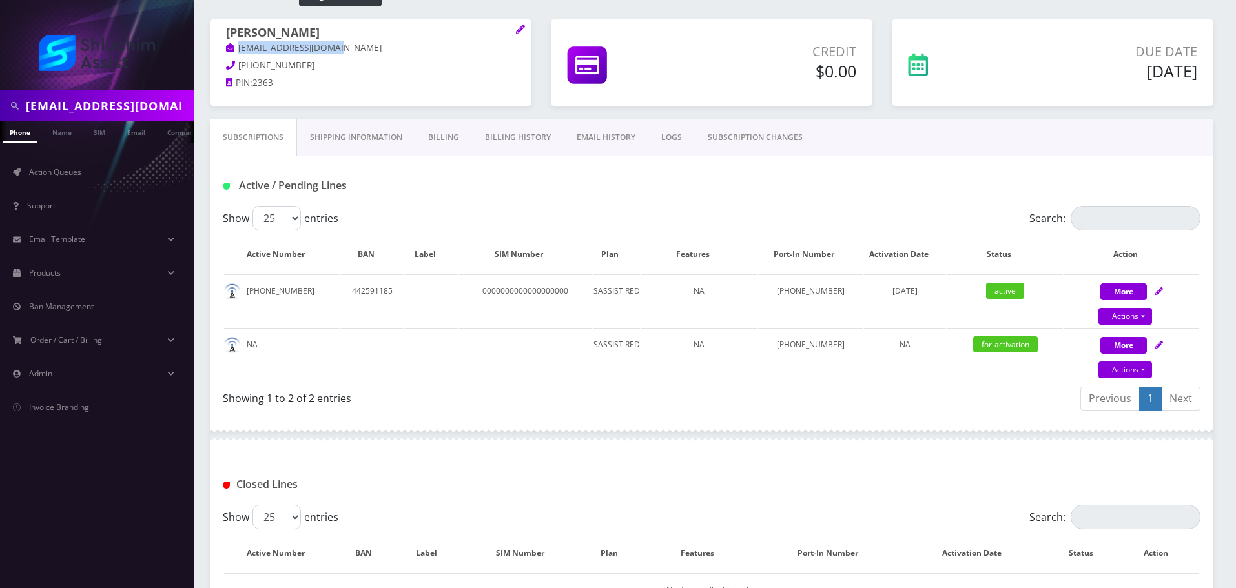
drag, startPoint x: 345, startPoint y: 50, endPoint x: 223, endPoint y: 48, distance: 122.0
click at [223, 48] on div "[PERSON_NAME] [EMAIL_ADDRESS][DOMAIN_NAME] [PHONE_NUMBER] PIN: 2363" at bounding box center [370, 59] width 321 height 81
copy link "[EMAIL_ADDRESS][DOMAIN_NAME]"
drag, startPoint x: 317, startPoint y: 293, endPoint x: 247, endPoint y: 292, distance: 70.4
click at [247, 292] on td "[PHONE_NUMBER]" at bounding box center [282, 300] width 116 height 52
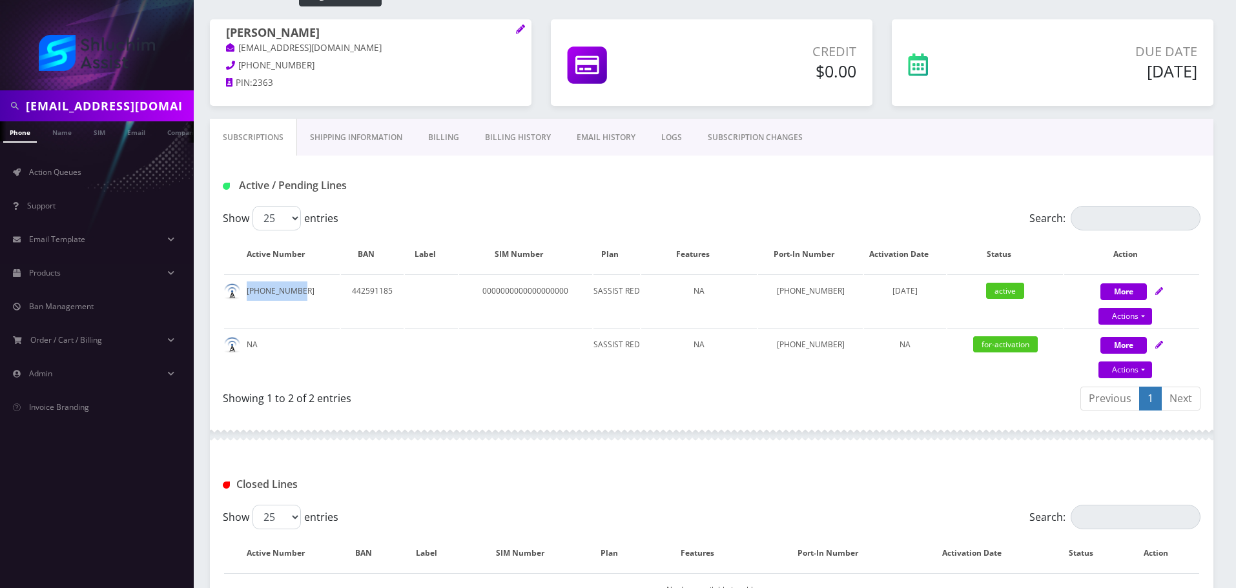
copy td "[PHONE_NUMBER]"
